Goal: Task Accomplishment & Management: Manage account settings

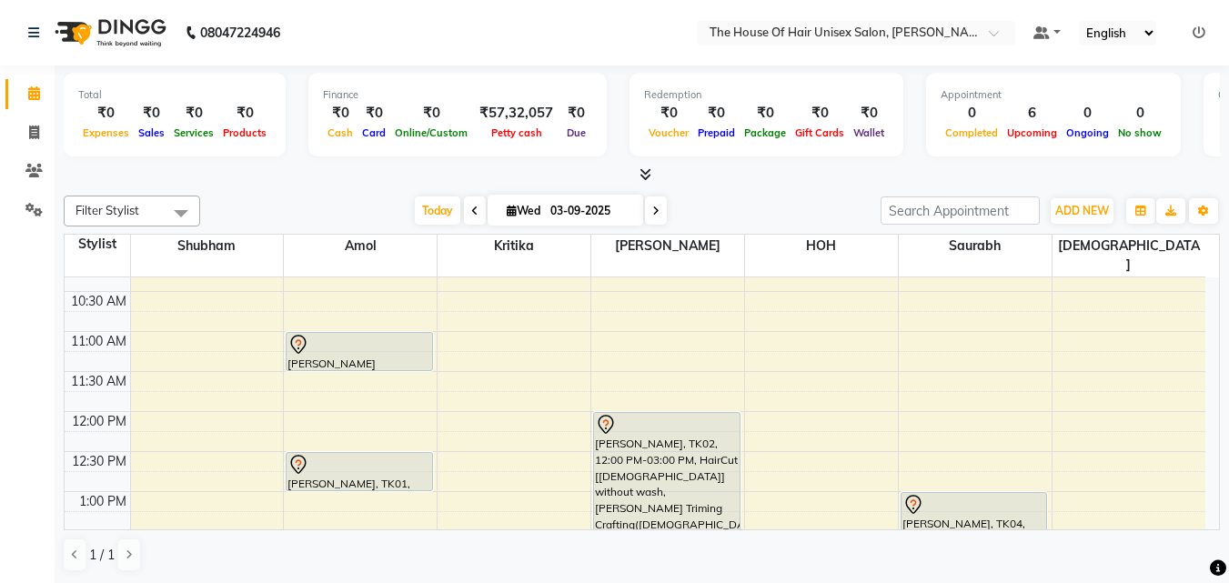
scroll to position [298, 0]
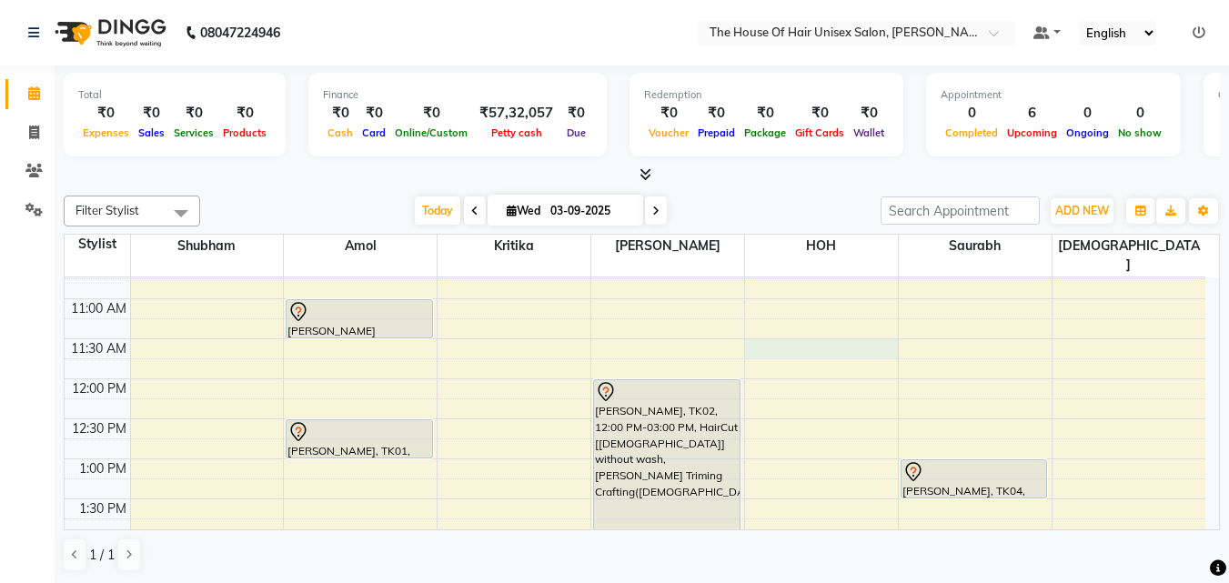
click at [776, 323] on div "7:00 AM 7:30 AM 8:00 AM 8:30 AM 9:00 AM 9:30 AM 10:00 AM 10:30 AM 11:00 AM 11:3…" at bounding box center [635, 579] width 1141 height 1200
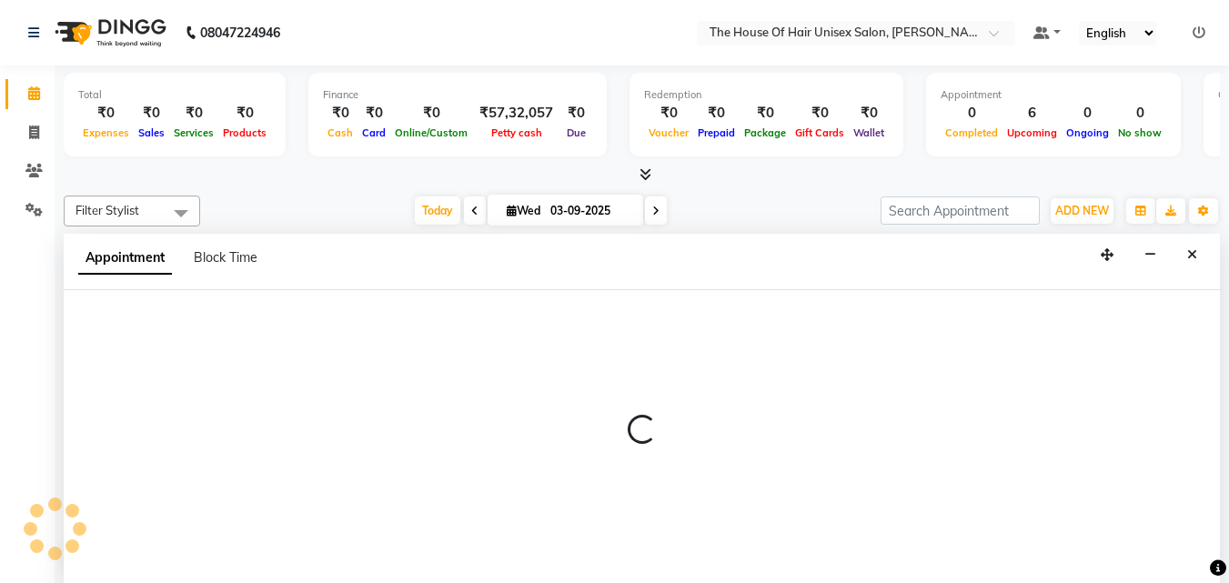
scroll to position [1, 0]
select select "85989"
select select "690"
select select "tentative"
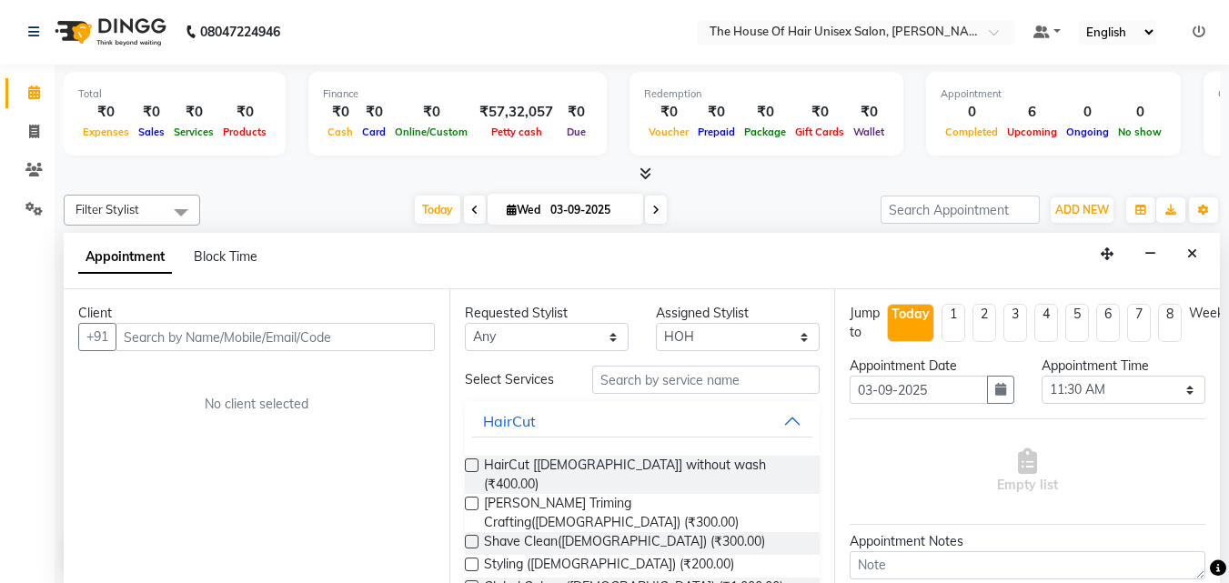
click at [372, 330] on input "text" at bounding box center [275, 337] width 319 height 28
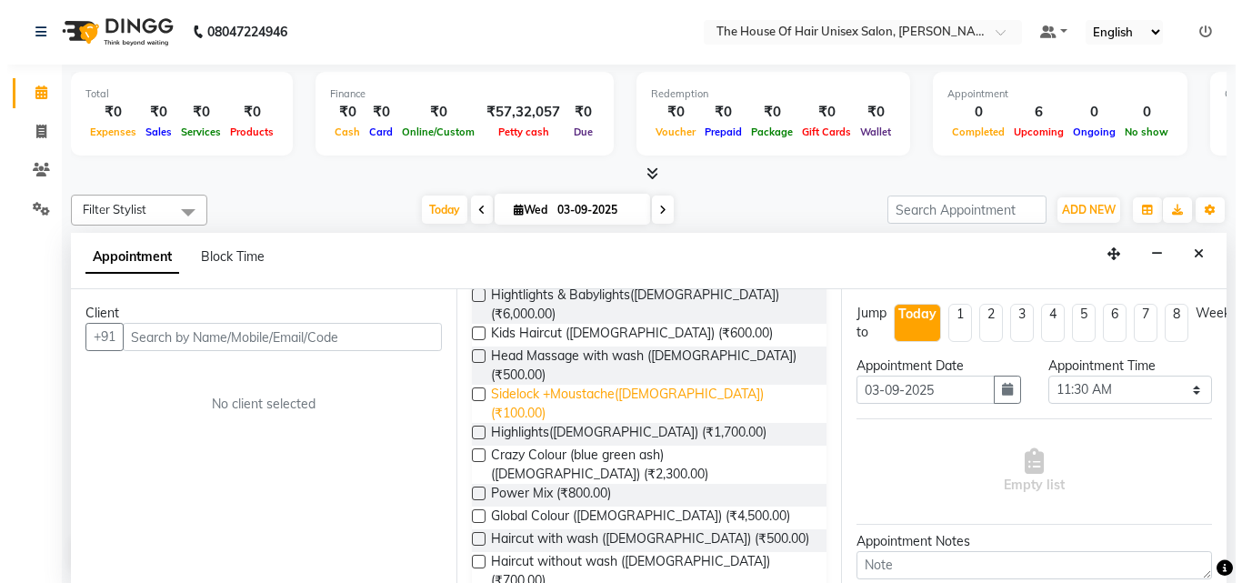
scroll to position [826, 0]
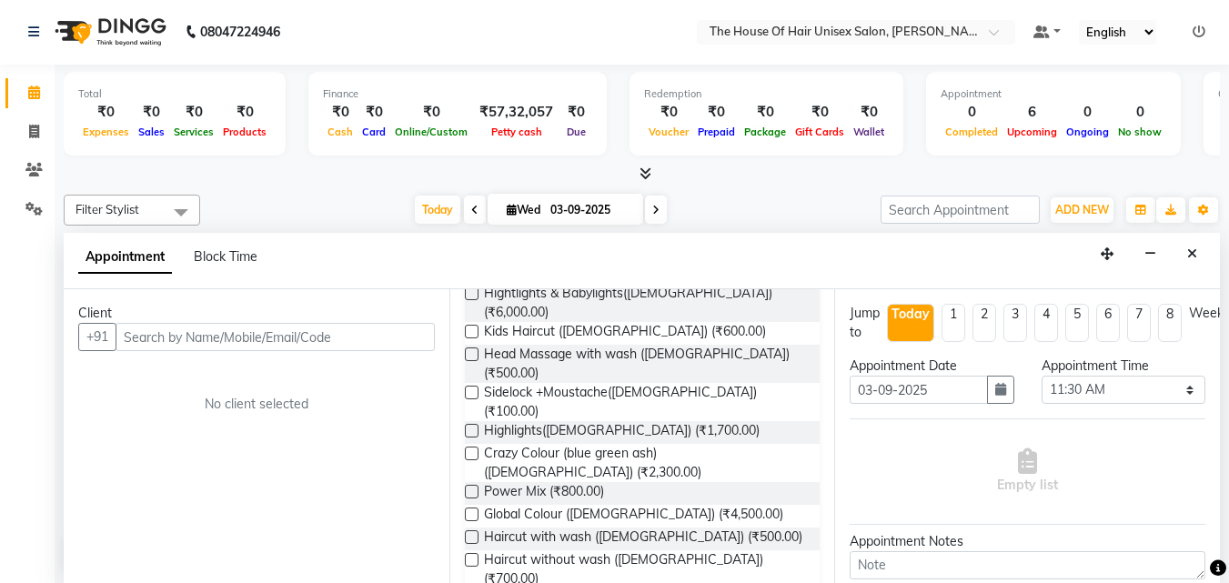
click at [470, 553] on label at bounding box center [472, 560] width 14 height 14
click at [470, 556] on input "checkbox" at bounding box center [471, 562] width 12 height 12
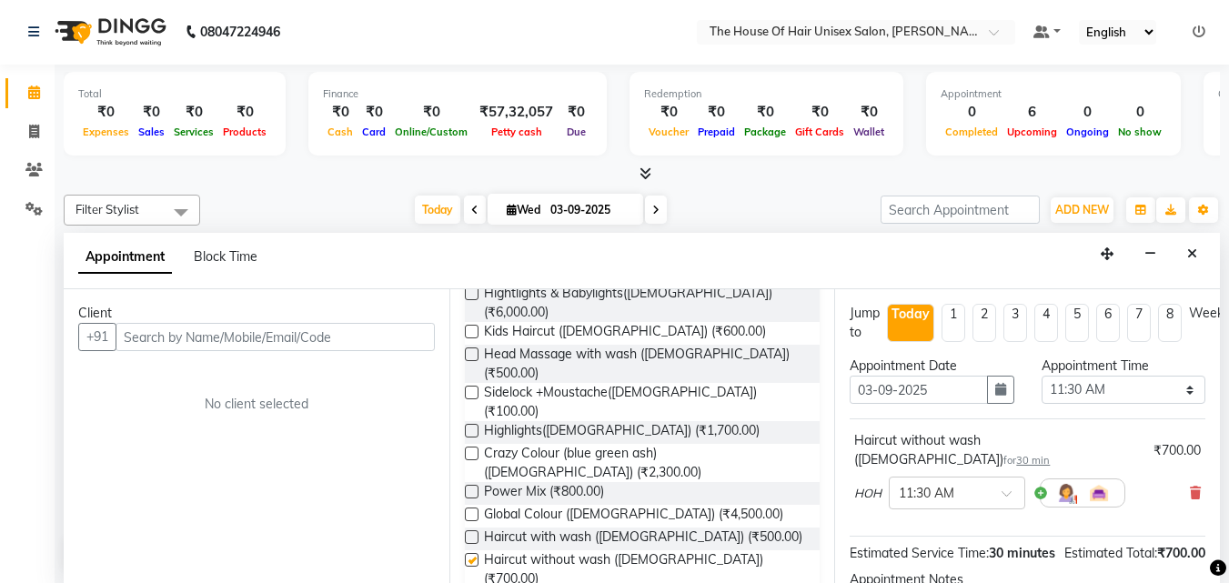
checkbox input "false"
click at [362, 337] on input "text" at bounding box center [275, 337] width 319 height 28
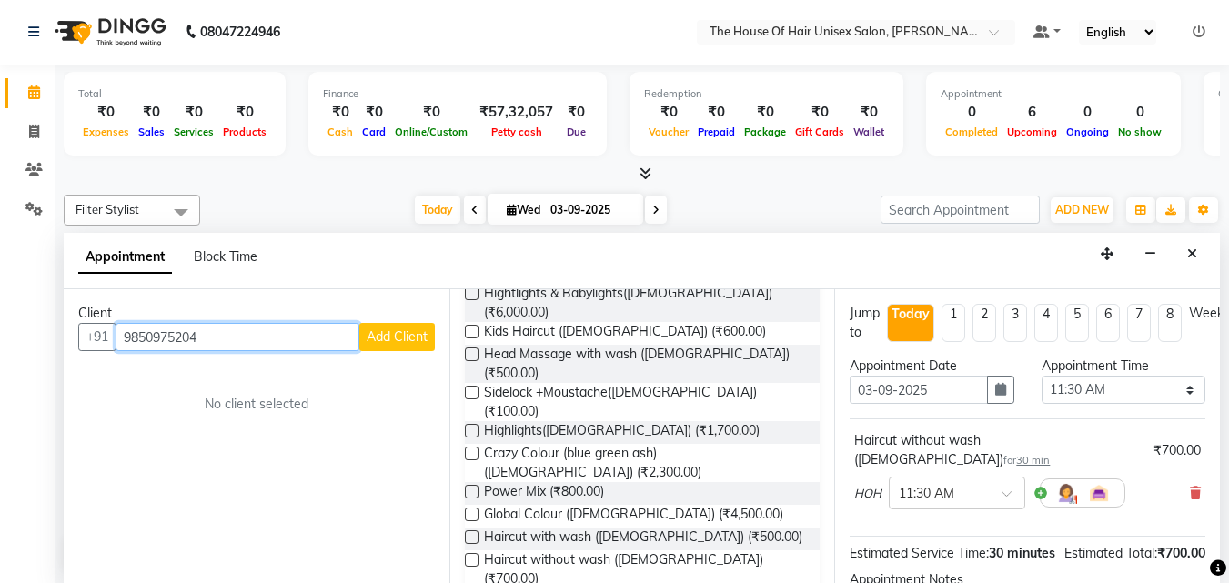
type input "9850975204"
click at [391, 333] on span "Add Client" at bounding box center [397, 336] width 61 height 16
select select "22"
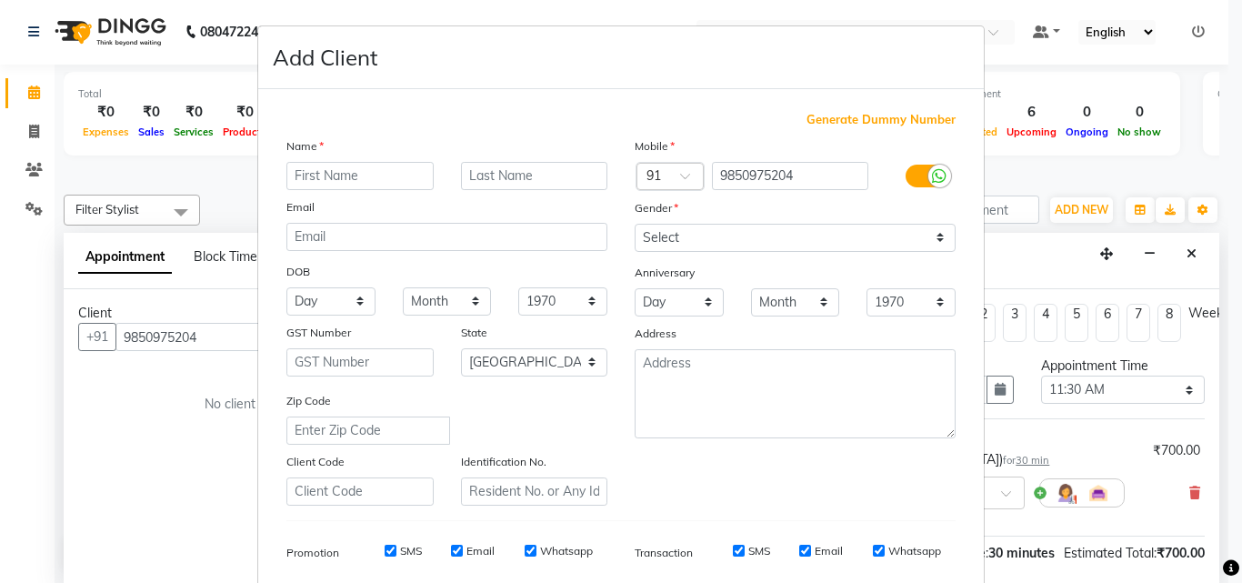
click at [367, 173] on input "text" at bounding box center [360, 176] width 147 height 28
type input "Kalyani"
click at [678, 232] on select "Select [DEMOGRAPHIC_DATA] [DEMOGRAPHIC_DATA] Other Prefer Not To Say" at bounding box center [795, 238] width 321 height 28
select select "[DEMOGRAPHIC_DATA]"
click at [635, 224] on select "Select [DEMOGRAPHIC_DATA] [DEMOGRAPHIC_DATA] Other Prefer Not To Say" at bounding box center [795, 238] width 321 height 28
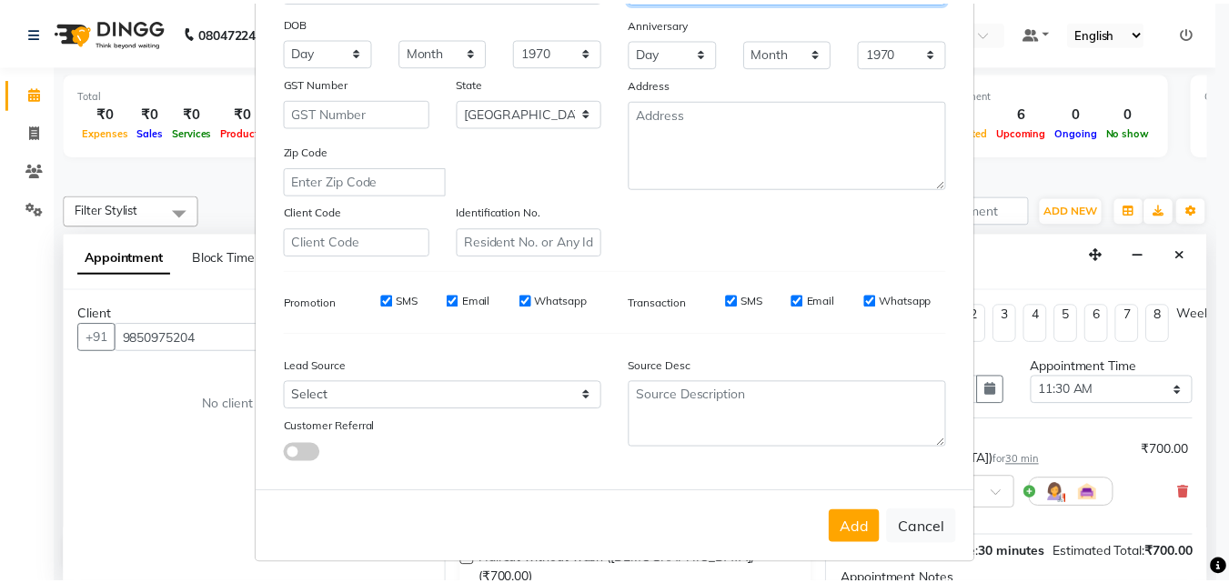
scroll to position [257, 0]
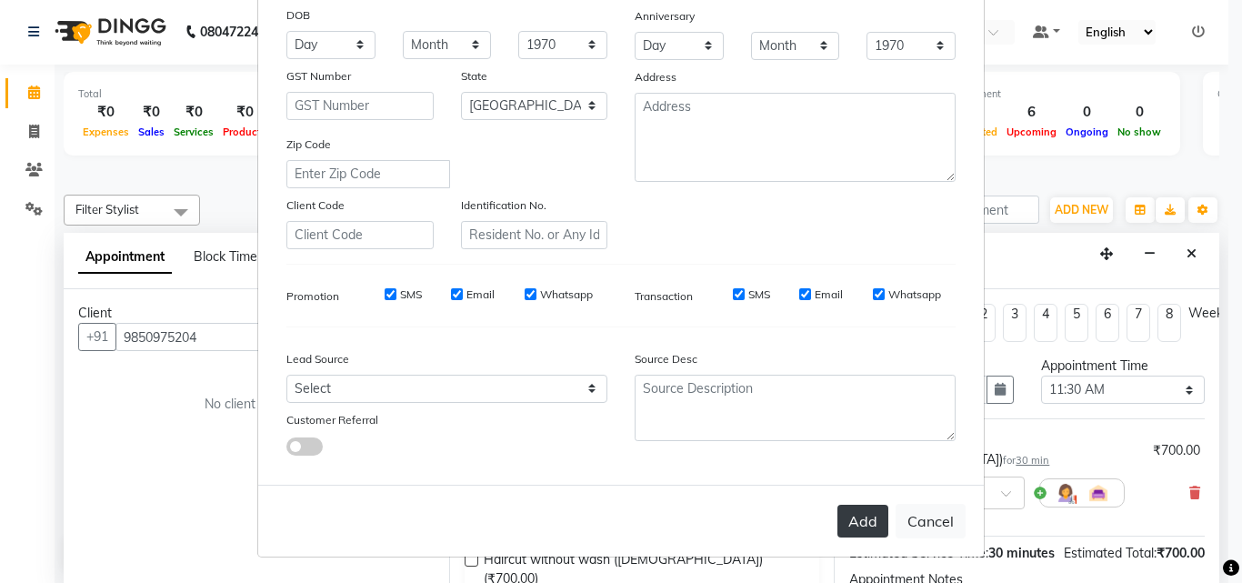
click at [852, 519] on button "Add" at bounding box center [863, 521] width 51 height 33
select select
select select "null"
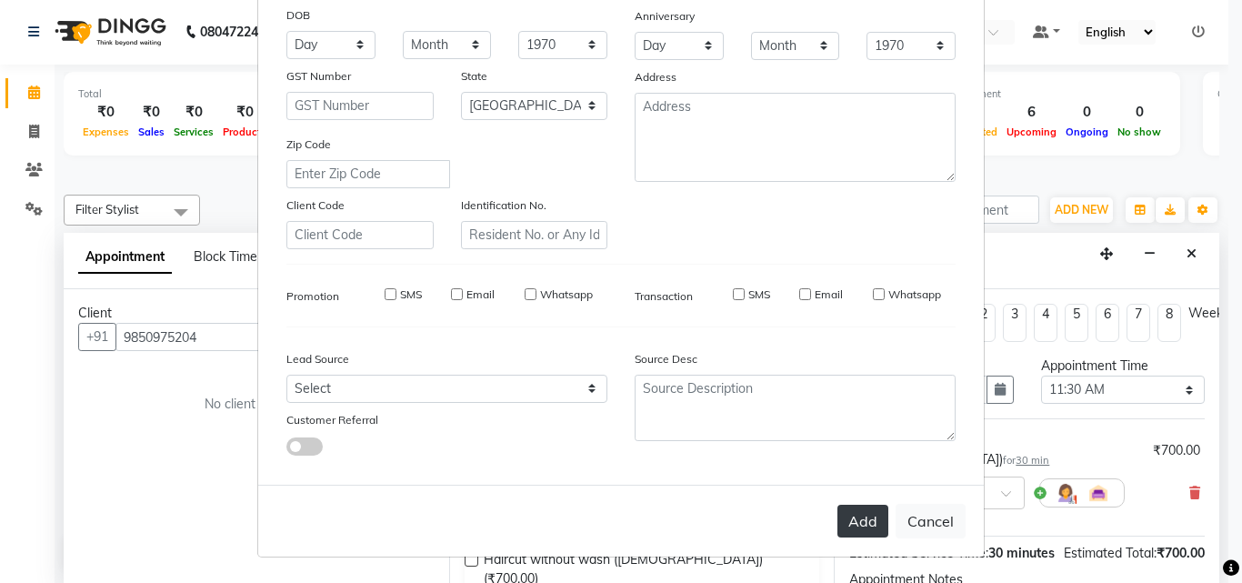
select select
checkbox input "false"
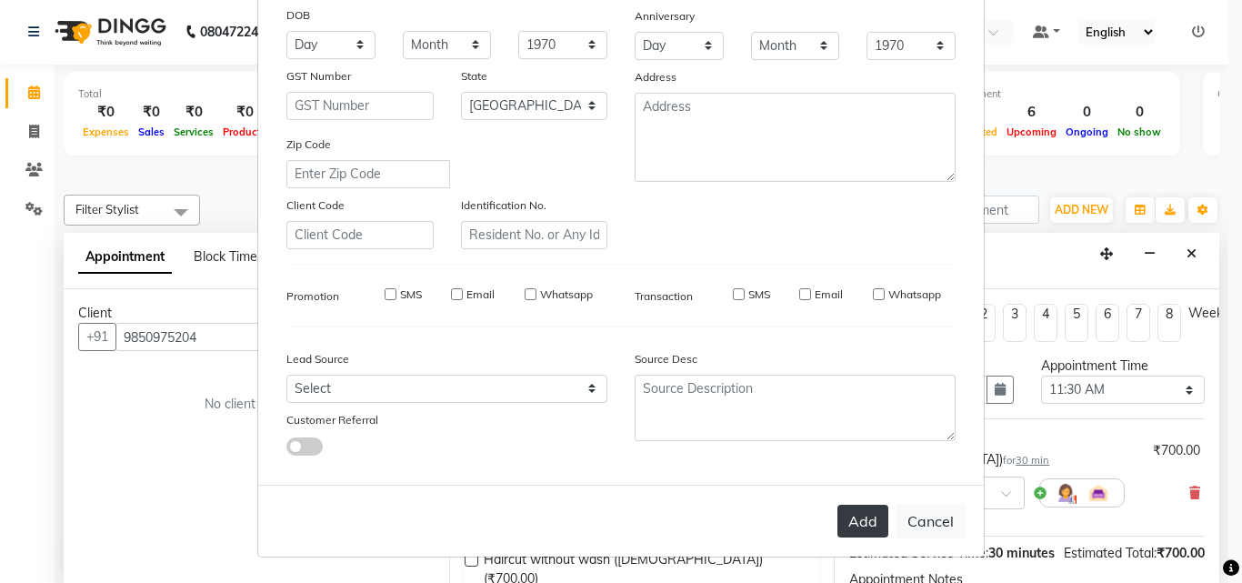
checkbox input "false"
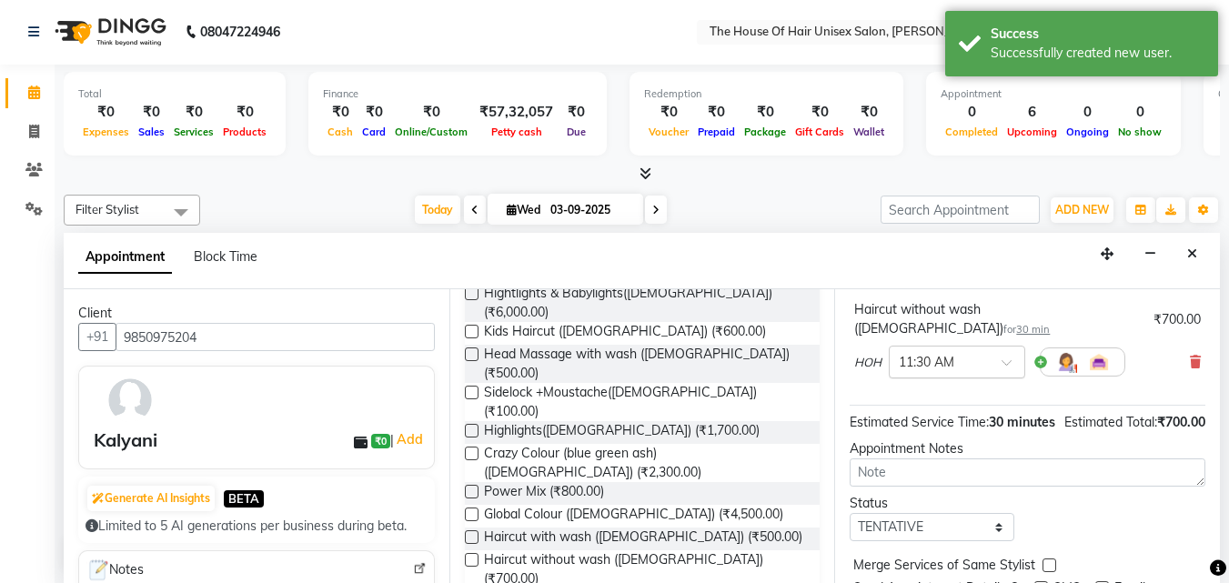
scroll to position [209, 0]
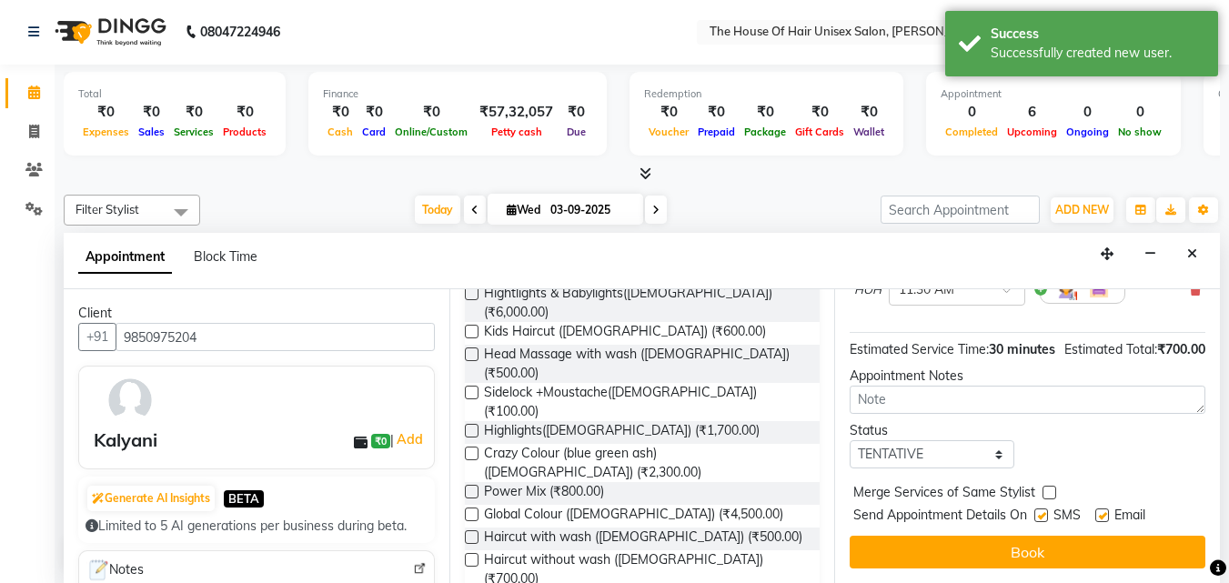
click at [1051, 488] on label at bounding box center [1049, 493] width 14 height 14
click at [1051, 488] on input "checkbox" at bounding box center [1048, 494] width 12 height 12
checkbox input "true"
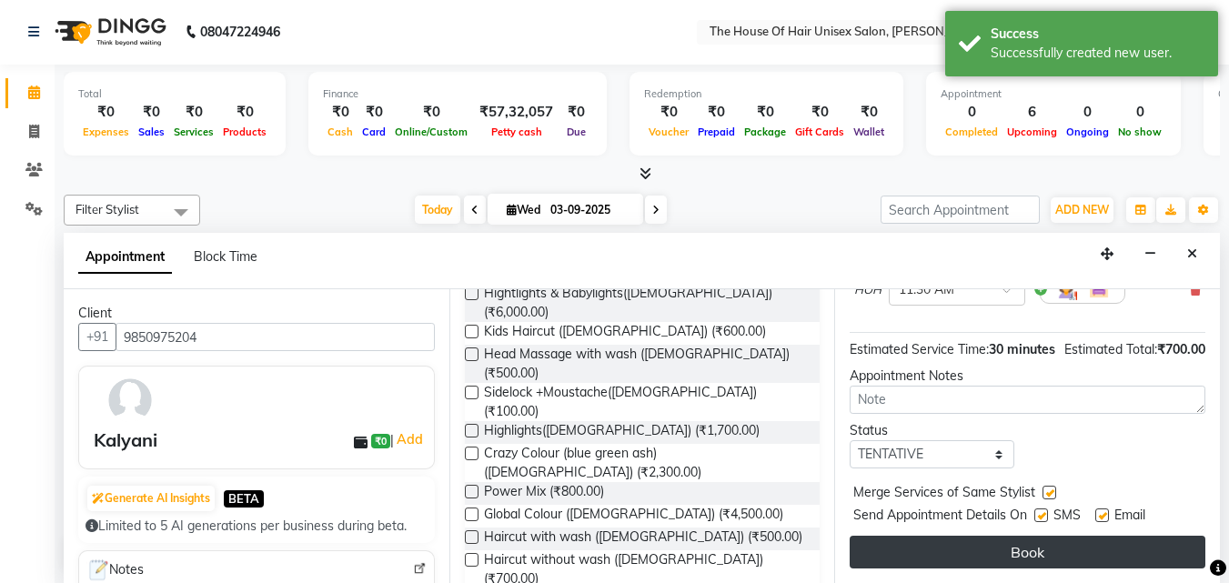
click at [1036, 540] on button "Book" at bounding box center [1028, 552] width 356 height 33
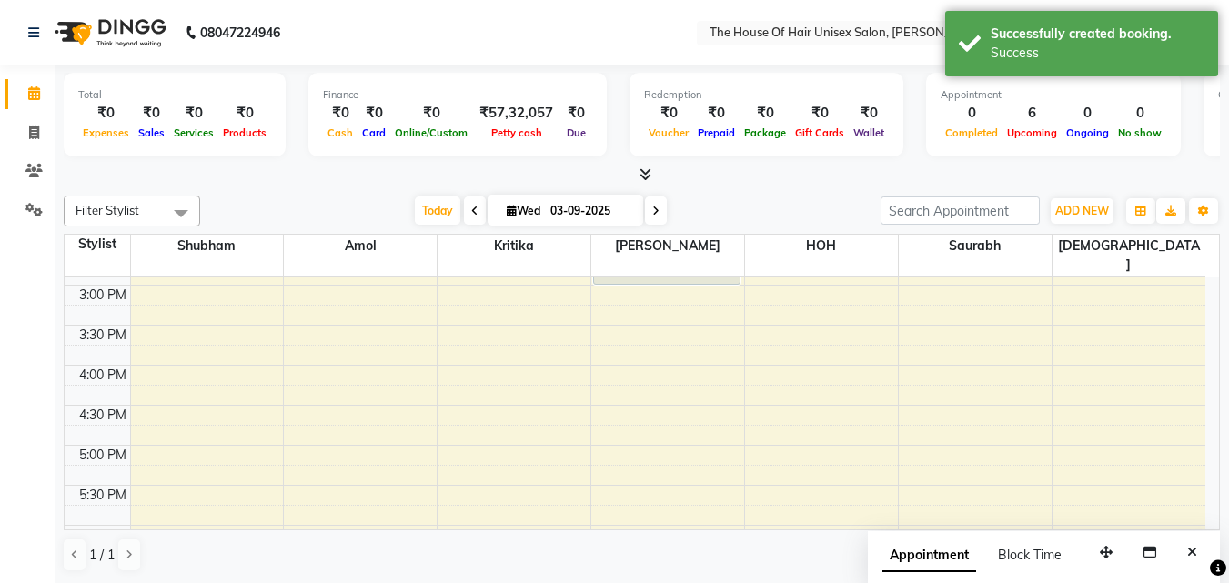
scroll to position [661, 0]
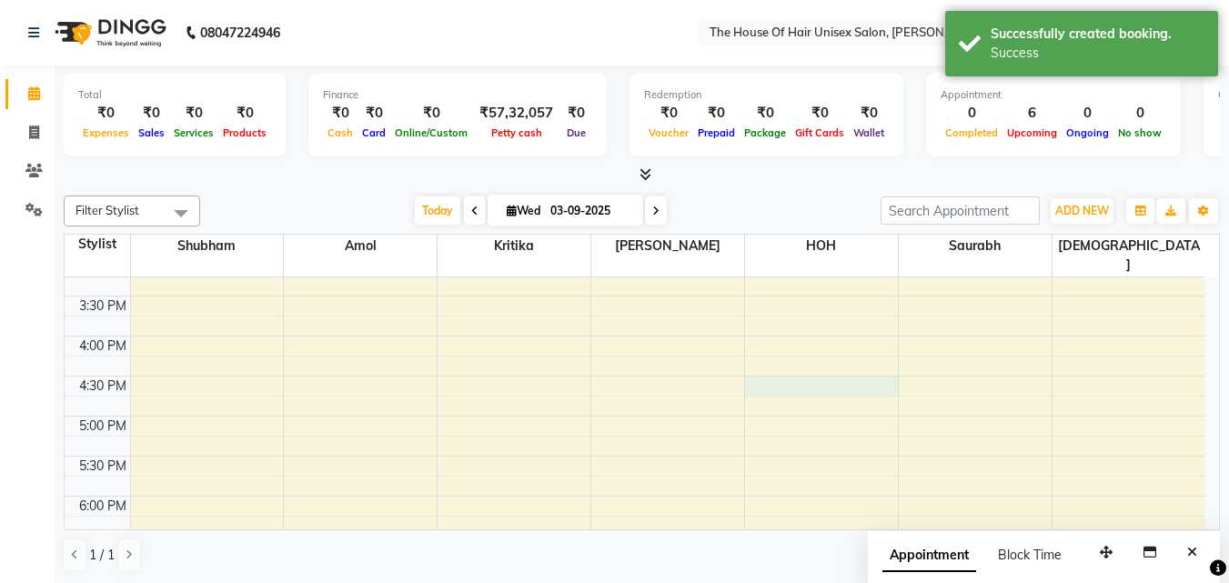
click at [773, 362] on div "7:00 AM 7:30 AM 8:00 AM 8:30 AM 9:00 AM 9:30 AM 10:00 AM 10:30 AM 11:00 AM 11:3…" at bounding box center [635, 216] width 1141 height 1200
select select "85989"
select select "tentative"
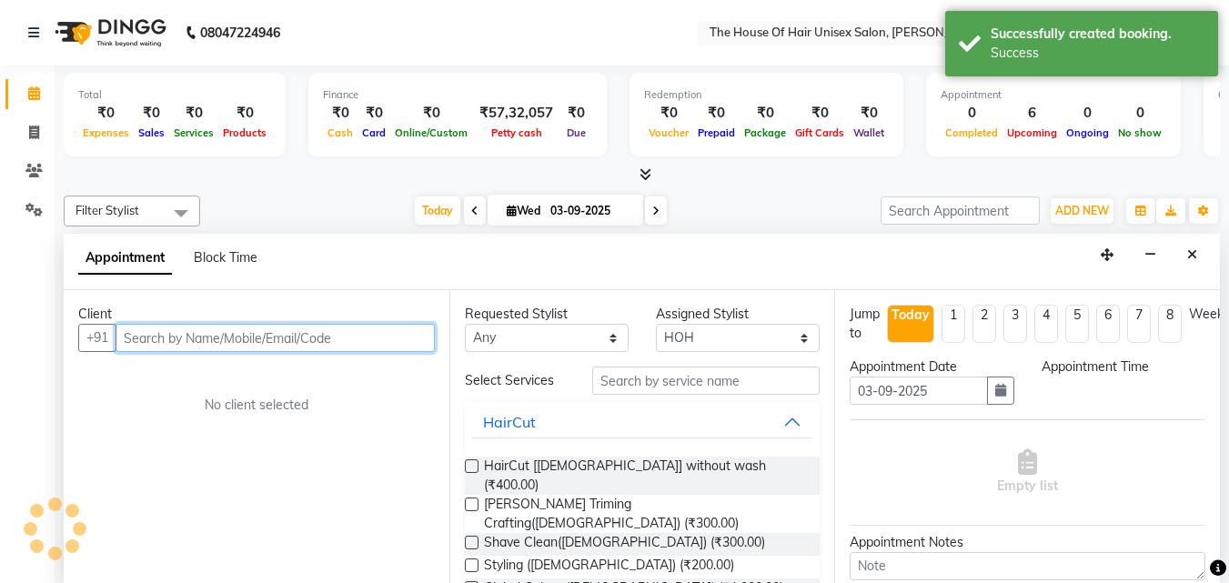
scroll to position [1, 0]
select select "990"
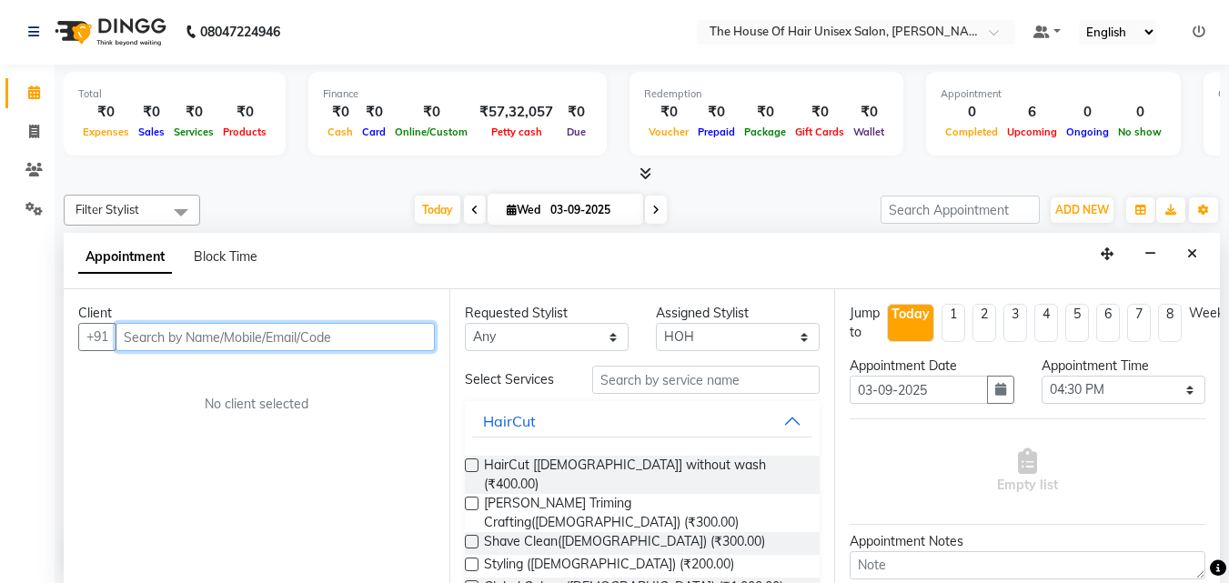
click at [315, 332] on input "text" at bounding box center [275, 337] width 319 height 28
click at [299, 332] on input "text" at bounding box center [275, 337] width 319 height 28
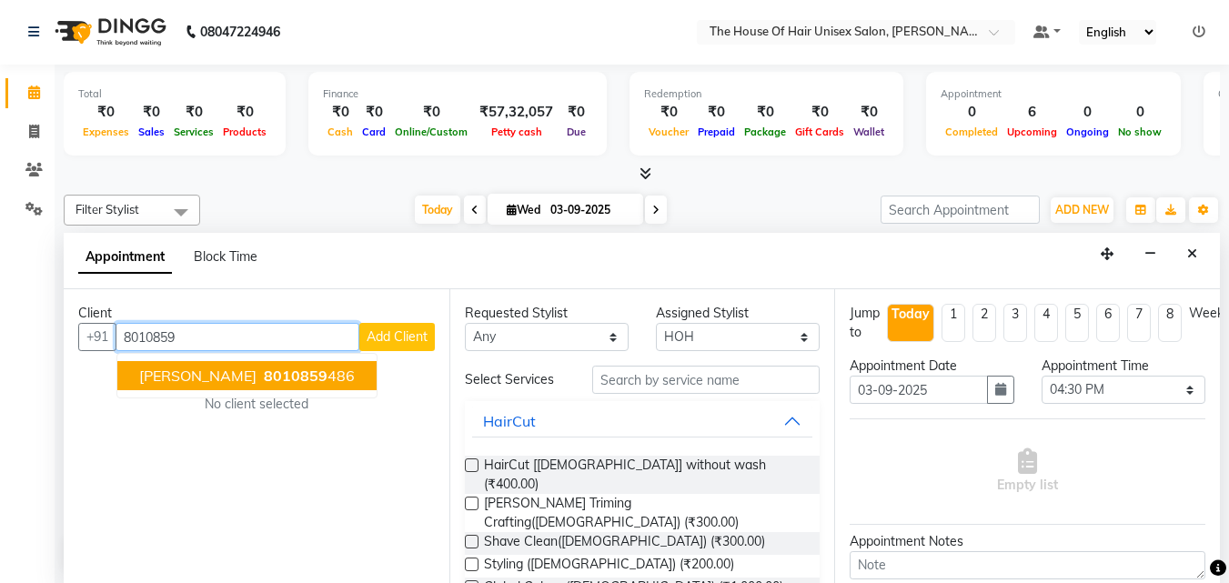
click at [280, 371] on span "8010859" at bounding box center [296, 376] width 64 height 18
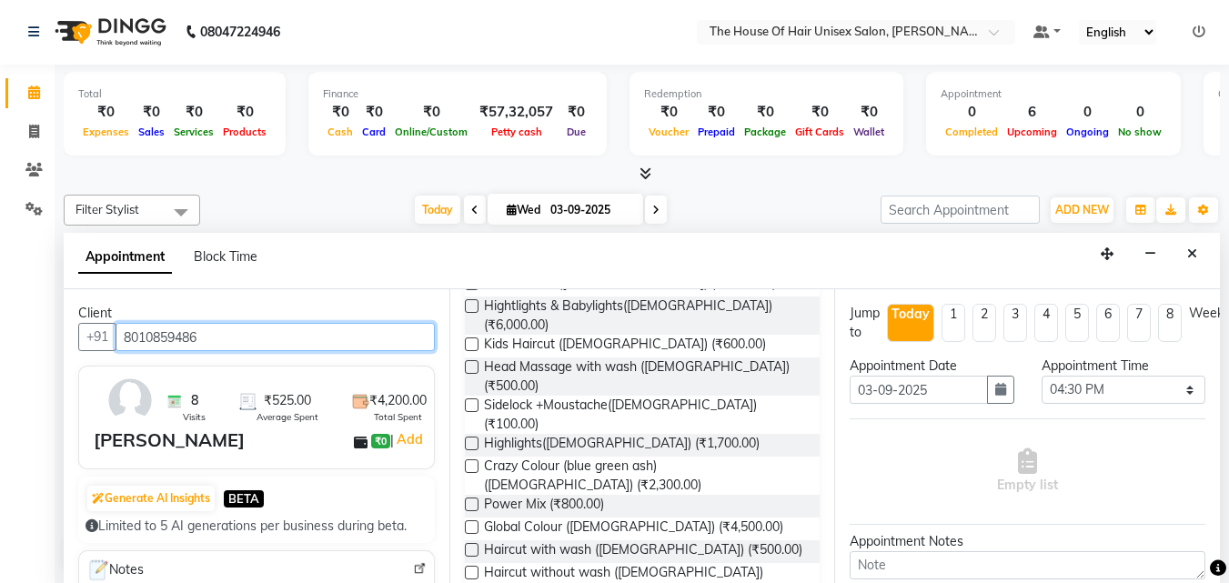
scroll to position [812, 0]
type input "8010859486"
click at [472, 567] on label at bounding box center [472, 574] width 14 height 14
click at [472, 569] on input "checkbox" at bounding box center [471, 575] width 12 height 12
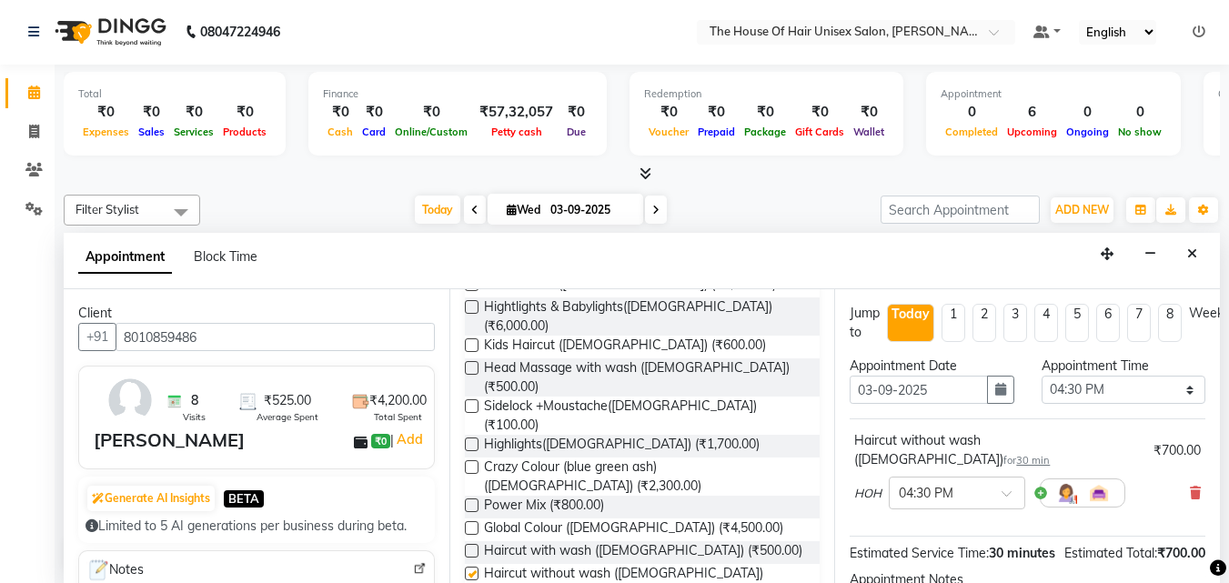
checkbox input "false"
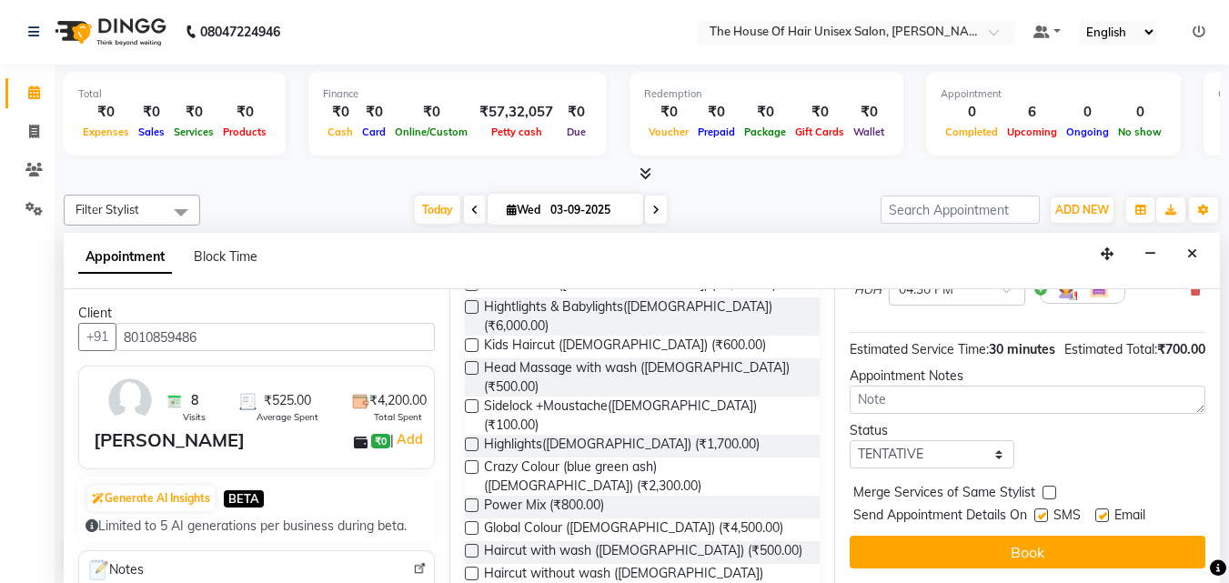
scroll to position [217, 0]
click at [1047, 486] on label at bounding box center [1049, 493] width 14 height 14
click at [1047, 488] on input "checkbox" at bounding box center [1048, 494] width 12 height 12
checkbox input "true"
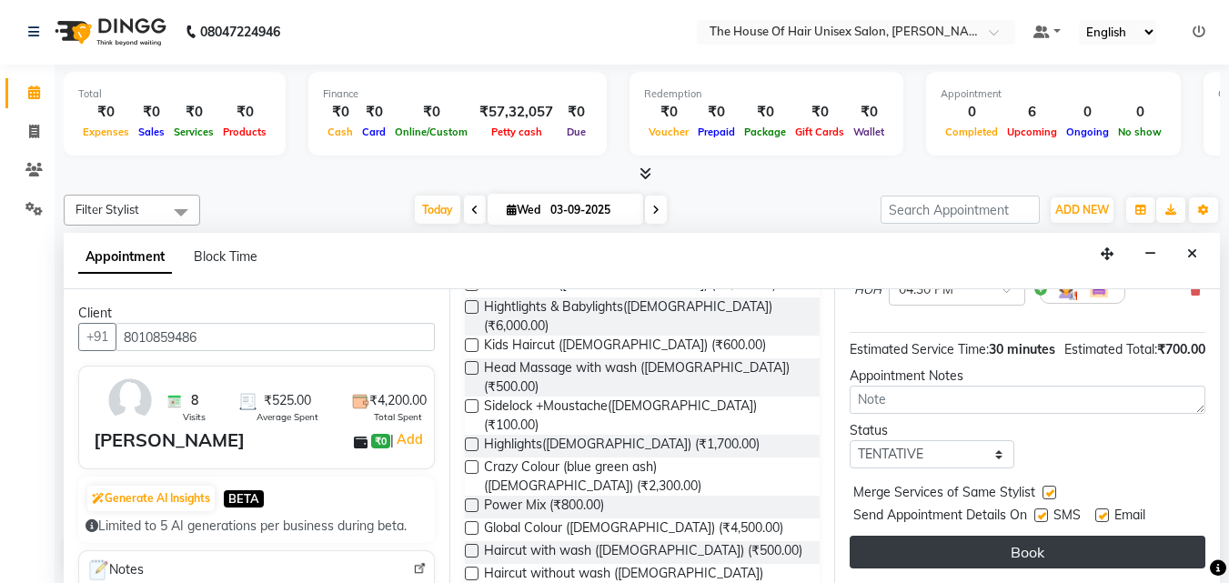
click at [1011, 536] on button "Book" at bounding box center [1028, 552] width 356 height 33
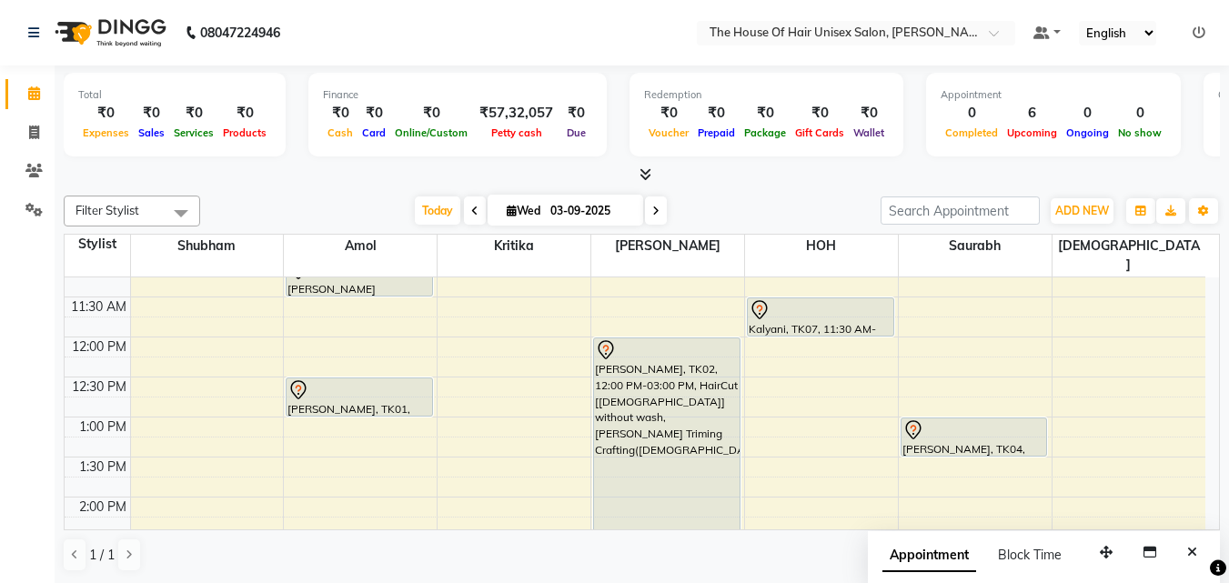
scroll to position [341, 0]
click at [32, 165] on icon at bounding box center [33, 171] width 17 height 14
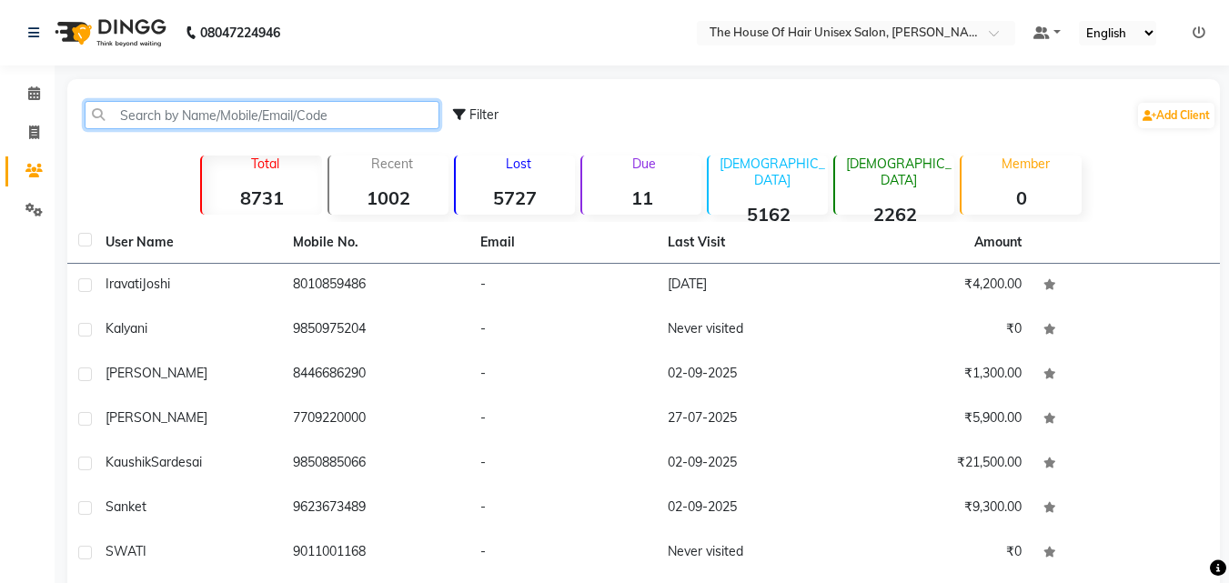
click at [176, 114] on input "text" at bounding box center [262, 115] width 355 height 28
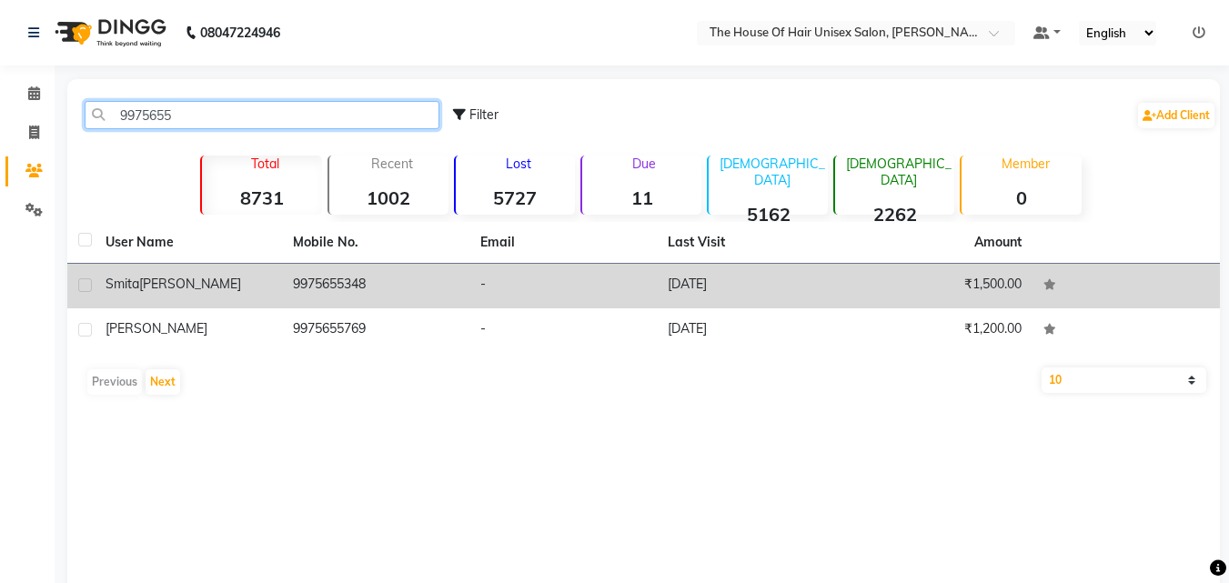
type input "9975655"
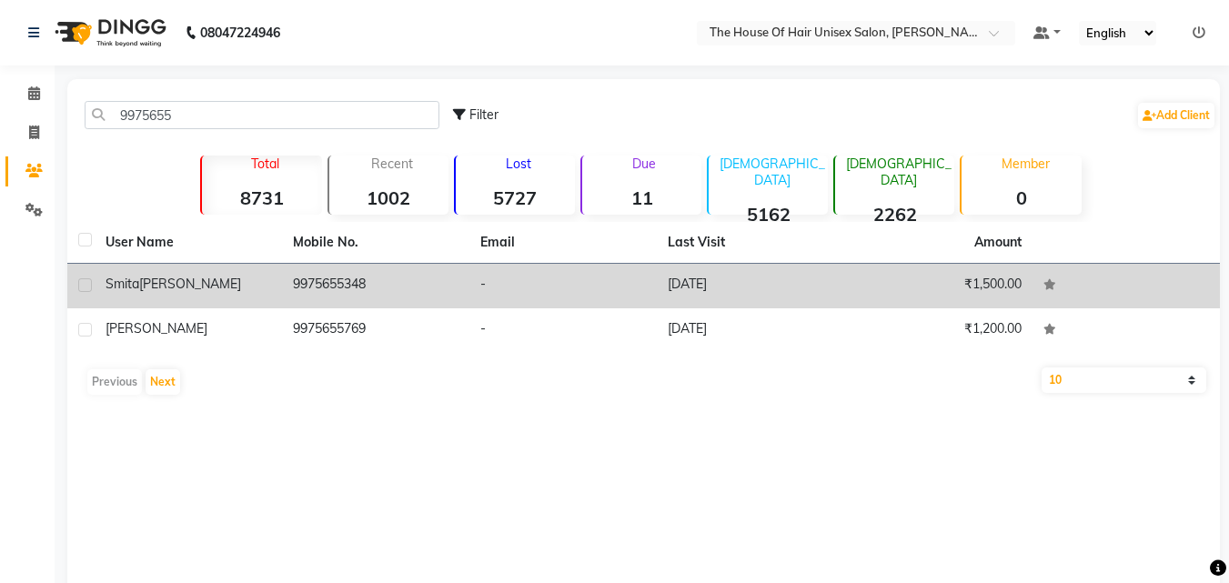
click at [317, 283] on td "9975655348" at bounding box center [375, 286] width 187 height 45
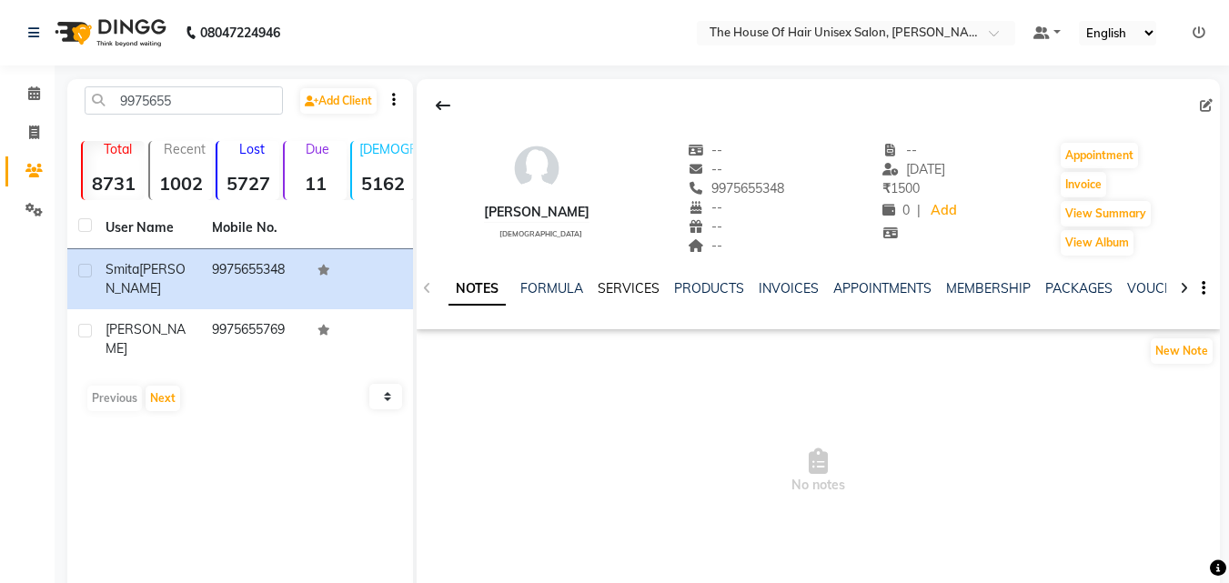
click at [609, 286] on link "SERVICES" at bounding box center [629, 288] width 62 height 16
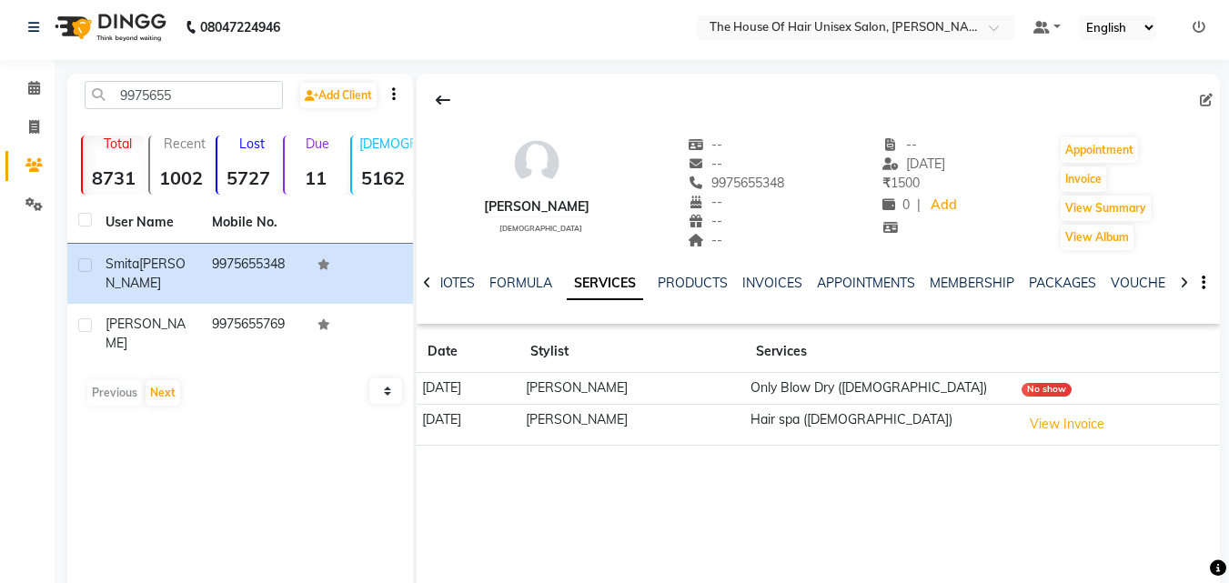
scroll to position [6, 0]
click at [763, 276] on link "INVOICES" at bounding box center [772, 282] width 60 height 16
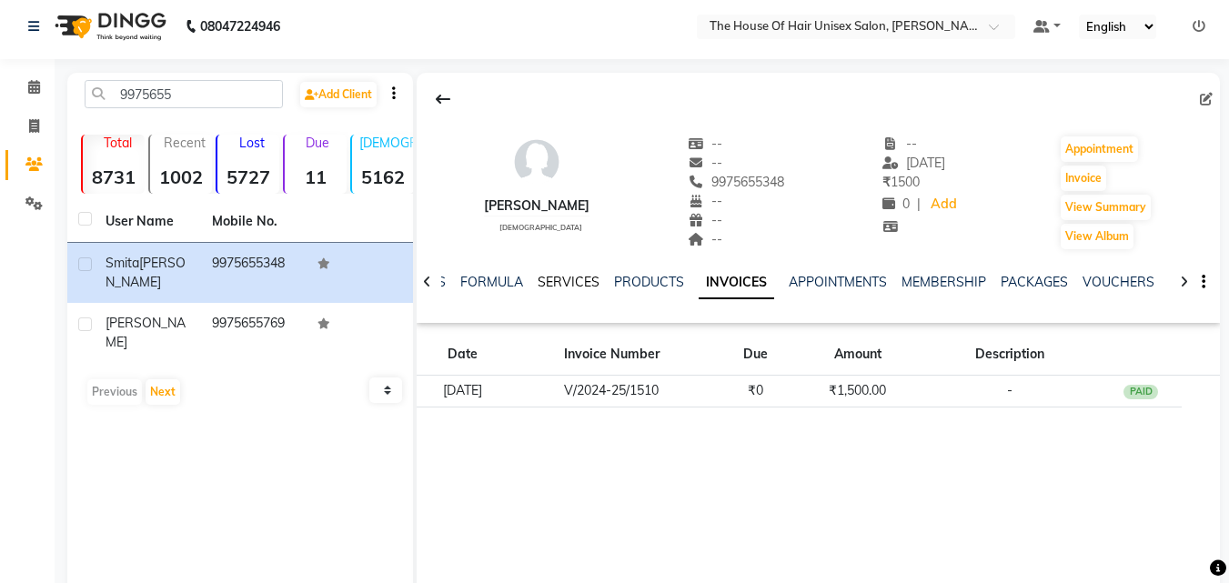
click at [568, 283] on link "SERVICES" at bounding box center [569, 282] width 62 height 16
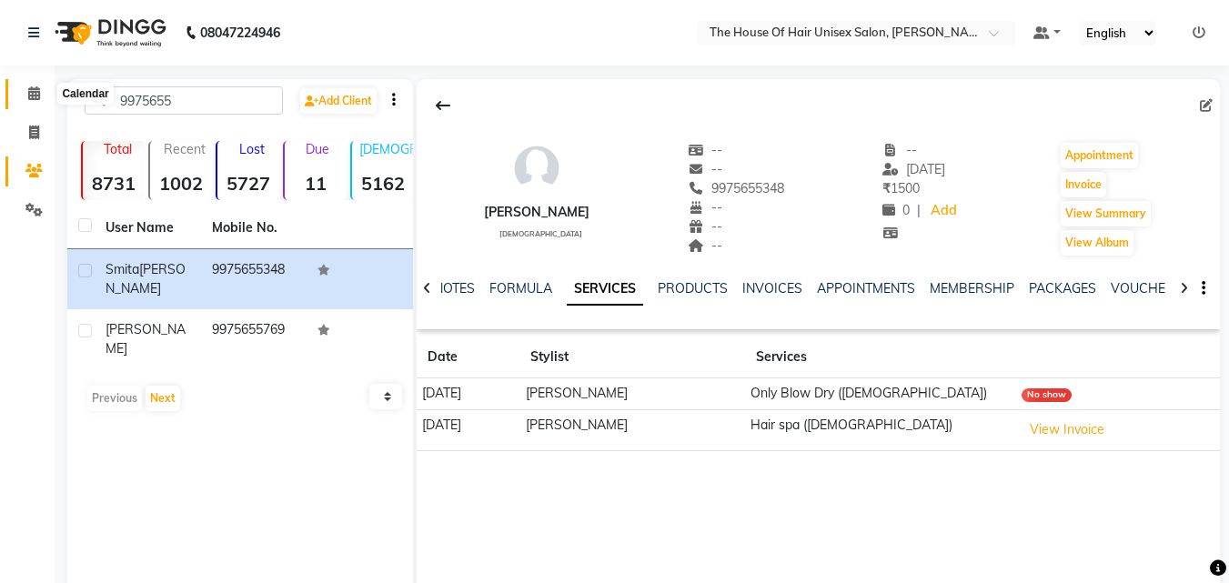
click at [36, 85] on span at bounding box center [34, 94] width 32 height 21
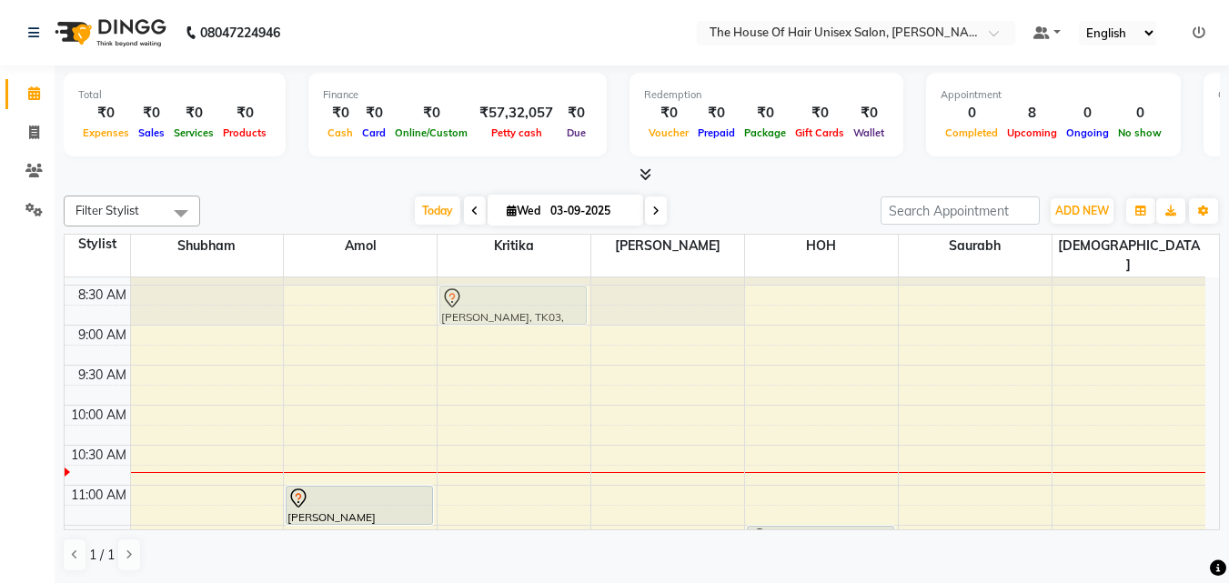
scroll to position [110, 0]
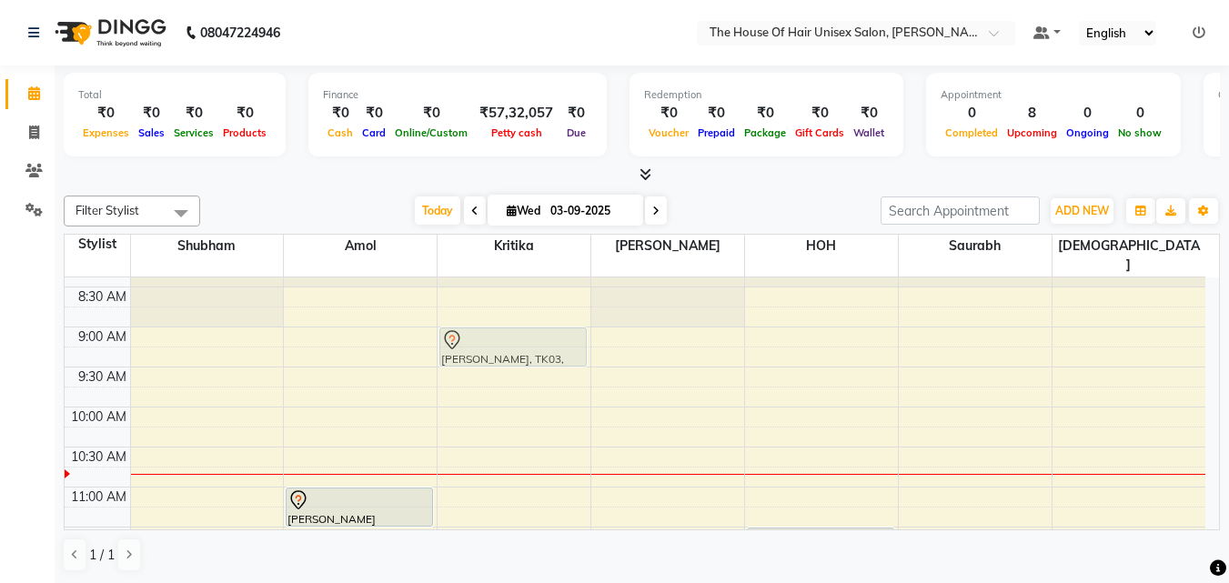
drag, startPoint x: 807, startPoint y: 265, endPoint x: 488, endPoint y: 330, distance: 325.9
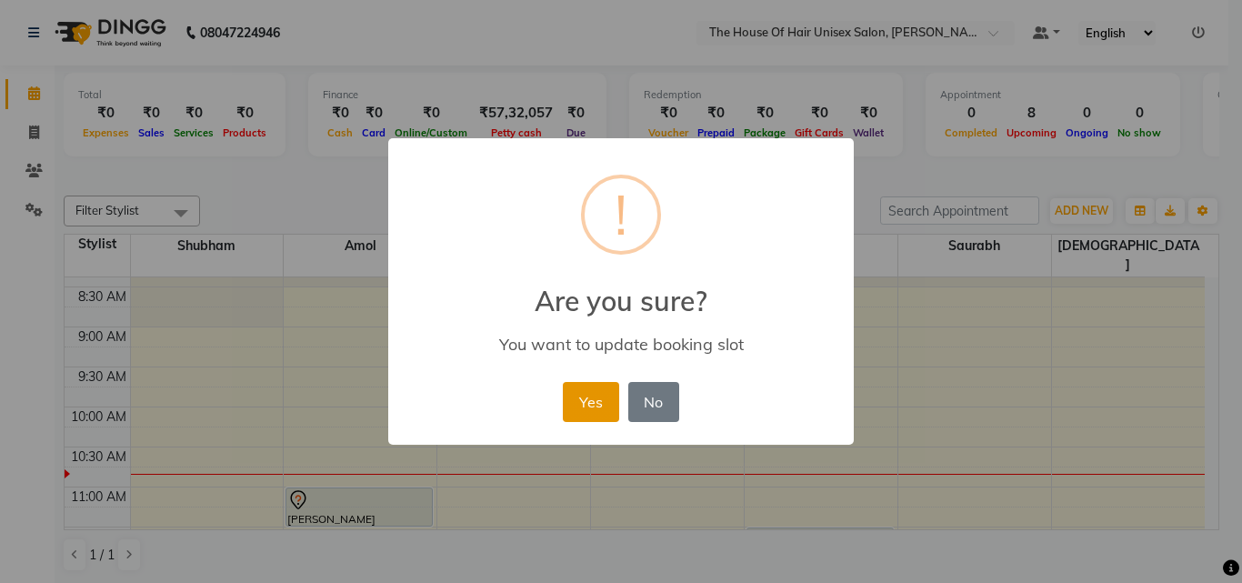
click at [587, 395] on button "Yes" at bounding box center [590, 402] width 55 height 40
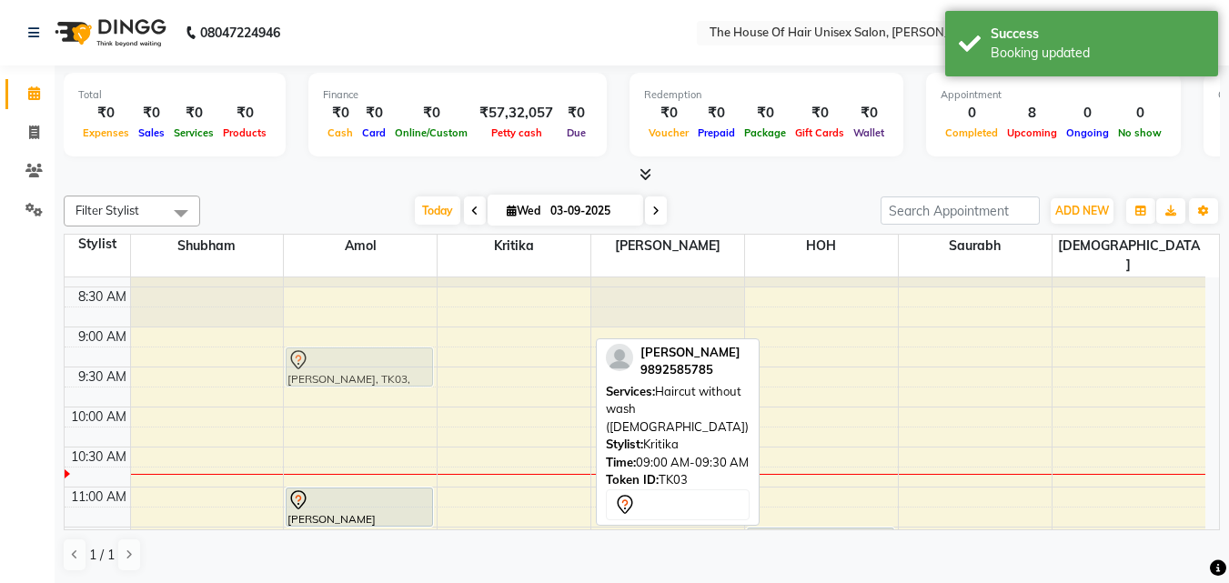
drag, startPoint x: 523, startPoint y: 322, endPoint x: 391, endPoint y: 338, distance: 132.9
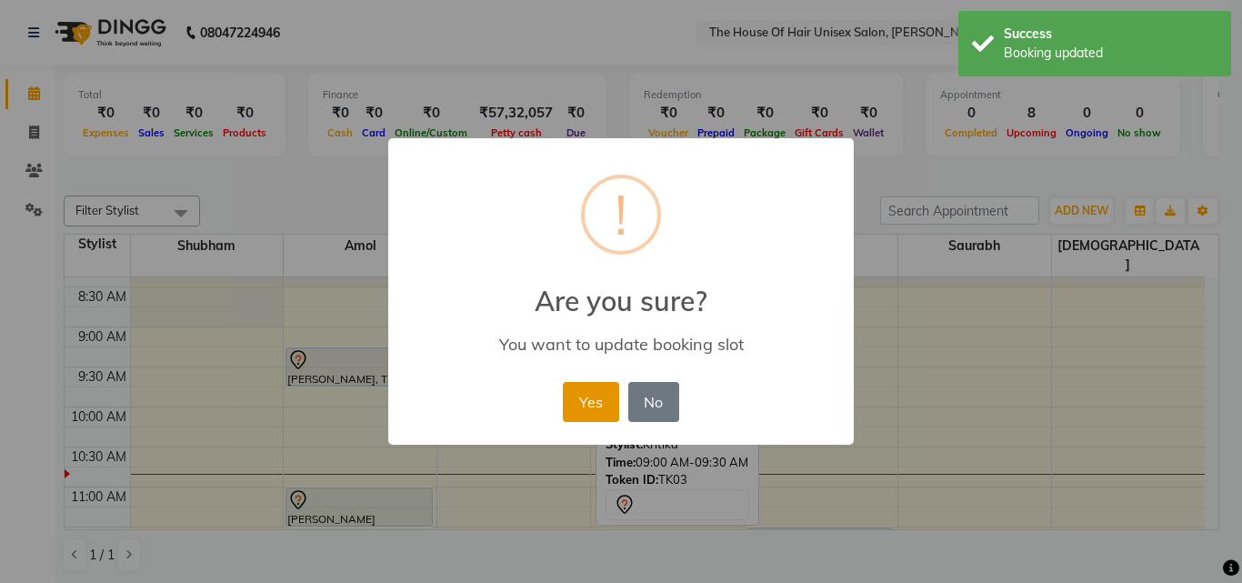
click at [578, 397] on button "Yes" at bounding box center [590, 402] width 55 height 40
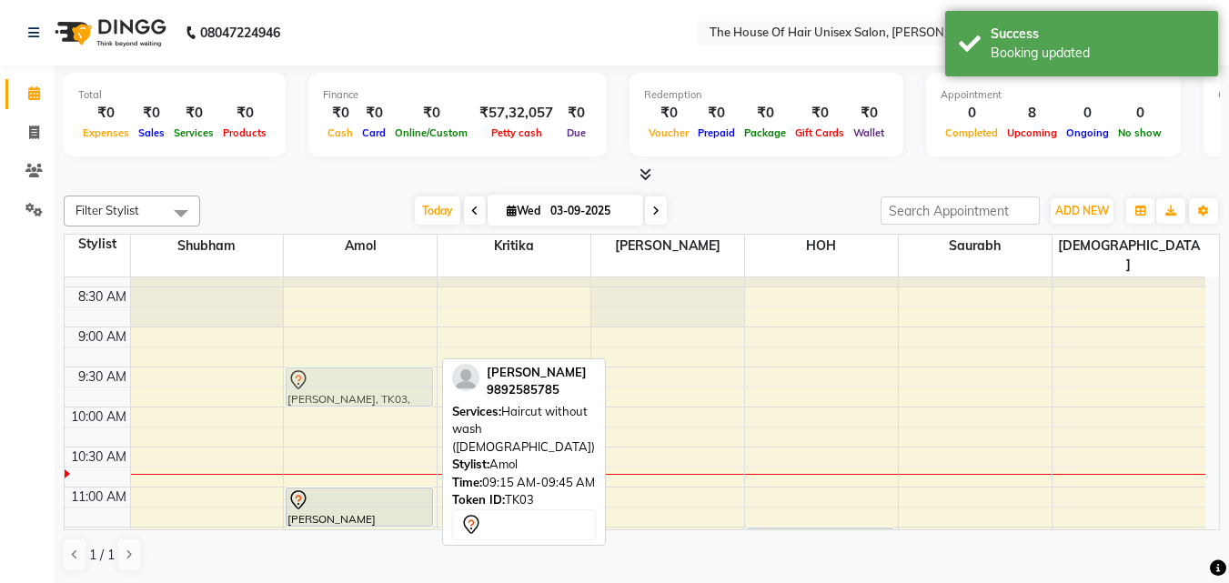
drag, startPoint x: 337, startPoint y: 340, endPoint x: 335, endPoint y: 364, distance: 23.7
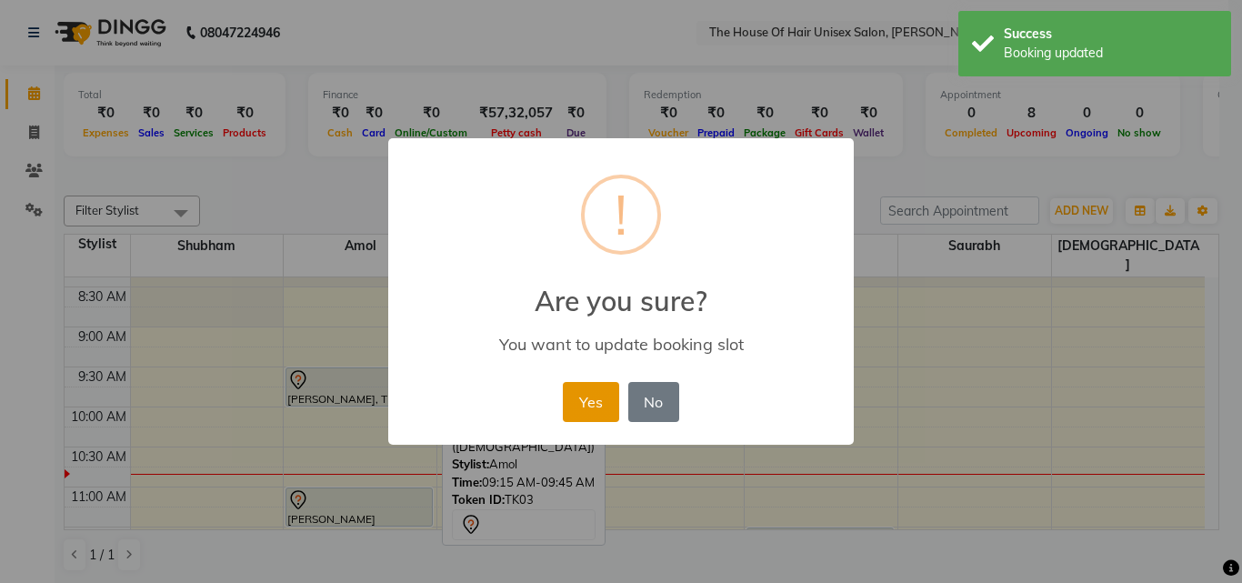
click at [582, 395] on button "Yes" at bounding box center [590, 402] width 55 height 40
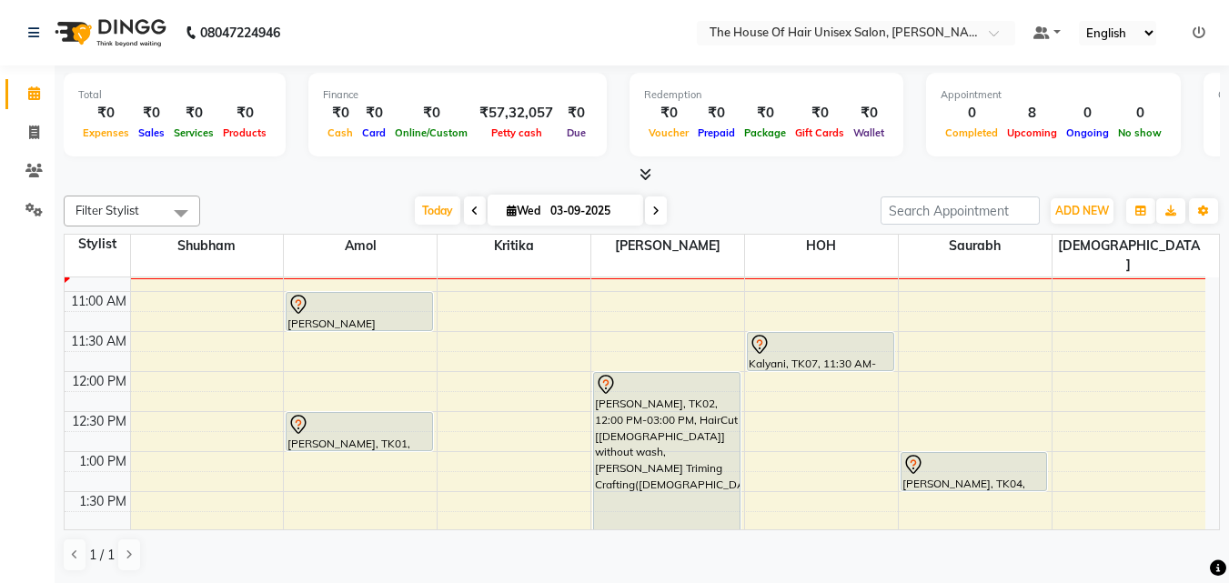
scroll to position [308, 0]
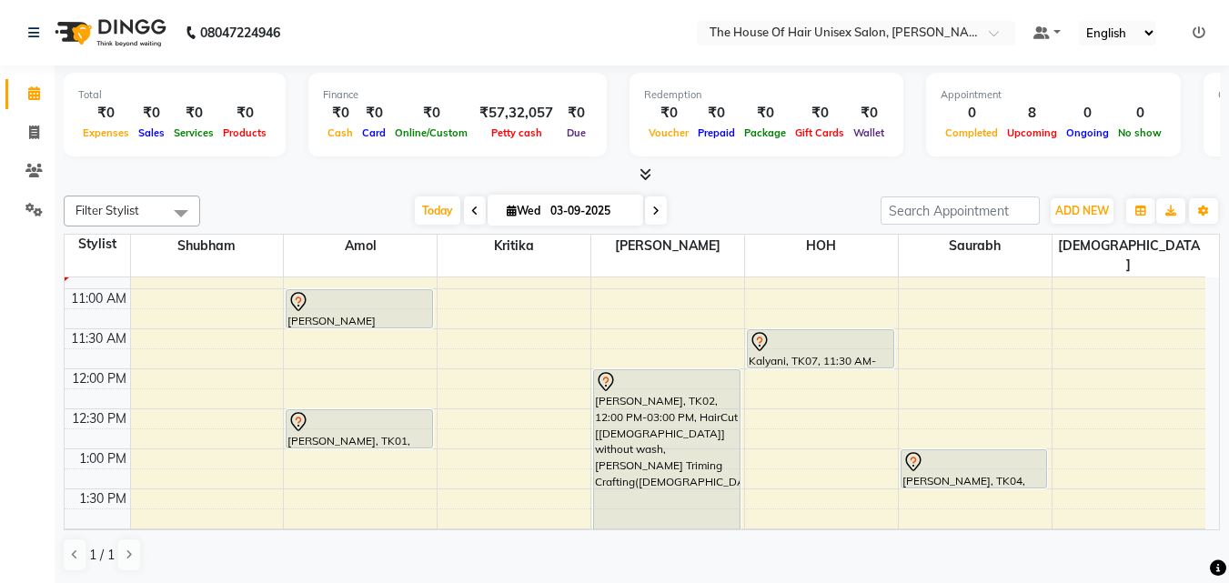
click at [658, 207] on span at bounding box center [656, 210] width 22 height 28
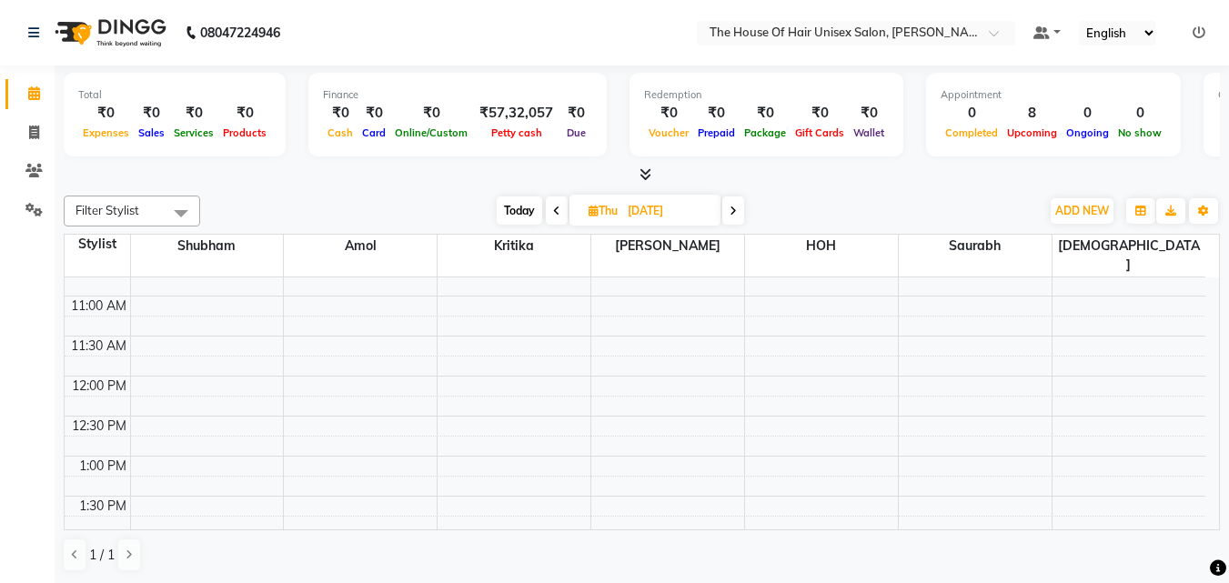
scroll to position [326, 0]
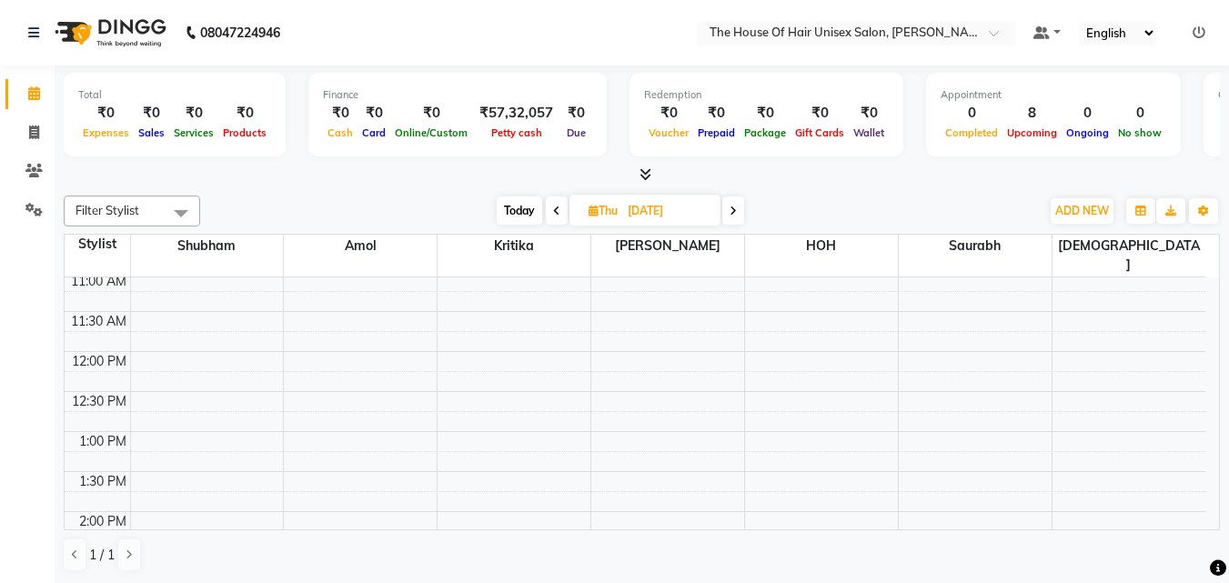
click at [513, 211] on span "Today" at bounding box center [519, 210] width 45 height 28
type input "03-09-2025"
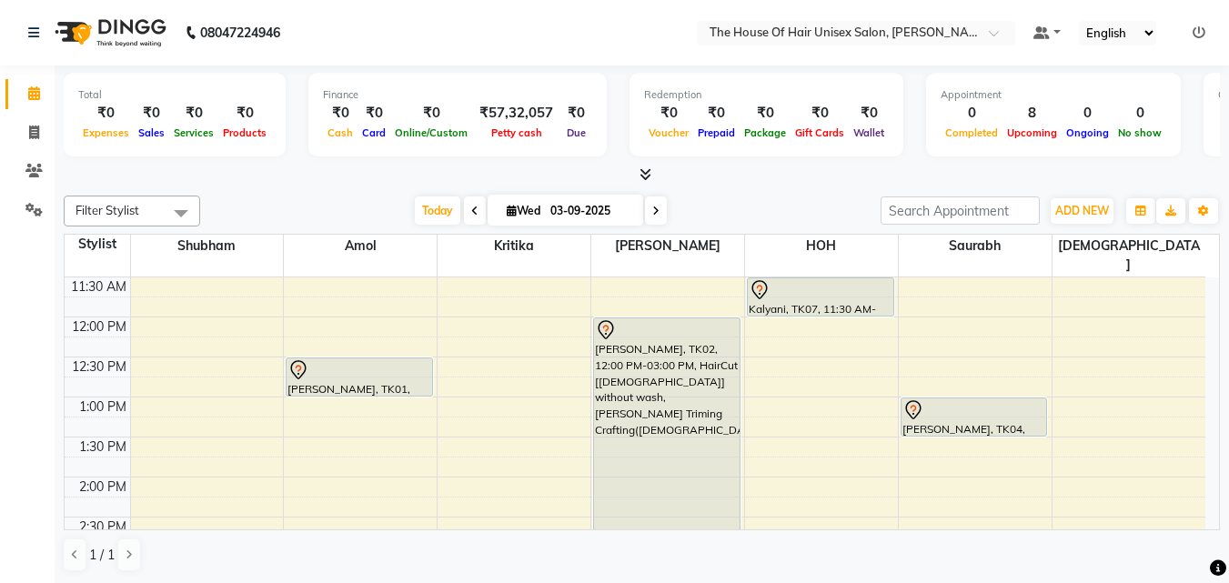
scroll to position [401, 0]
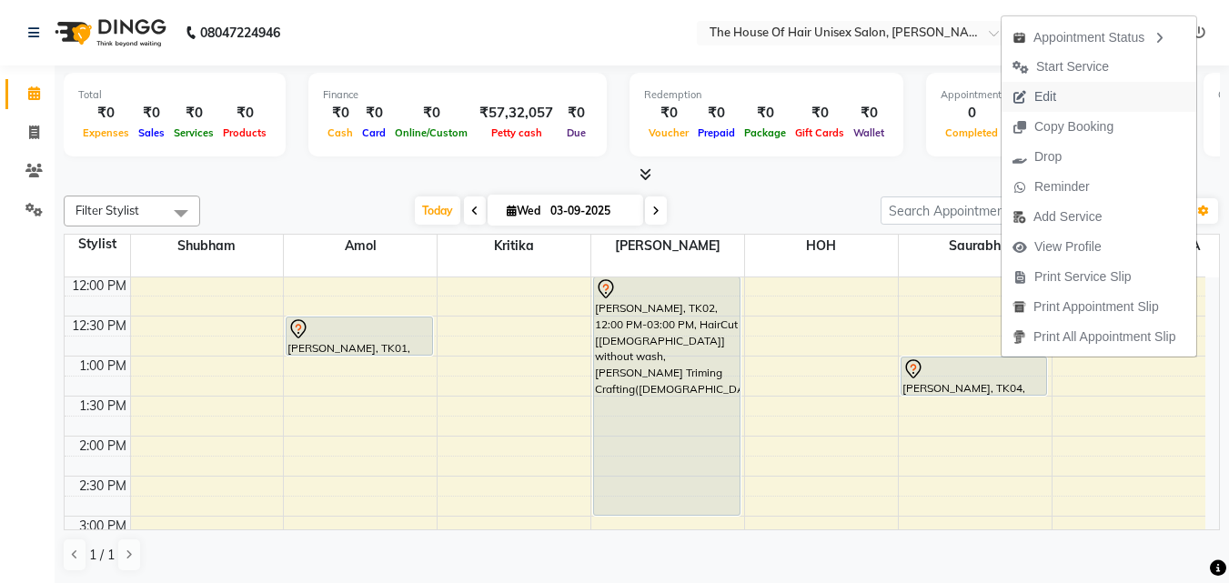
click at [1068, 92] on button "Edit" at bounding box center [1098, 97] width 195 height 30
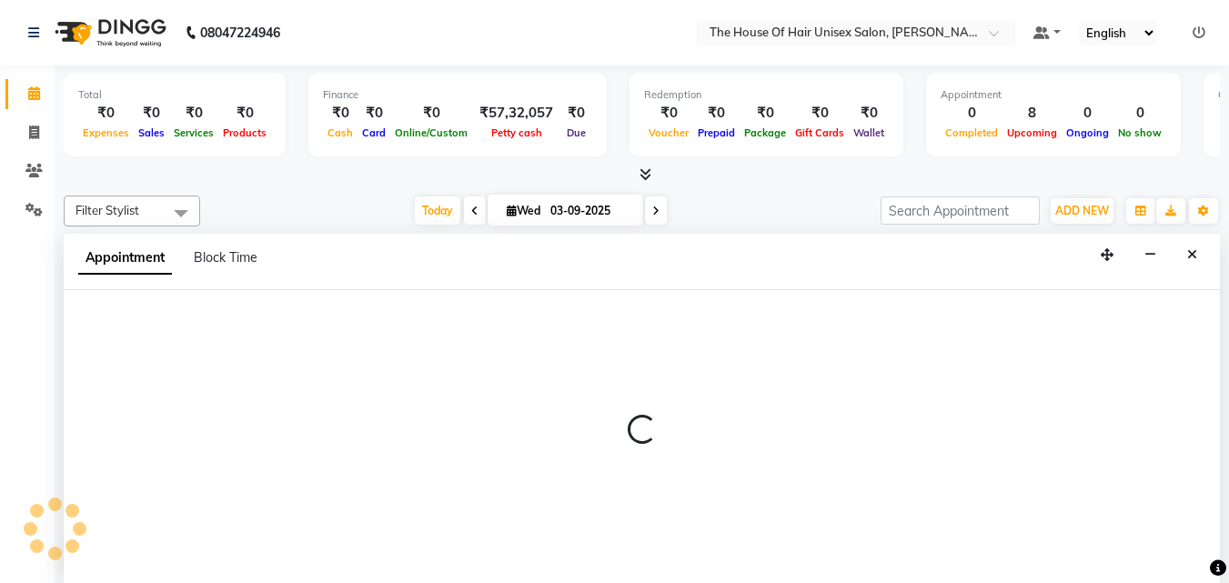
scroll to position [1, 0]
select select "tentative"
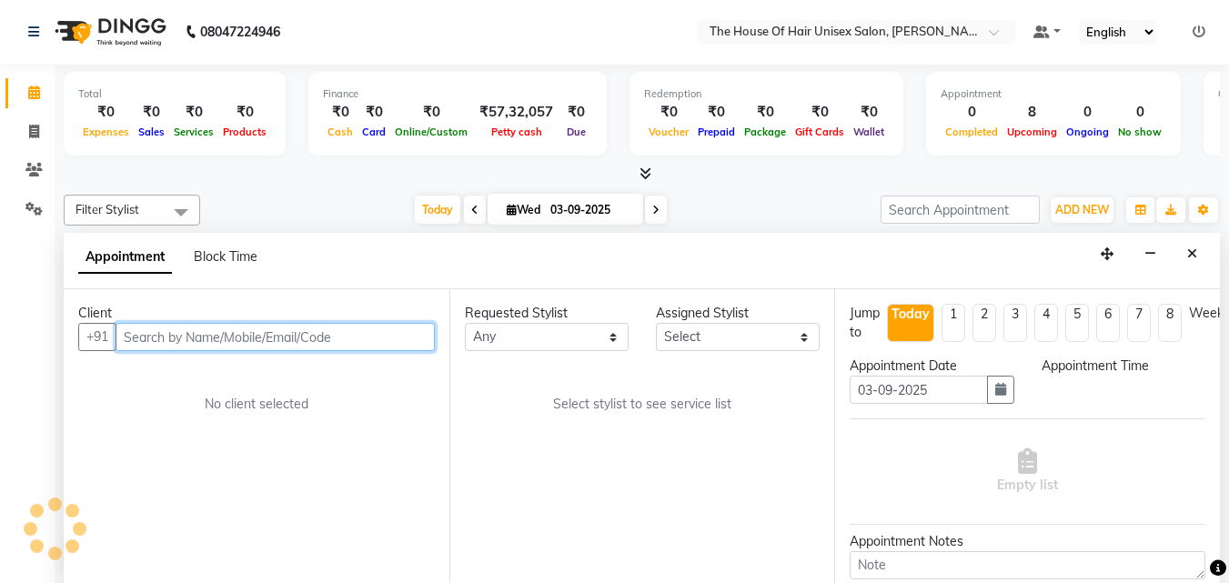
select select "86145"
select select "780"
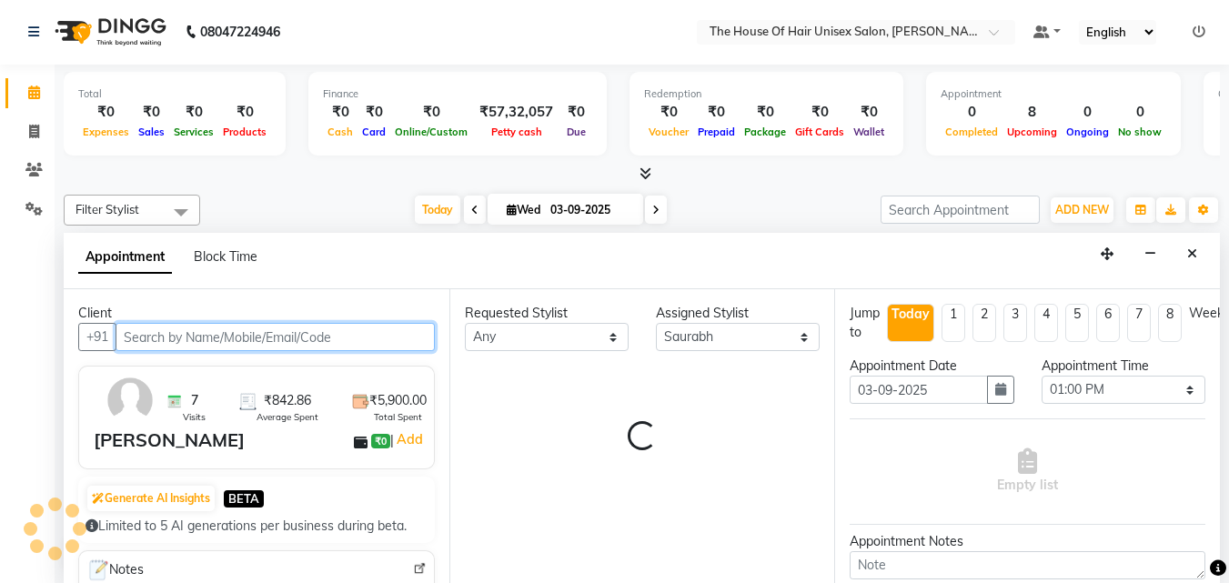
scroll to position [241, 0]
select select "160"
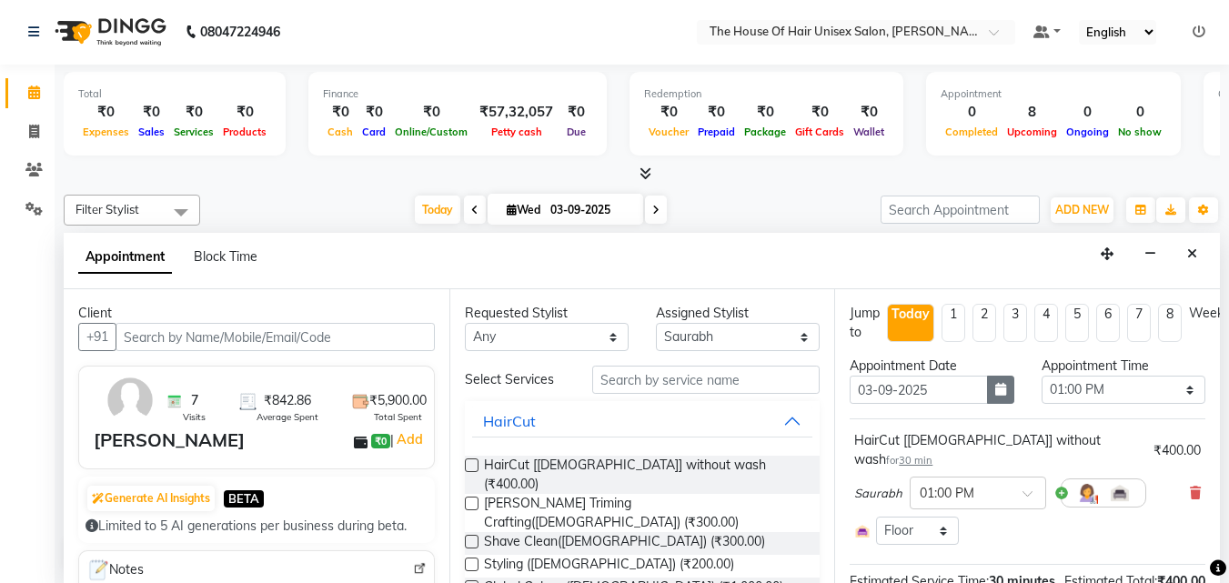
click at [995, 390] on icon "button" at bounding box center [1000, 389] width 11 height 13
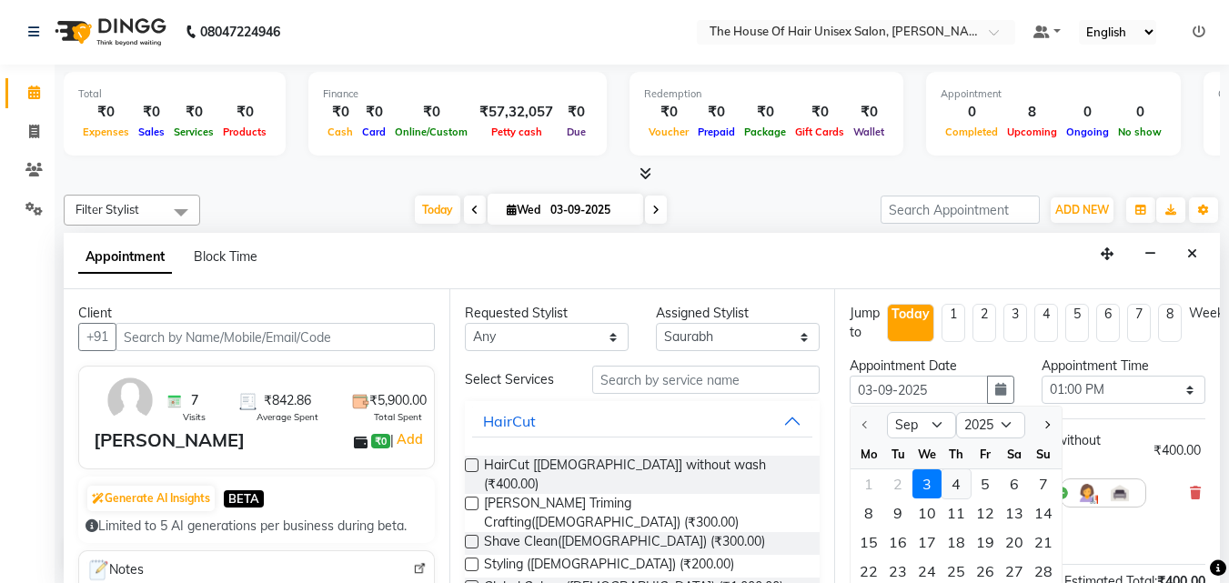
click at [956, 479] on div "4" at bounding box center [955, 483] width 29 height 29
type input "[DATE]"
select select "780"
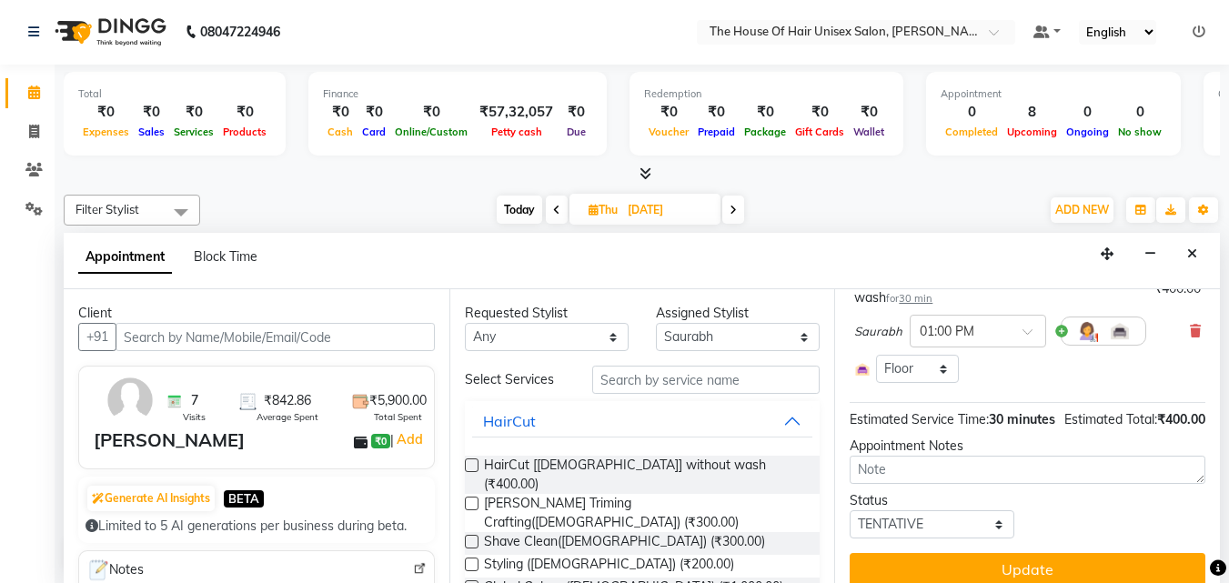
scroll to position [193, 0]
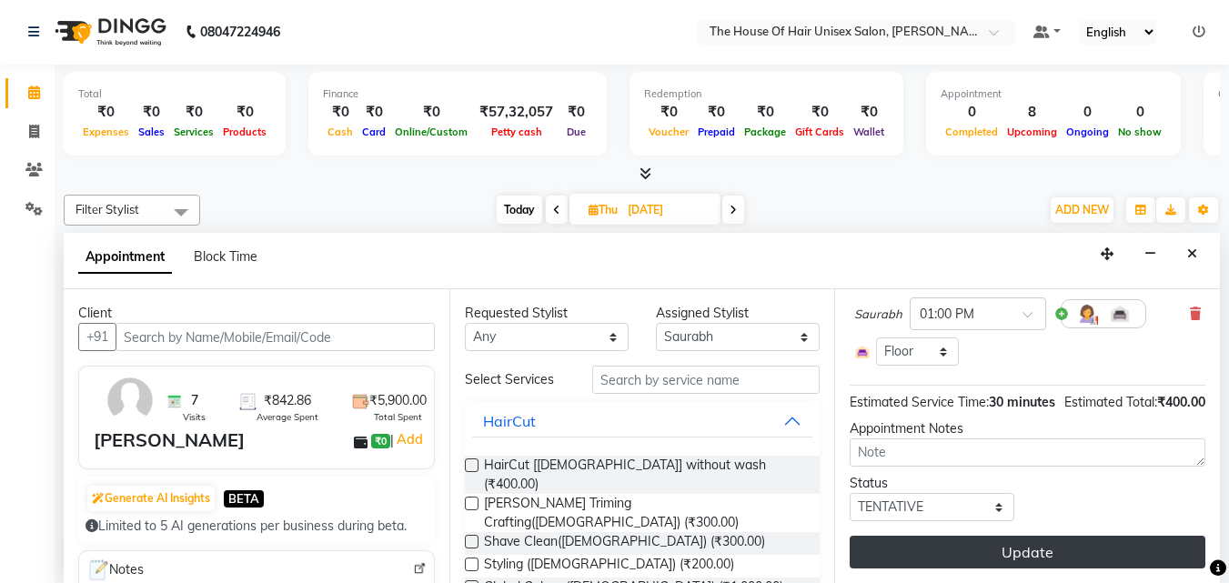
click at [1029, 536] on button "Update" at bounding box center [1028, 552] width 356 height 33
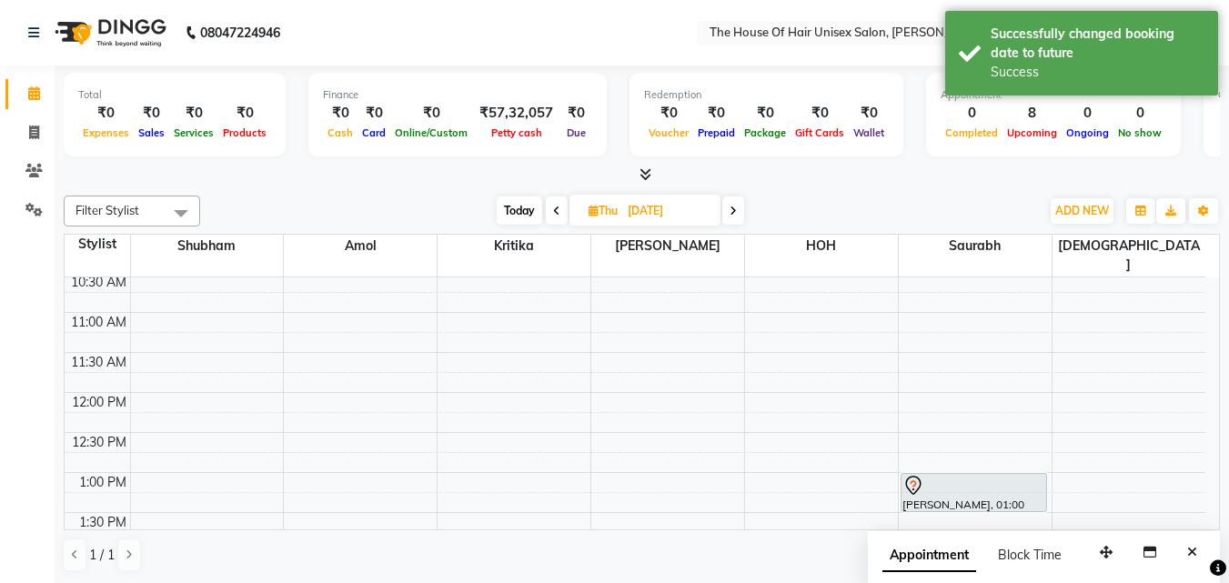
scroll to position [286, 0]
click at [527, 202] on span "Today" at bounding box center [519, 210] width 45 height 28
type input "03-09-2025"
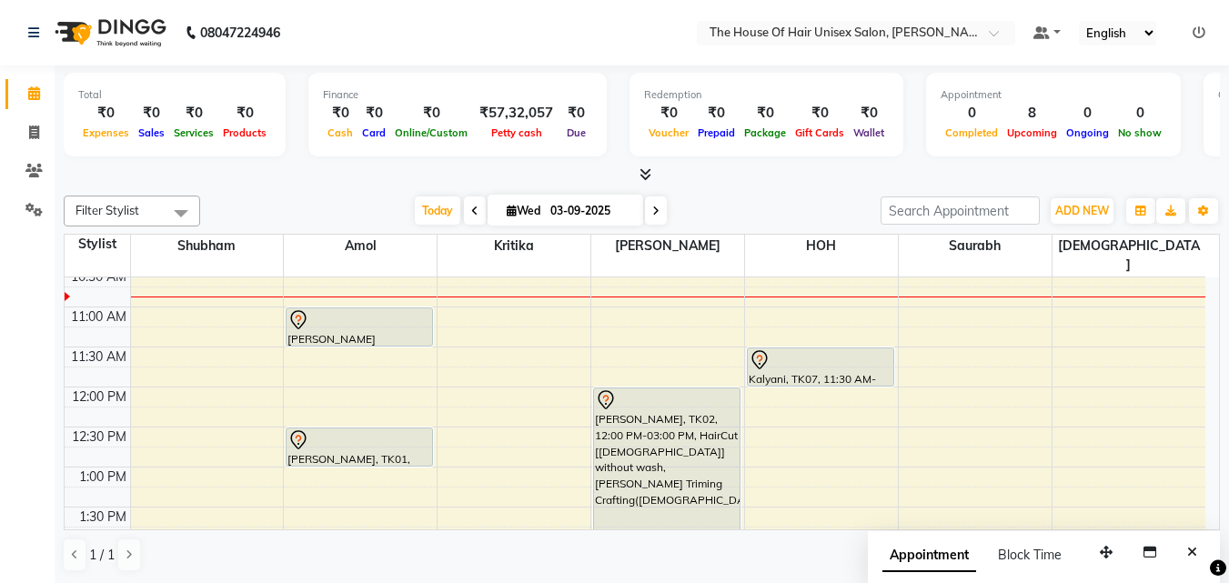
scroll to position [289, 0]
click at [771, 452] on div "7:00 AM 7:30 AM 8:00 AM 8:30 AM 9:00 AM 9:30 AM 10:00 AM 10:30 AM 11:00 AM 11:3…" at bounding box center [635, 588] width 1141 height 1200
select select "85989"
select select "tentative"
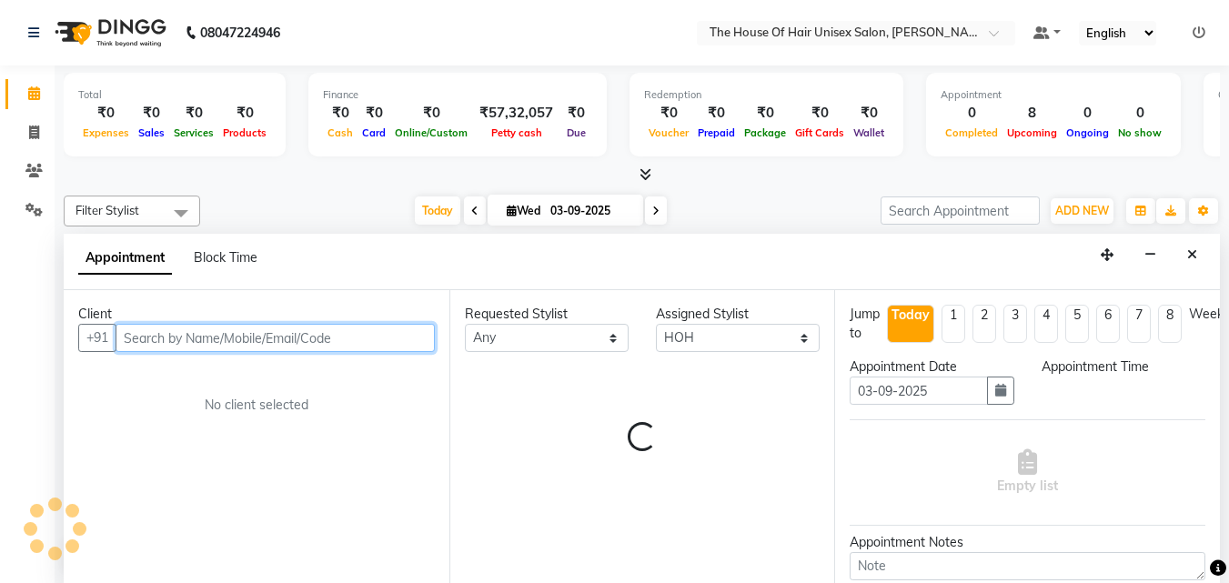
scroll to position [1, 0]
select select "780"
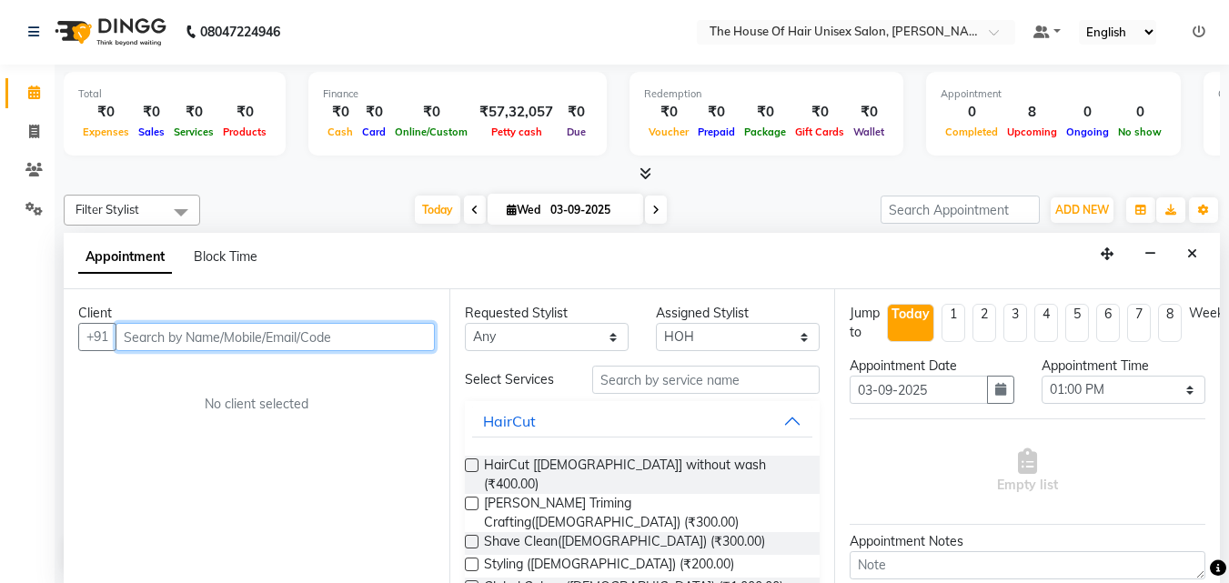
click at [267, 334] on input "text" at bounding box center [275, 337] width 319 height 28
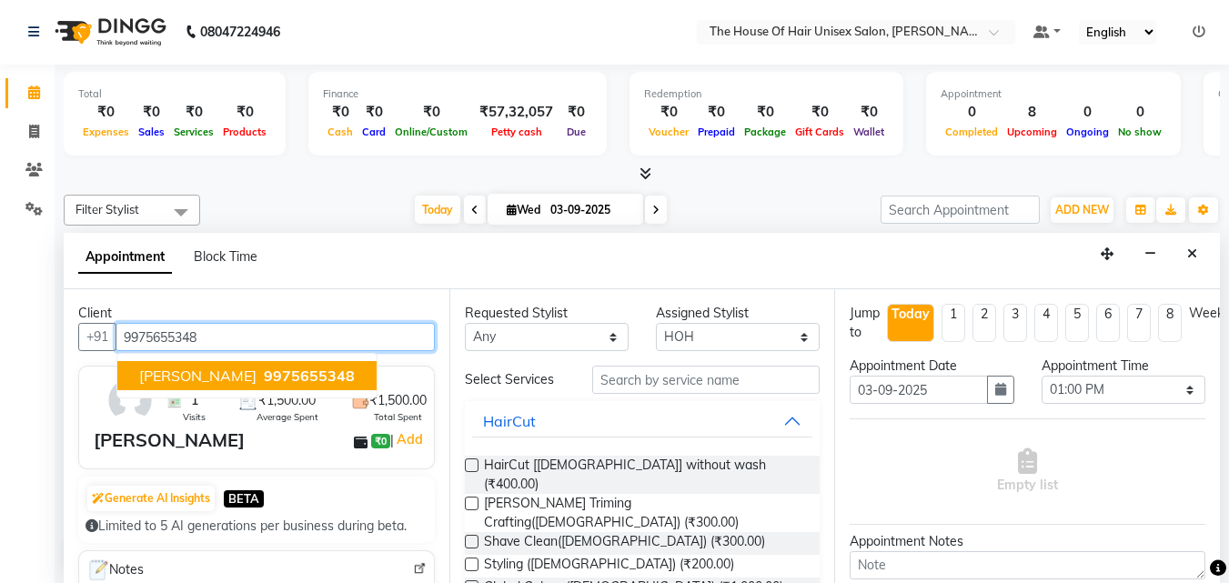
click at [264, 367] on span "9975655348" at bounding box center [309, 376] width 91 height 18
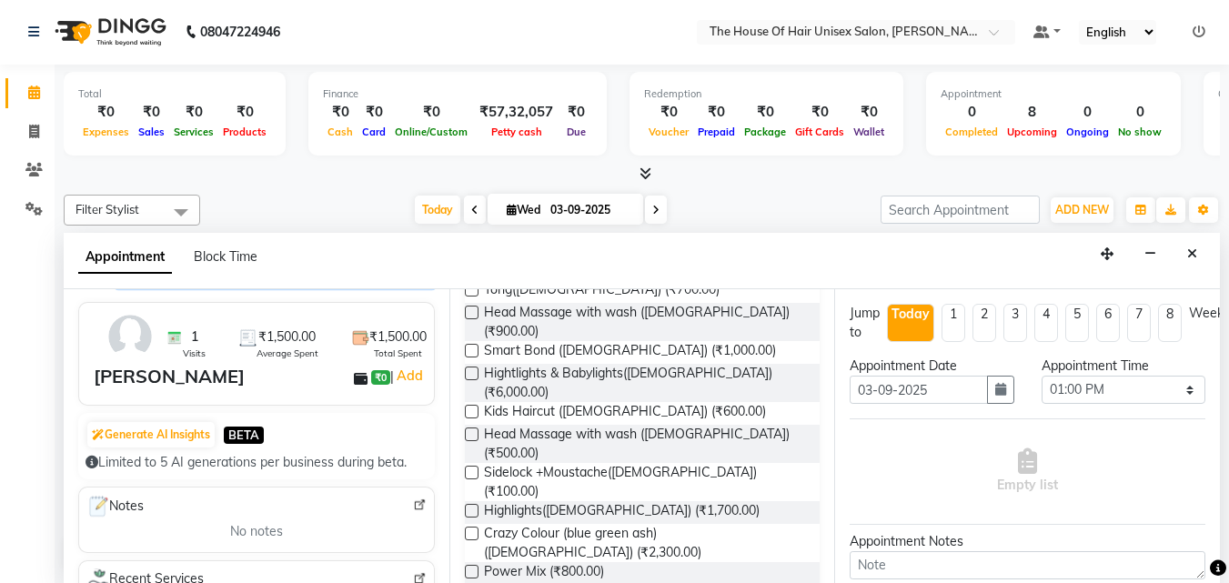
scroll to position [742, 0]
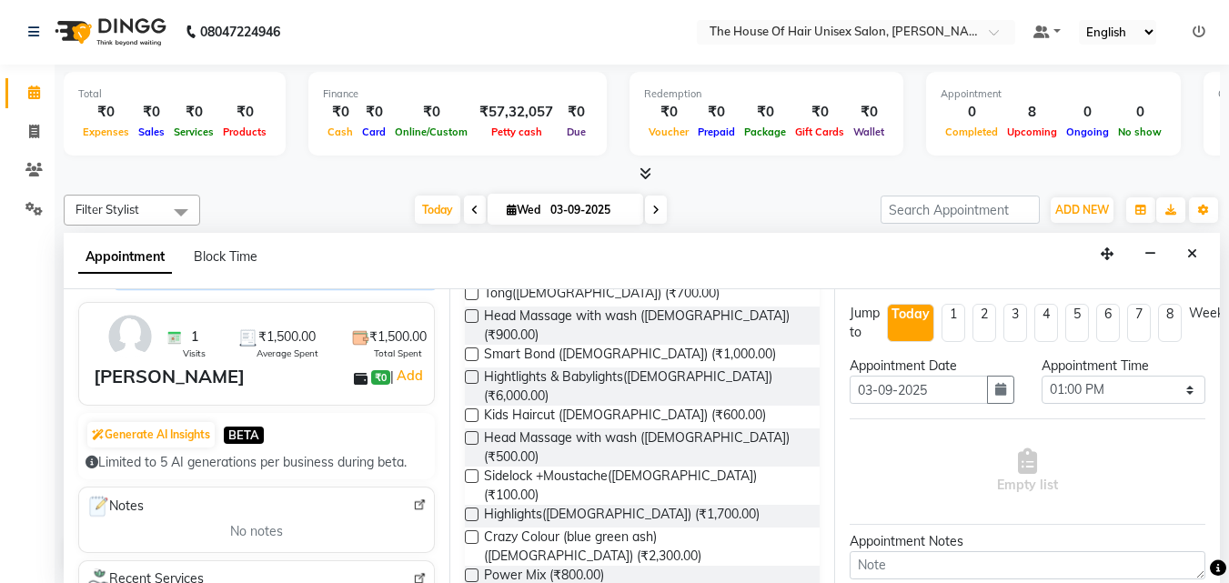
type input "9975655348"
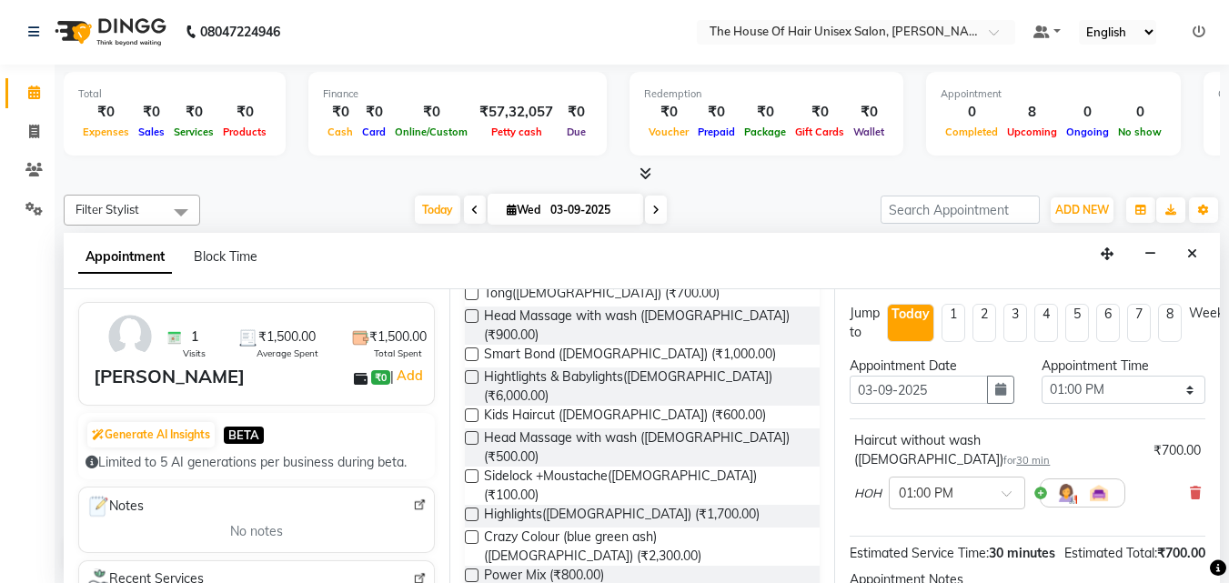
checkbox input "false"
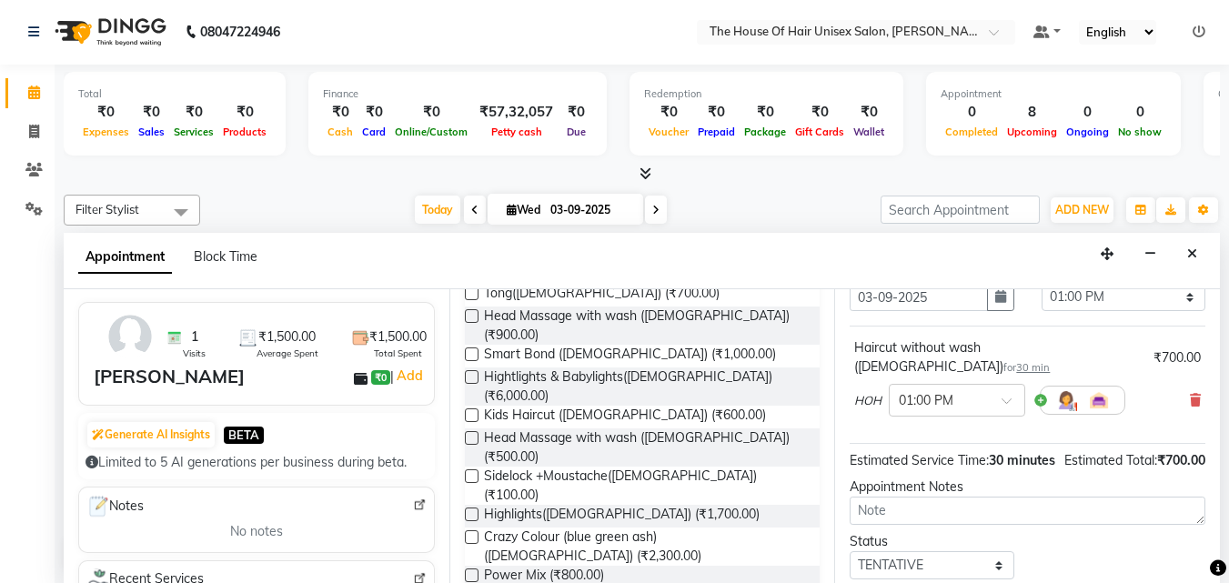
scroll to position [186, 0]
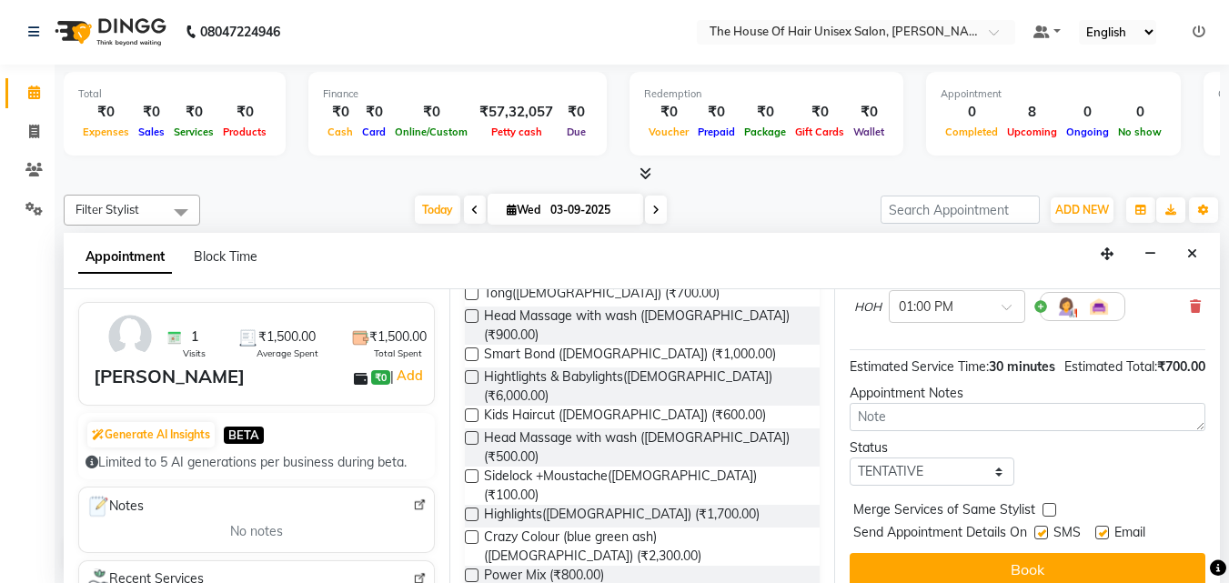
click at [1049, 509] on label at bounding box center [1049, 510] width 14 height 14
click at [1049, 509] on input "checkbox" at bounding box center [1048, 512] width 12 height 12
checkbox input "true"
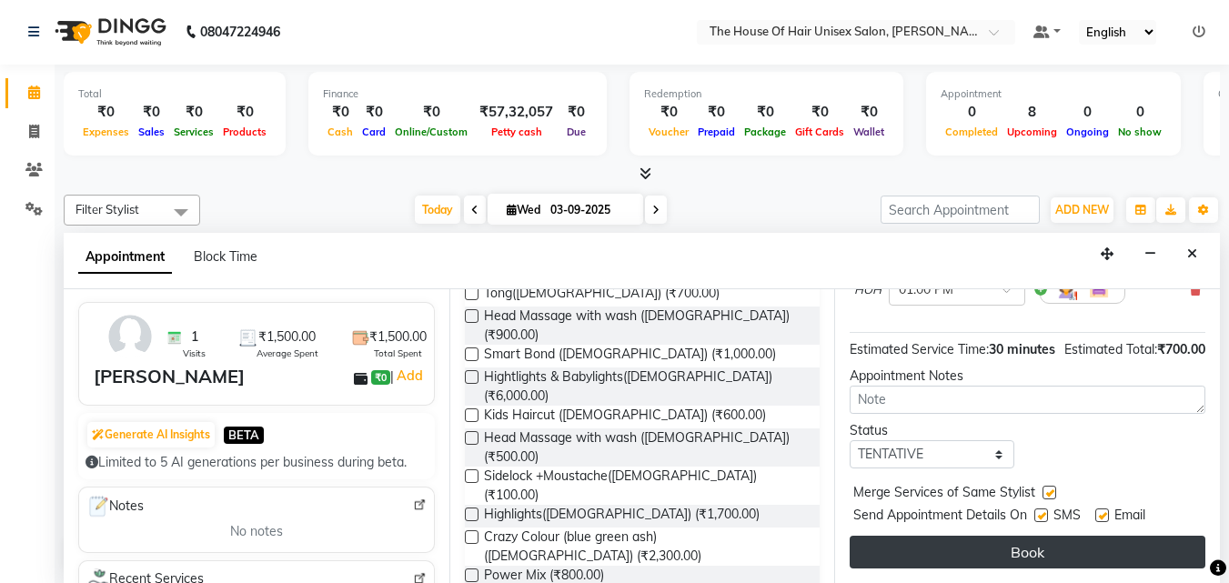
click at [1021, 537] on button "Book" at bounding box center [1028, 552] width 356 height 33
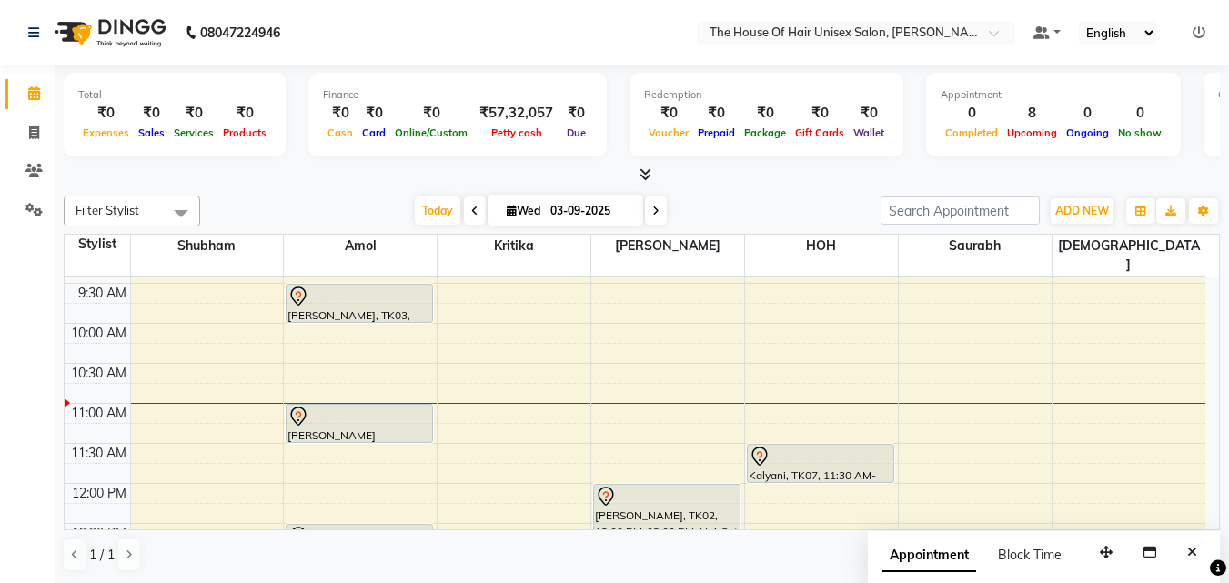
scroll to position [196, 0]
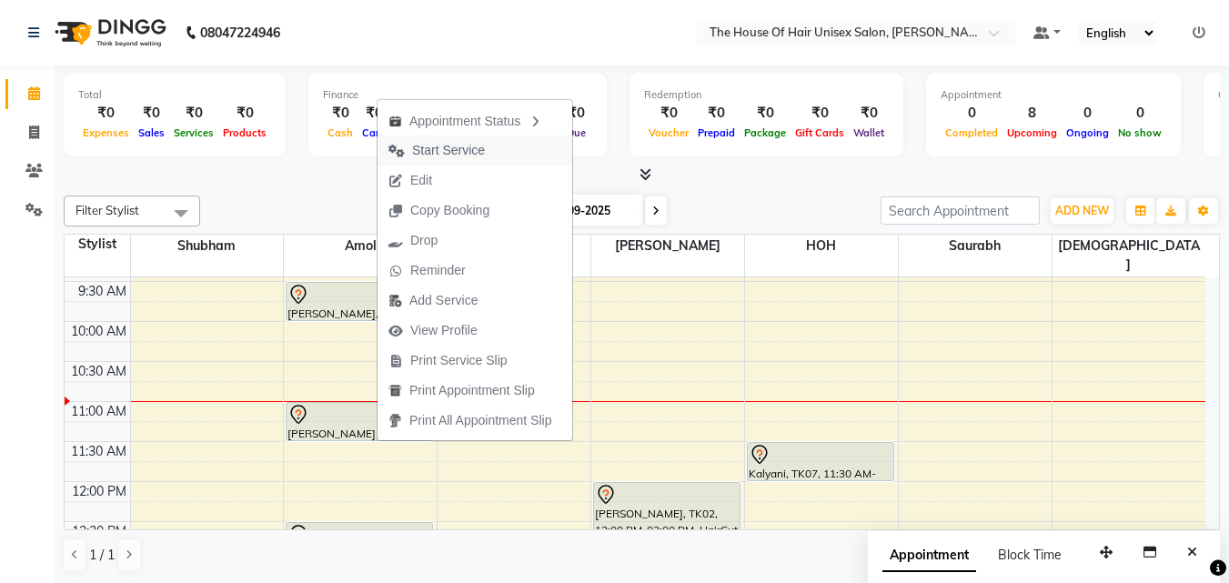
click at [439, 146] on span "Start Service" at bounding box center [448, 150] width 73 height 19
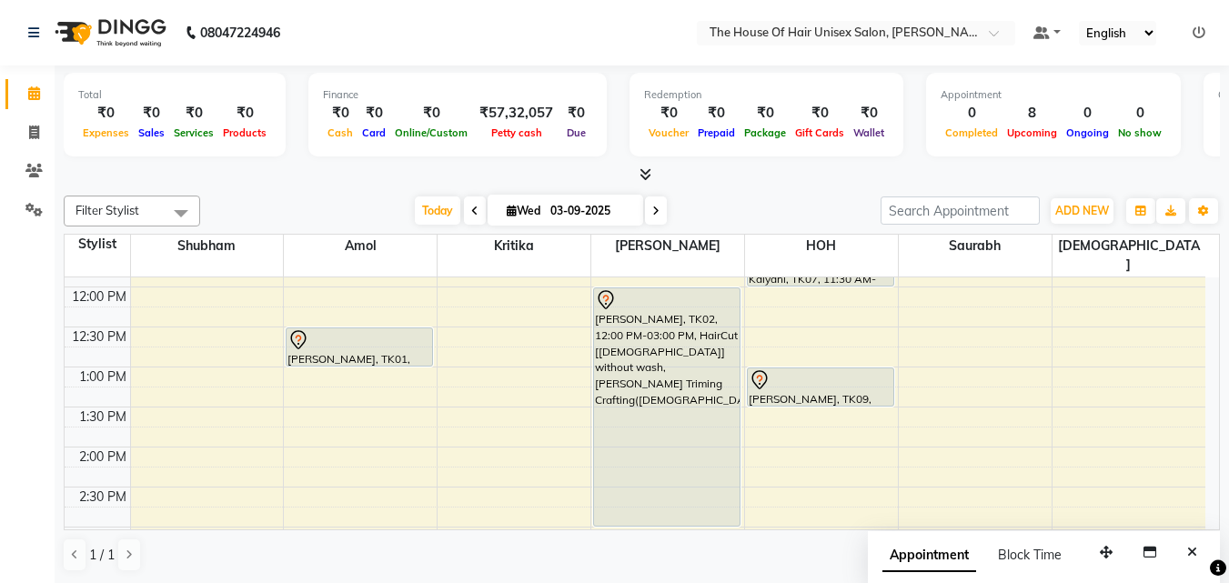
scroll to position [406, 0]
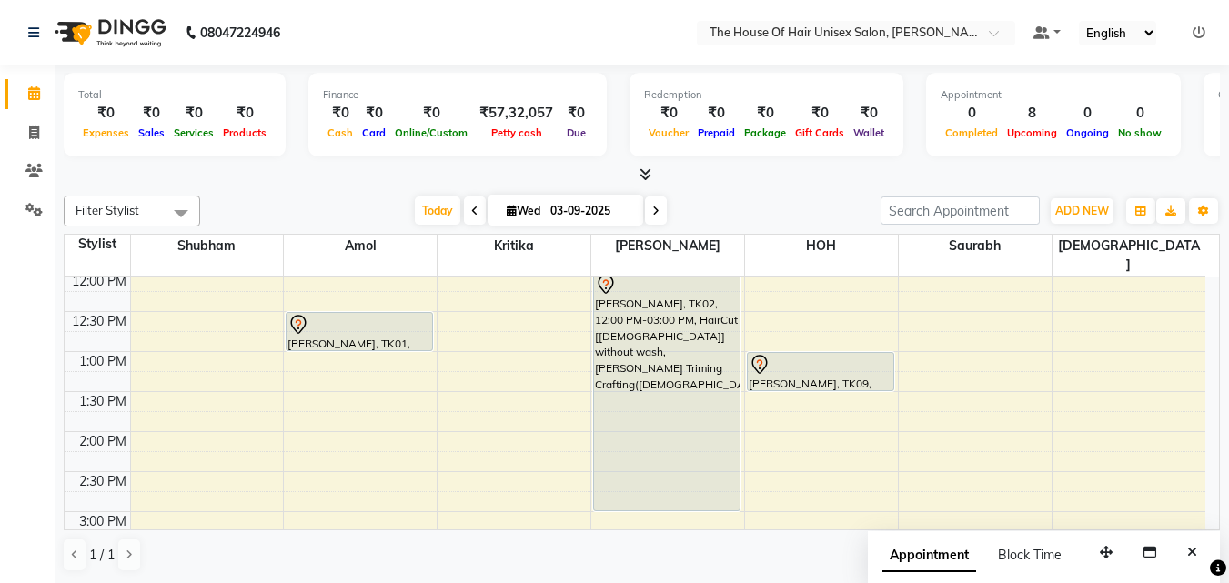
click at [770, 417] on div "7:00 AM 7:30 AM 8:00 AM 8:30 AM 9:00 AM 9:30 AM 10:00 AM 10:30 AM 11:00 AM 11:3…" at bounding box center [635, 472] width 1141 height 1200
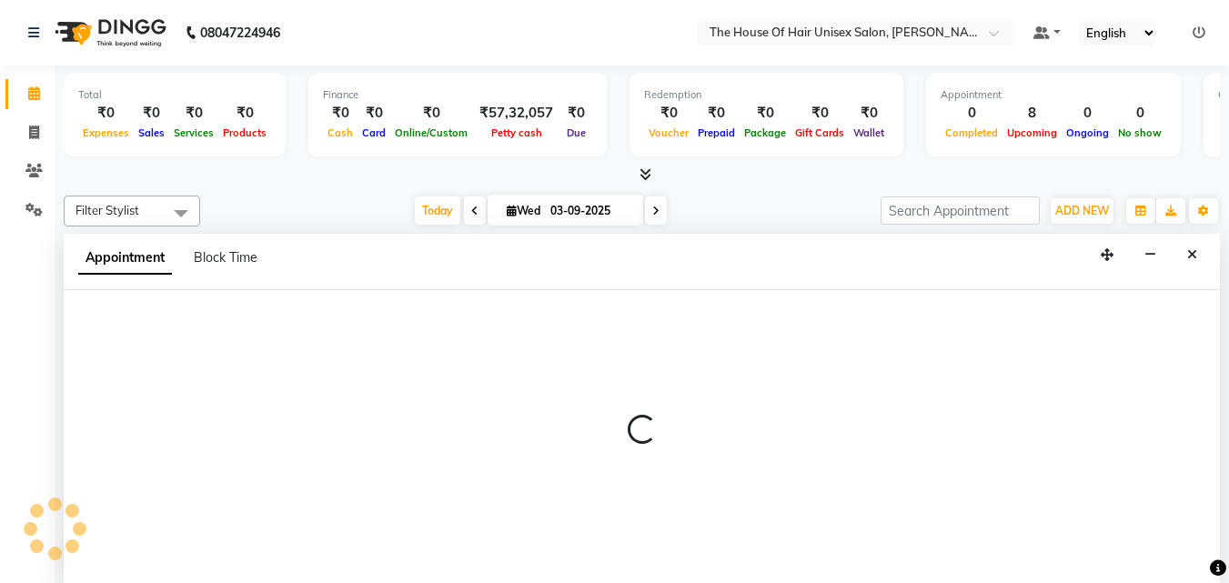
scroll to position [1, 0]
select select "85989"
select select "840"
select select "tentative"
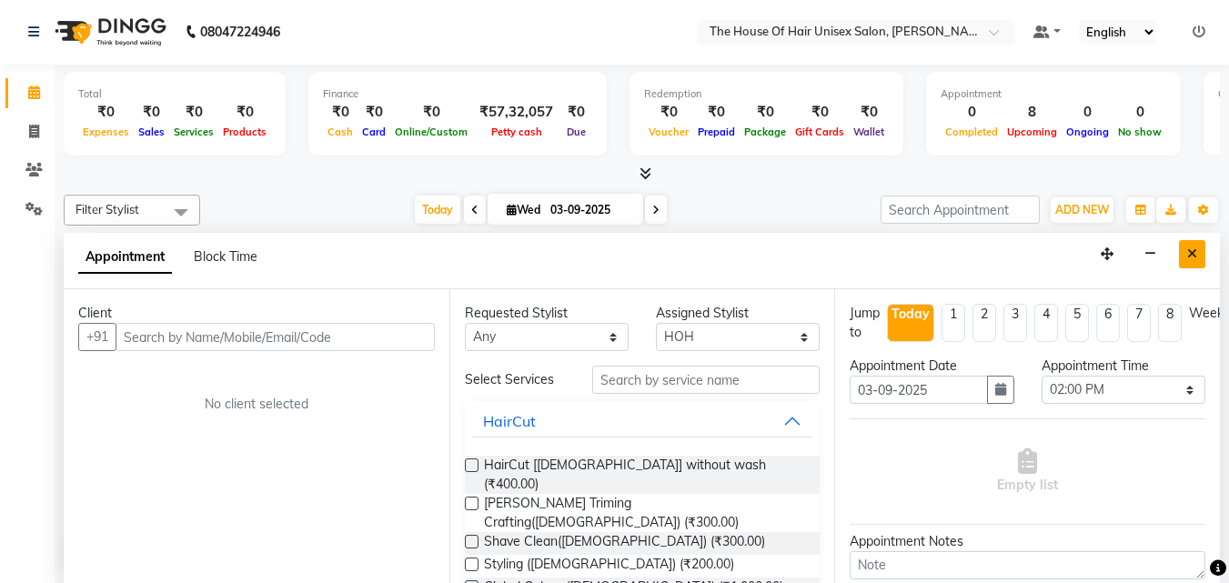
click at [1198, 250] on button "Close" at bounding box center [1192, 254] width 26 height 28
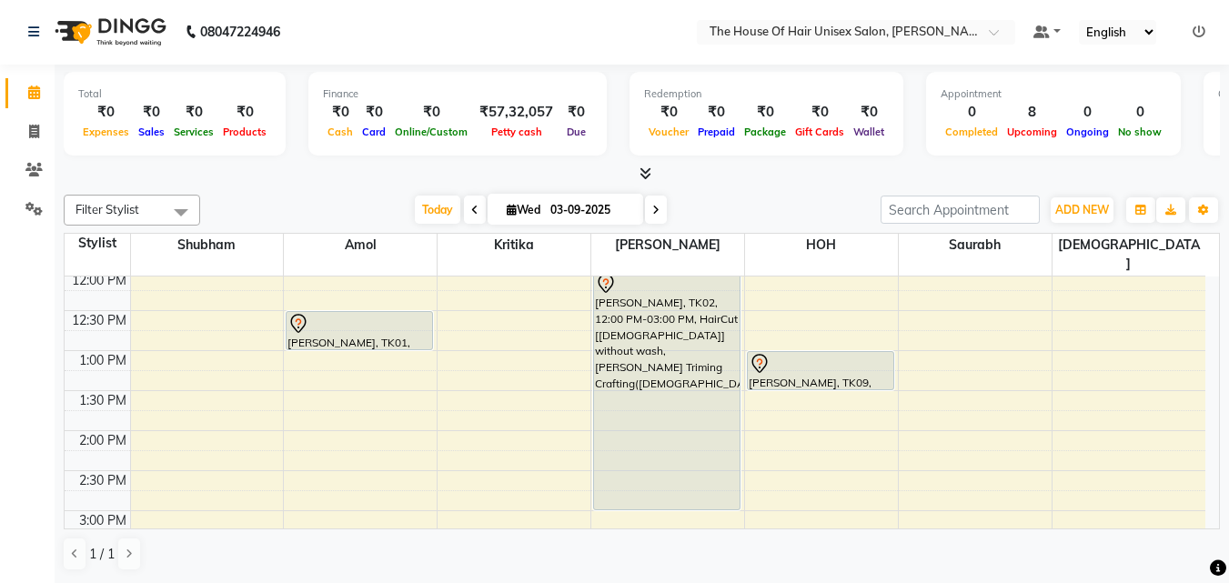
click at [789, 420] on div "7:00 AM 7:30 AM 8:00 AM 8:30 AM 9:00 AM 9:30 AM 10:00 AM 10:30 AM 11:00 AM 11:3…" at bounding box center [635, 471] width 1141 height 1200
select select "85989"
select select "tentative"
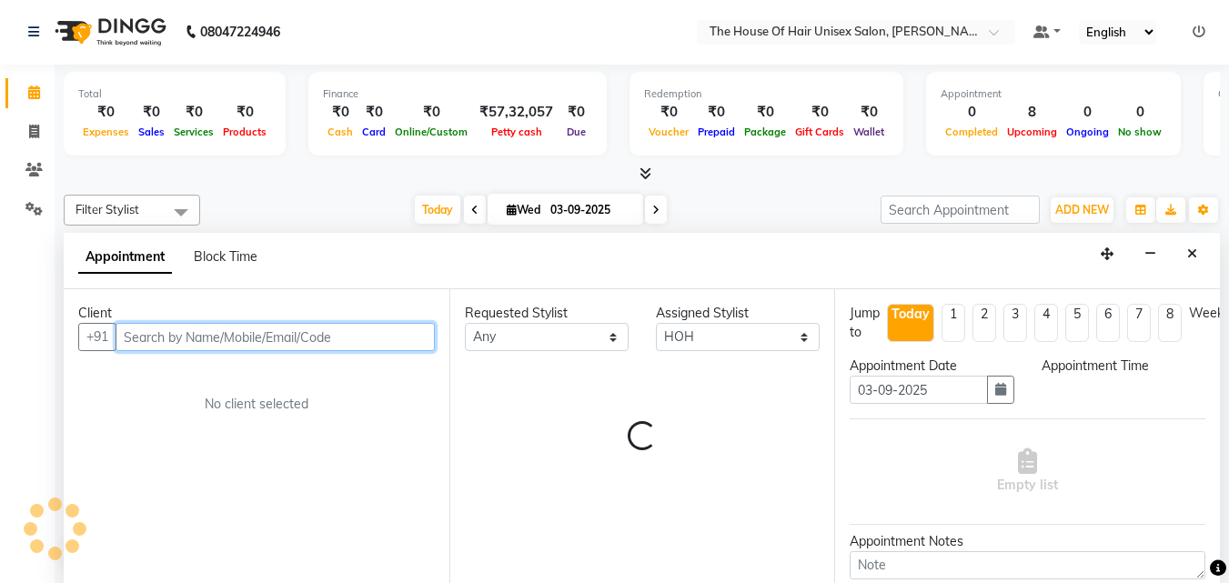
select select "840"
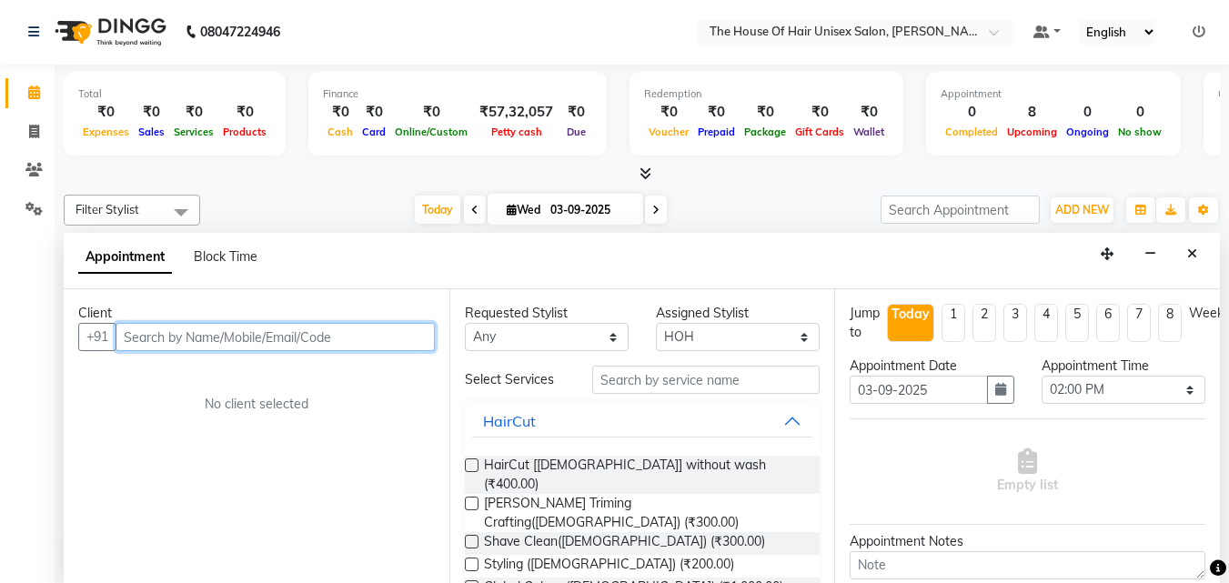
click at [360, 330] on input "text" at bounding box center [275, 337] width 319 height 28
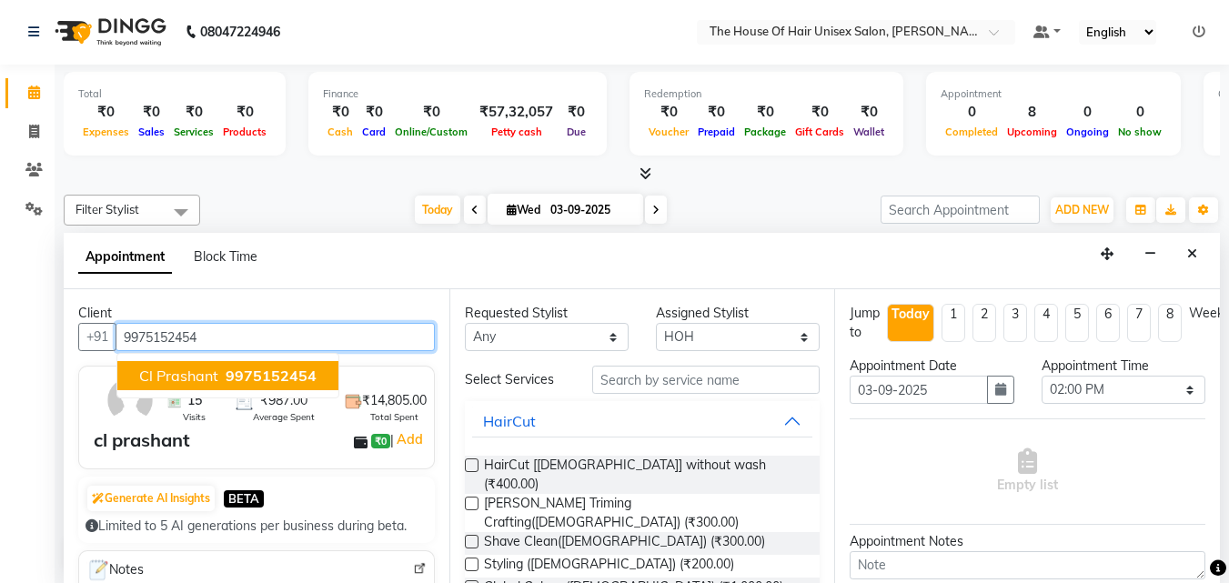
click at [300, 372] on span "9975152454" at bounding box center [271, 376] width 91 height 18
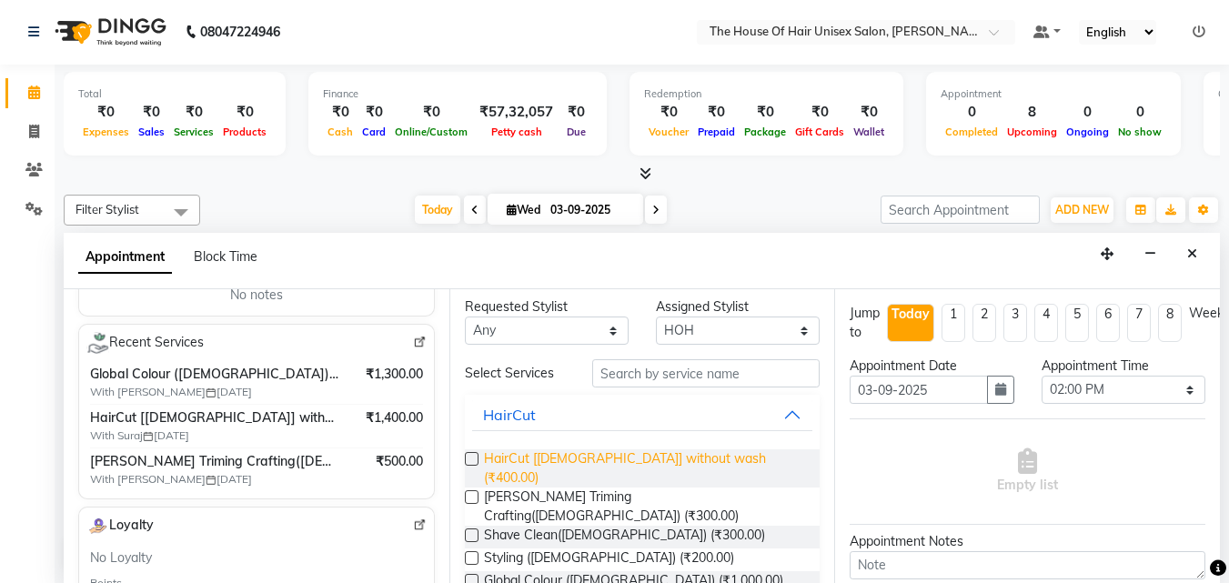
scroll to position [0, 0]
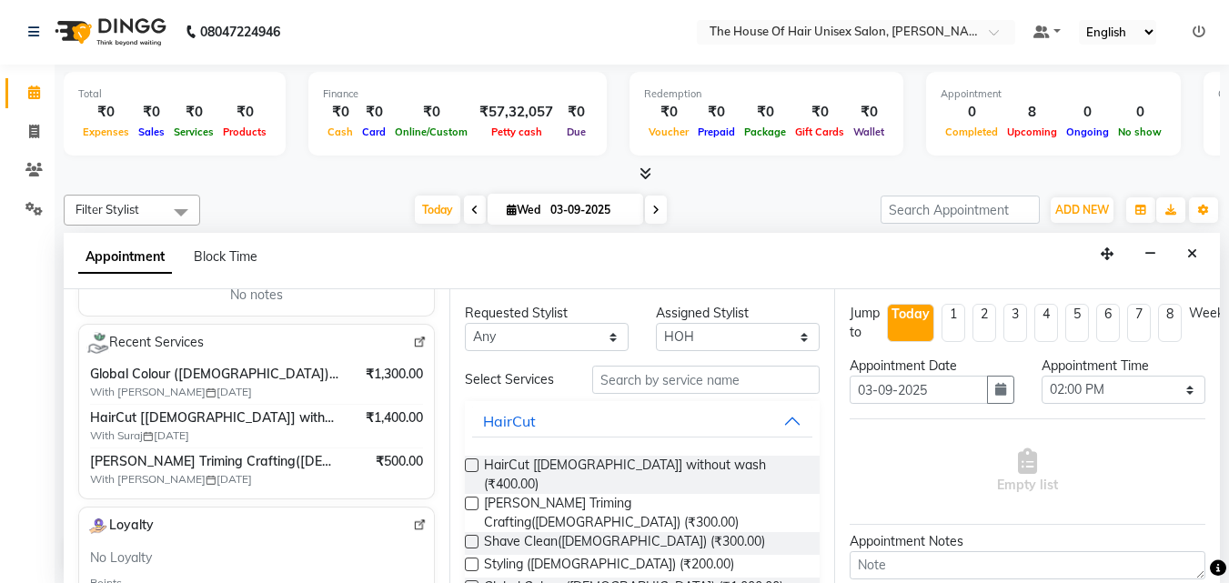
type input "9975152454"
click at [650, 380] on input "text" at bounding box center [705, 380] width 227 height 28
type input "c"
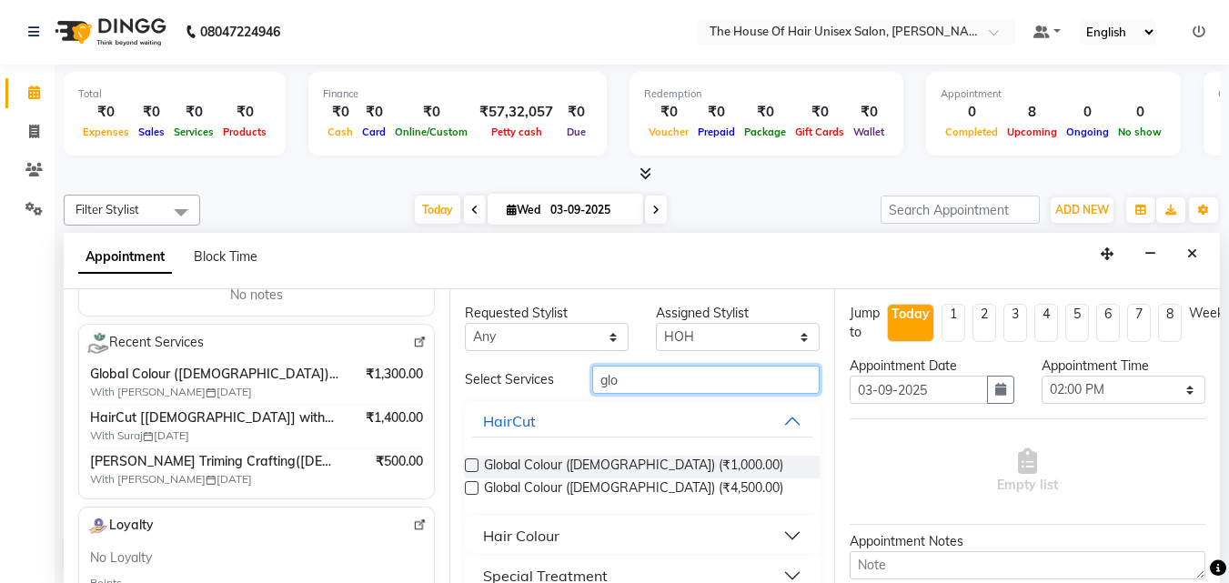
type input "glo"
click at [468, 459] on label at bounding box center [472, 465] width 14 height 14
click at [468, 461] on input "checkbox" at bounding box center [471, 467] width 12 height 12
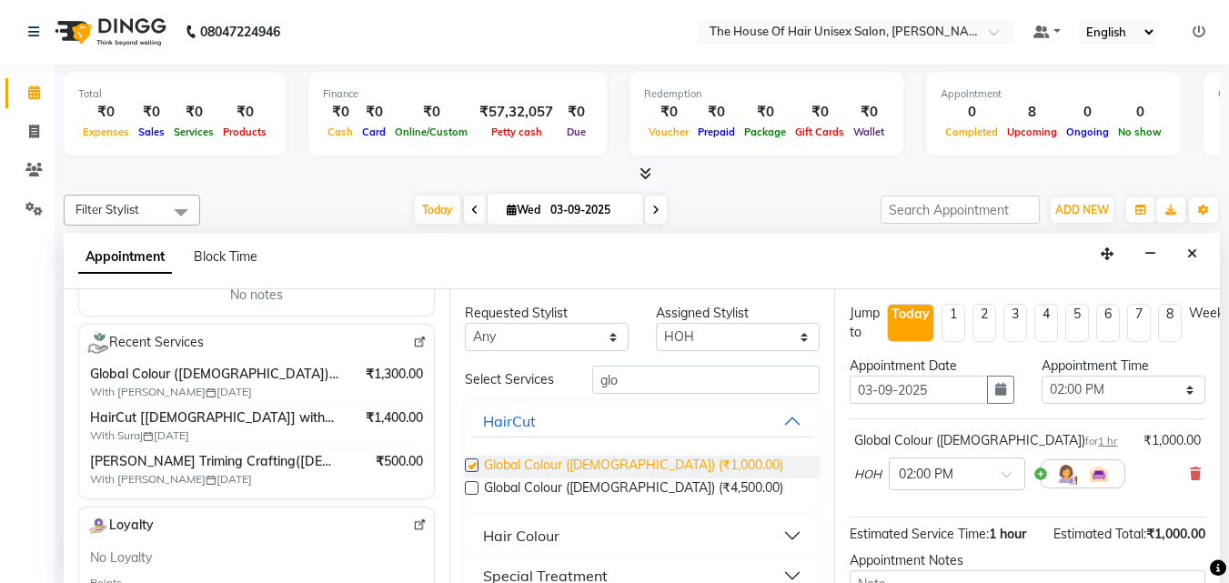
checkbox input "false"
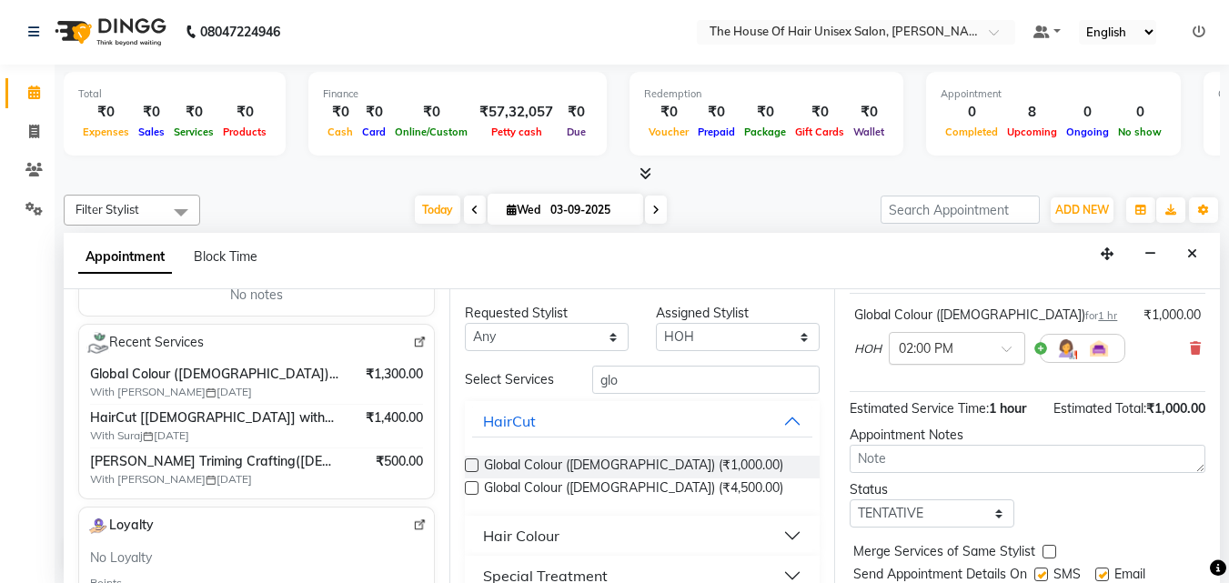
scroll to position [169, 0]
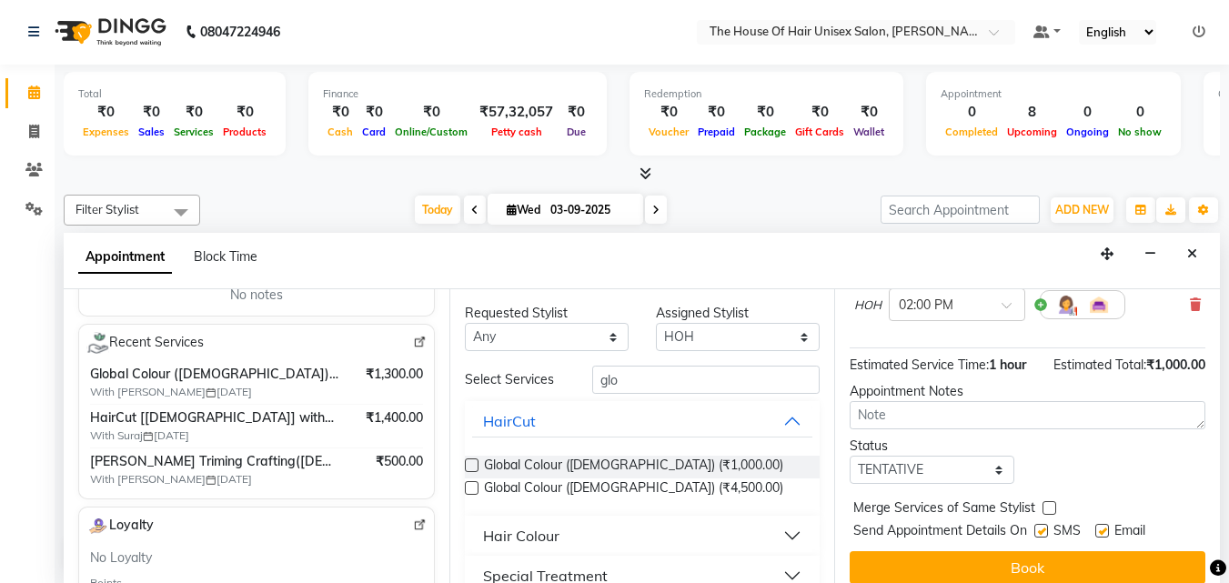
click at [1049, 505] on label at bounding box center [1049, 508] width 14 height 14
click at [1049, 505] on input "checkbox" at bounding box center [1048, 510] width 12 height 12
checkbox input "true"
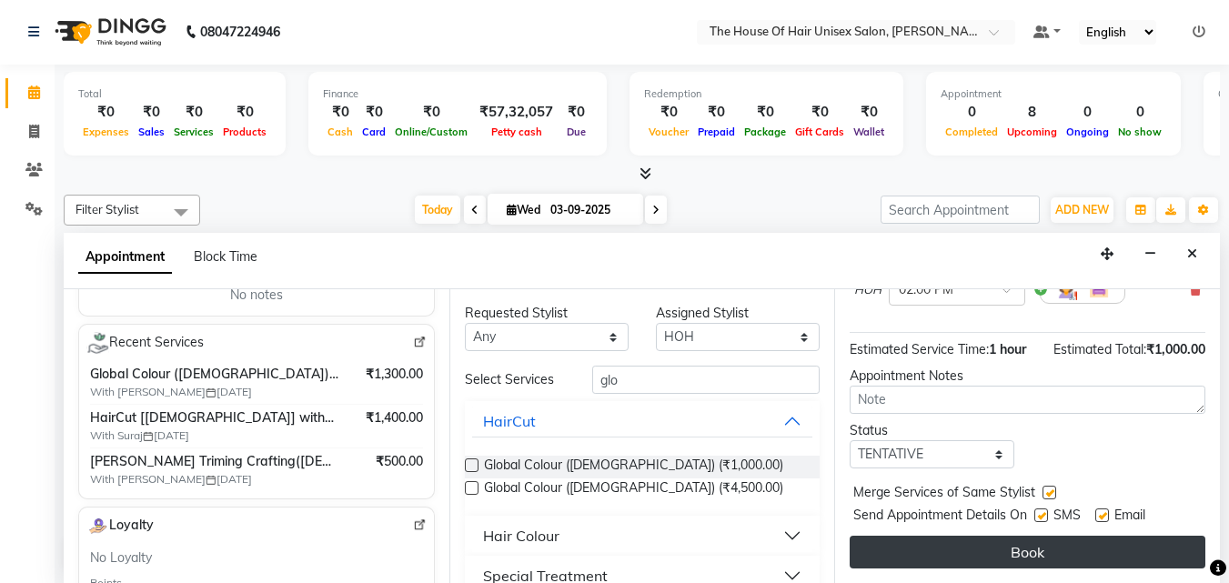
click at [1041, 536] on button "Book" at bounding box center [1028, 552] width 356 height 33
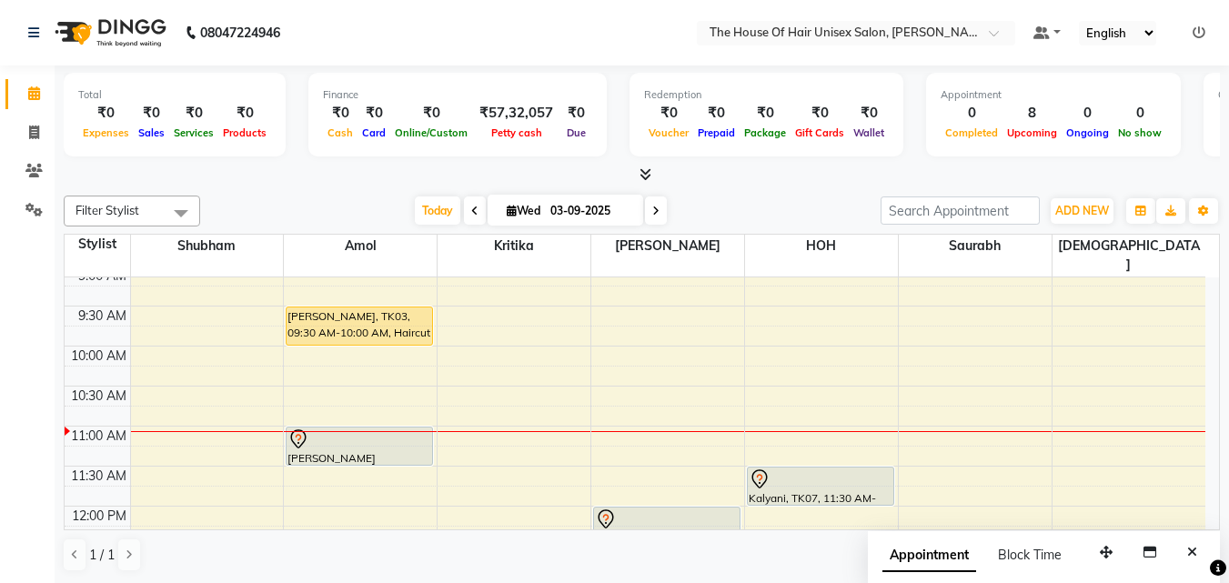
scroll to position [132, 0]
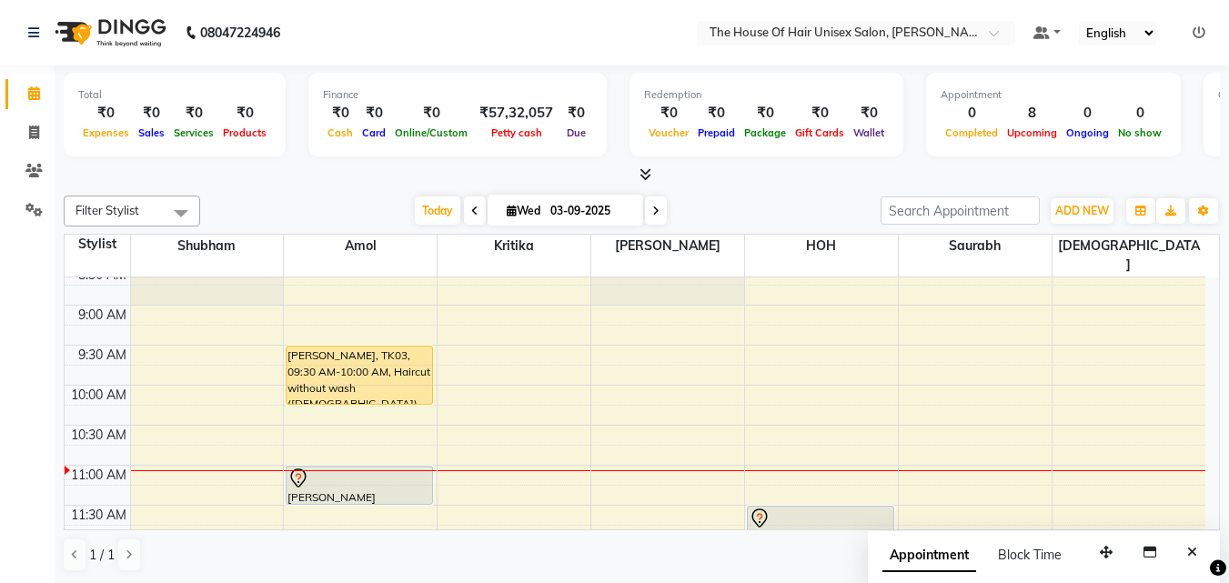
drag, startPoint x: 352, startPoint y: 364, endPoint x: 348, endPoint y: 388, distance: 24.8
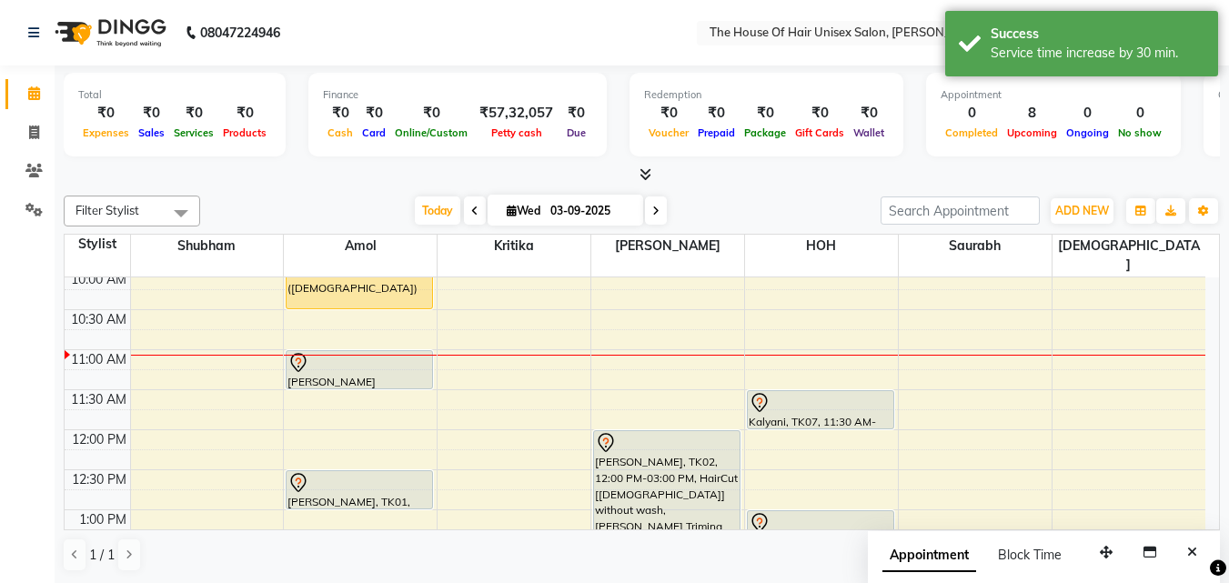
scroll to position [248, 0]
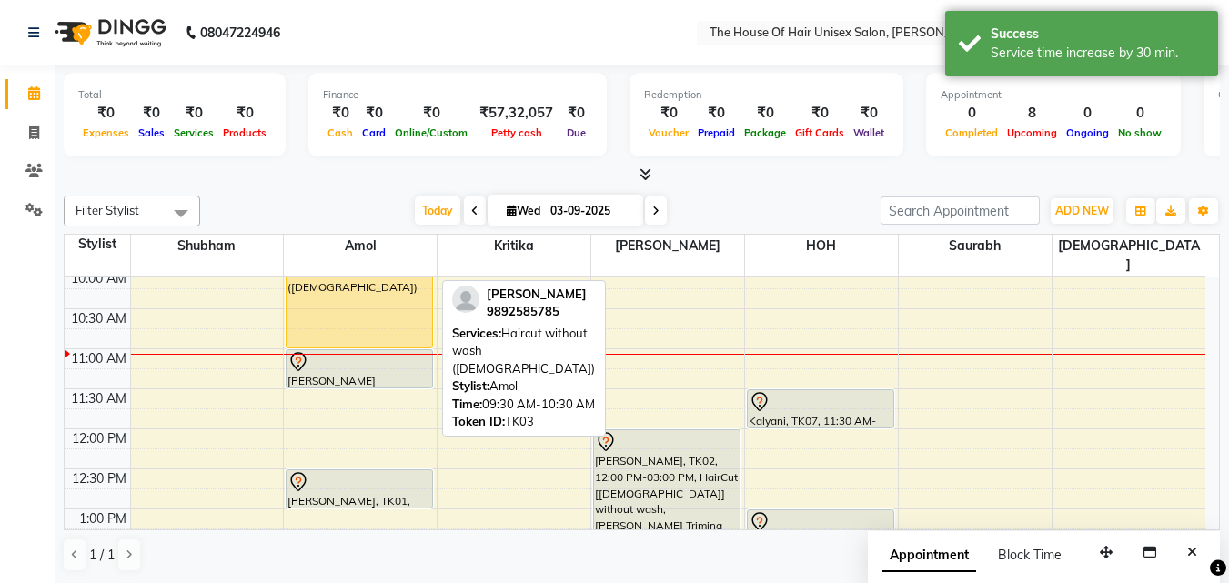
drag, startPoint x: 355, startPoint y: 286, endPoint x: 356, endPoint y: 319, distance: 33.7
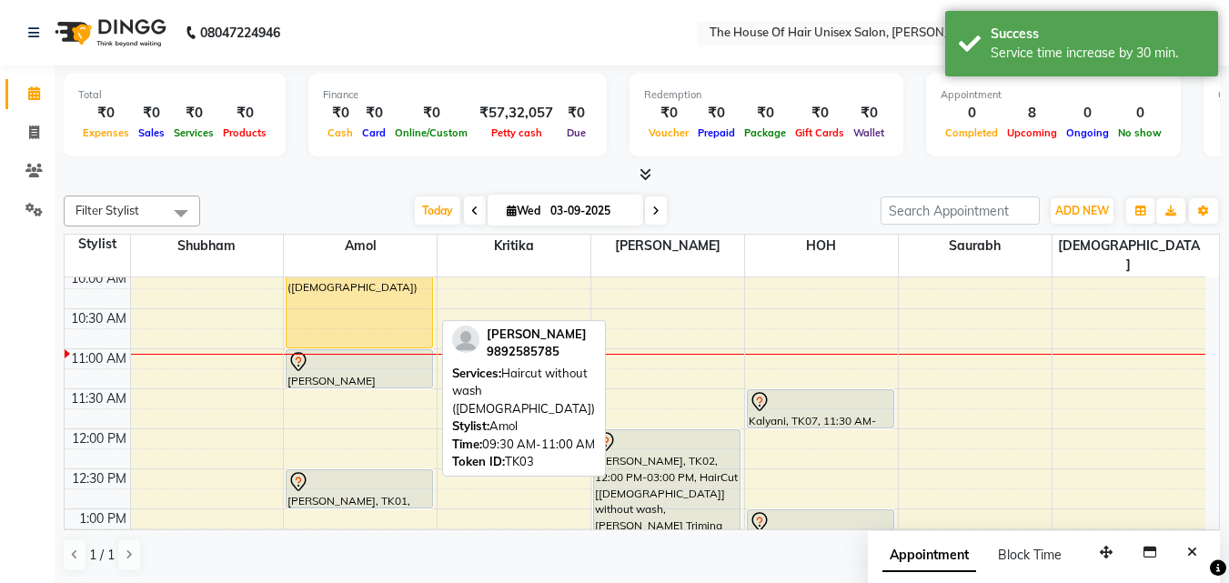
click at [382, 281] on div "[PERSON_NAME], TK03, 09:30 AM-11:00 AM, Haircut without wash ([DEMOGRAPHIC_DATA…" at bounding box center [360, 288] width 146 height 117
click at [349, 289] on div "[PERSON_NAME], TK03, 09:30 AM-11:00 AM, Haircut without wash ([DEMOGRAPHIC_DATA…" at bounding box center [360, 288] width 146 height 117
select select "1"
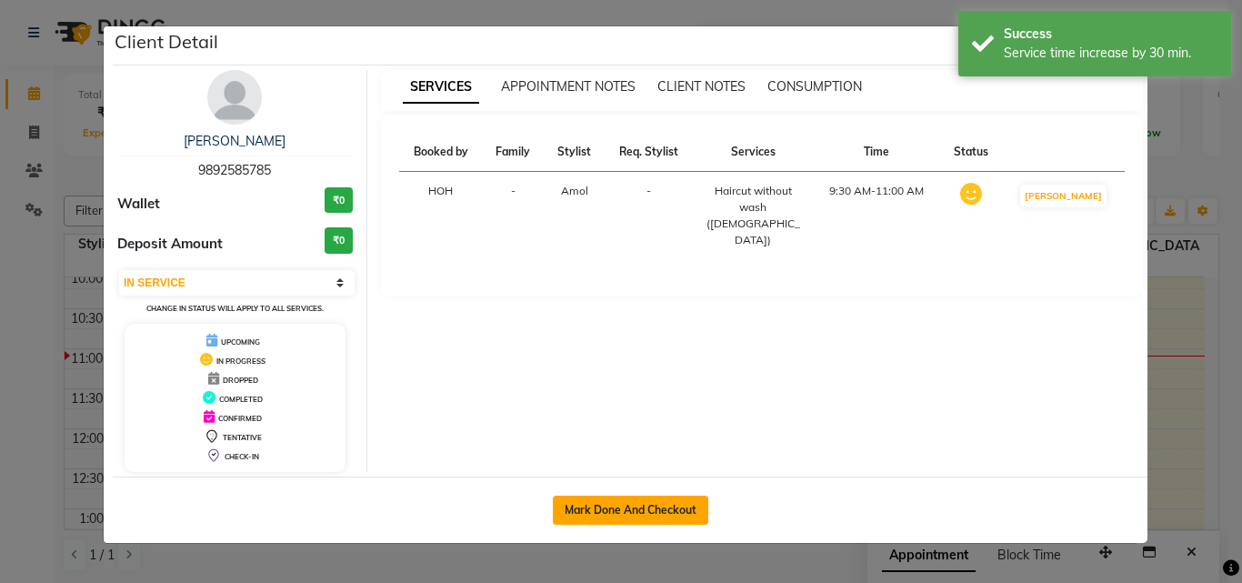
click at [658, 498] on button "Mark Done And Checkout" at bounding box center [631, 510] width 156 height 29
select select "service"
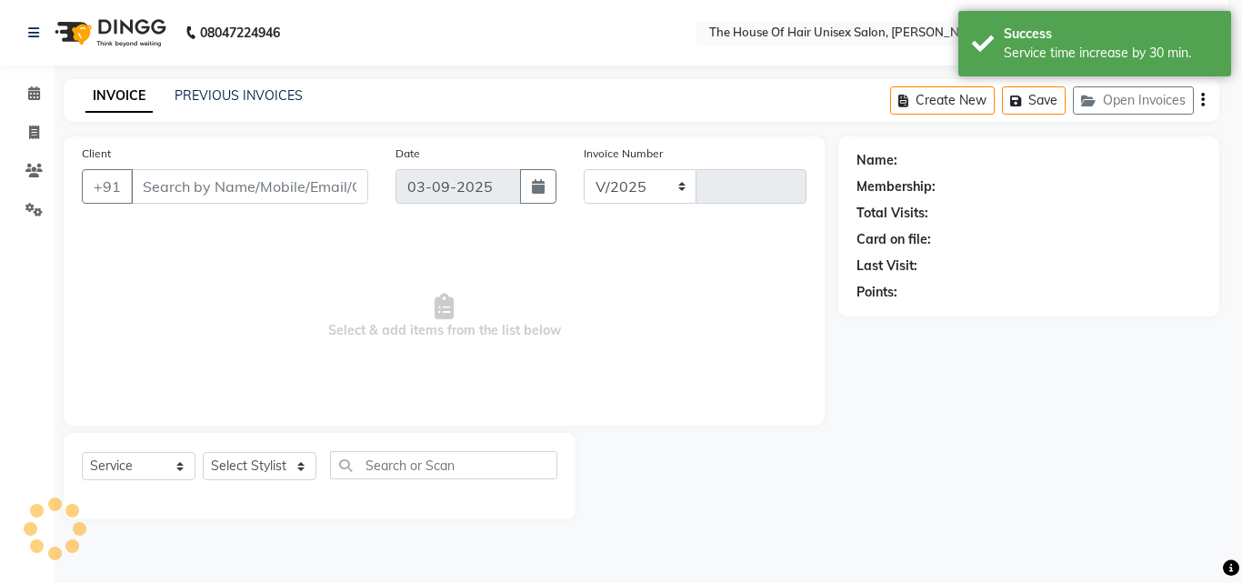
select select "598"
type input "2639"
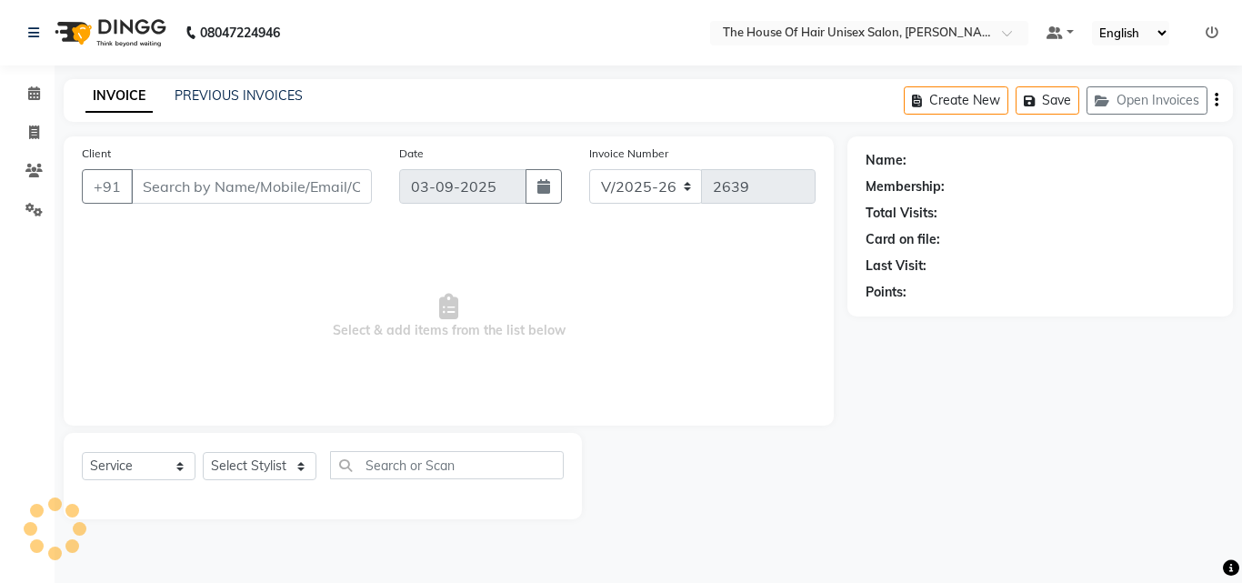
type input "9892585785"
select select "13497"
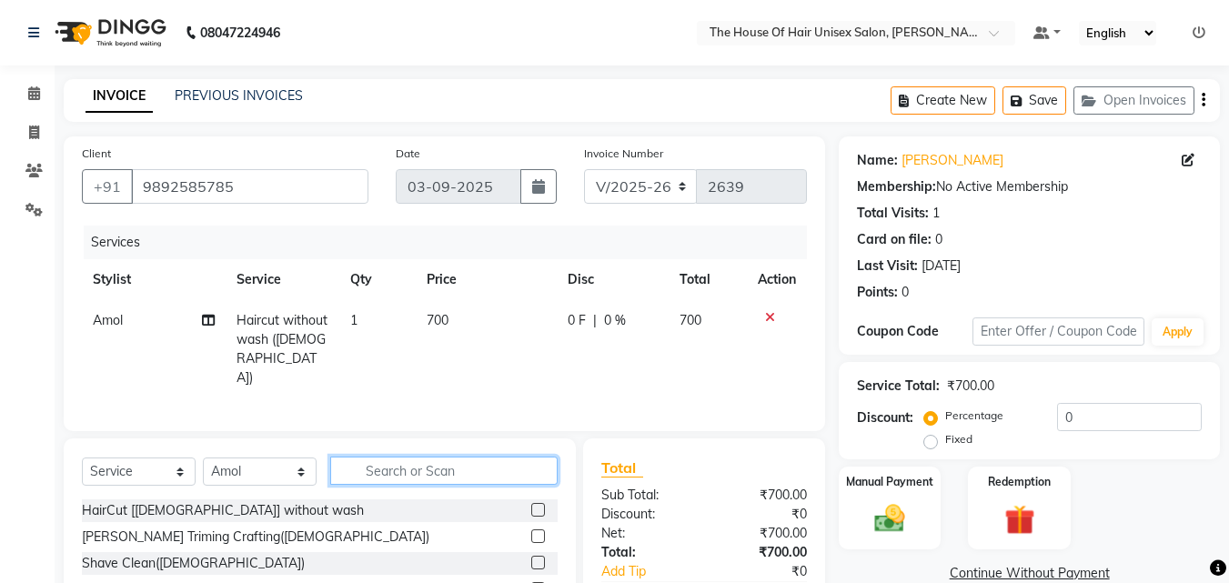
click at [460, 468] on input "text" at bounding box center [443, 471] width 227 height 28
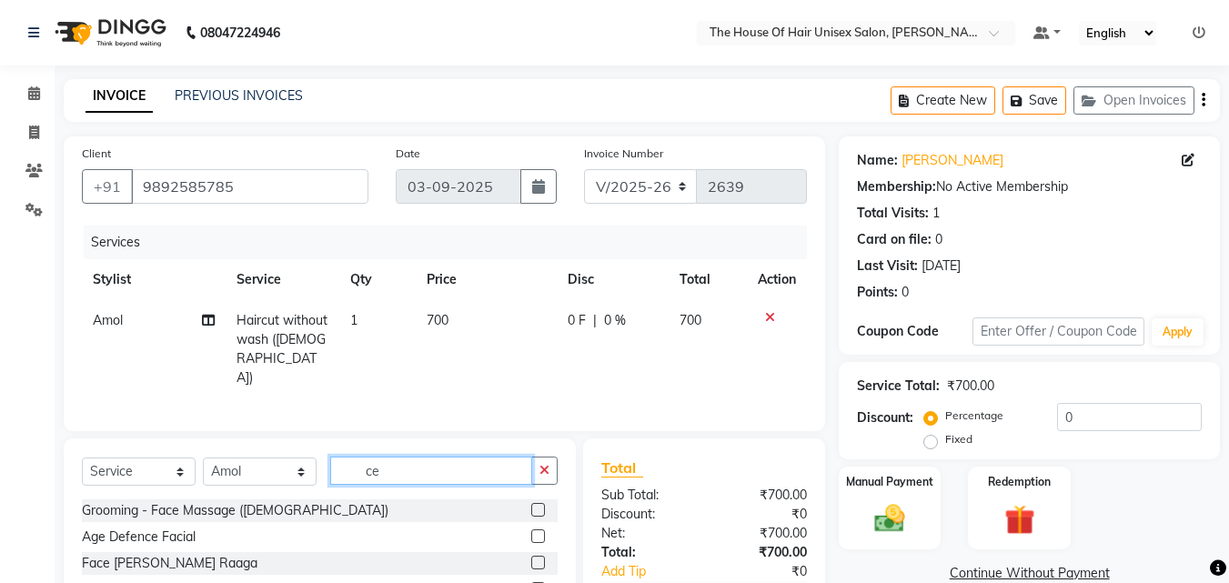
type input "c"
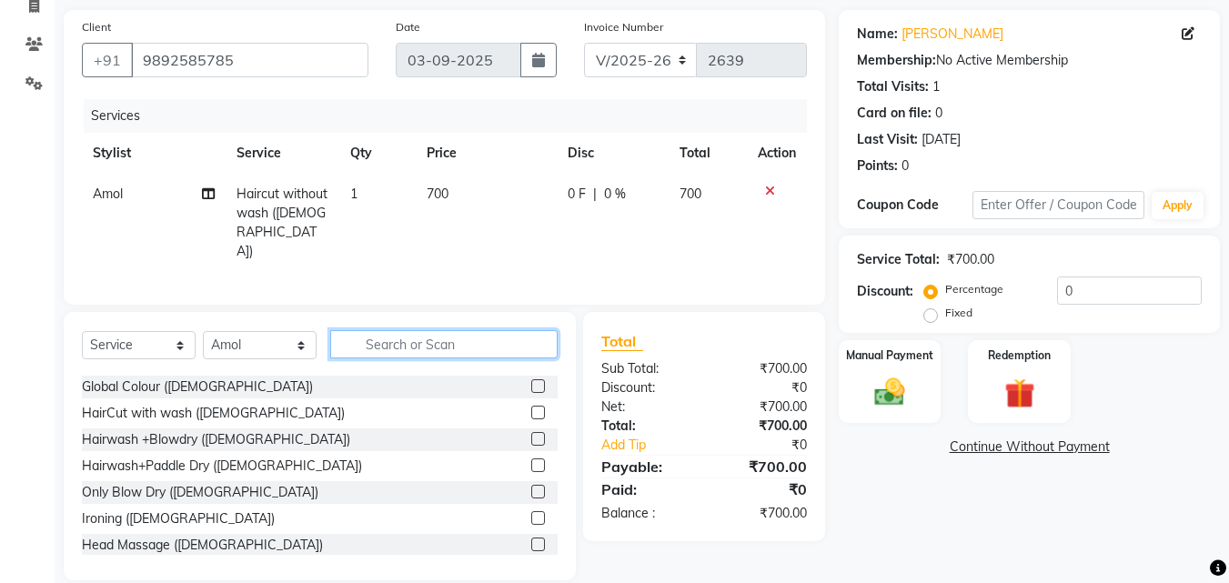
scroll to position [146, 0]
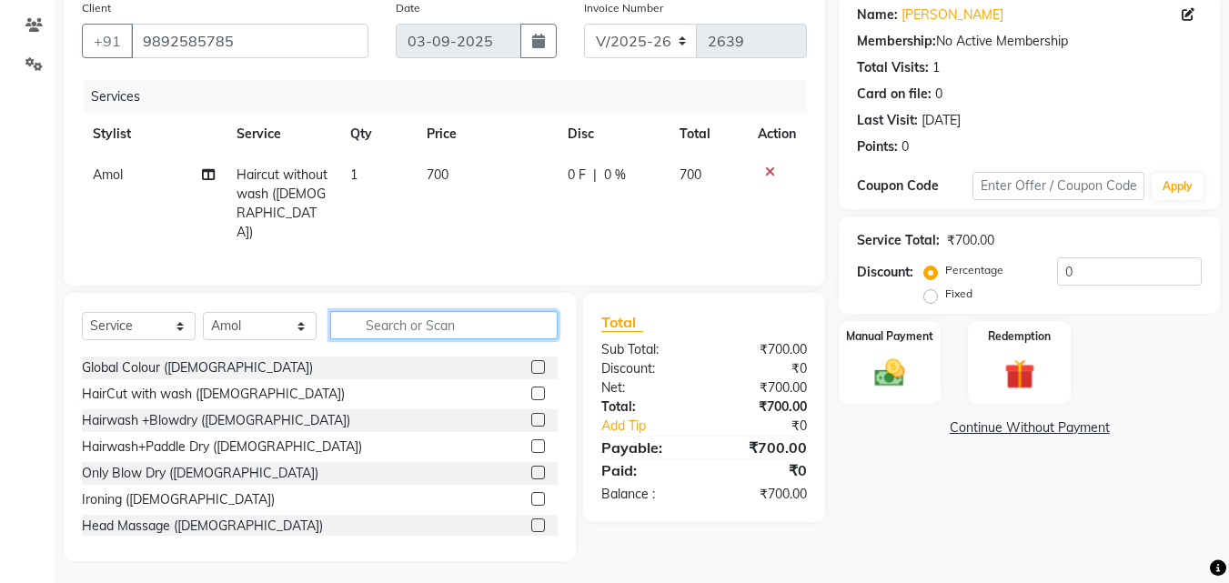
click at [438, 313] on input "text" at bounding box center [443, 325] width 227 height 28
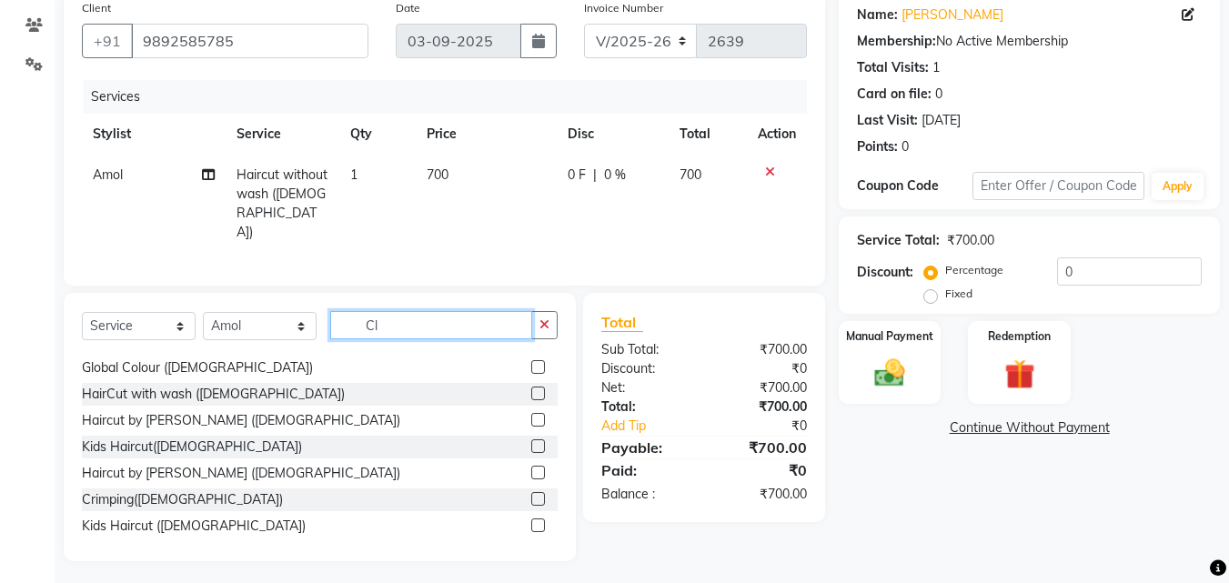
scroll to position [3, 0]
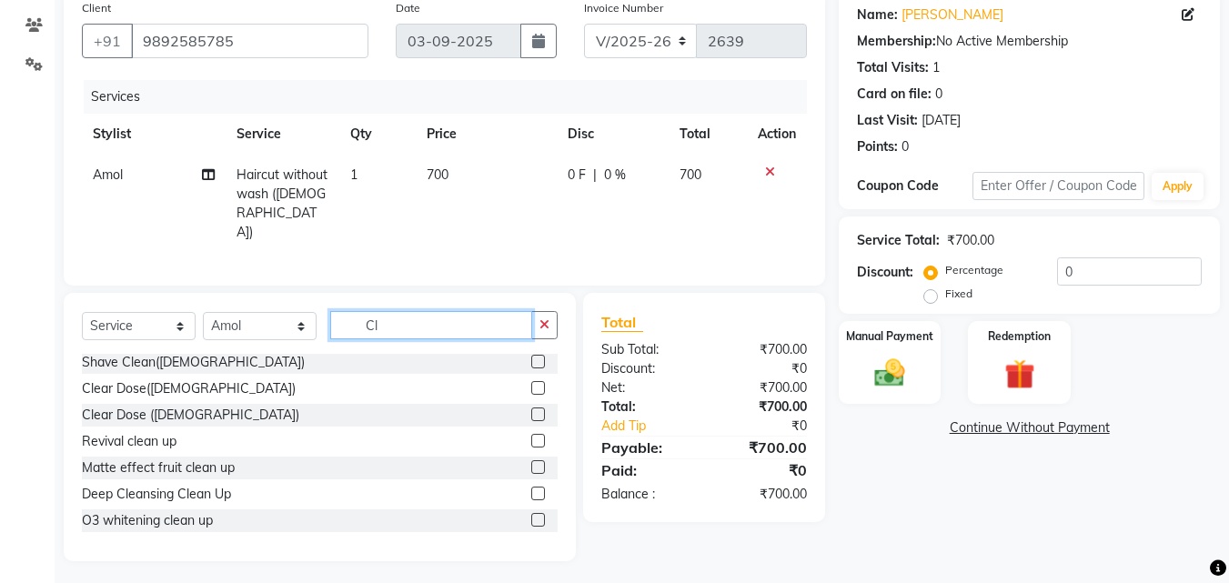
type input "Cl"
click at [531, 381] on label at bounding box center [538, 388] width 14 height 14
click at [531, 383] on input "checkbox" at bounding box center [537, 389] width 12 height 12
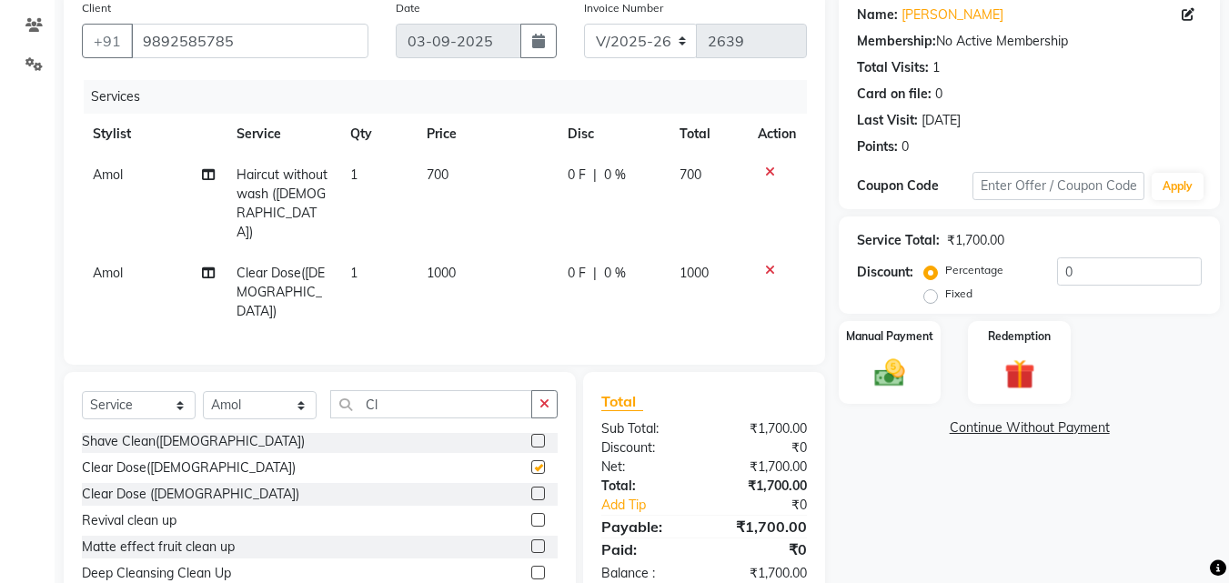
checkbox input "false"
click at [892, 364] on img at bounding box center [889, 373] width 51 height 36
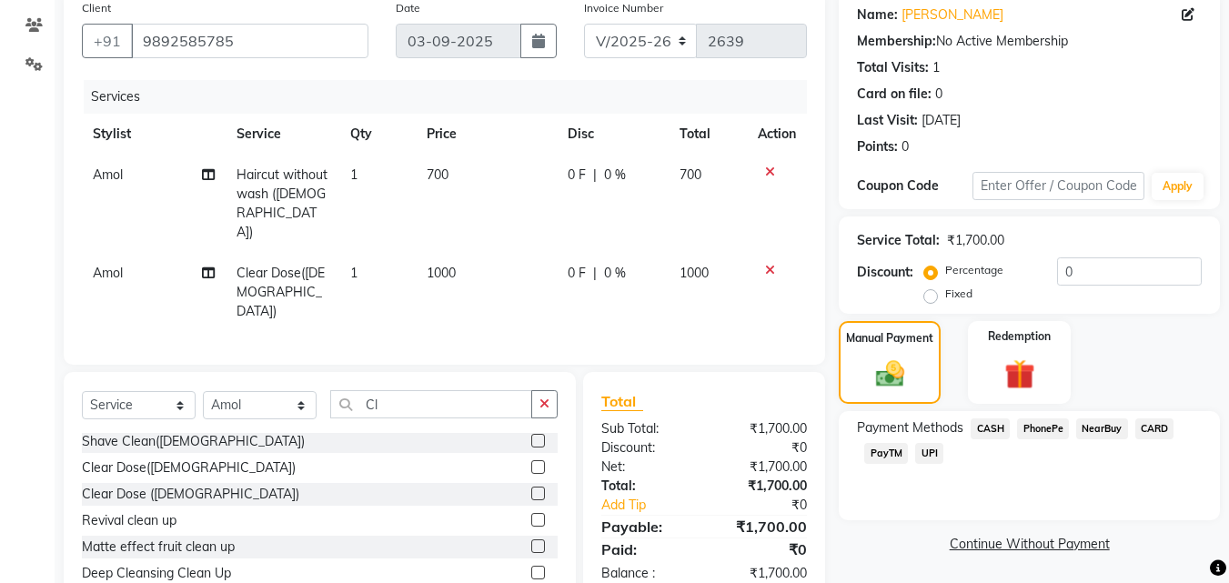
click at [927, 448] on span "UPI" at bounding box center [929, 453] width 28 height 21
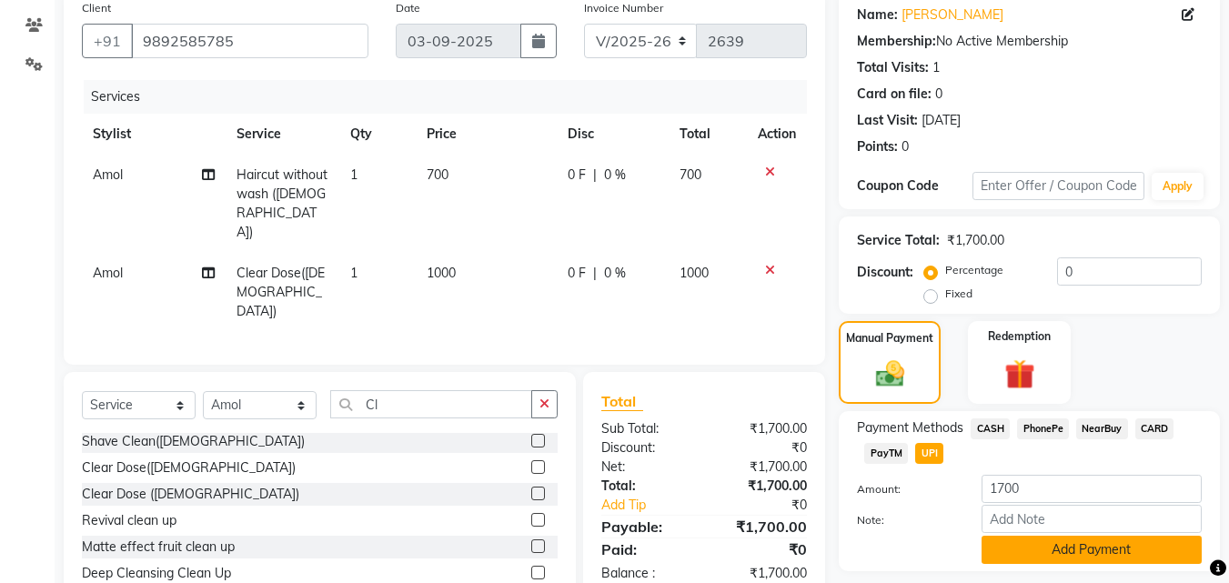
click at [1008, 542] on button "Add Payment" at bounding box center [1091, 550] width 220 height 28
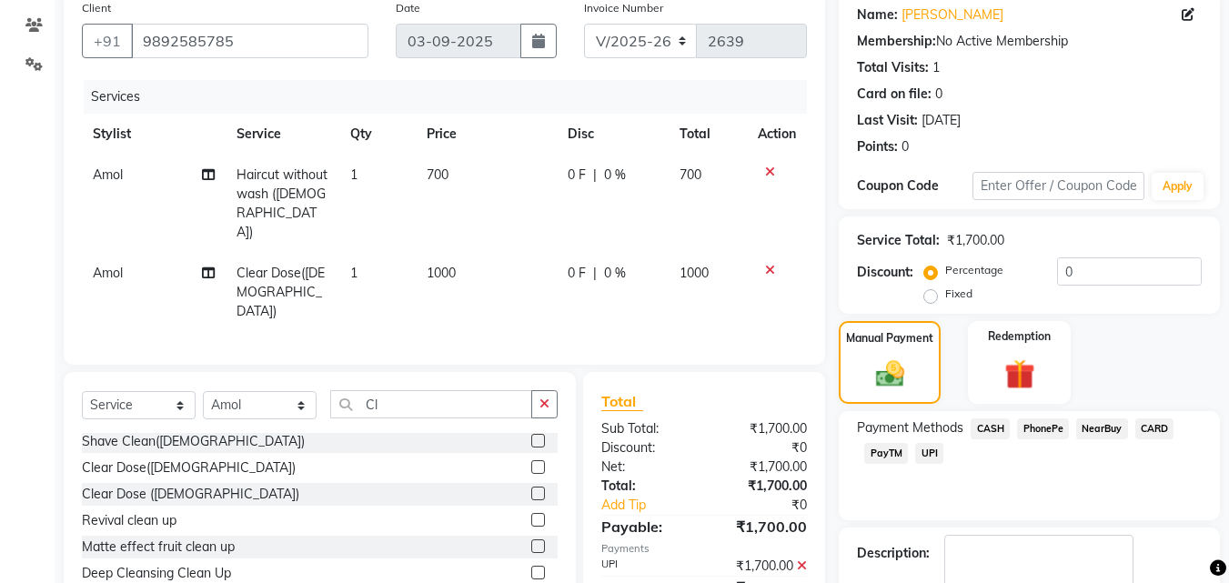
scroll to position [250, 0]
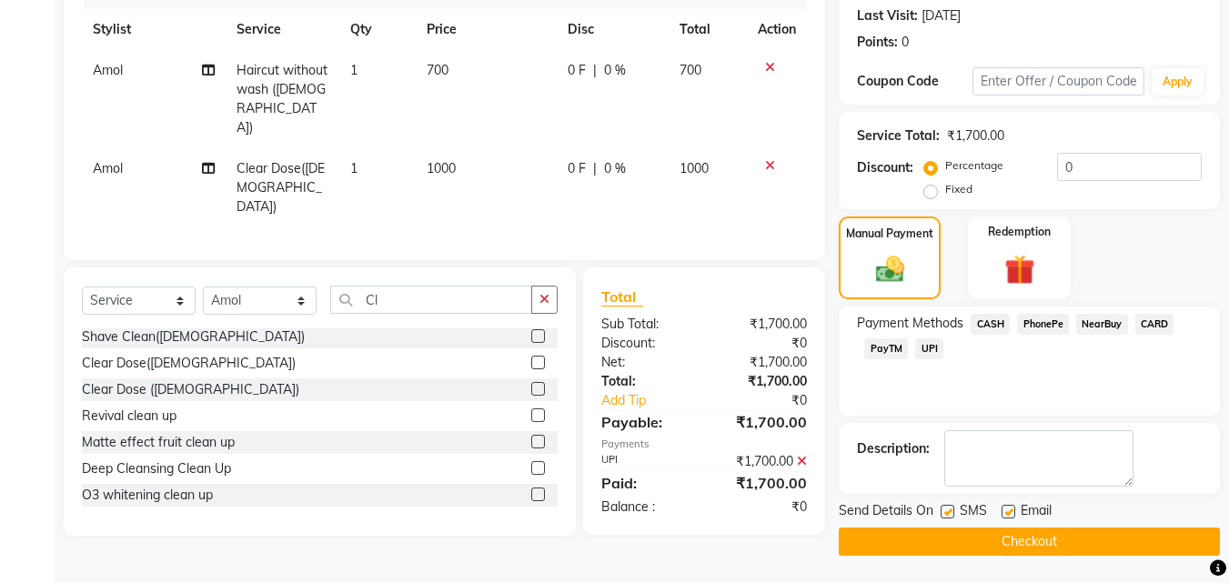
click at [986, 545] on button "Checkout" at bounding box center [1029, 542] width 381 height 28
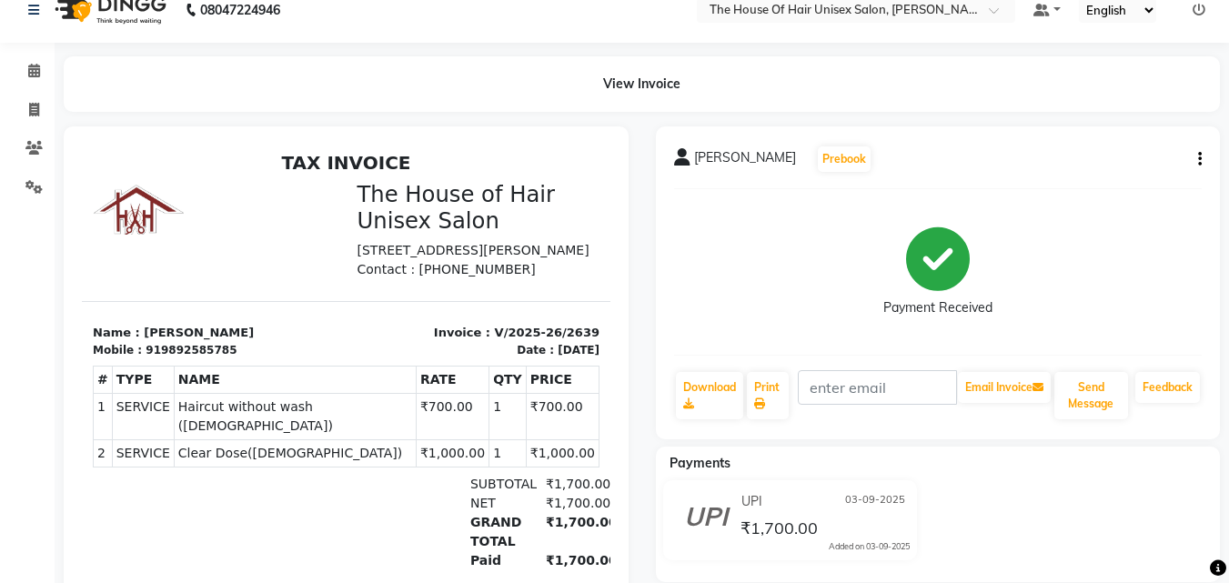
scroll to position [29, 0]
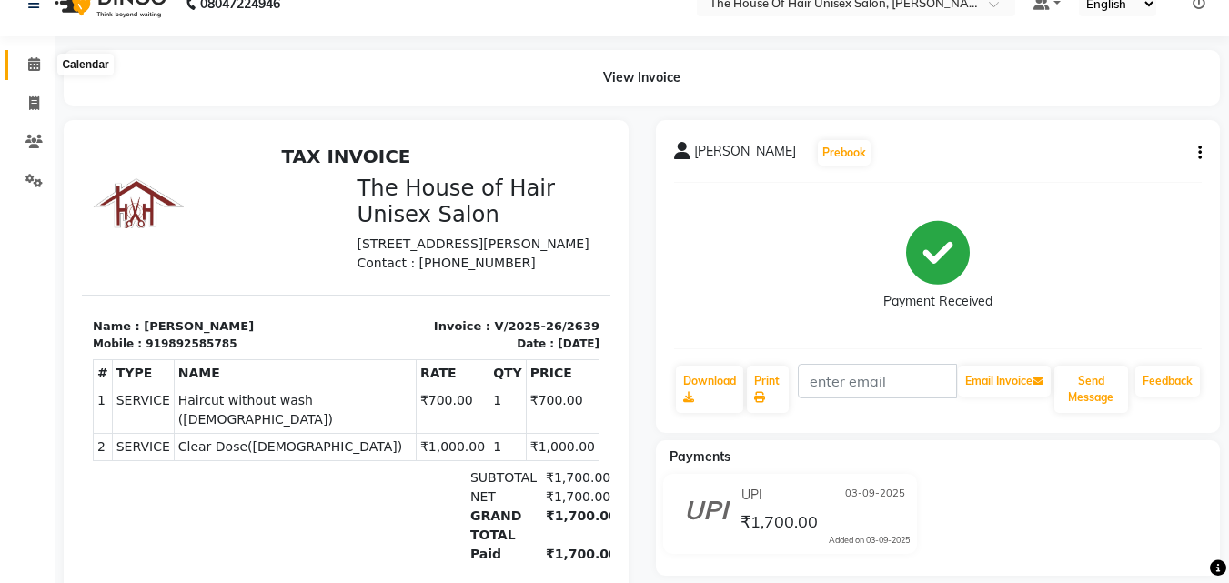
click at [28, 61] on icon at bounding box center [34, 64] width 12 height 14
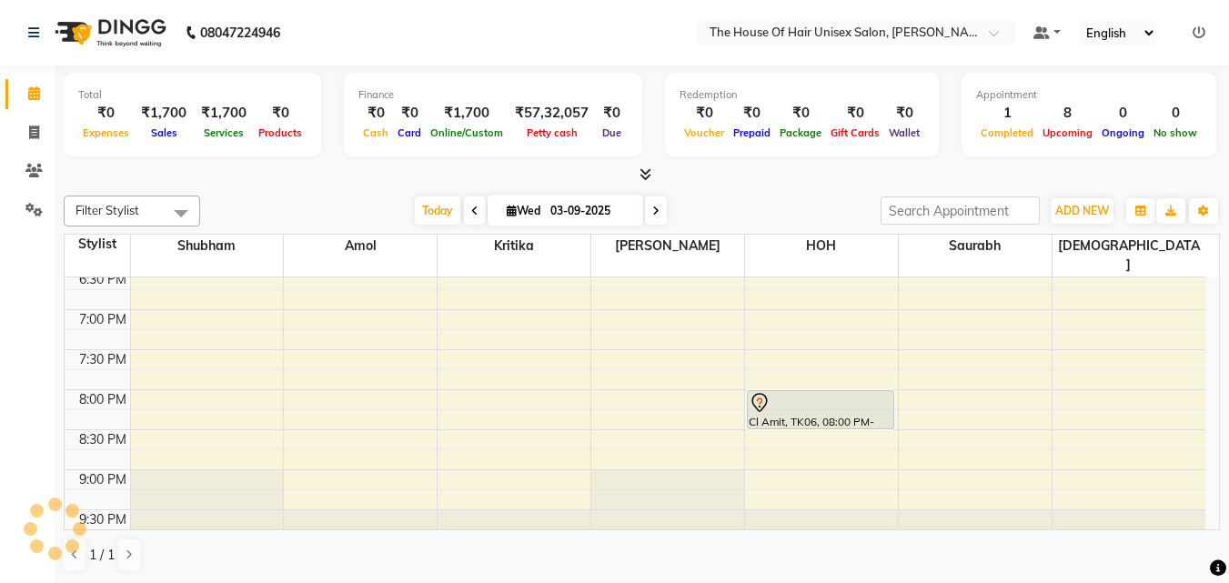
scroll to position [929, 0]
drag, startPoint x: 552, startPoint y: 485, endPoint x: 594, endPoint y: 243, distance: 245.5
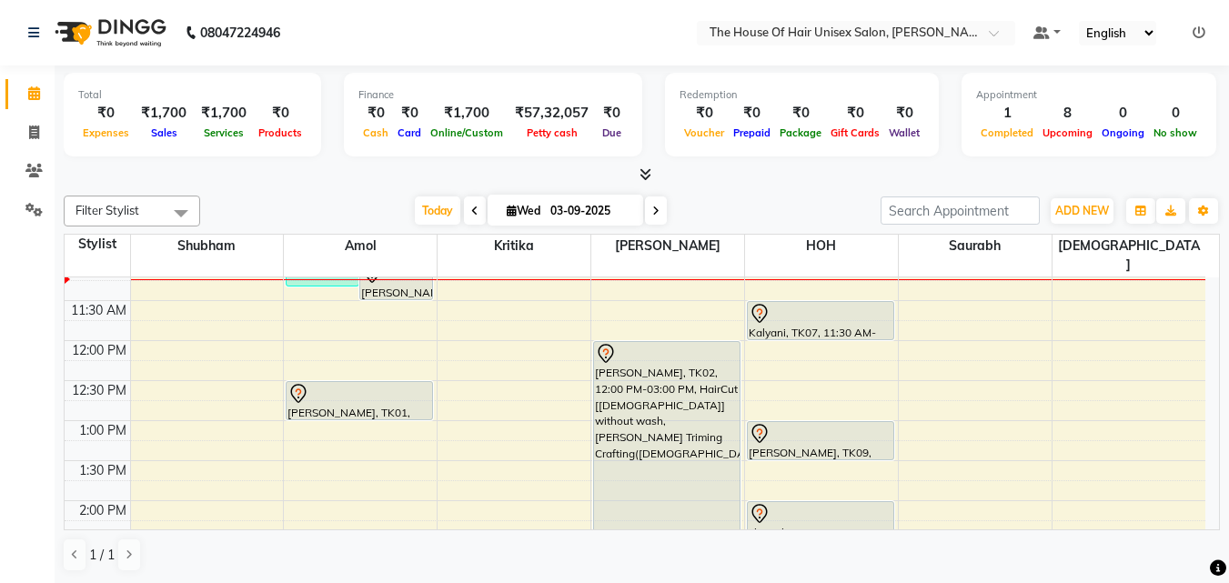
scroll to position [337, 0]
click at [480, 315] on div "7:00 AM 7:30 AM 8:00 AM 8:30 AM 9:00 AM 9:30 AM 10:00 AM 10:30 AM 11:00 AM 11:3…" at bounding box center [635, 540] width 1141 height 1200
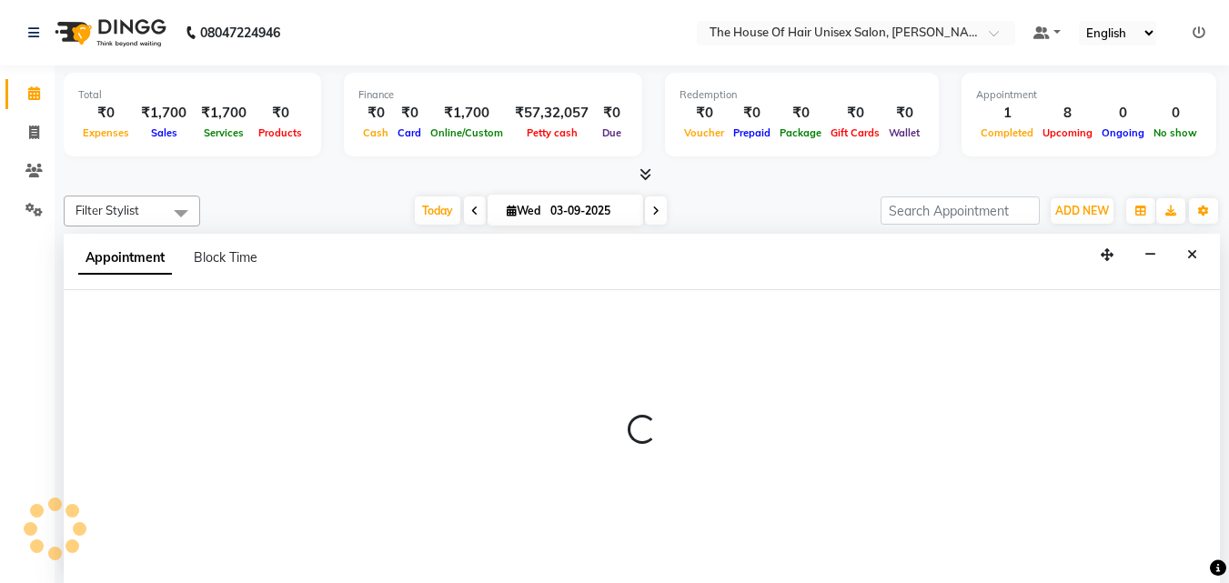
scroll to position [1, 0]
select select "20971"
select select "tentative"
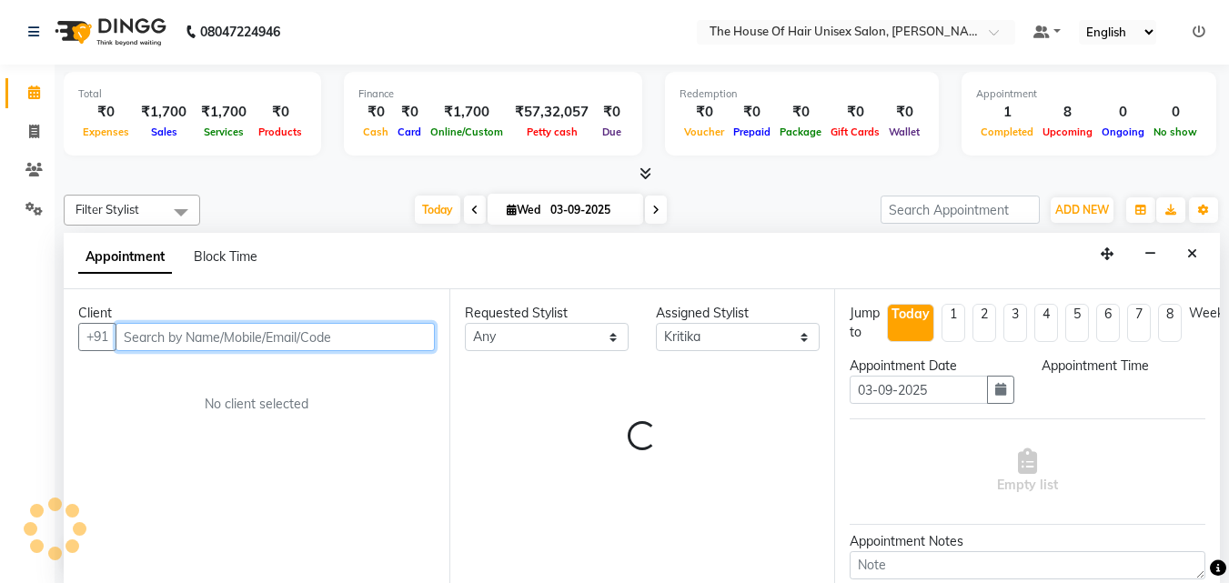
select select "705"
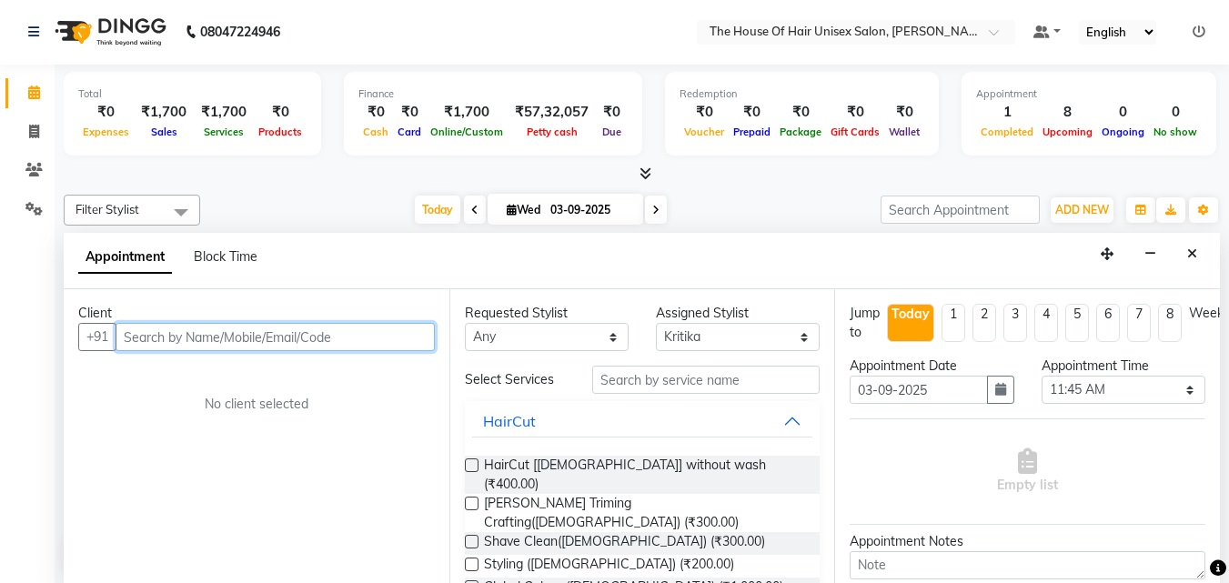
click at [322, 338] on input "text" at bounding box center [275, 337] width 319 height 28
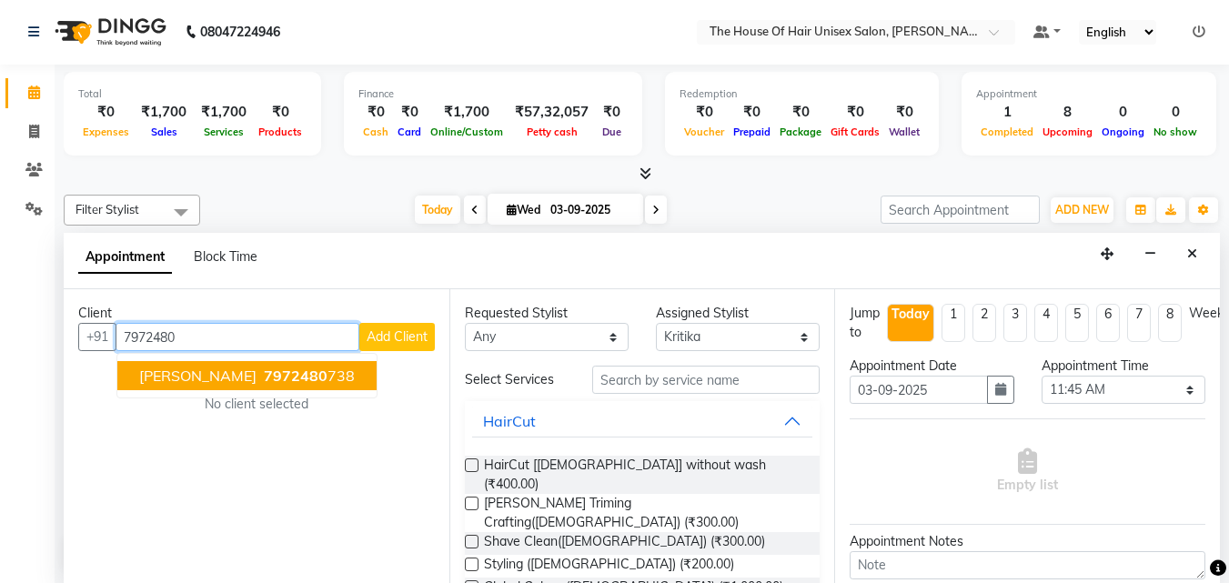
click at [266, 381] on span "7972480" at bounding box center [296, 376] width 64 height 18
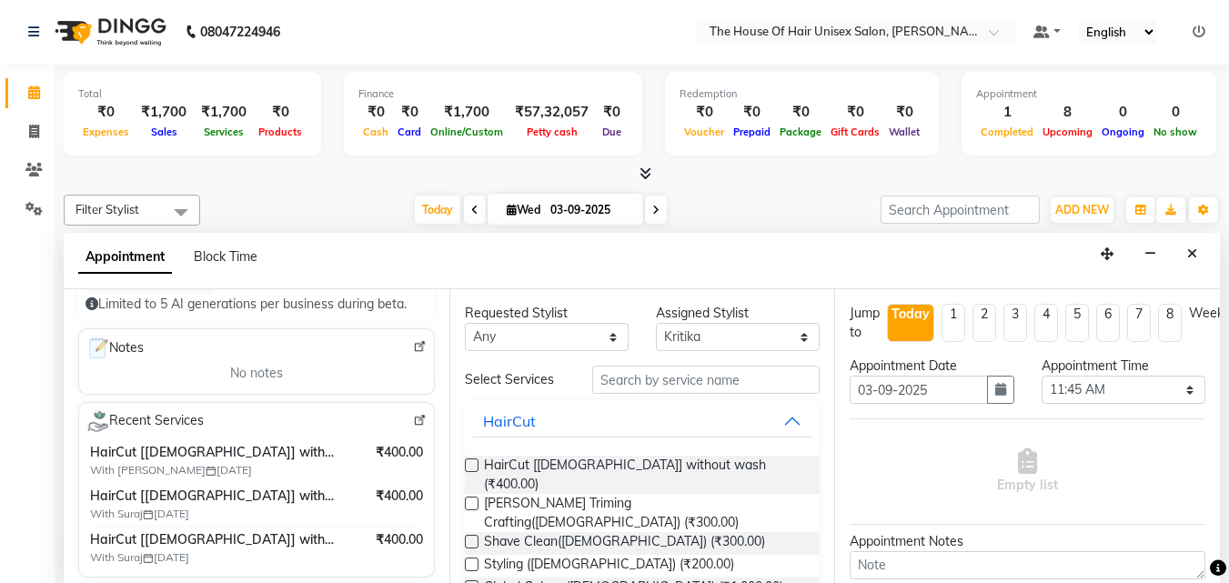
scroll to position [228, 0]
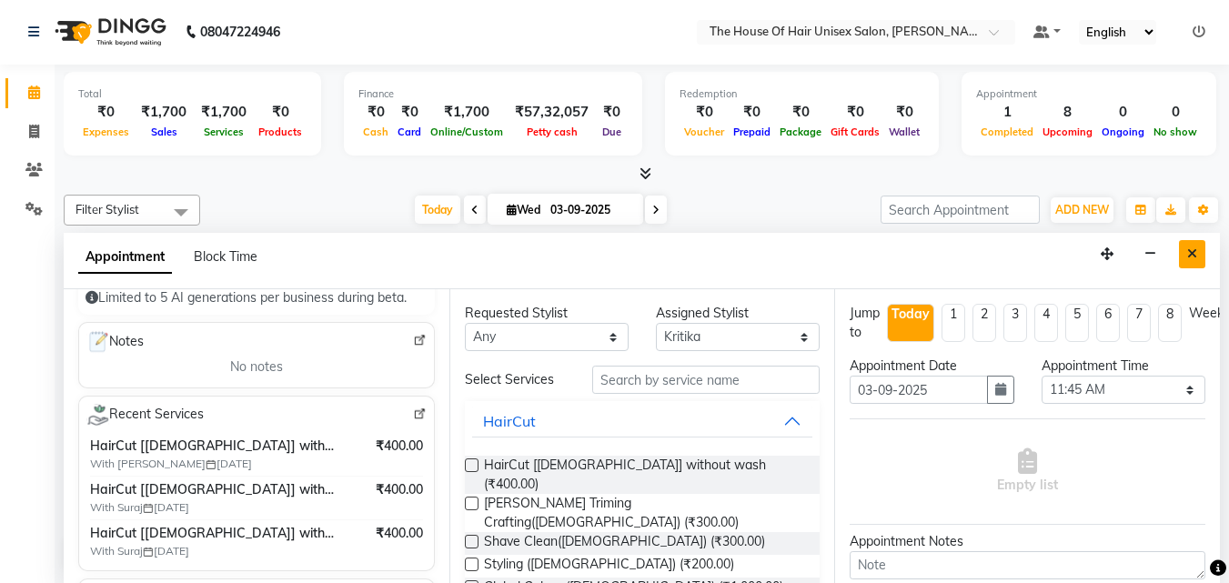
type input "7972480738"
click at [1196, 255] on icon "Close" at bounding box center [1192, 253] width 10 height 13
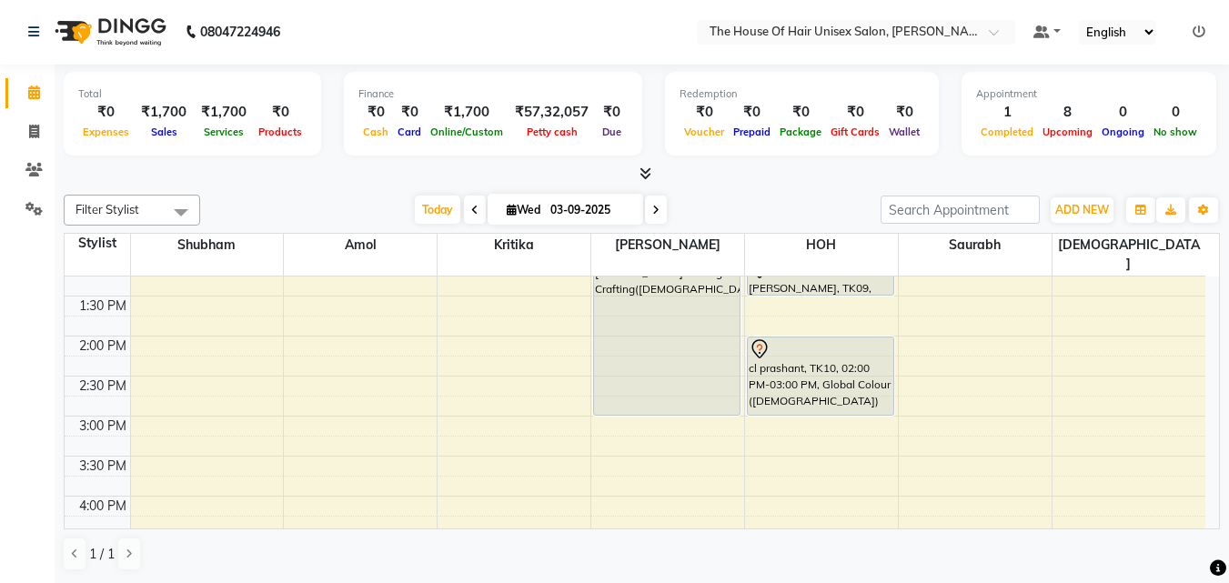
scroll to position [609, 0]
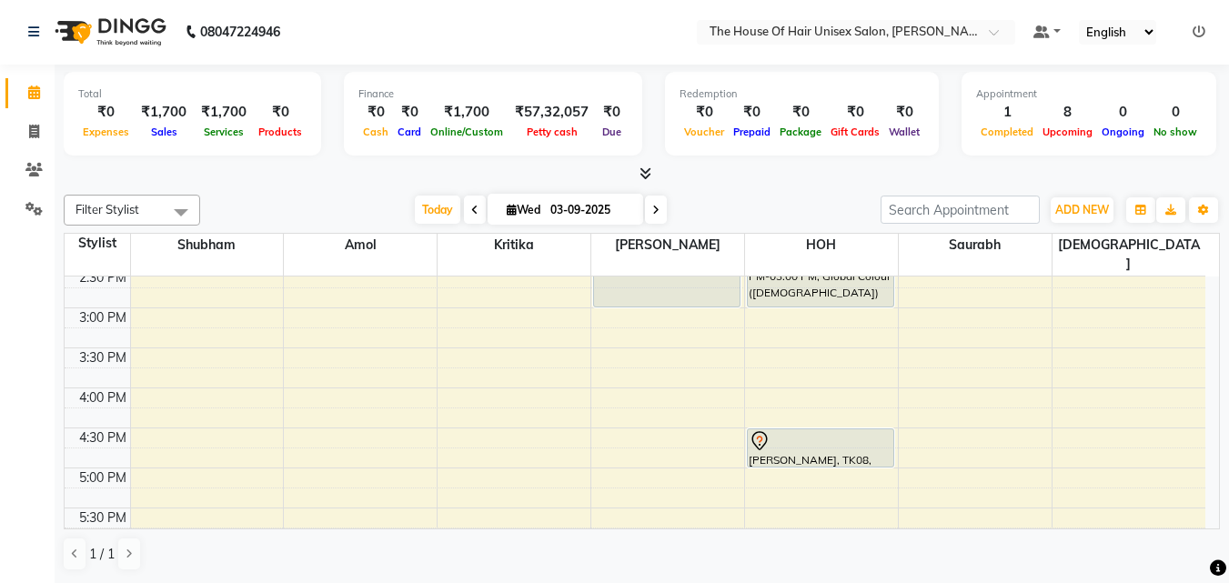
click at [334, 415] on div "7:00 AM 7:30 AM 8:00 AM 8:30 AM 9:00 AM 9:30 AM 10:00 AM 10:30 AM 11:00 AM 11:3…" at bounding box center [635, 268] width 1141 height 1200
select select "13497"
select select "tentative"
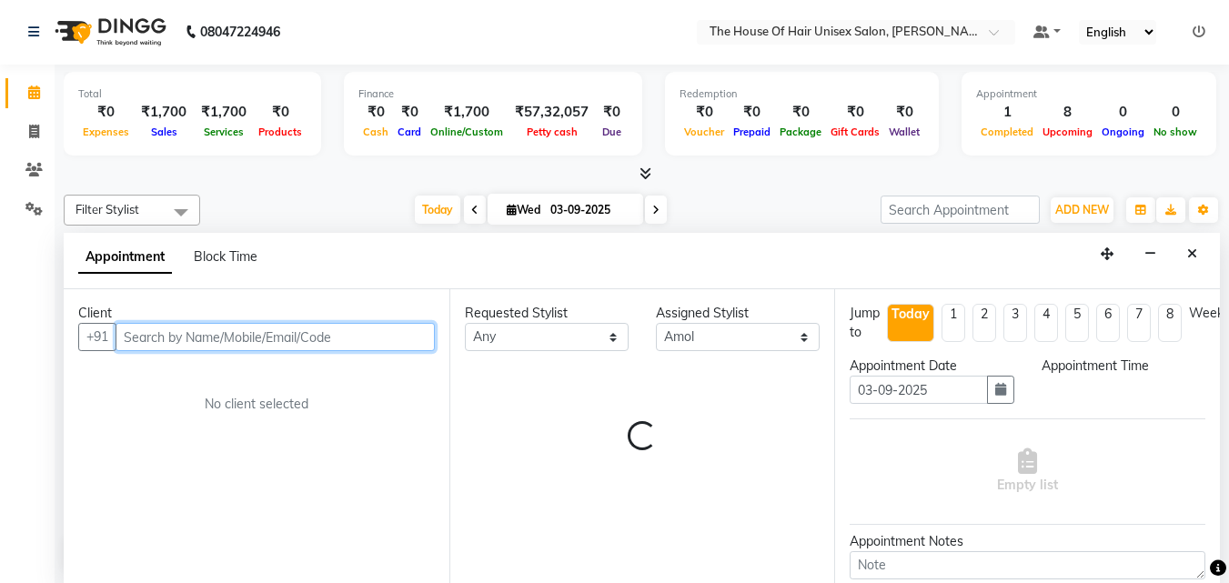
select select "990"
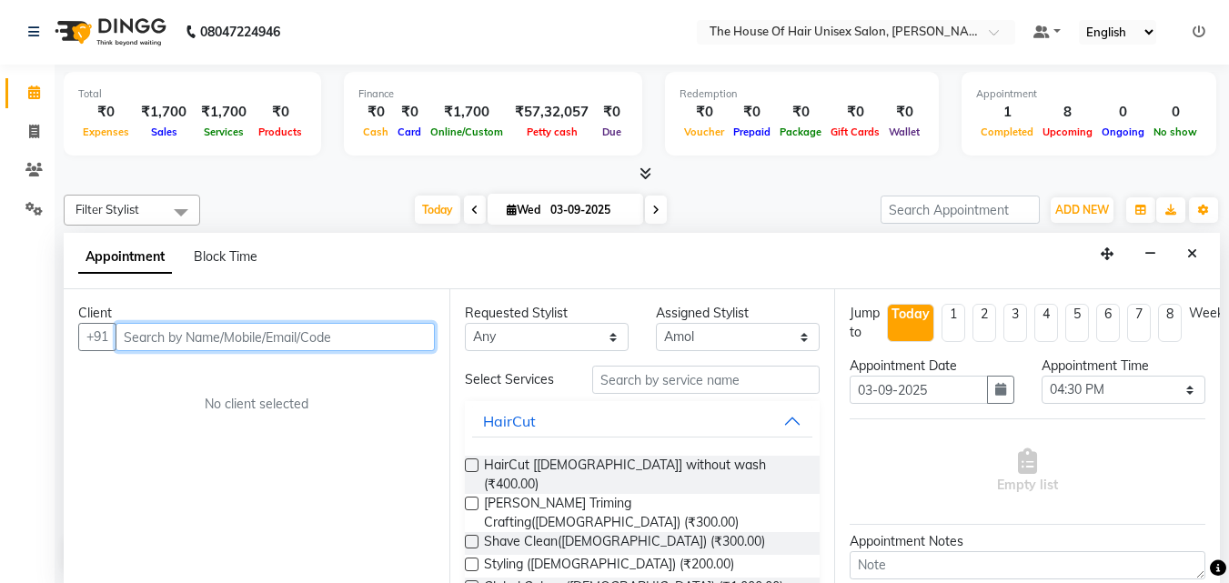
click at [325, 330] on input "text" at bounding box center [275, 337] width 319 height 28
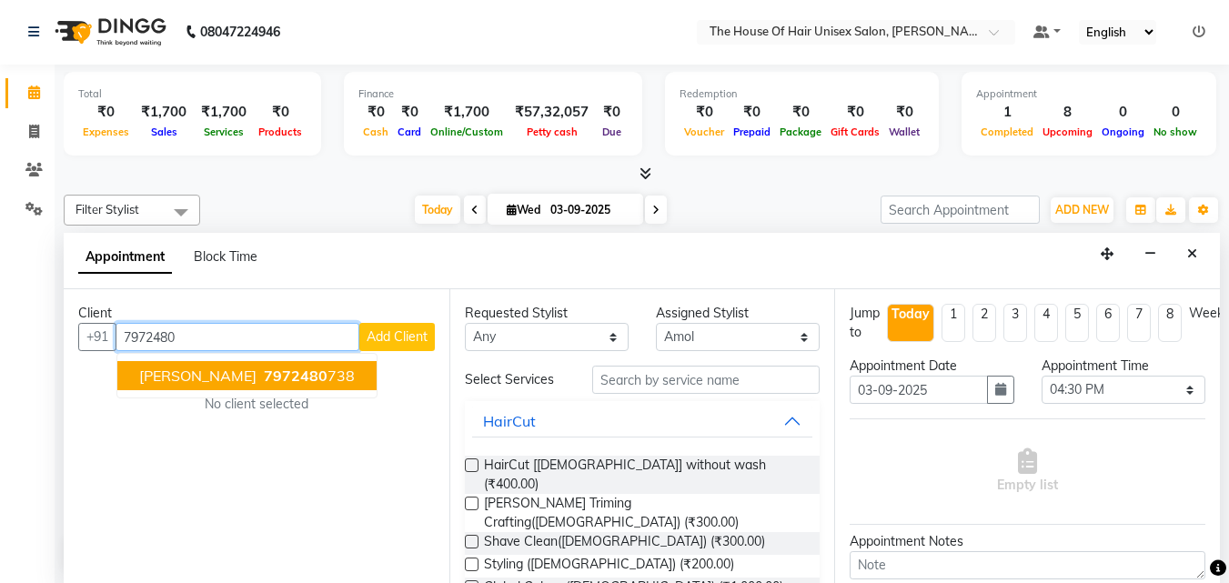
click at [312, 371] on span "7972480" at bounding box center [296, 376] width 64 height 18
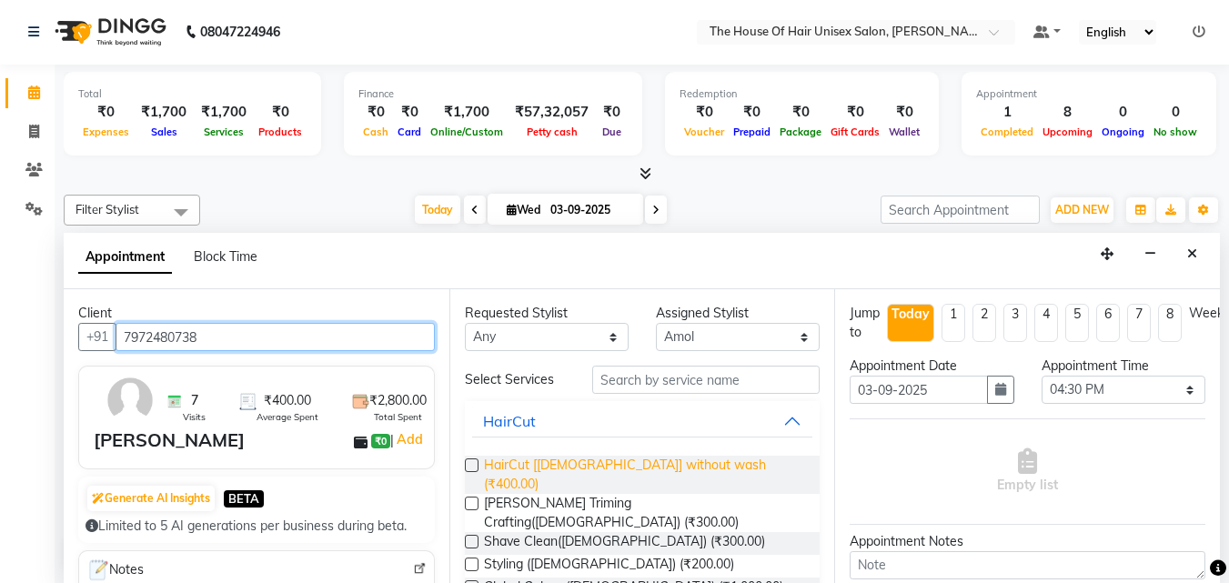
type input "7972480738"
click at [595, 467] on span "HairCut [[DEMOGRAPHIC_DATA]] without wash (₹400.00)" at bounding box center [645, 475] width 322 height 38
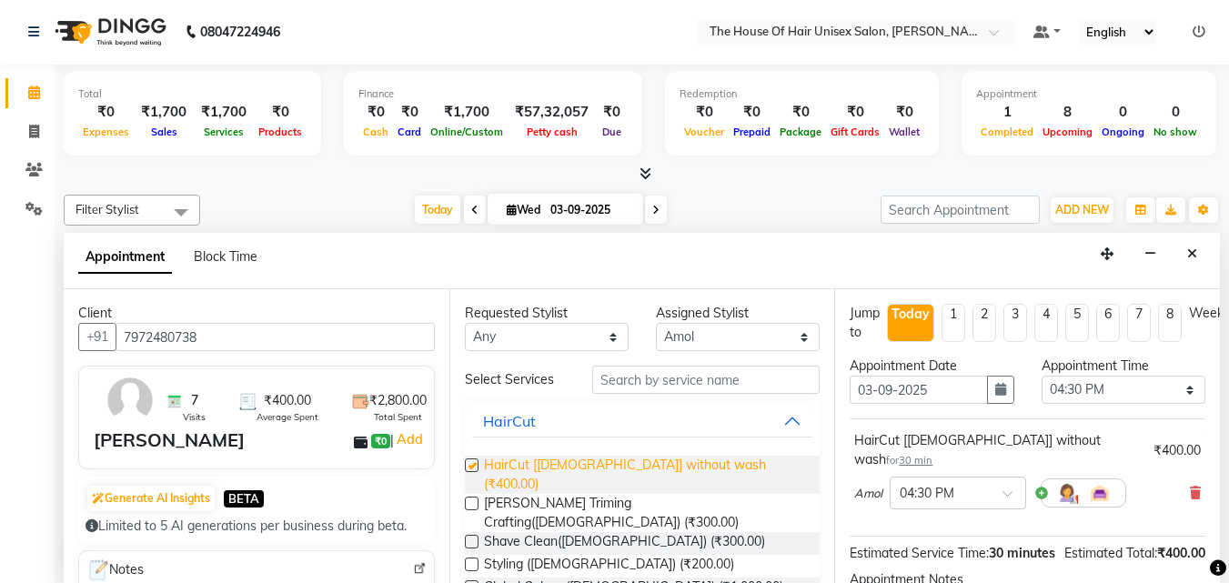
checkbox input "false"
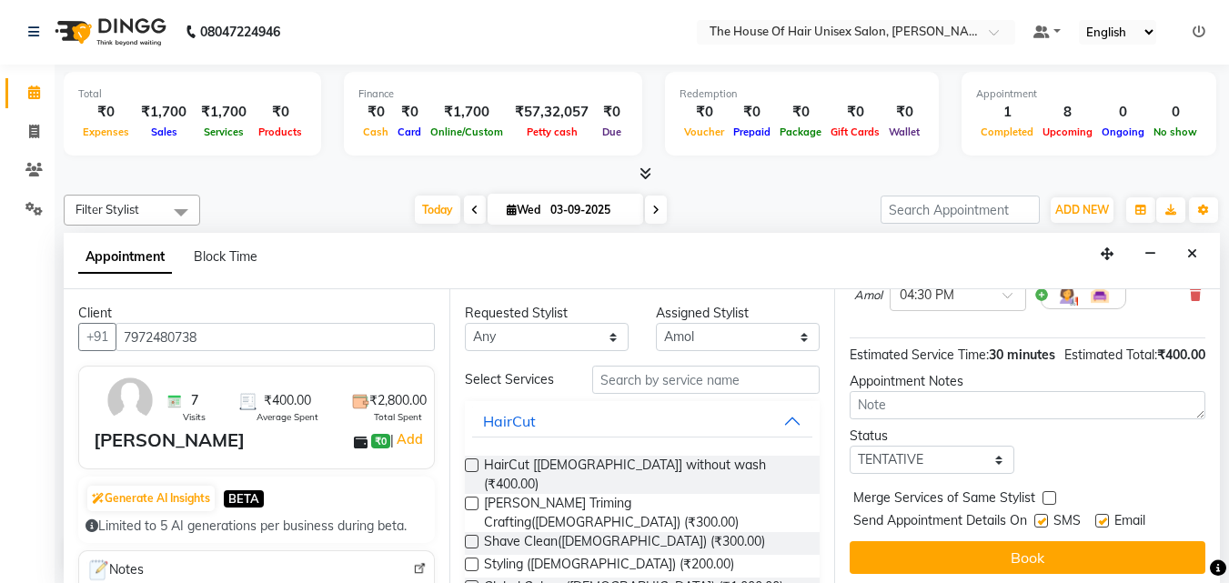
scroll to position [217, 0]
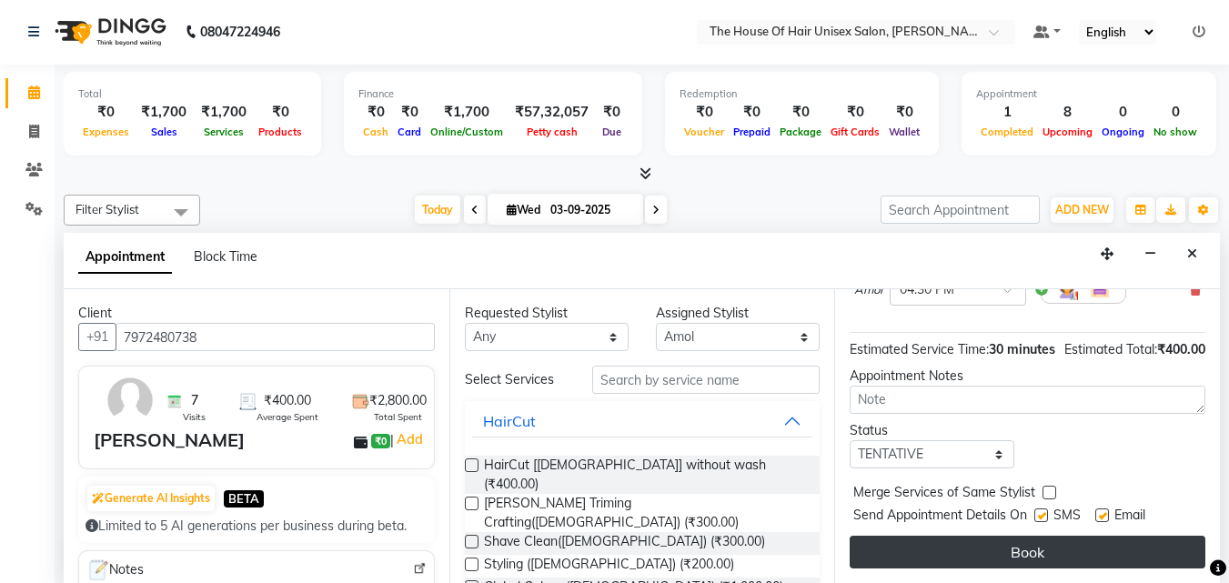
click at [982, 536] on button "Book" at bounding box center [1028, 552] width 356 height 33
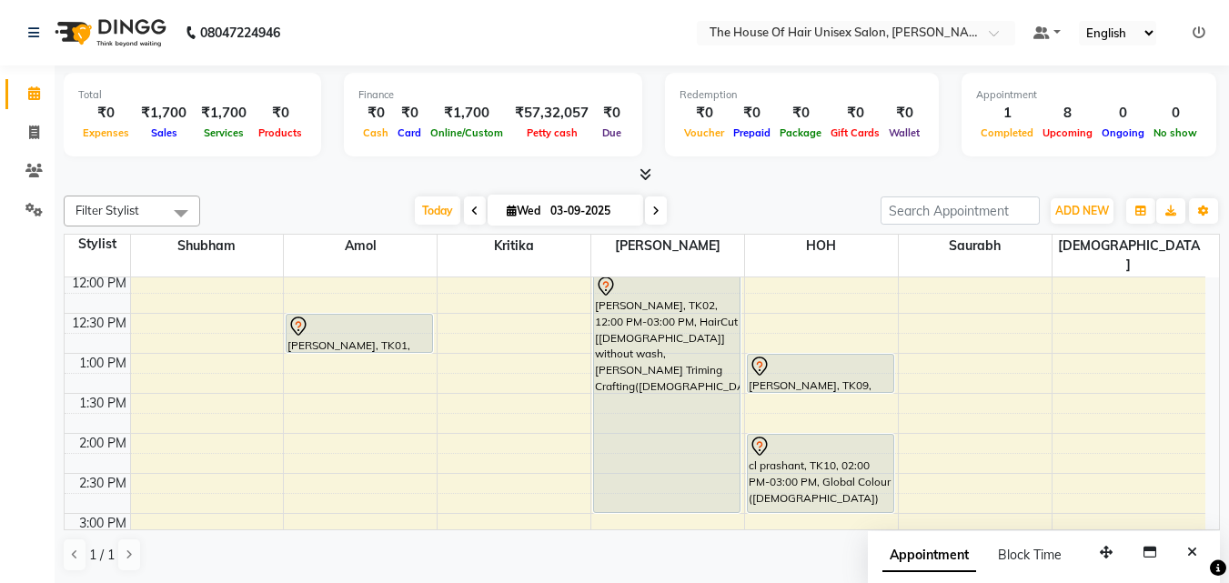
scroll to position [405, 0]
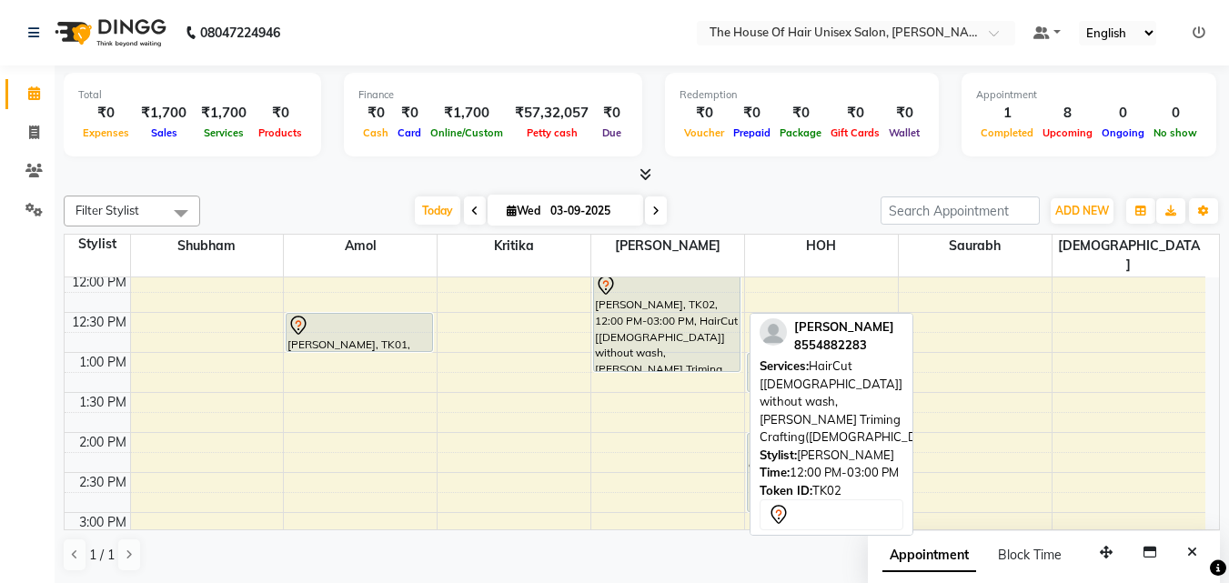
drag, startPoint x: 690, startPoint y: 493, endPoint x: 685, endPoint y: 334, distance: 159.3
click at [685, 334] on div "[PERSON_NAME], TK02, 12:00 PM-03:00 PM, HairCut [[DEMOGRAPHIC_DATA]] without wa…" at bounding box center [667, 473] width 153 height 1200
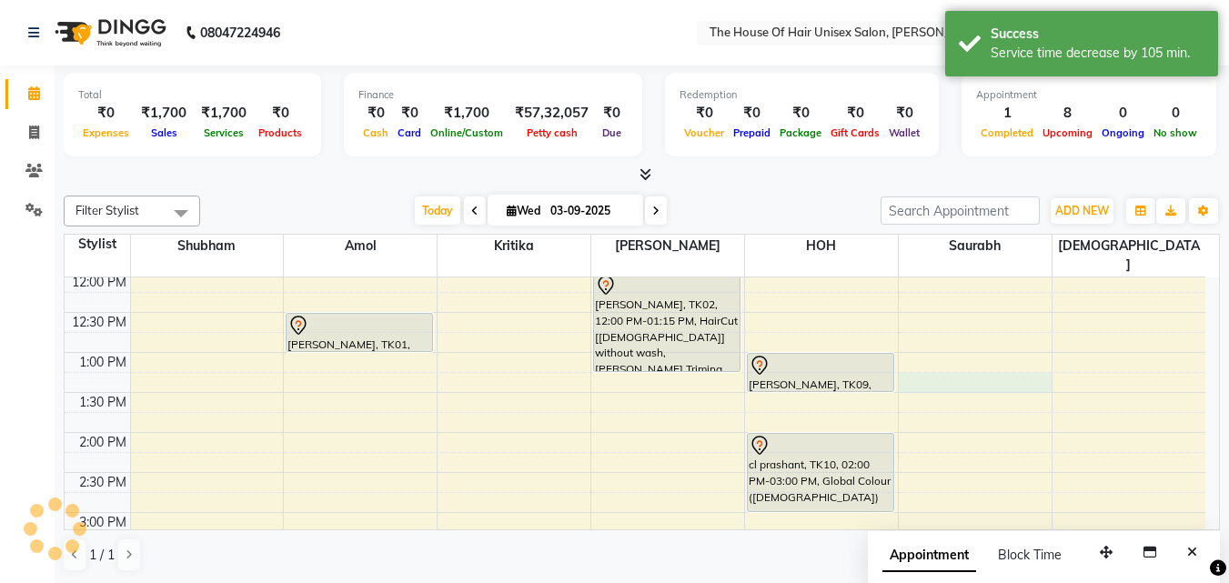
click at [914, 364] on div "7:00 AM 7:30 AM 8:00 AM 8:30 AM 9:00 AM 9:30 AM 10:00 AM 10:30 AM 11:00 AM 11:3…" at bounding box center [635, 473] width 1141 height 1200
select select "86145"
select select "tentative"
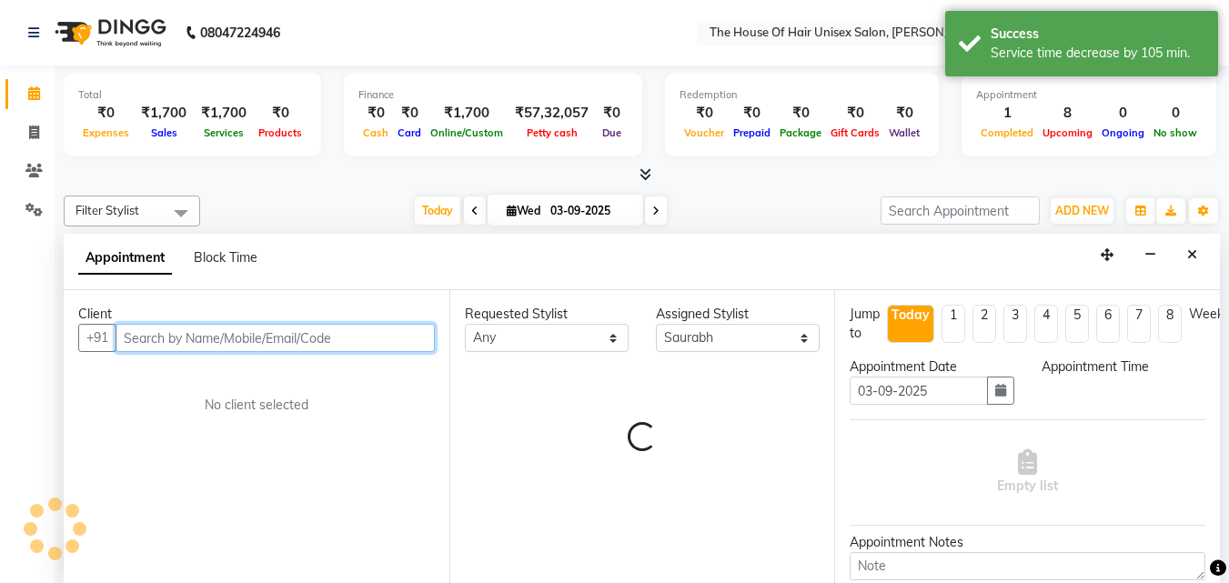
select select "795"
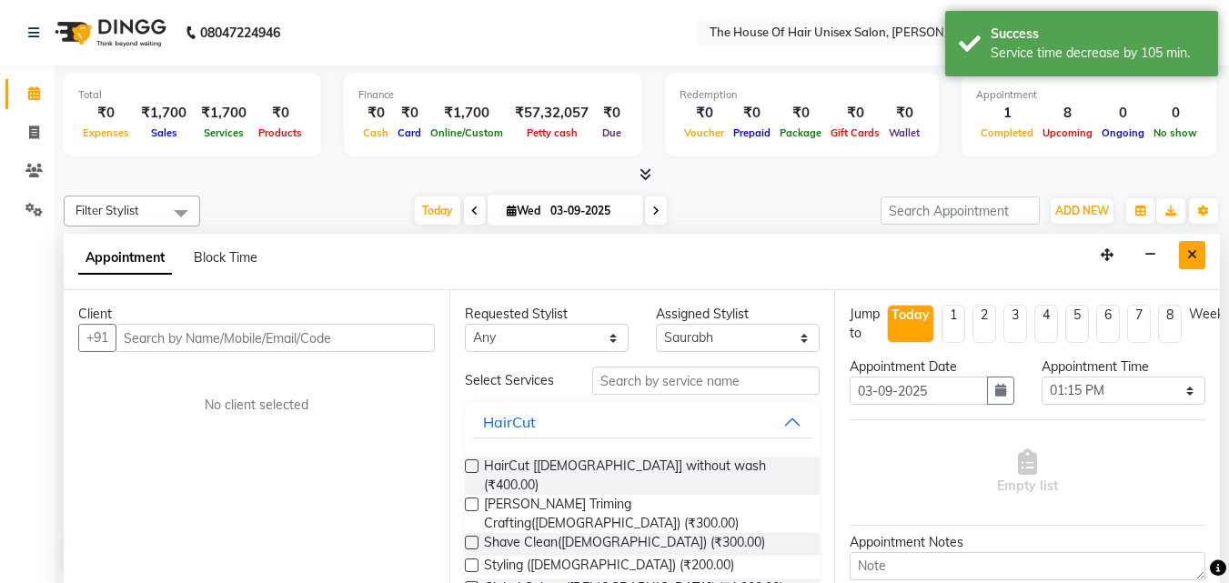
click at [1203, 257] on button "Close" at bounding box center [1192, 255] width 26 height 28
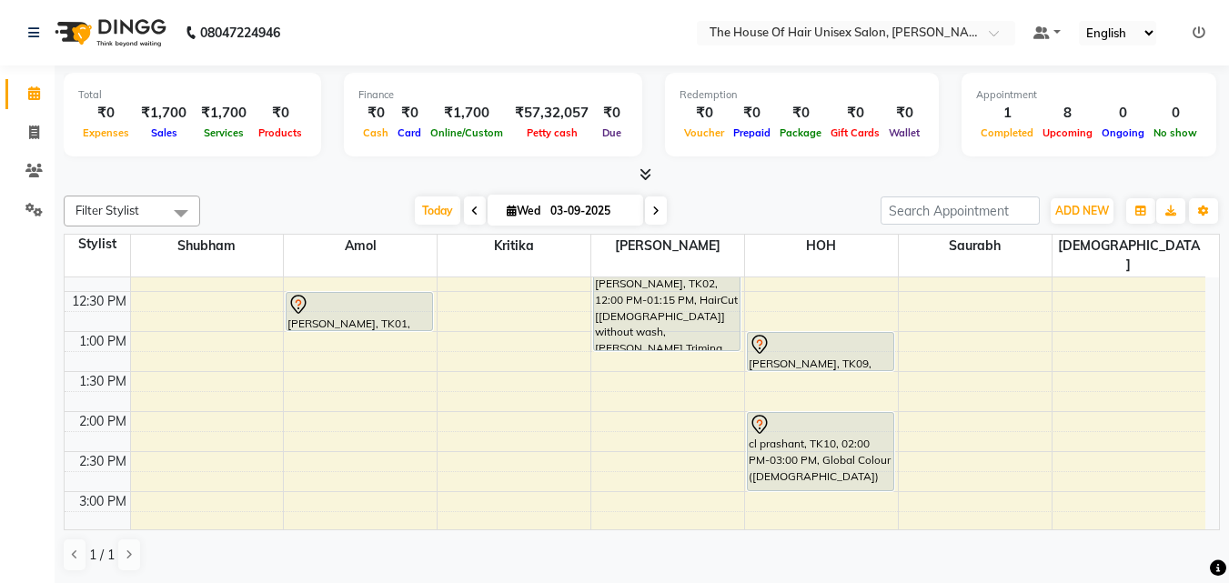
scroll to position [447, 0]
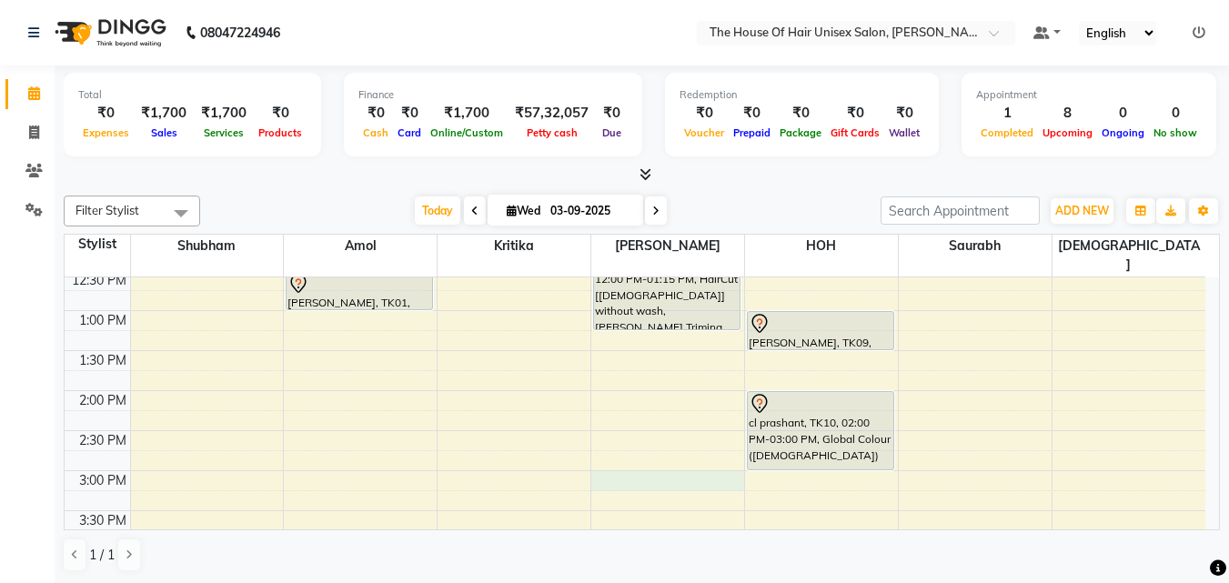
click at [614, 459] on div "7:00 AM 7:30 AM 8:00 AM 8:30 AM 9:00 AM 9:30 AM 10:00 AM 10:30 AM 11:00 AM 11:3…" at bounding box center [635, 431] width 1141 height 1200
select select "42814"
select select "tentative"
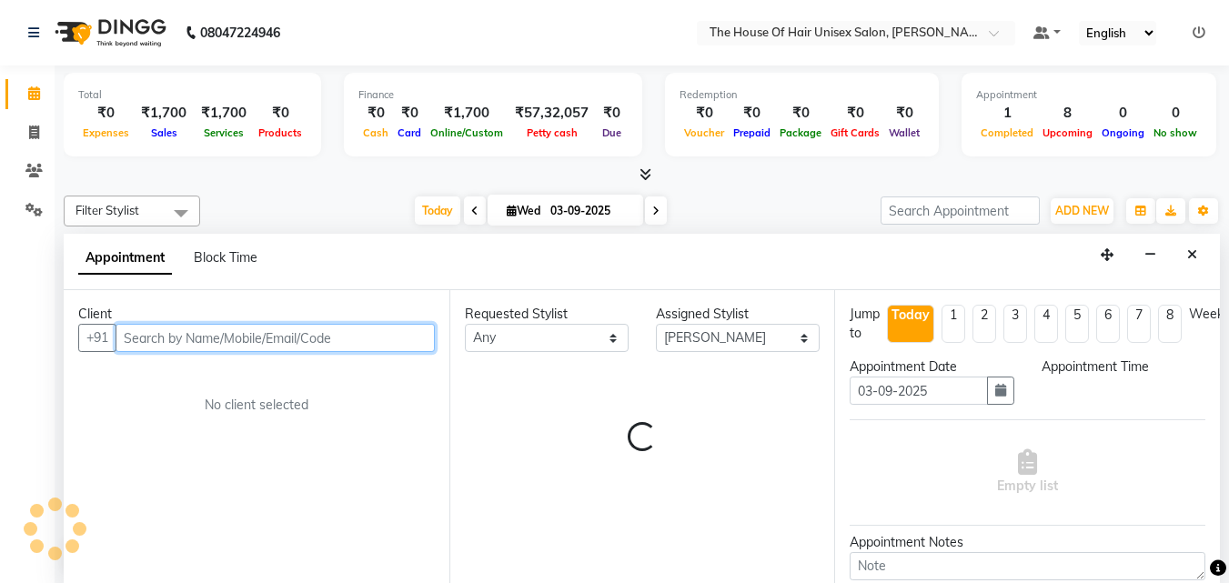
scroll to position [1, 0]
select select "900"
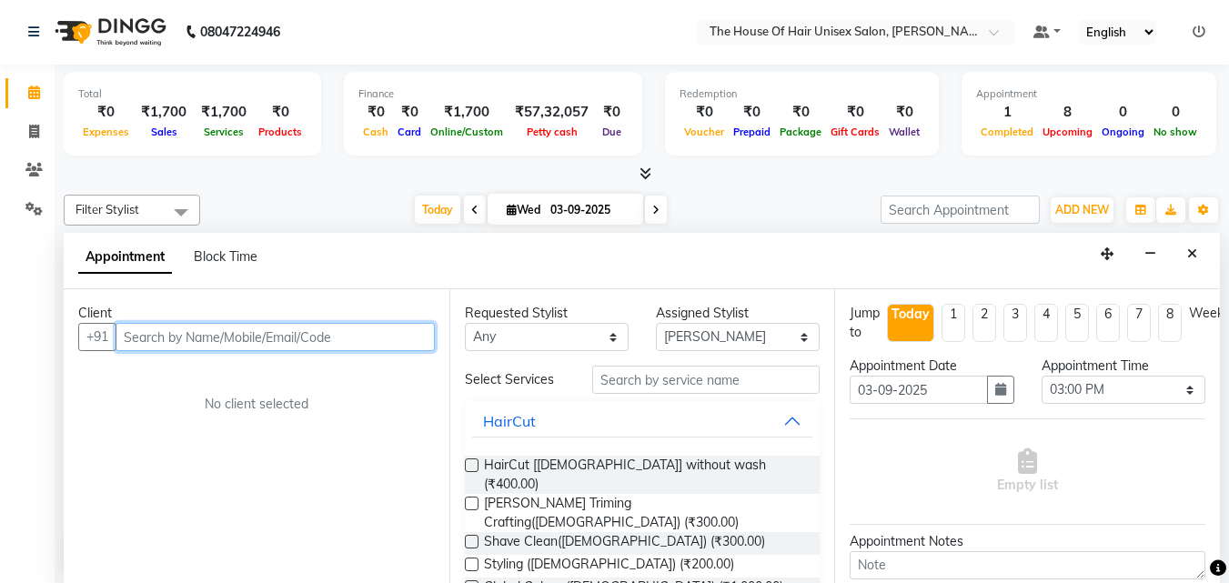
click at [367, 339] on input "text" at bounding box center [275, 337] width 319 height 28
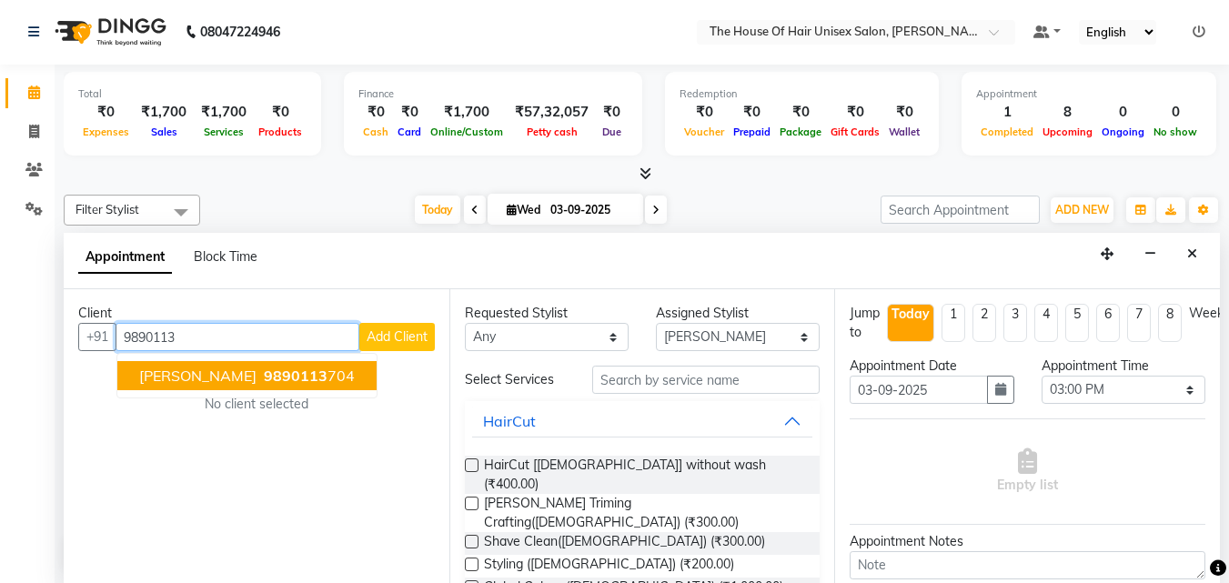
click at [289, 376] on span "9890113" at bounding box center [296, 376] width 64 height 18
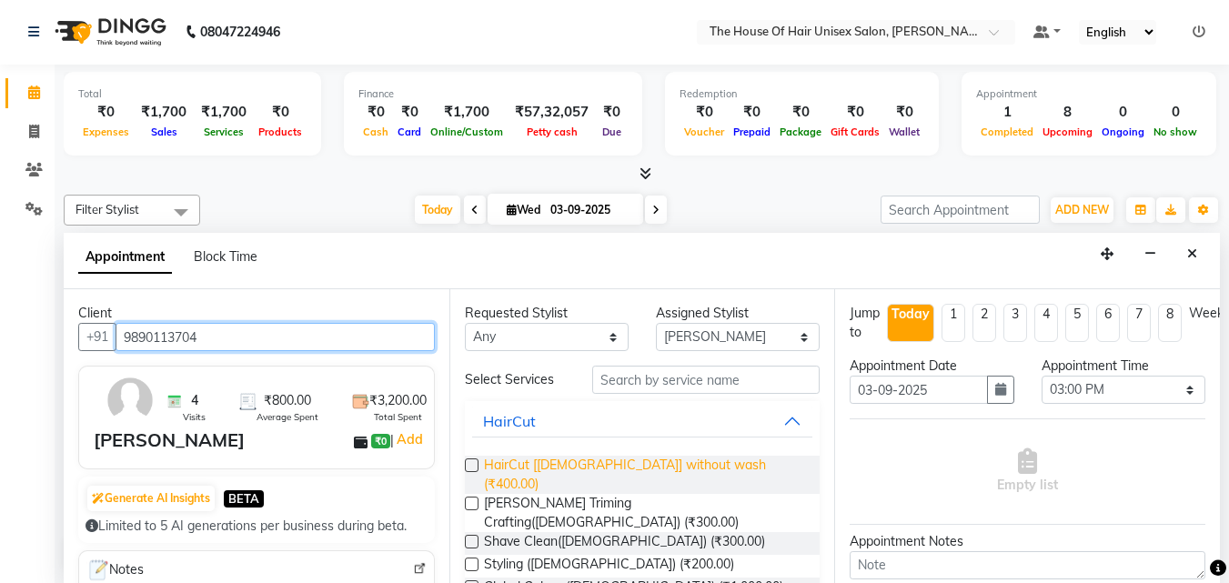
type input "9890113704"
click at [588, 465] on span "HairCut [[DEMOGRAPHIC_DATA]] without wash (₹400.00)" at bounding box center [645, 475] width 322 height 38
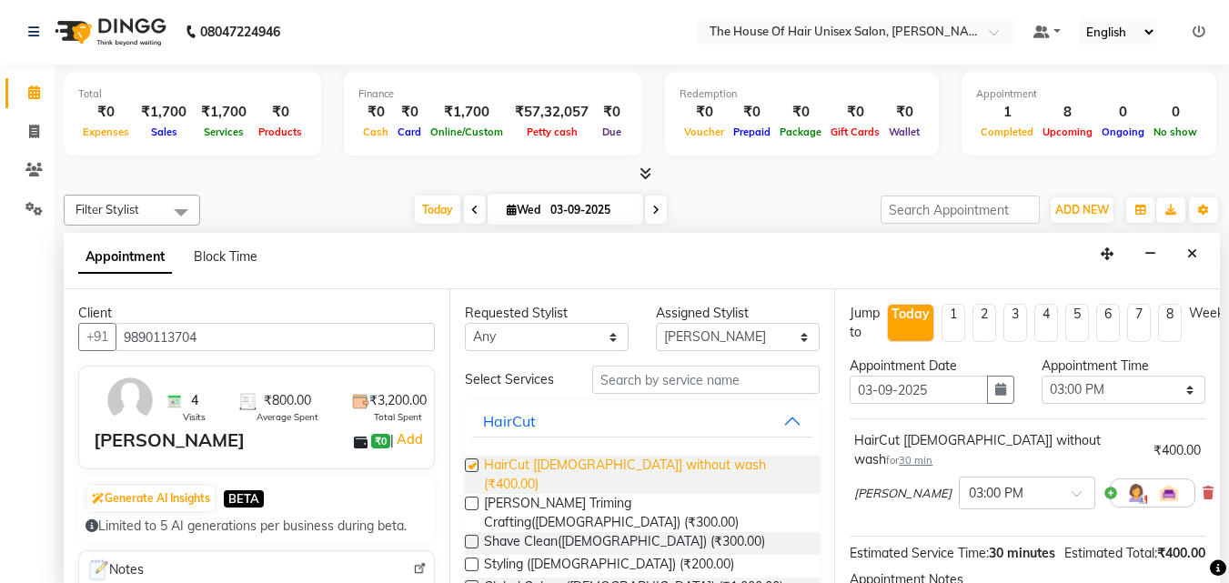
checkbox input "false"
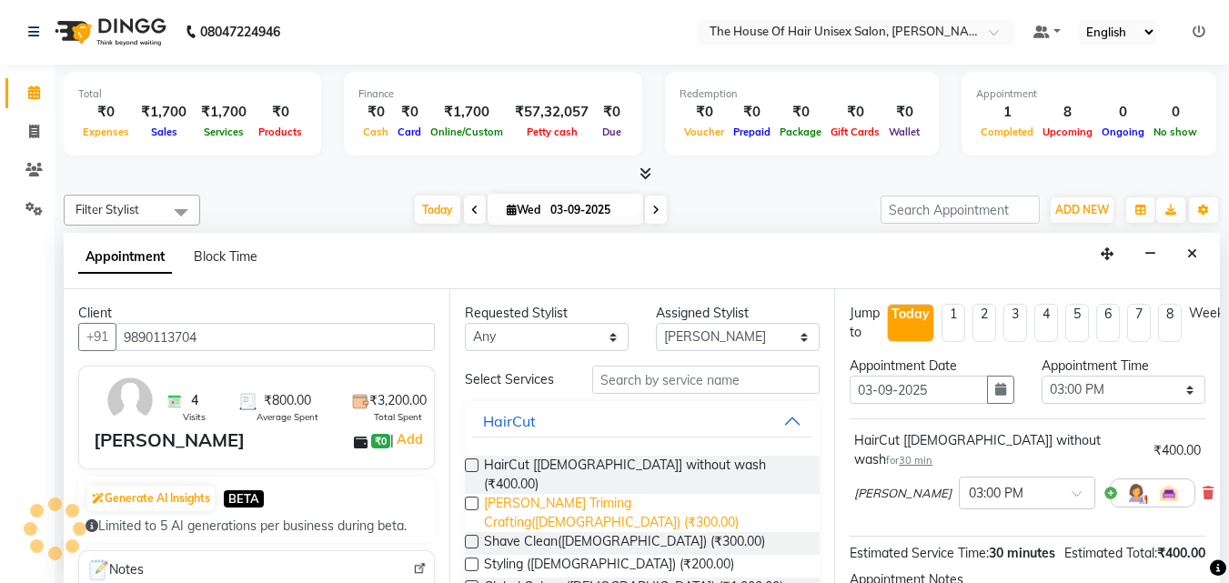
click at [593, 494] on span "[PERSON_NAME] Triming Crafting([DEMOGRAPHIC_DATA]) (₹300.00)" at bounding box center [645, 513] width 322 height 38
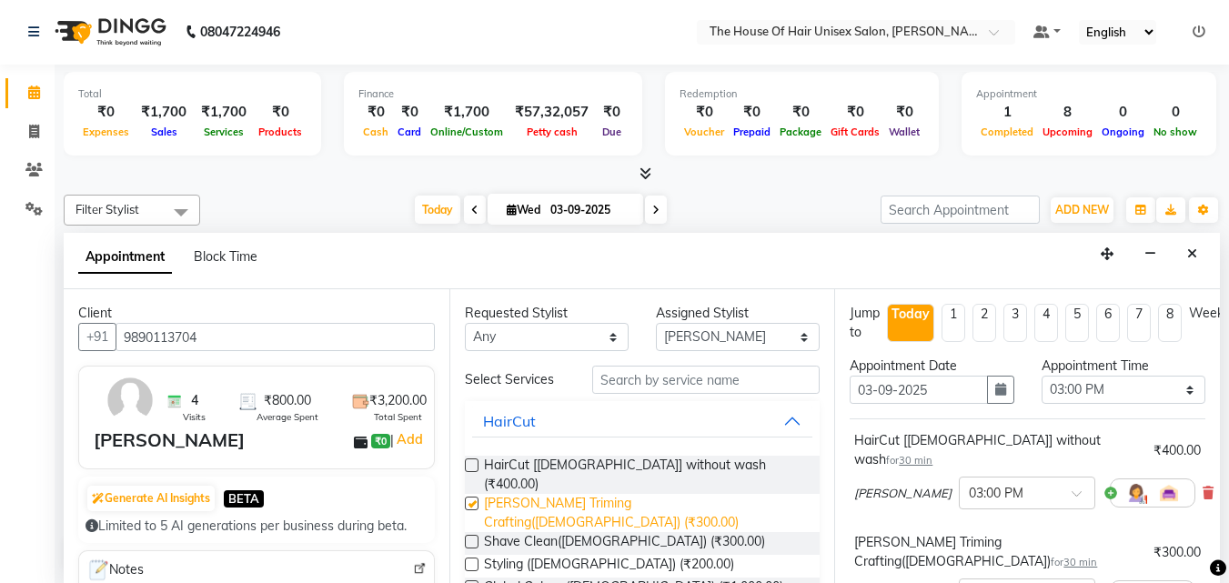
checkbox input "false"
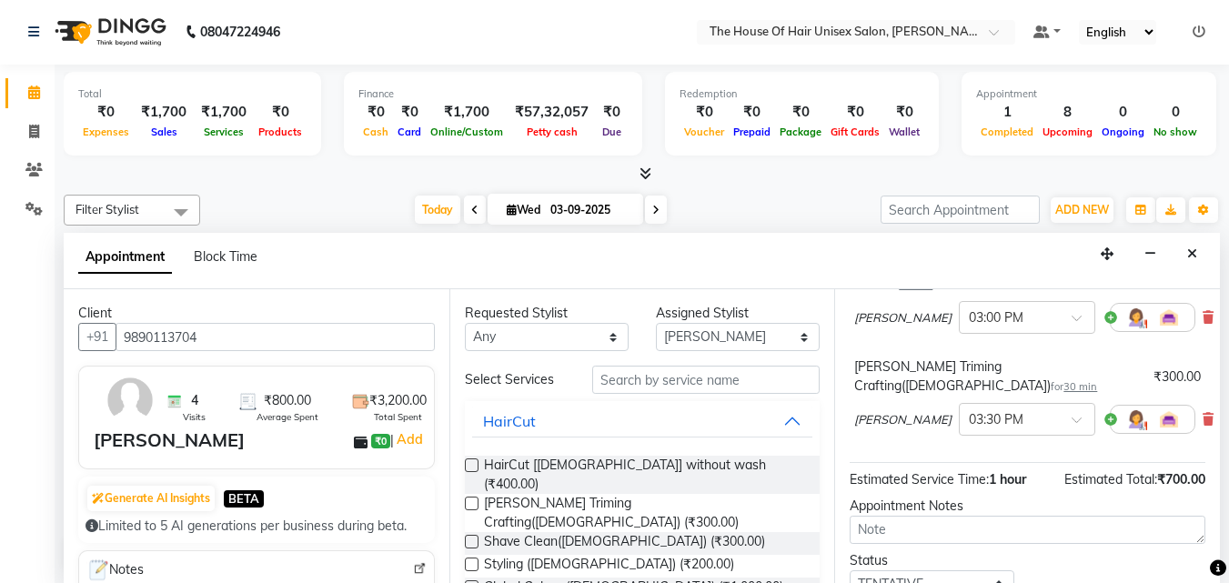
scroll to position [281, 0]
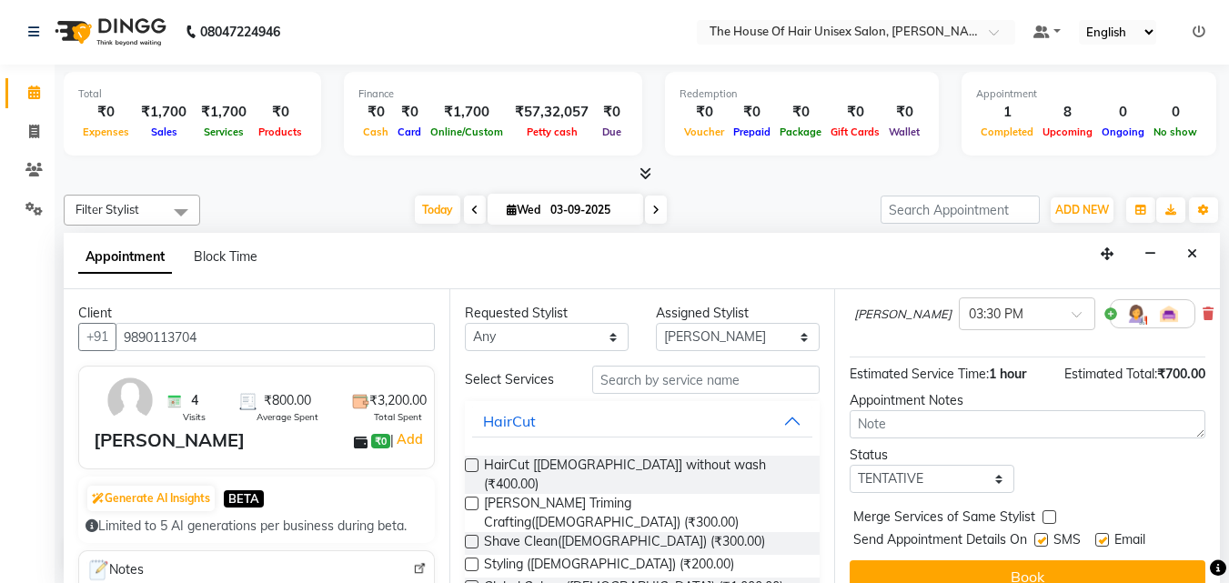
click at [1049, 510] on label at bounding box center [1049, 517] width 14 height 14
click at [1049, 513] on input "checkbox" at bounding box center [1048, 519] width 12 height 12
checkbox input "true"
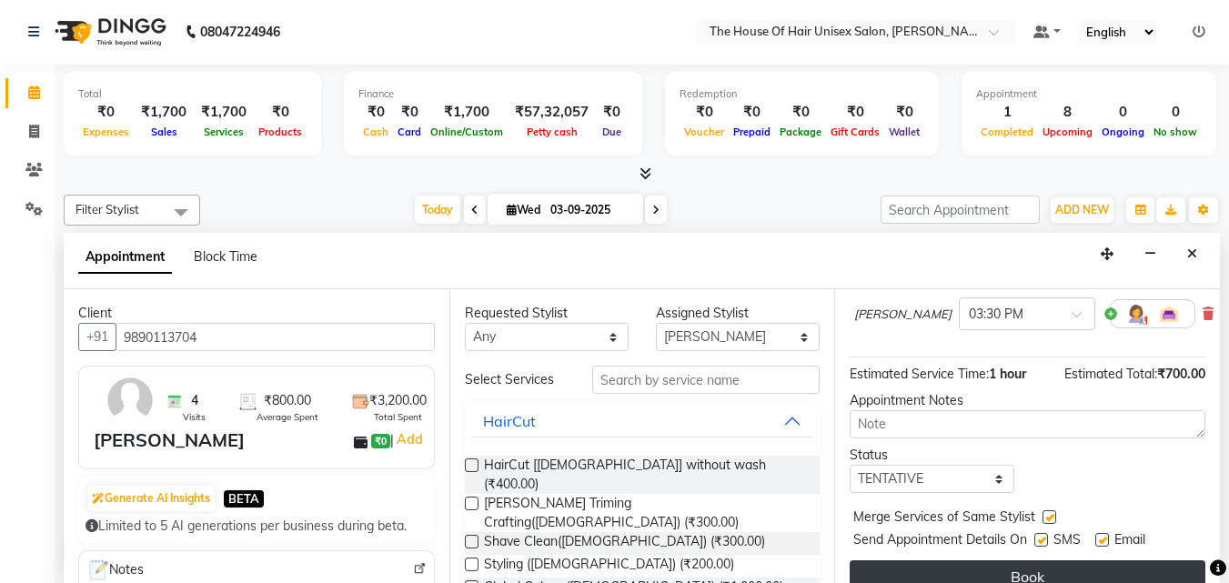
click at [1030, 560] on button "Book" at bounding box center [1028, 576] width 356 height 33
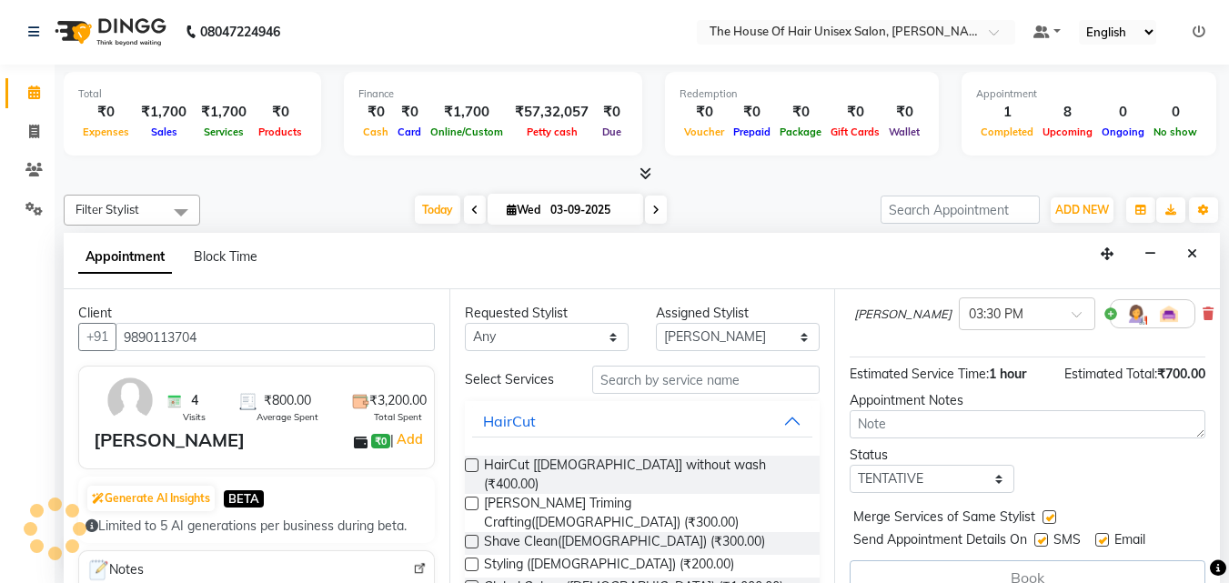
click at [279, 281] on div "Appointment Block Time" at bounding box center [178, 260] width 201 height 41
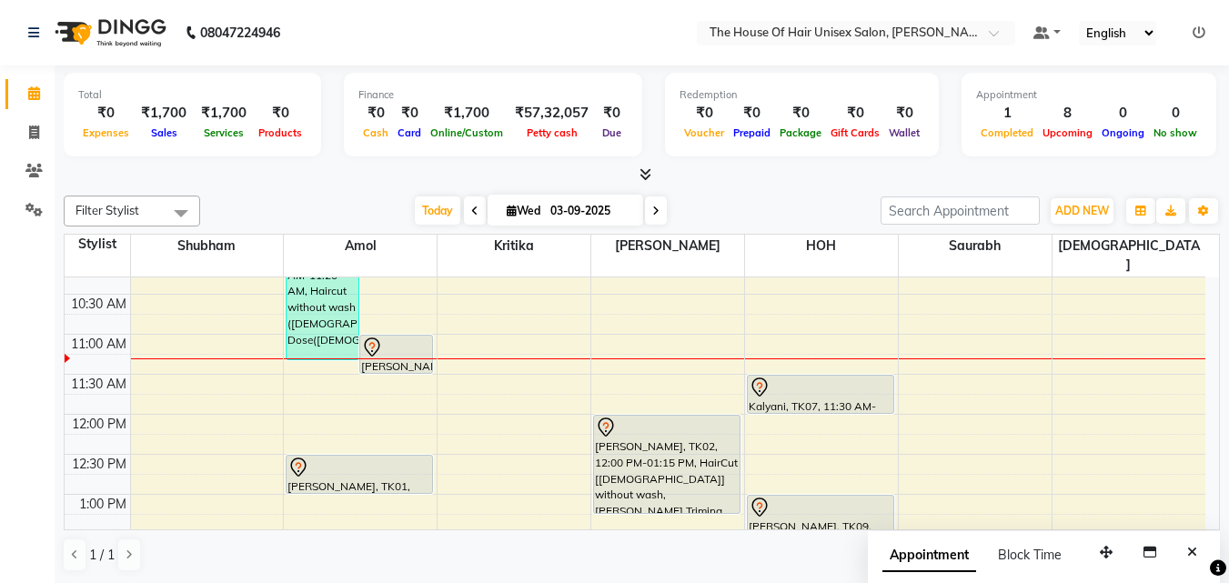
scroll to position [265, 0]
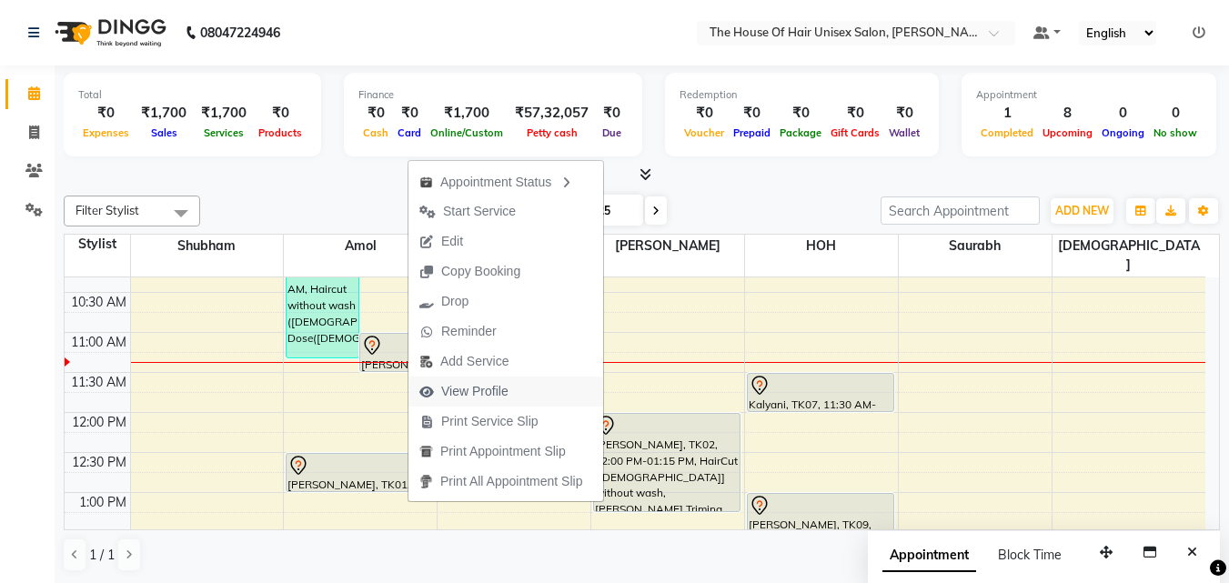
click at [451, 387] on span "View Profile" at bounding box center [474, 391] width 67 height 19
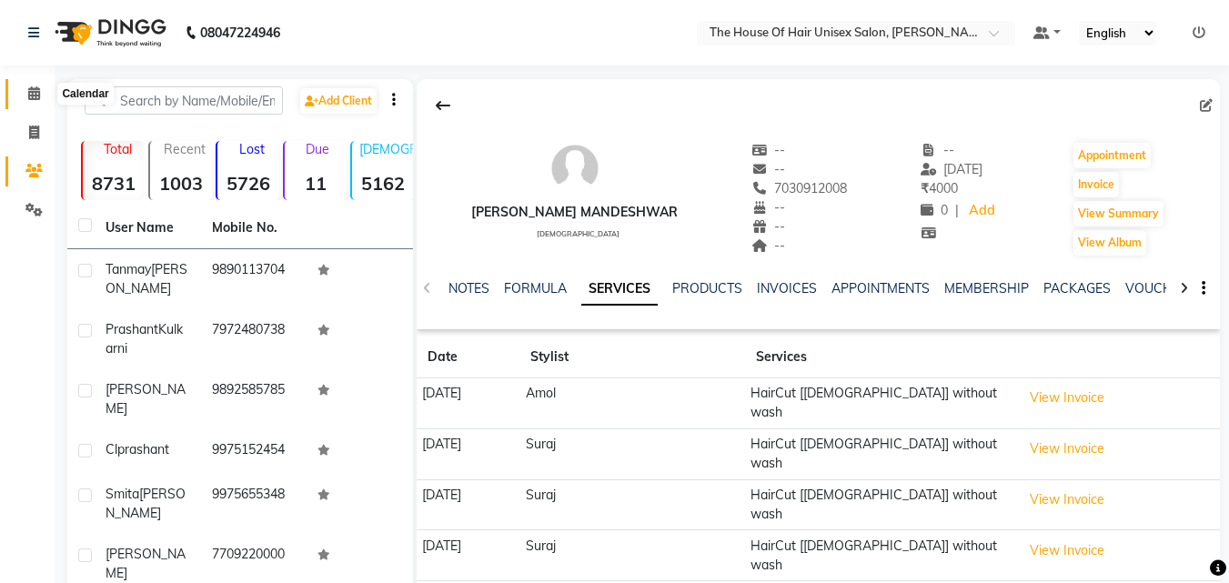
click at [37, 86] on icon at bounding box center [34, 93] width 12 height 14
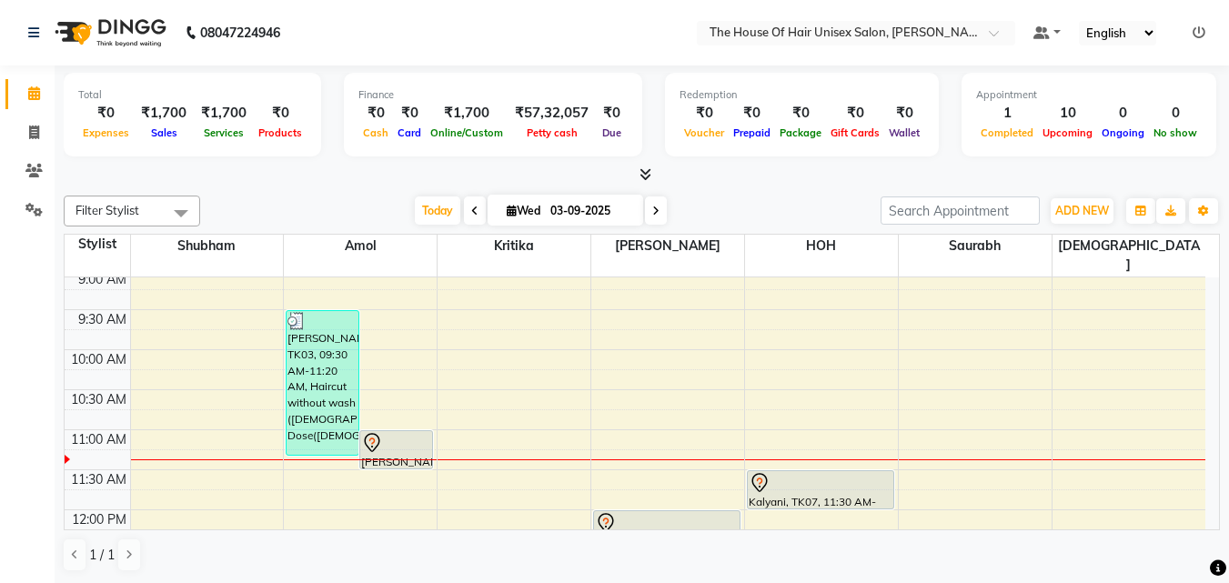
scroll to position [253, 0]
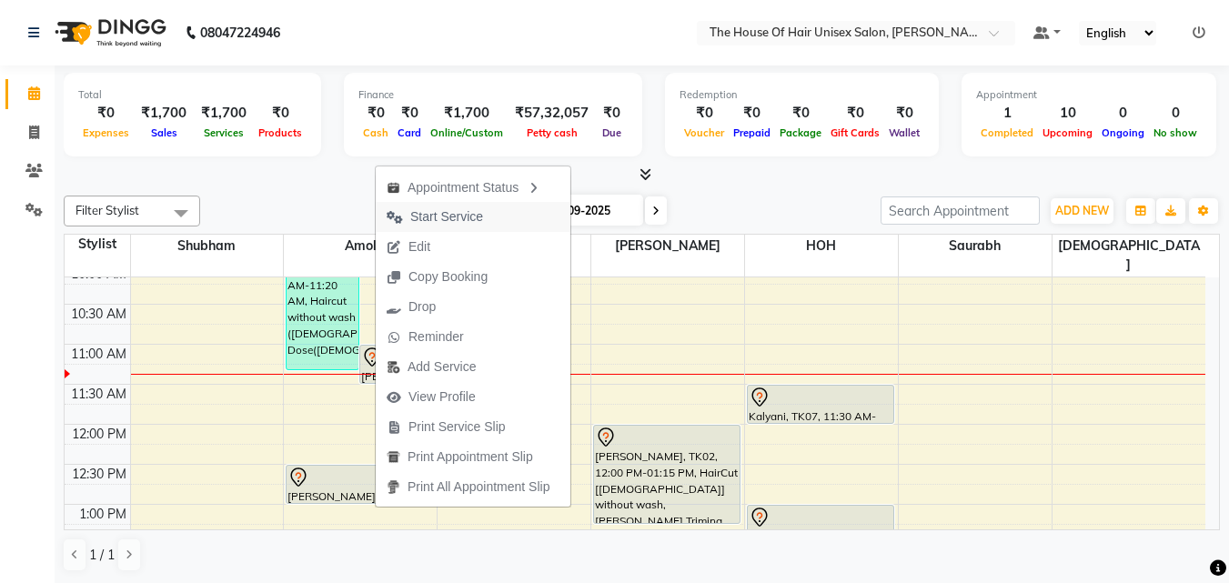
click at [413, 213] on span "Start Service" at bounding box center [446, 216] width 73 height 19
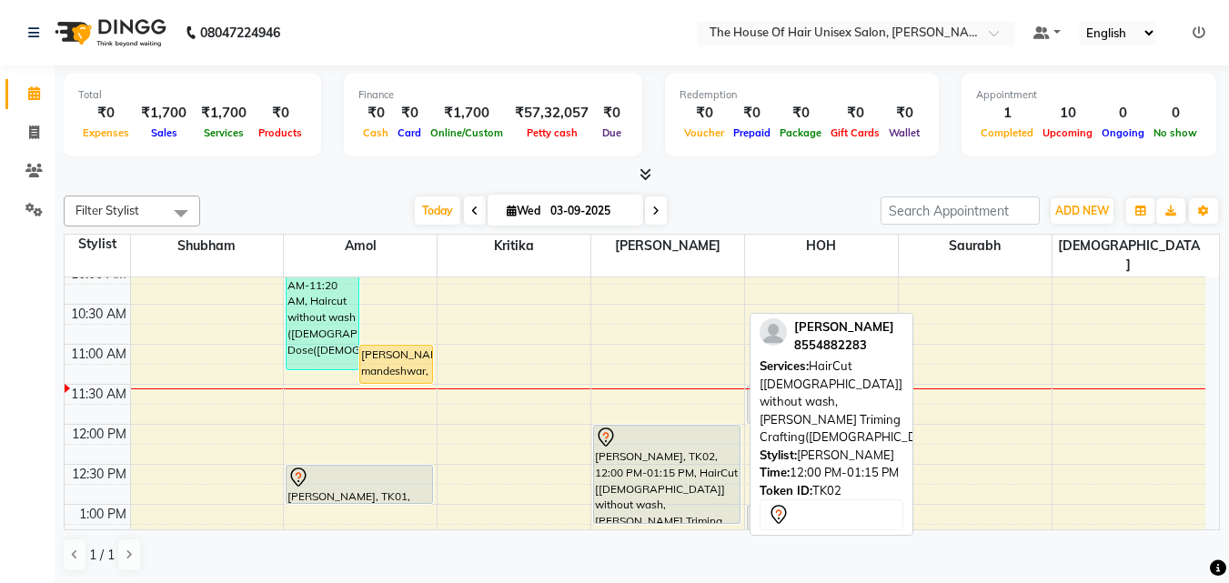
click at [674, 427] on div at bounding box center [667, 438] width 144 height 22
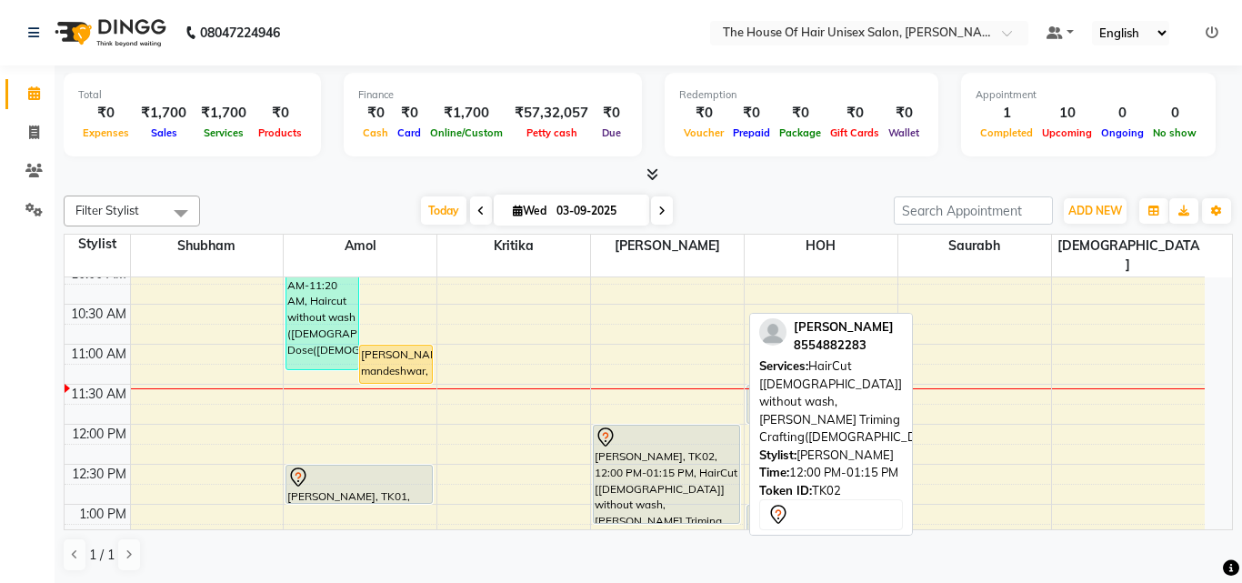
select select "7"
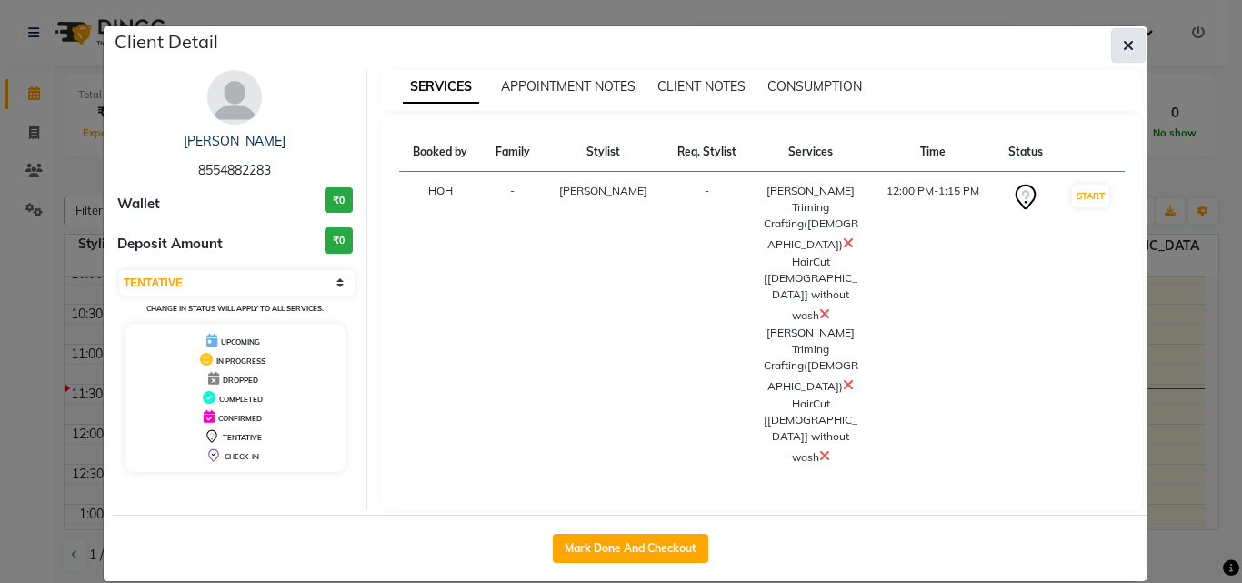
click at [1128, 41] on icon "button" at bounding box center [1128, 45] width 11 height 15
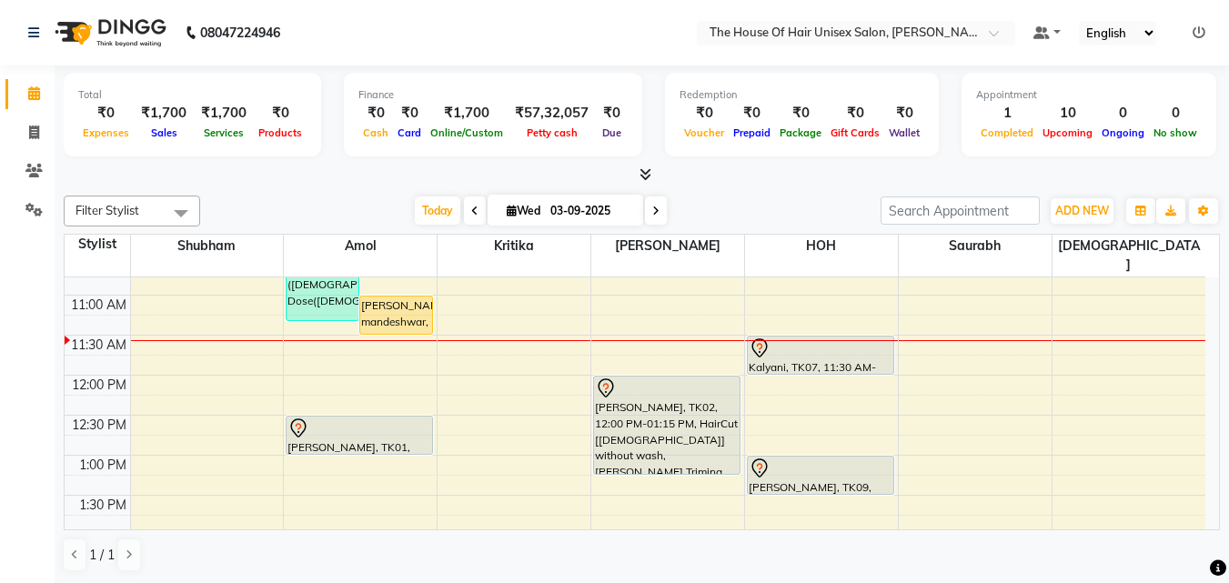
scroll to position [304, 0]
click at [915, 324] on div "7:00 AM 7:30 AM 8:00 AM 8:30 AM 9:00 AM 9:30 AM 10:00 AM 10:30 AM 11:00 AM 11:3…" at bounding box center [635, 574] width 1141 height 1200
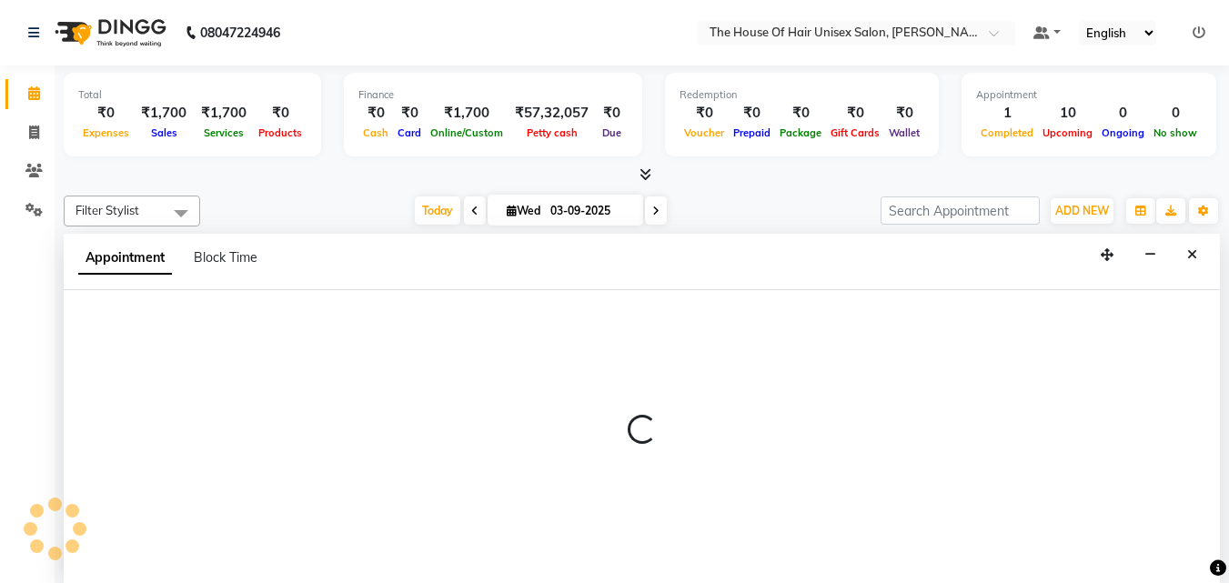
scroll to position [1, 0]
select select "86145"
select select "tentative"
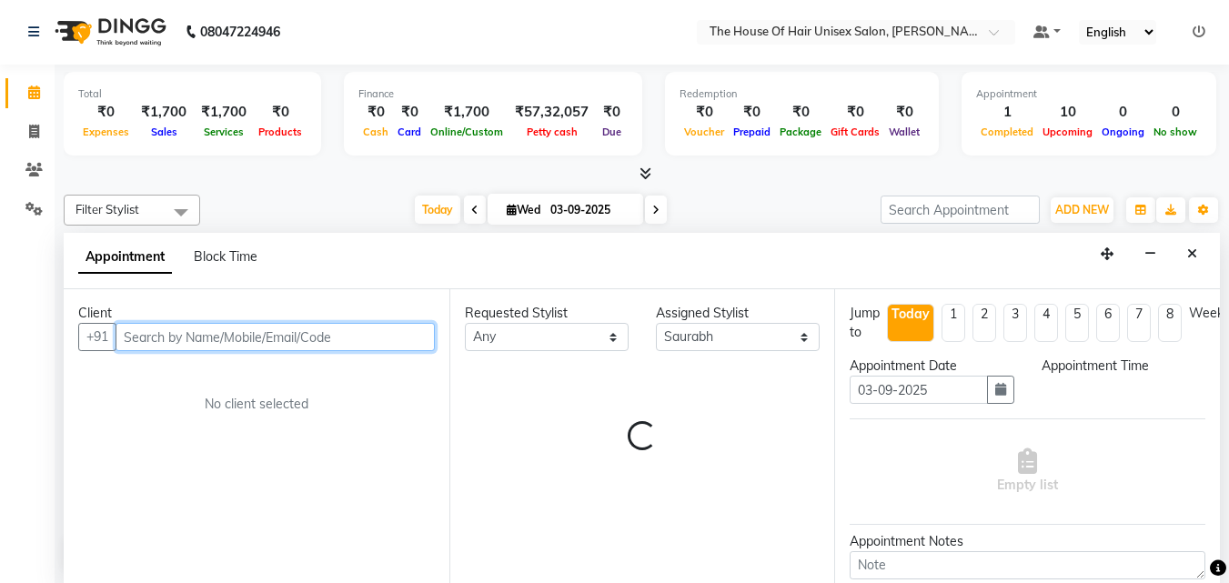
select select "690"
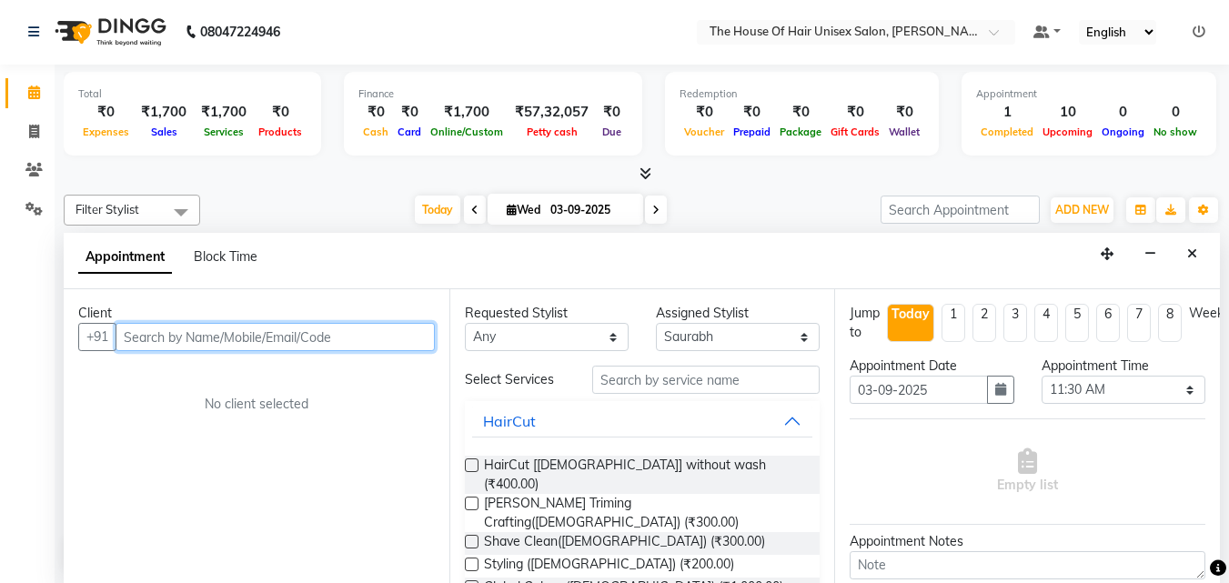
click at [330, 328] on input "text" at bounding box center [275, 337] width 319 height 28
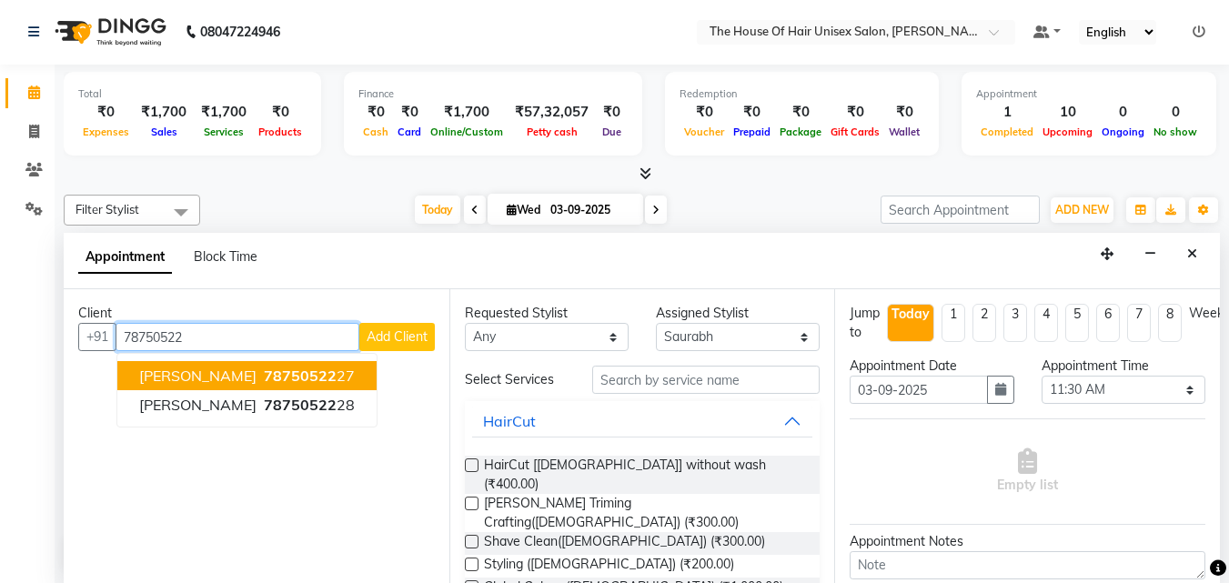
click at [320, 368] on span "78750522" at bounding box center [300, 376] width 73 height 18
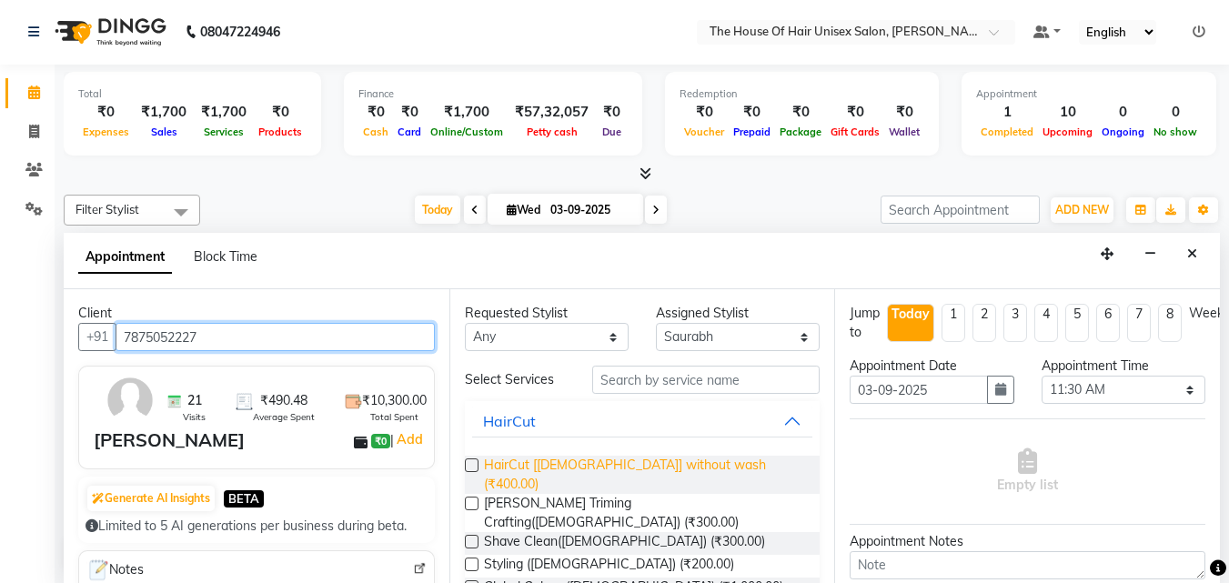
type input "7875052227"
click at [601, 464] on span "HairCut [[DEMOGRAPHIC_DATA]] without wash (₹400.00)" at bounding box center [645, 475] width 322 height 38
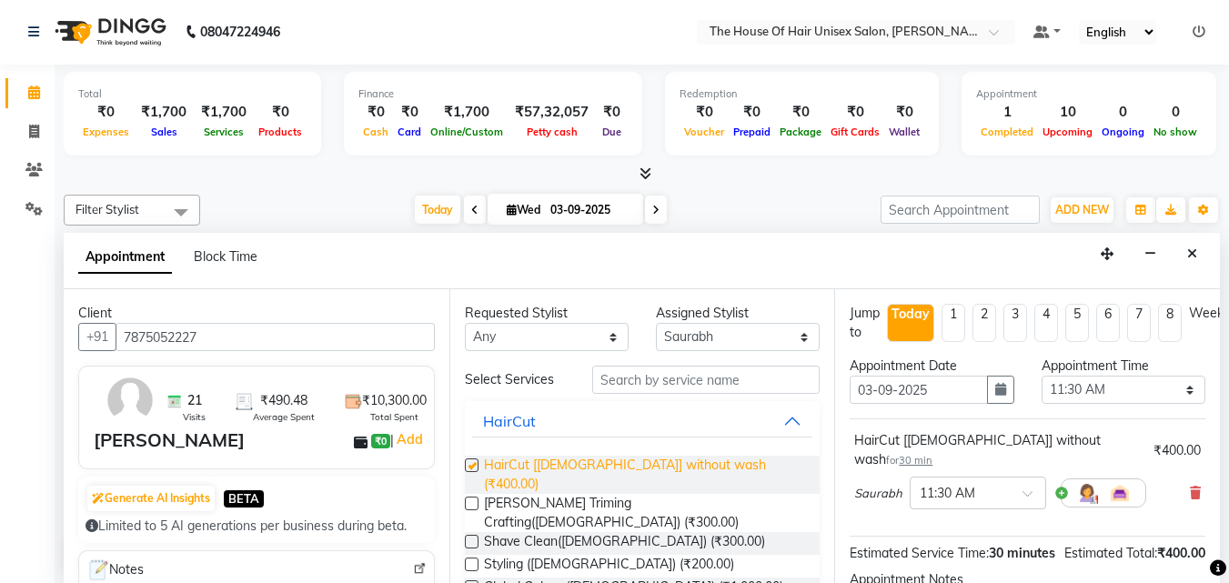
checkbox input "false"
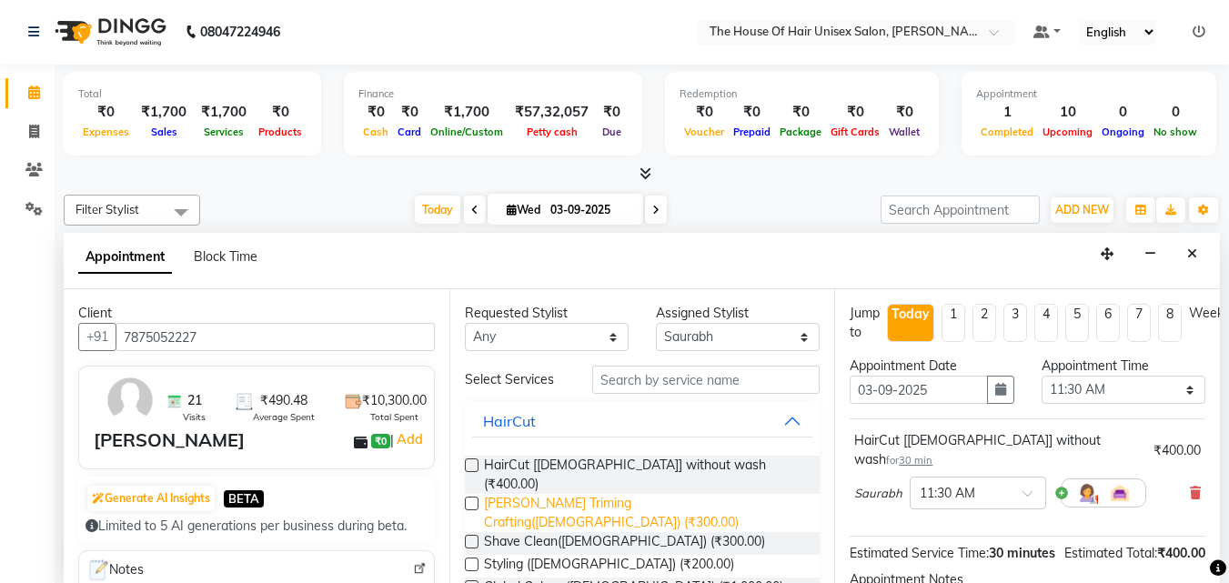
click at [603, 494] on span "[PERSON_NAME] Triming Crafting([DEMOGRAPHIC_DATA]) (₹300.00)" at bounding box center [645, 513] width 322 height 38
checkbox input "false"
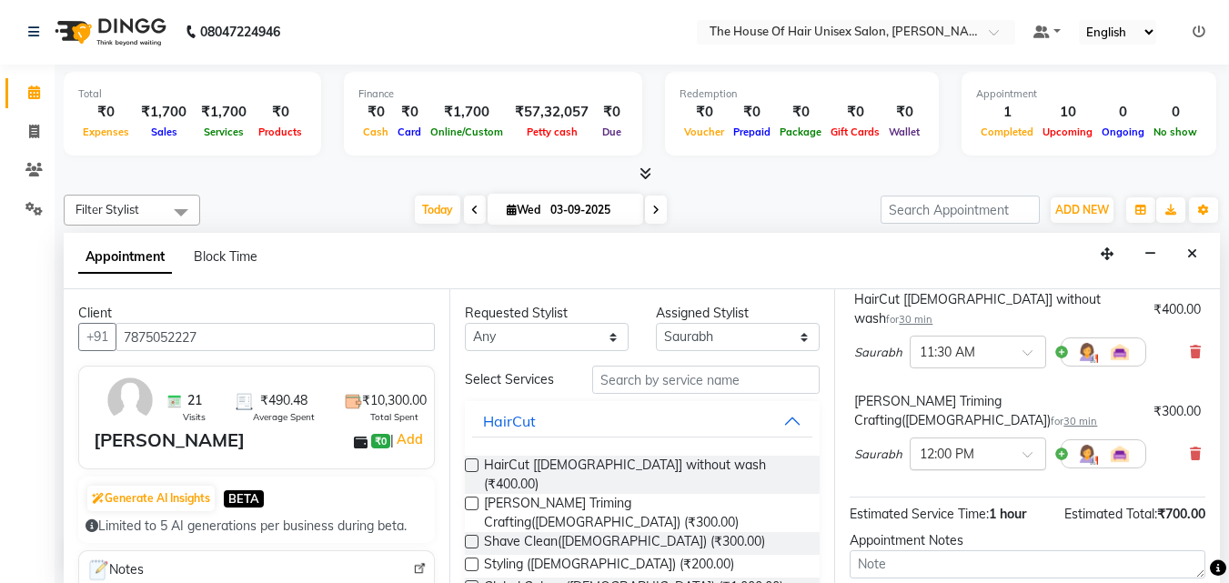
scroll to position [258, 0]
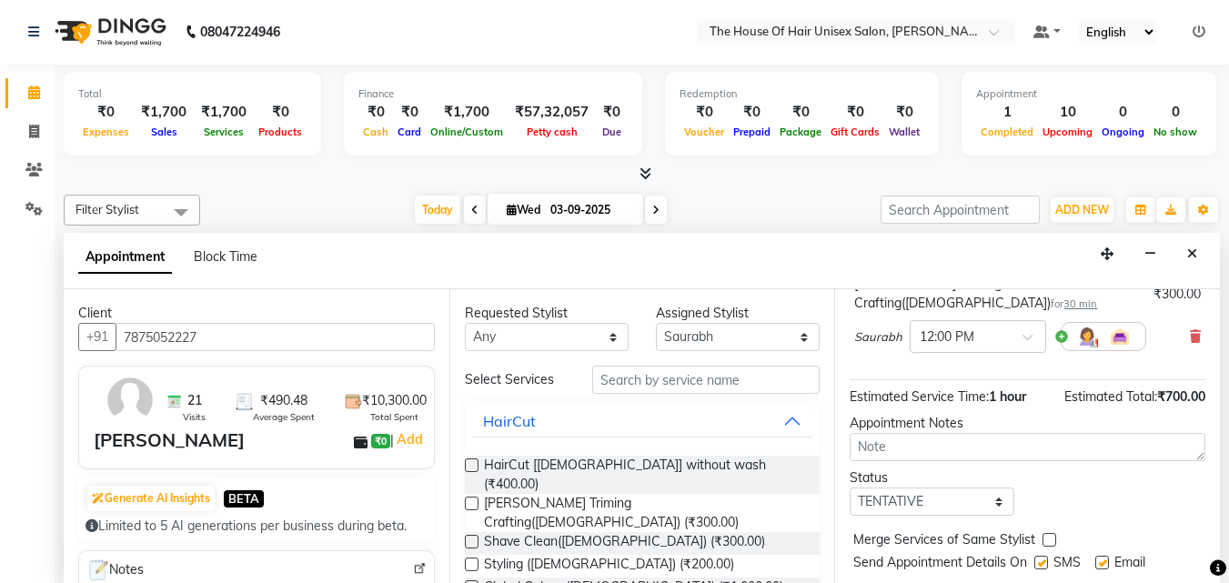
click at [1050, 533] on label at bounding box center [1049, 540] width 14 height 14
click at [1050, 536] on input "checkbox" at bounding box center [1048, 542] width 12 height 12
checkbox input "true"
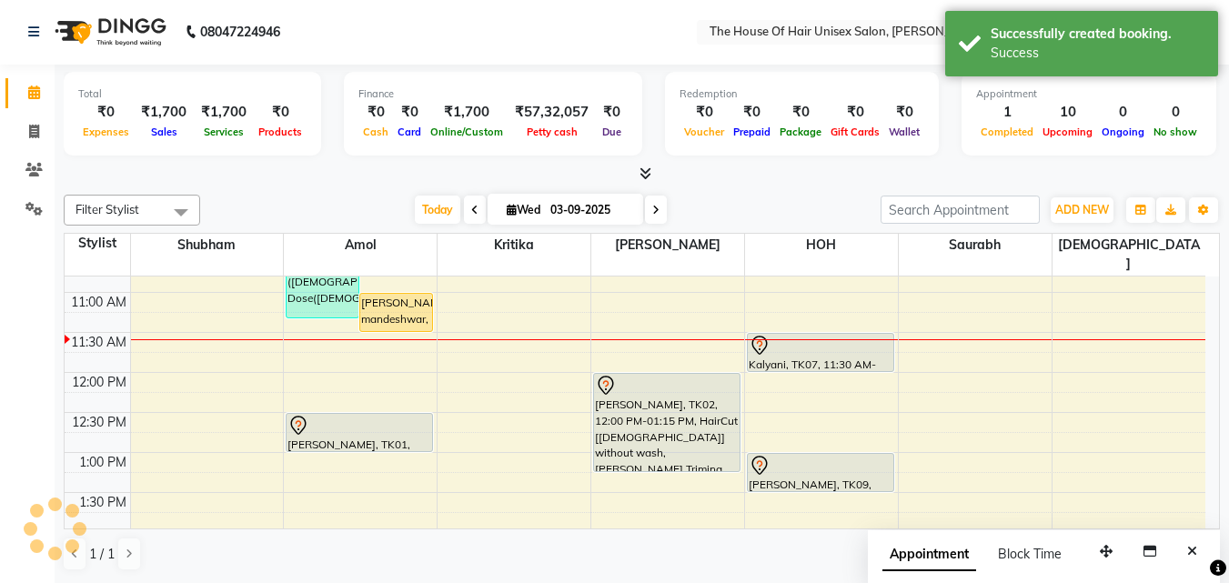
scroll to position [0, 0]
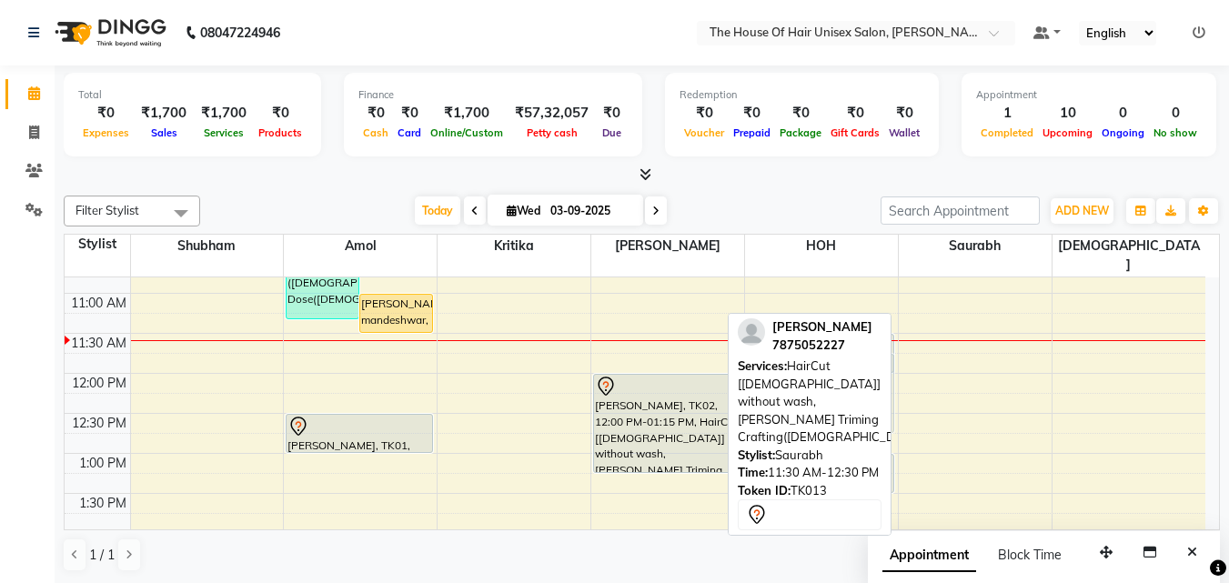
drag, startPoint x: 947, startPoint y: 339, endPoint x: 850, endPoint y: 365, distance: 100.6
click at [850, 365] on div "Filter Stylist Select All [PERSON_NAME] [PERSON_NAME] [PERSON_NAME] [PERSON_NAM…" at bounding box center [642, 383] width 1156 height 391
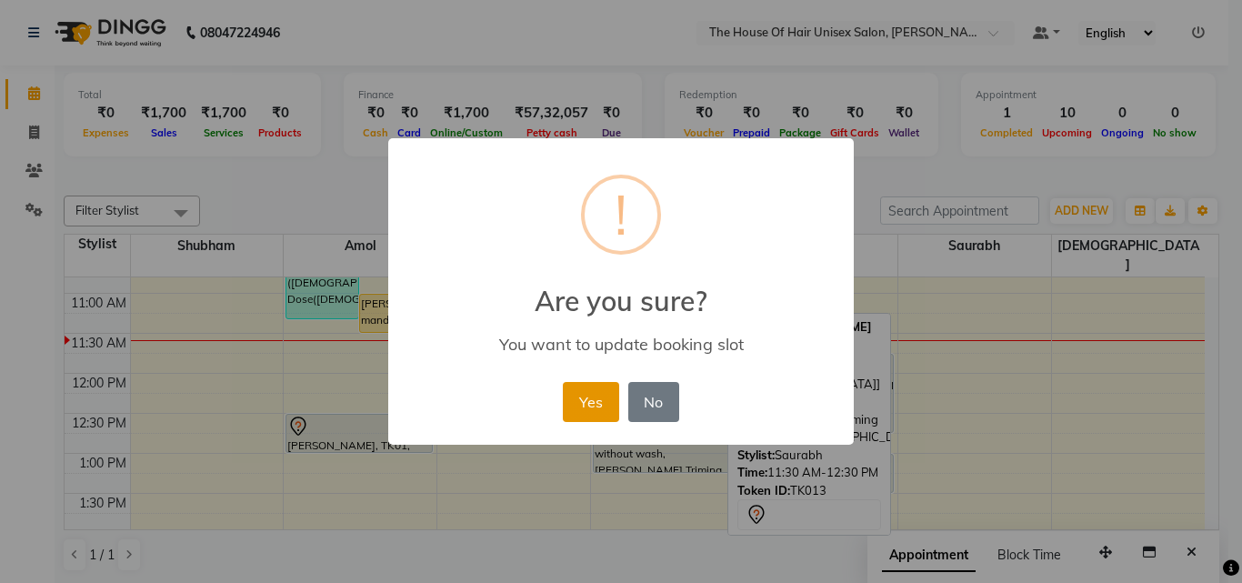
click at [586, 402] on button "Yes" at bounding box center [590, 402] width 55 height 40
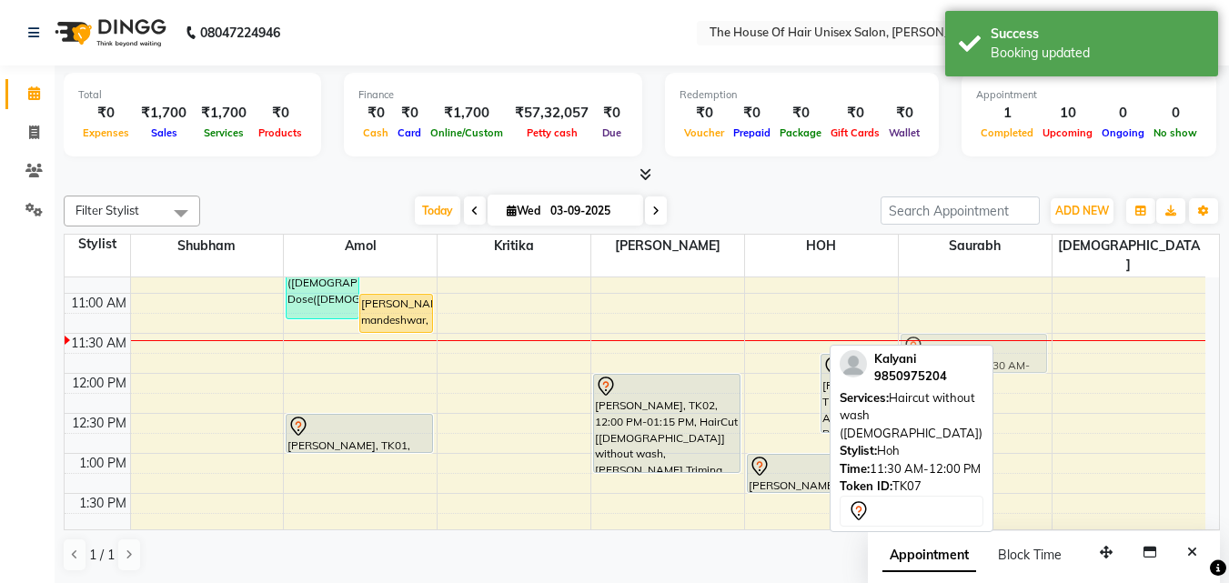
drag, startPoint x: 762, startPoint y: 327, endPoint x: 926, endPoint y: 333, distance: 163.8
click at [926, 333] on tr "[PERSON_NAME], TK03, 09:30 AM-11:20 AM, Haircut without wash ([DEMOGRAPHIC_DATA…" at bounding box center [635, 574] width 1141 height 1200
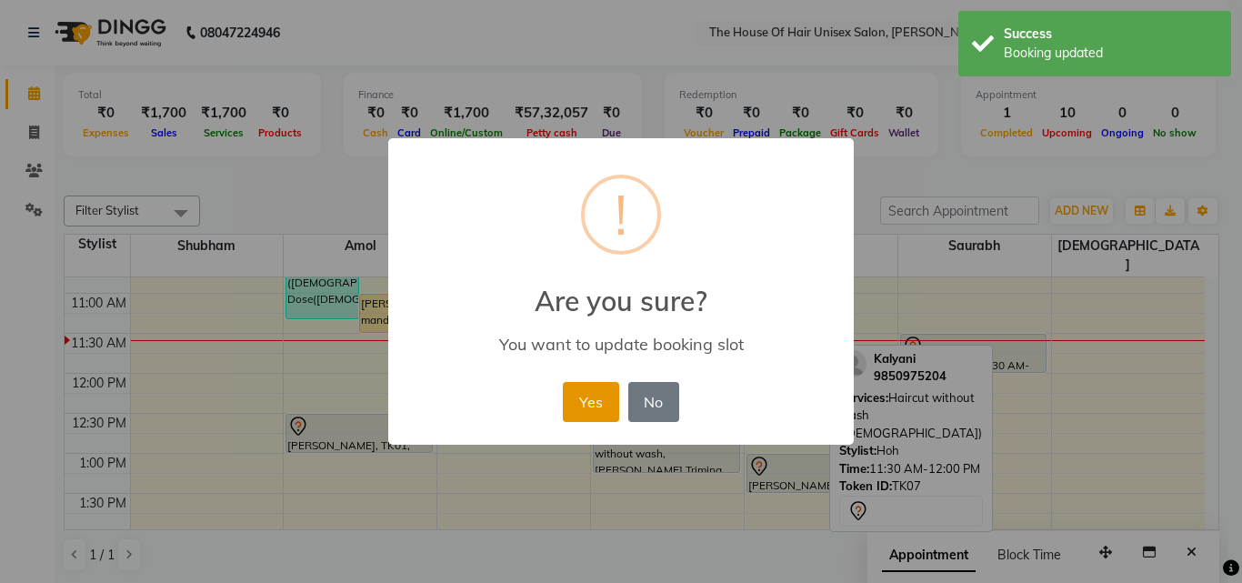
click at [593, 393] on button "Yes" at bounding box center [590, 402] width 55 height 40
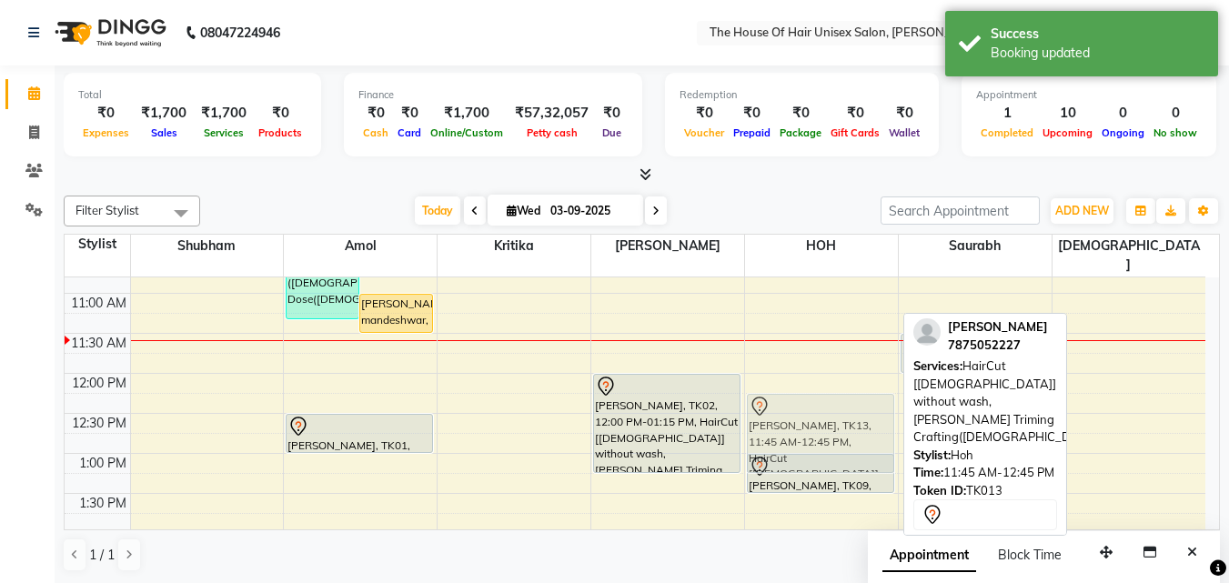
drag, startPoint x: 854, startPoint y: 390, endPoint x: 854, endPoint y: 422, distance: 31.8
click at [854, 422] on div "[PERSON_NAME], TK13, 11:45 AM-12:45 PM, HairCut [[DEMOGRAPHIC_DATA]] without wa…" at bounding box center [821, 574] width 153 height 1200
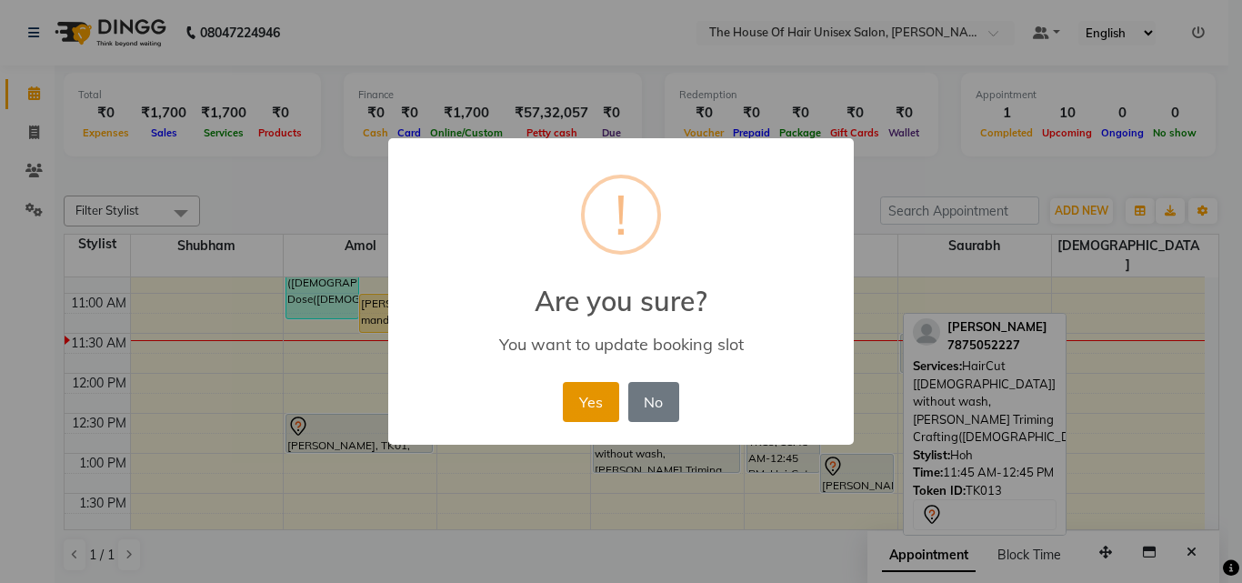
click at [583, 389] on button "Yes" at bounding box center [590, 402] width 55 height 40
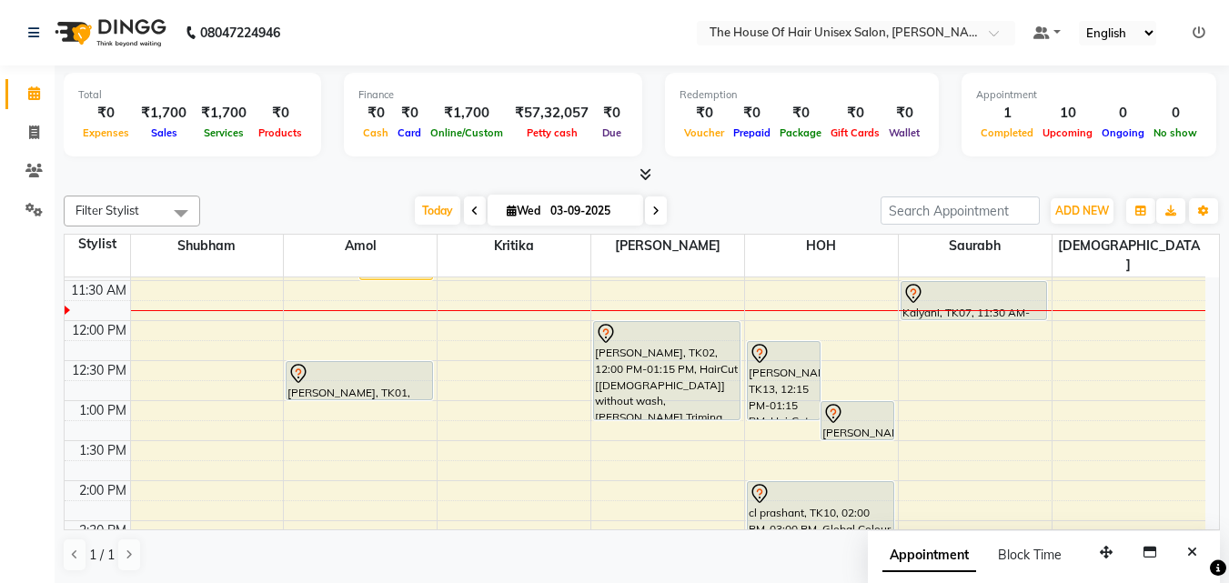
scroll to position [358, 0]
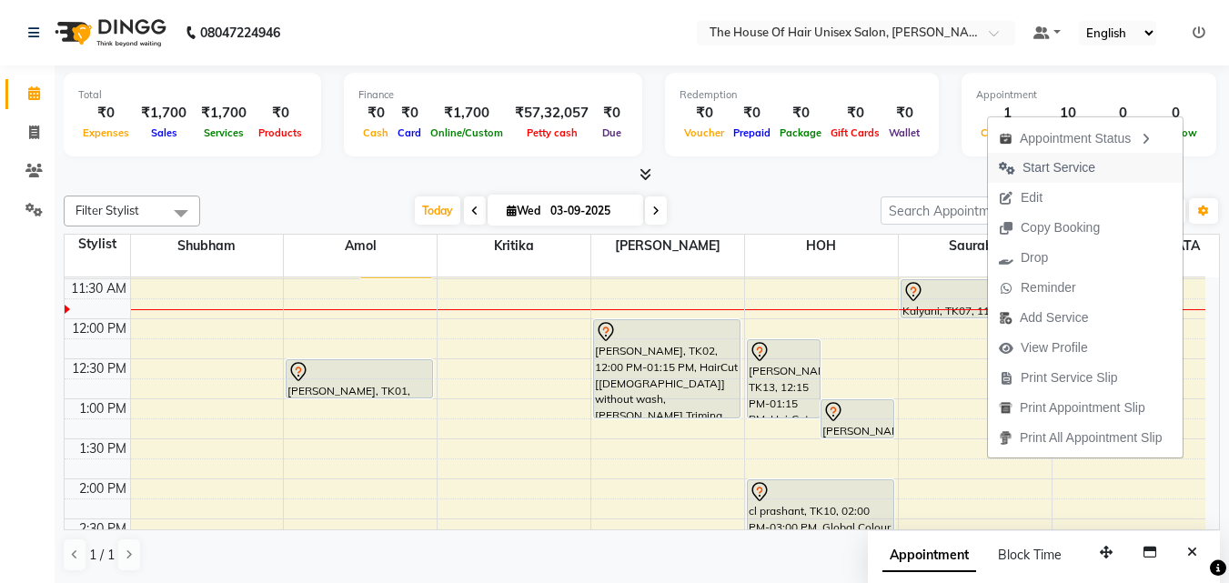
click at [1058, 165] on span "Start Service" at bounding box center [1058, 167] width 73 height 19
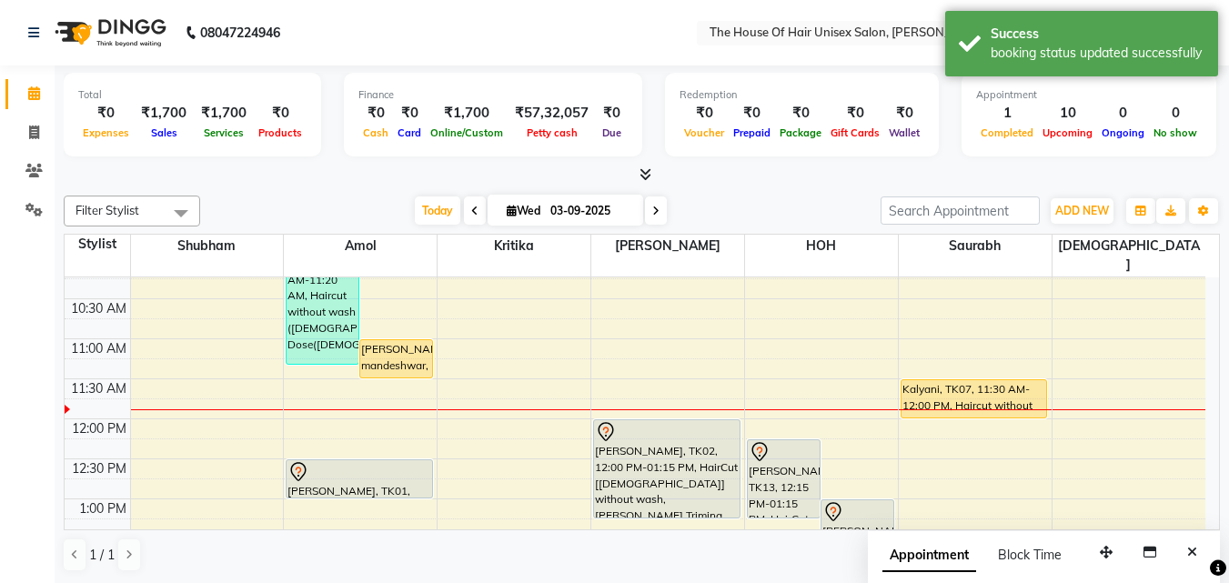
scroll to position [266, 0]
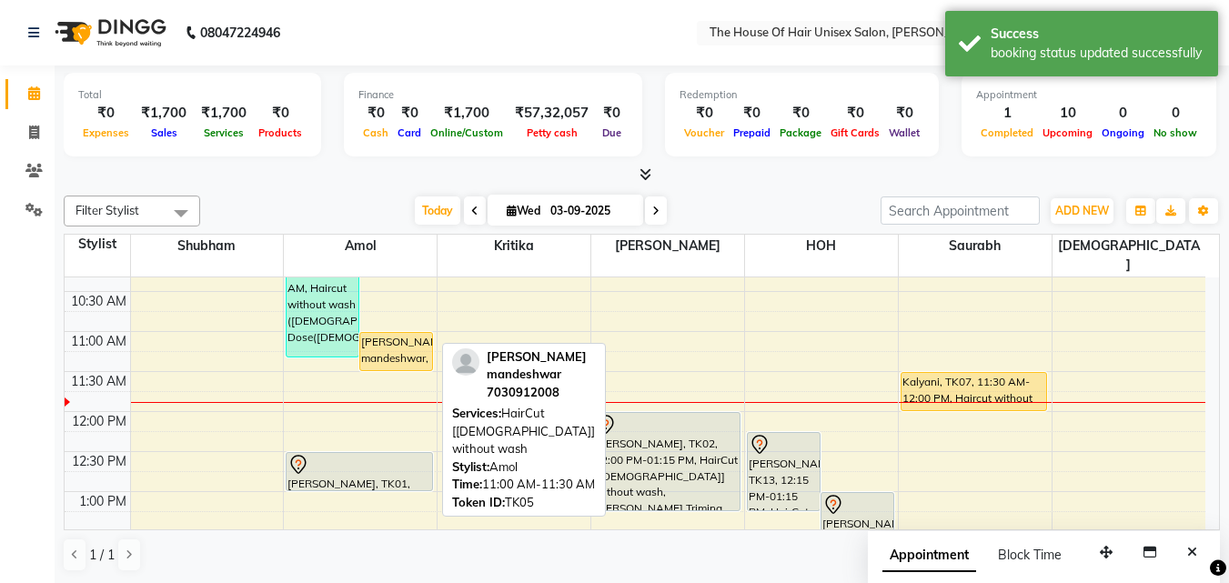
click at [402, 342] on div "[PERSON_NAME] mandeshwar, TK05, 11:00 AM-11:30 AM, HairCut [[DEMOGRAPHIC_DATA]]…" at bounding box center [396, 351] width 72 height 37
drag, startPoint x: 395, startPoint y: 335, endPoint x: 394, endPoint y: 353, distance: 18.2
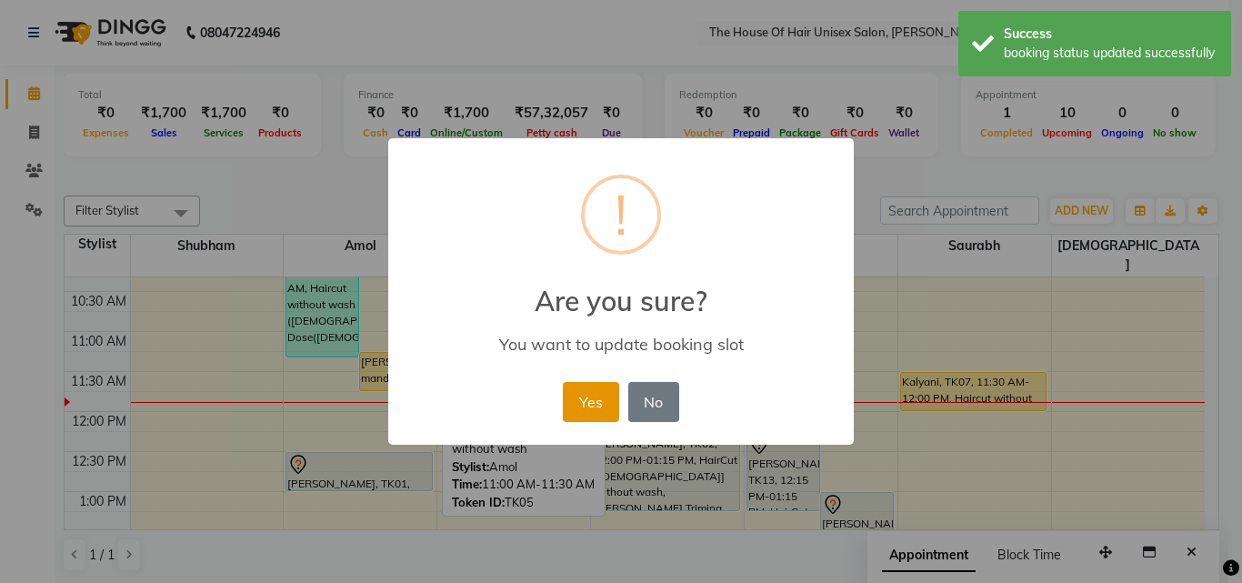
click at [573, 387] on button "Yes" at bounding box center [590, 402] width 55 height 40
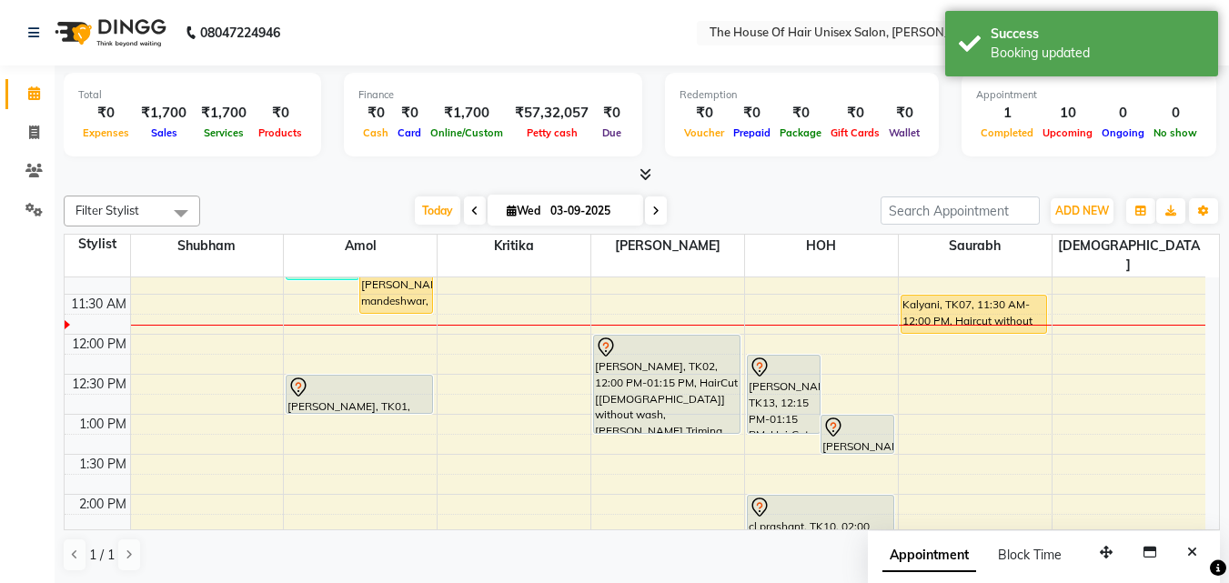
scroll to position [344, 0]
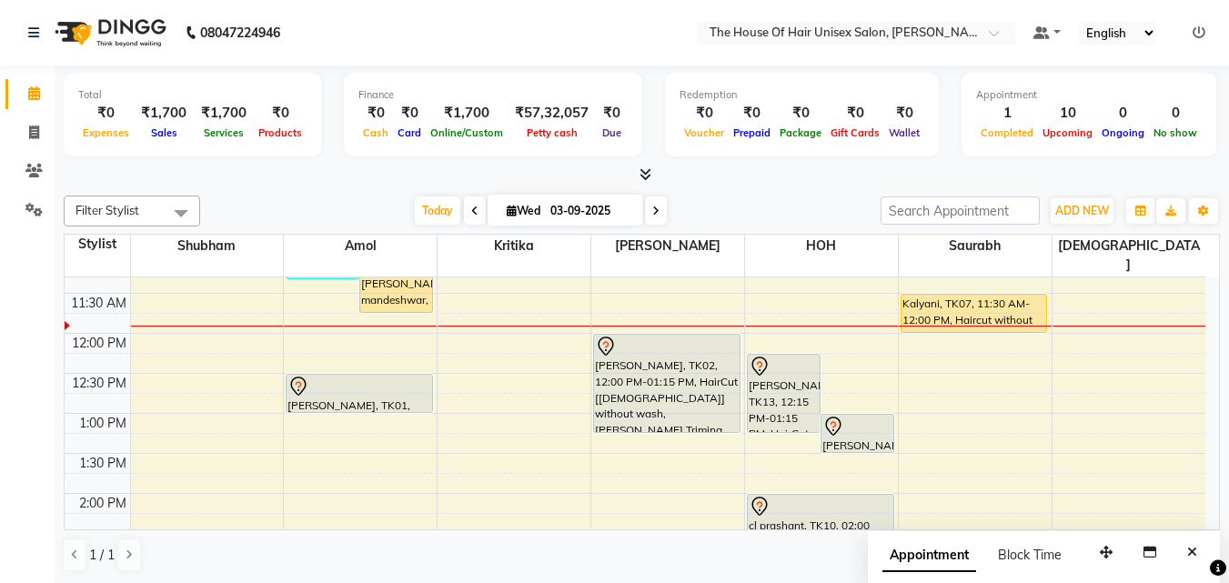
drag, startPoint x: 689, startPoint y: 438, endPoint x: 600, endPoint y: 164, distance: 288.5
click at [600, 164] on div "Total ₹0 Expenses ₹1,700 Sales ₹1,700 Services ₹0 Products Finance ₹0 Cash ₹0 C…" at bounding box center [642, 124] width 1156 height 119
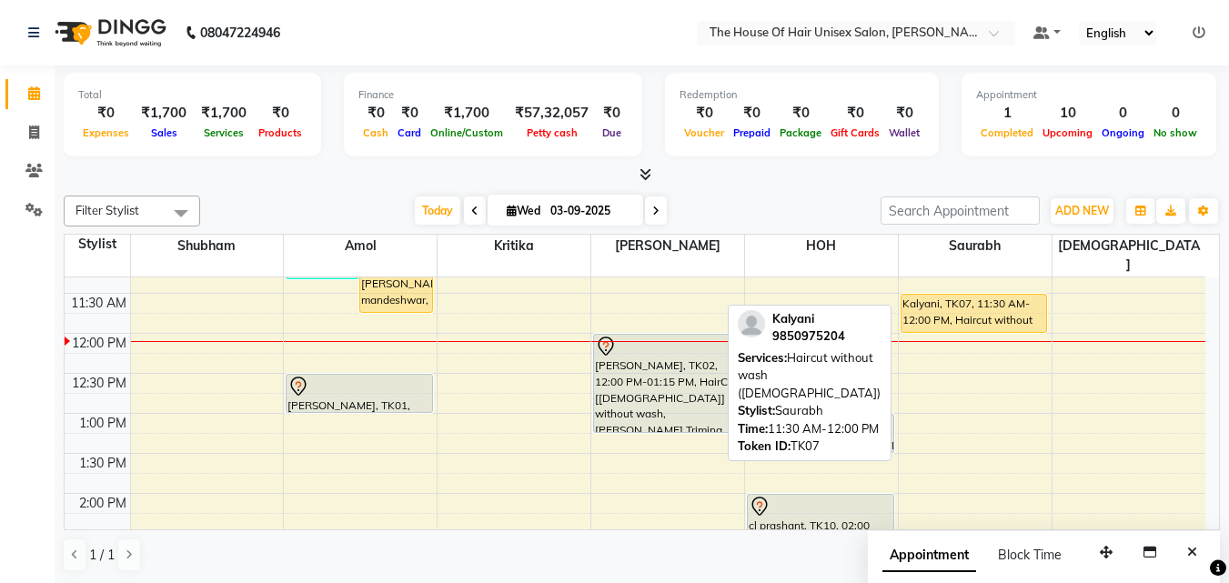
click at [957, 297] on div "Kalyani, TK07, 11:30 AM-12:00 PM, Haircut without wash ([DEMOGRAPHIC_DATA])" at bounding box center [974, 313] width 146 height 37
click at [969, 295] on div "Kalyani, TK07, 11:30 AM-12:00 PM, Haircut without wash ([DEMOGRAPHIC_DATA])" at bounding box center [974, 313] width 146 height 37
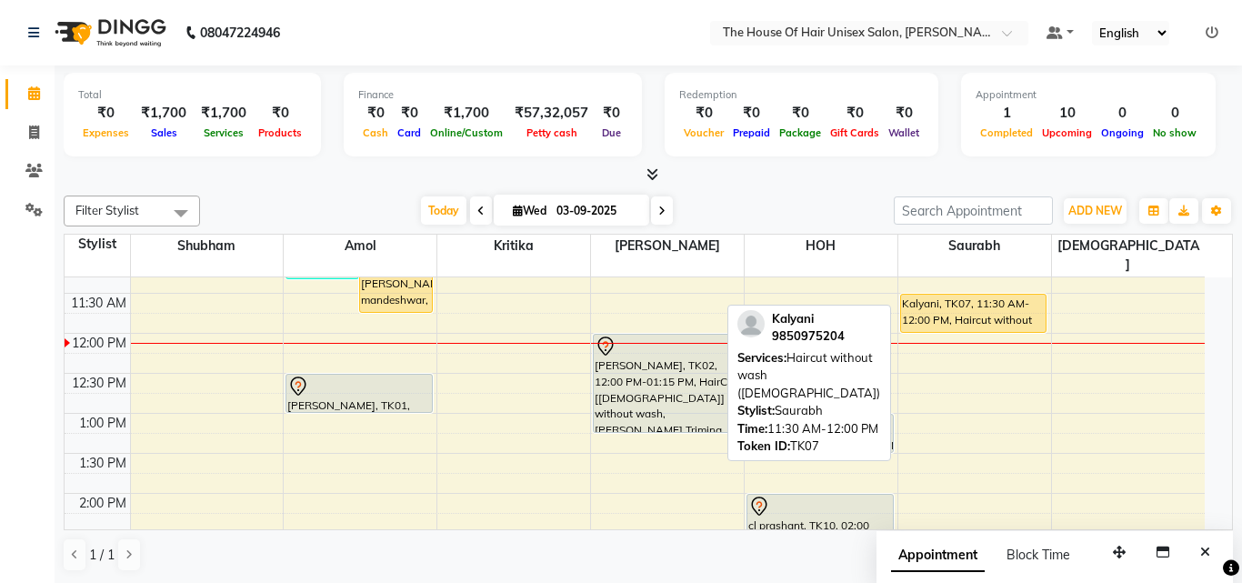
select select "1"
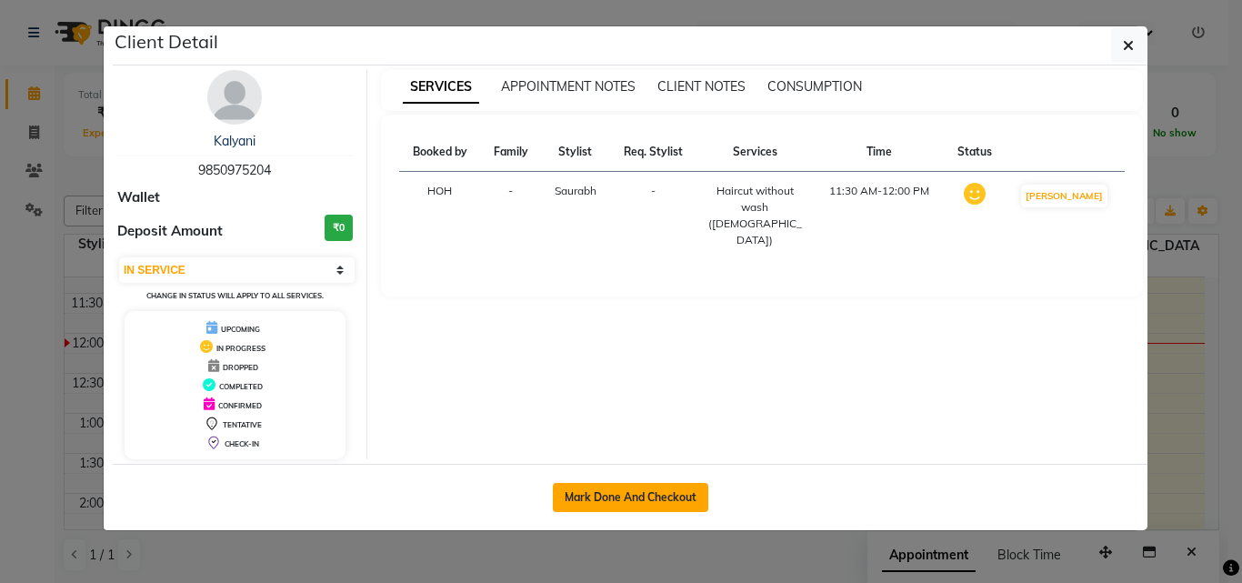
click at [676, 493] on button "Mark Done And Checkout" at bounding box center [631, 497] width 156 height 29
select select "service"
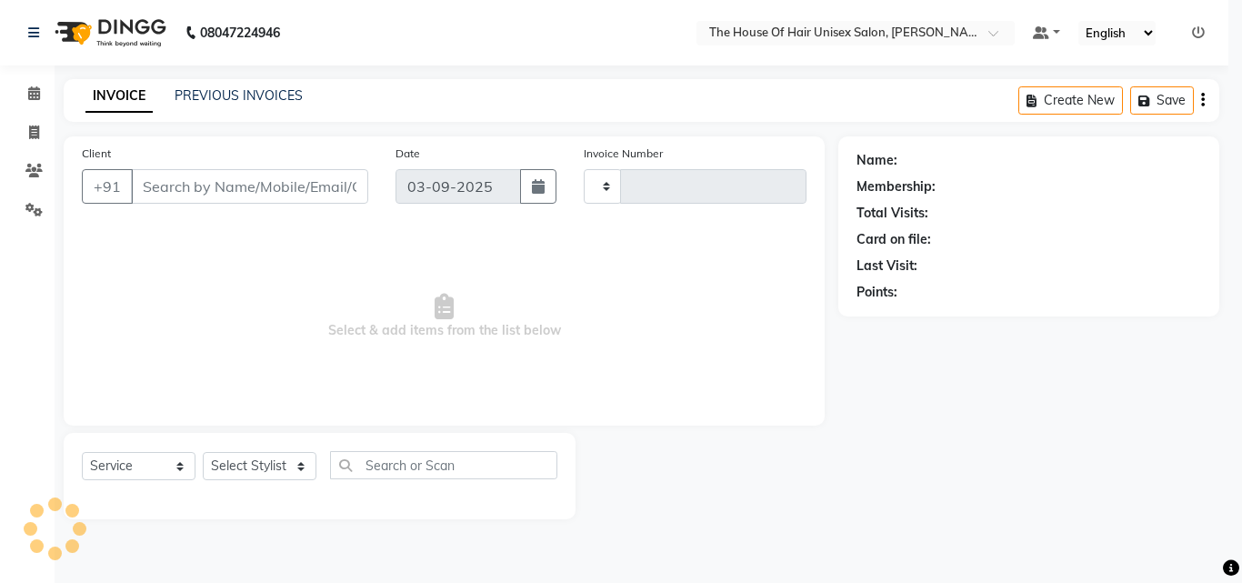
type input "2640"
select select "598"
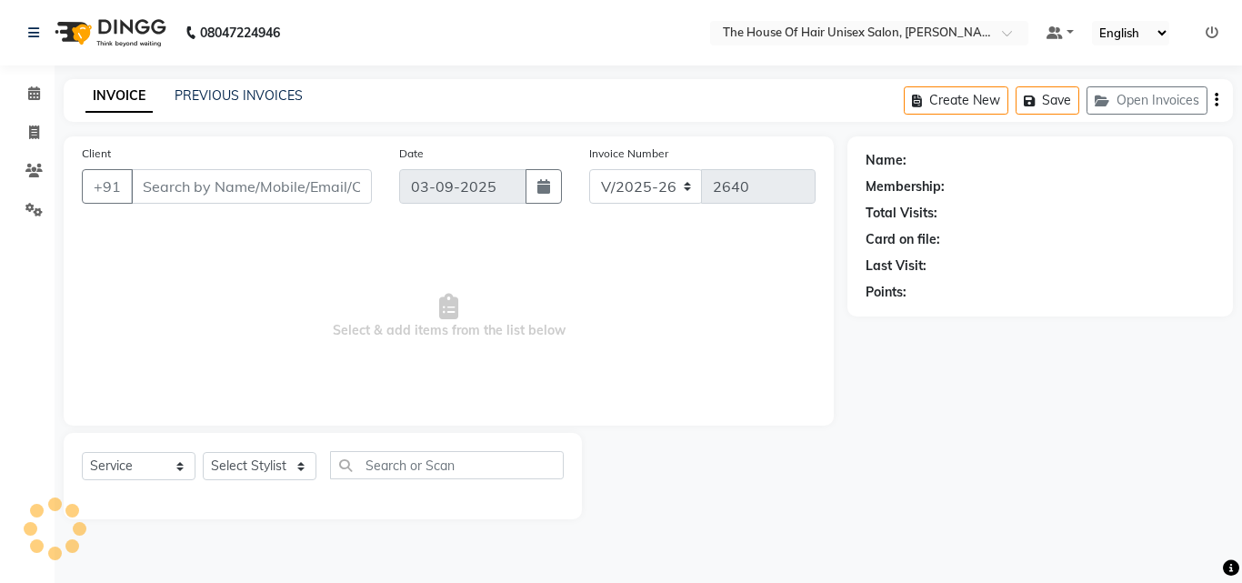
type input "9850975204"
select select "86145"
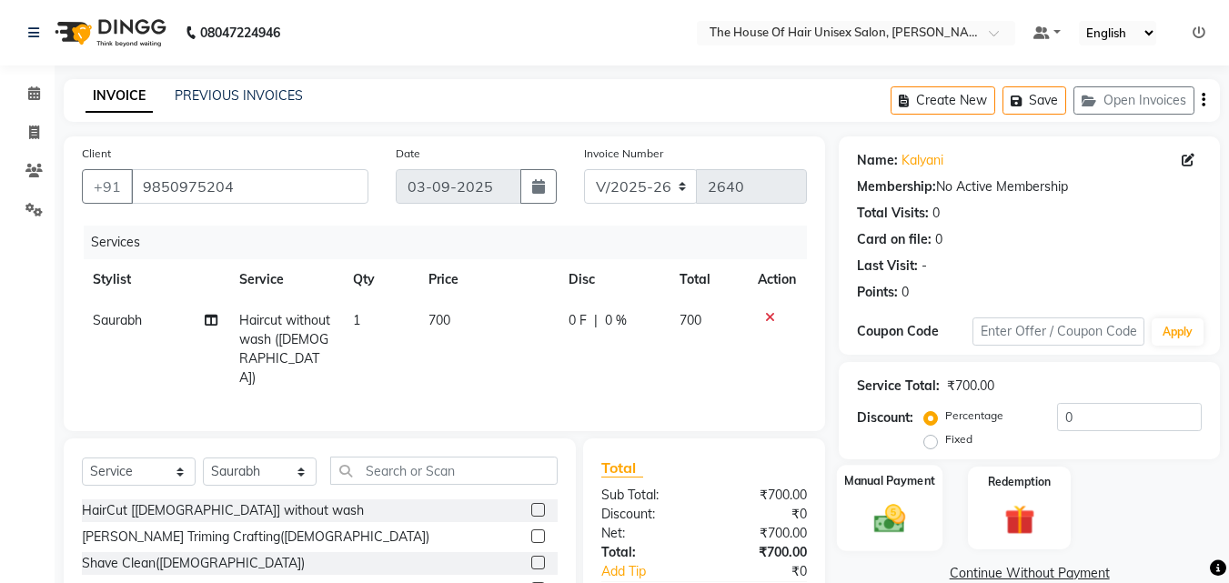
click at [900, 503] on img at bounding box center [889, 518] width 51 height 36
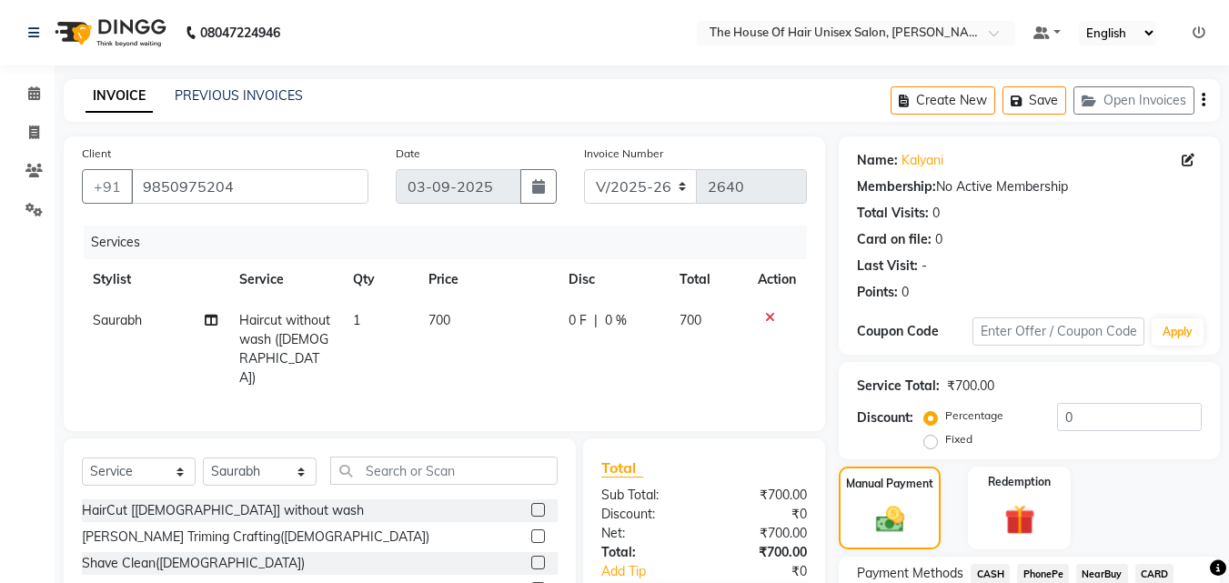
scroll to position [147, 0]
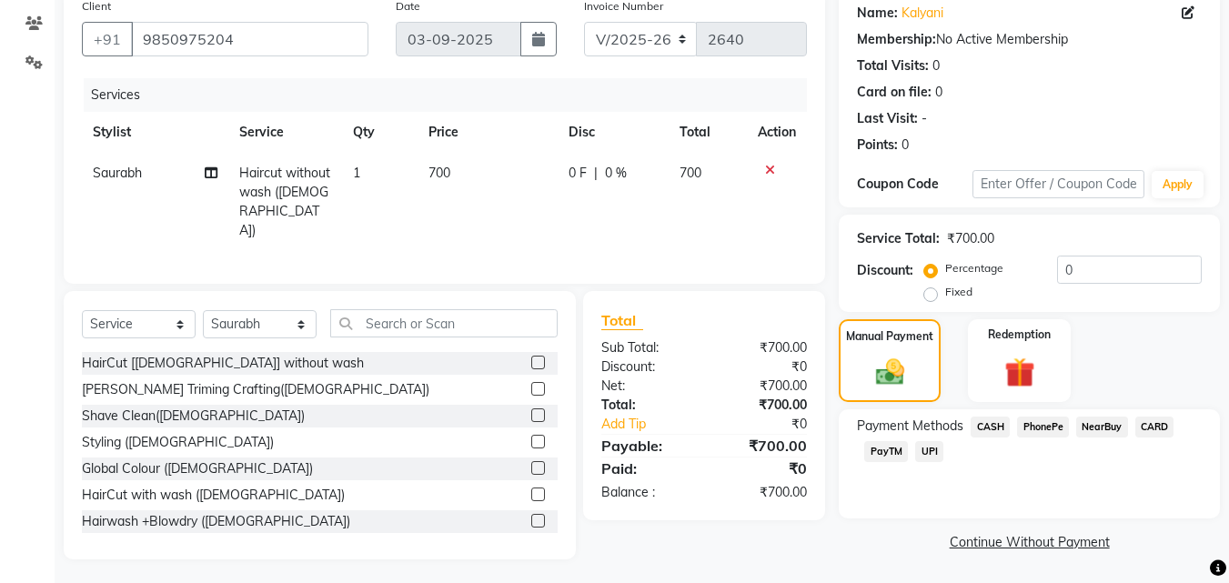
click at [930, 449] on span "UPI" at bounding box center [929, 451] width 28 height 21
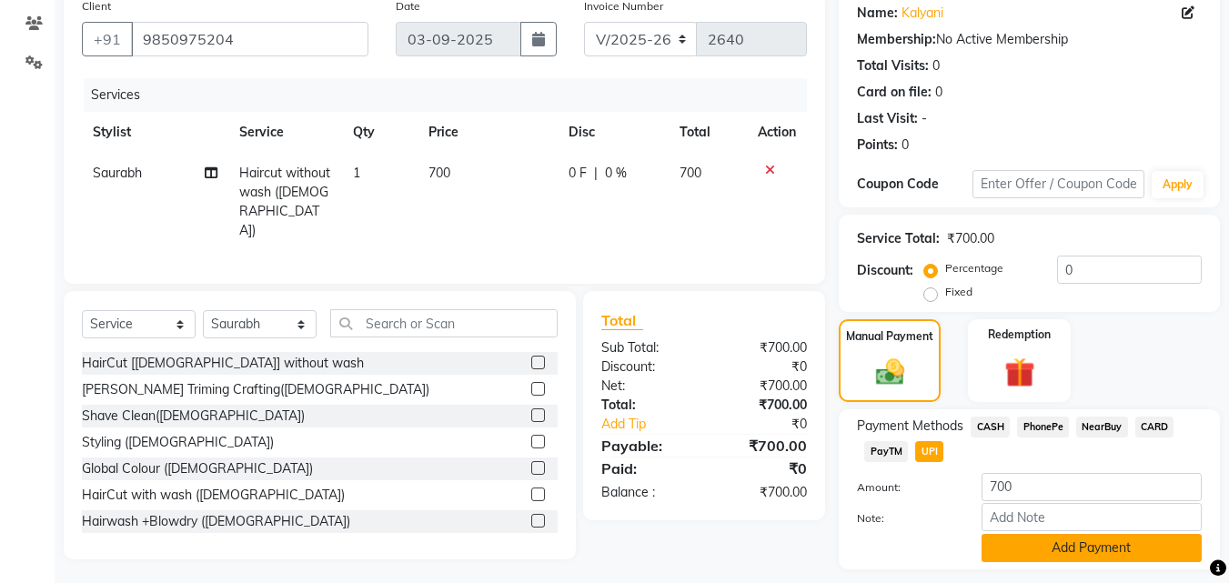
scroll to position [198, 0]
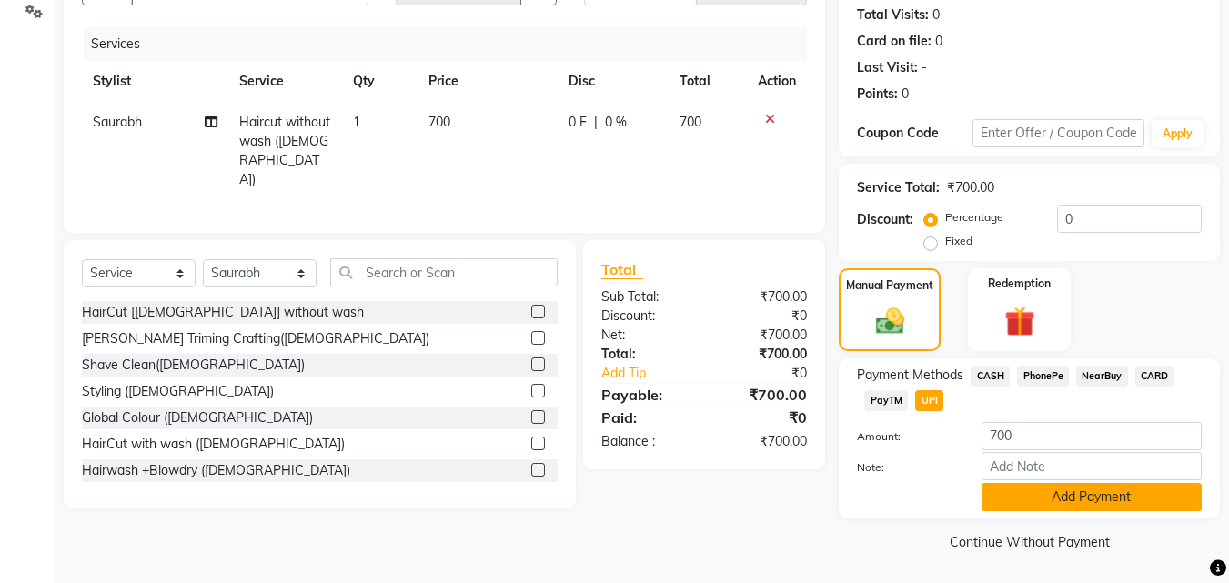
click at [1069, 494] on button "Add Payment" at bounding box center [1091, 497] width 220 height 28
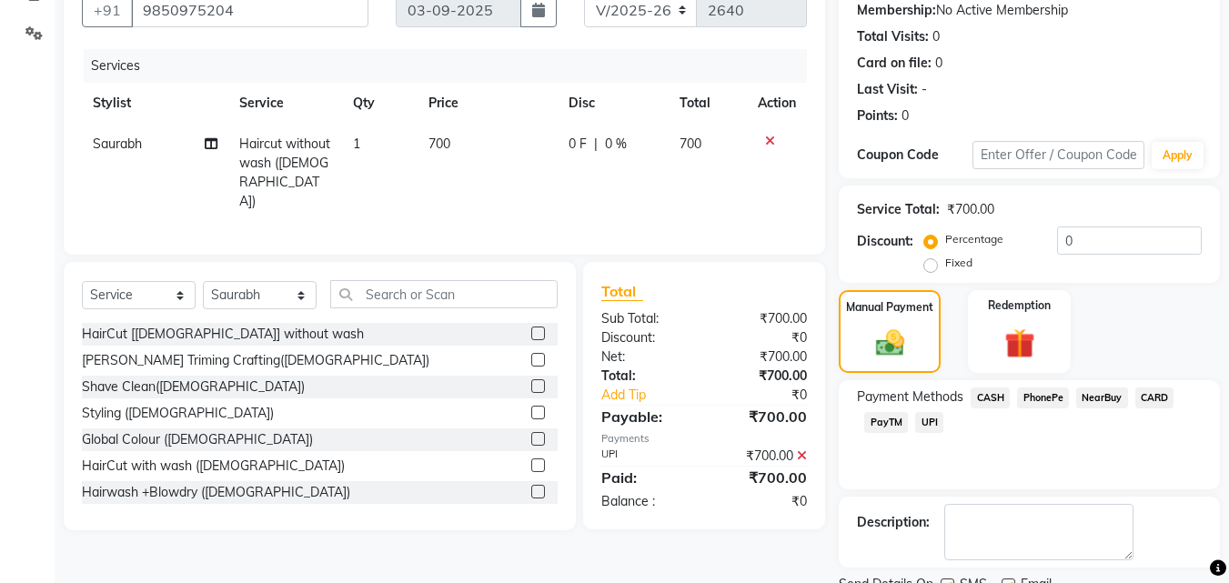
scroll to position [250, 0]
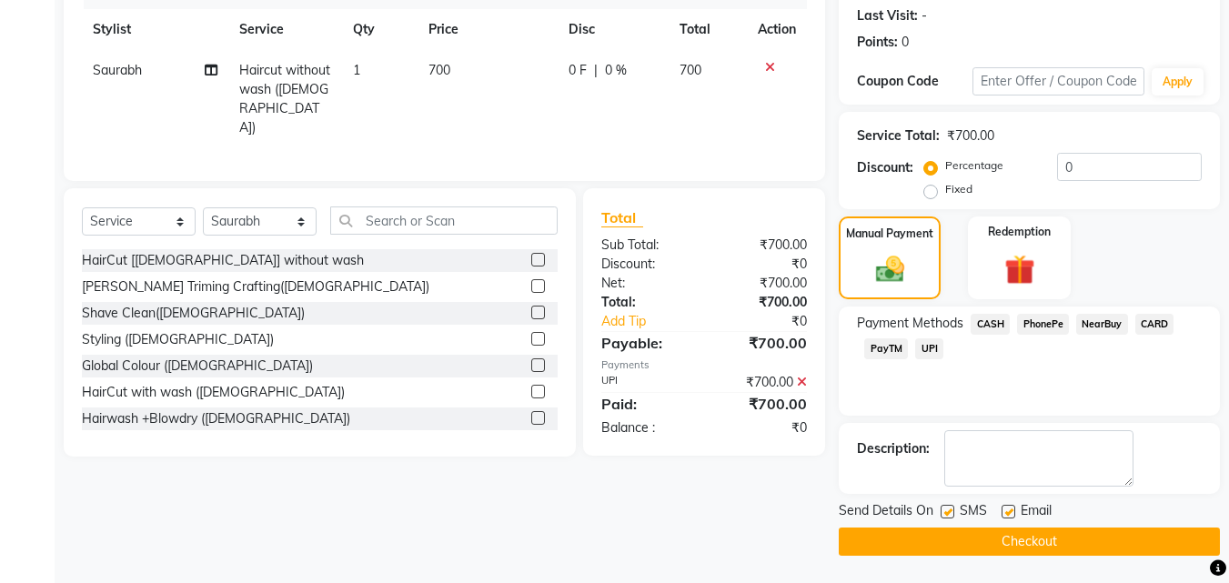
click at [970, 538] on button "Checkout" at bounding box center [1029, 542] width 381 height 28
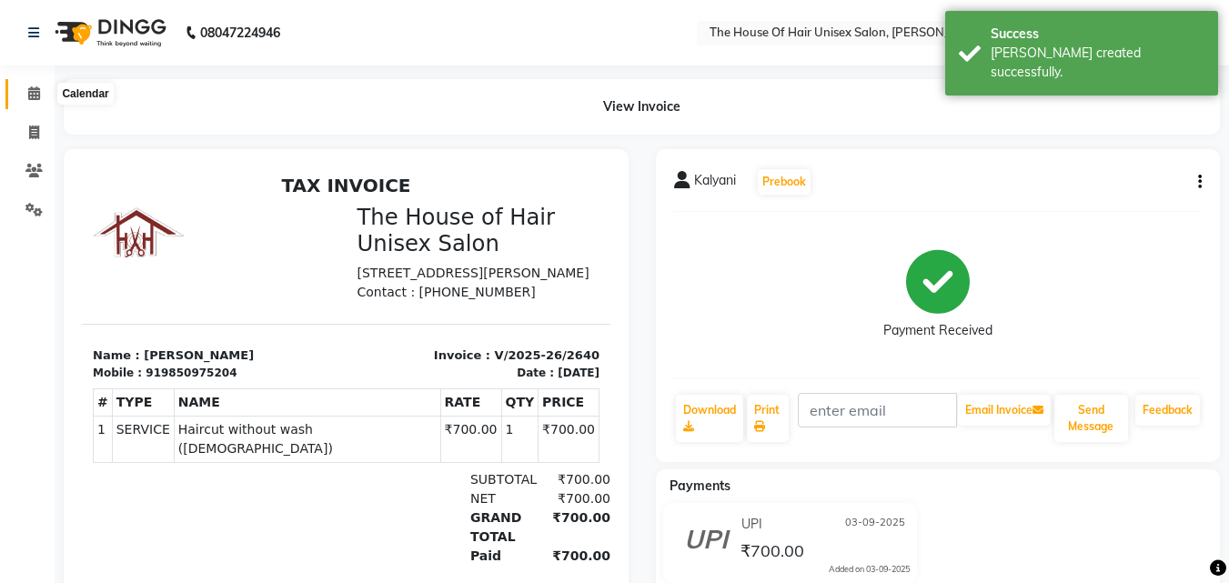
click at [30, 91] on icon at bounding box center [34, 93] width 12 height 14
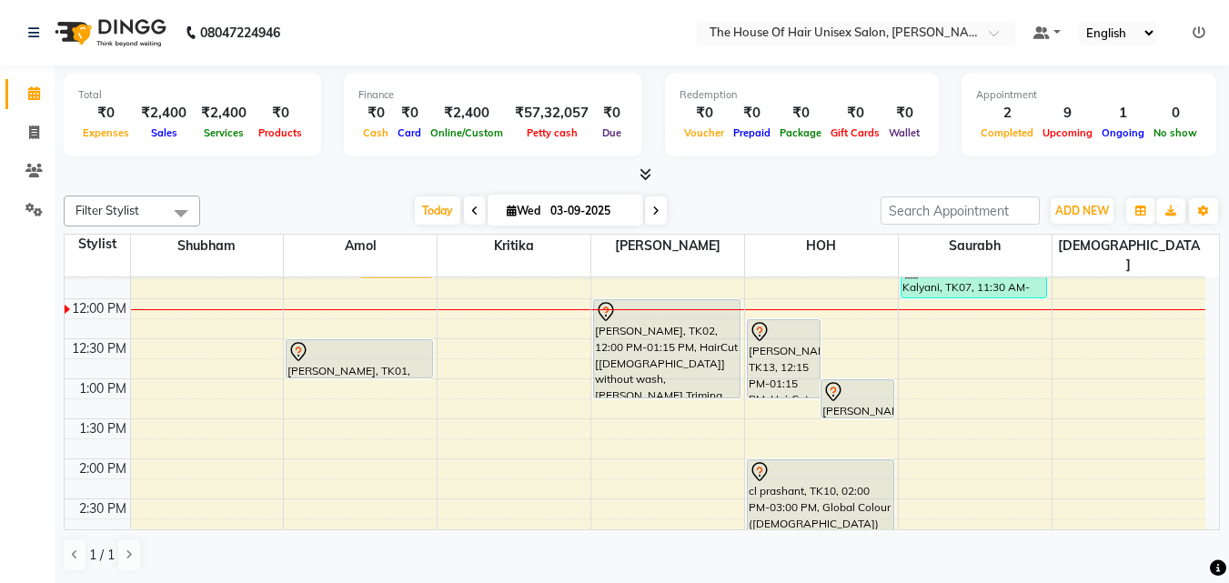
scroll to position [320, 0]
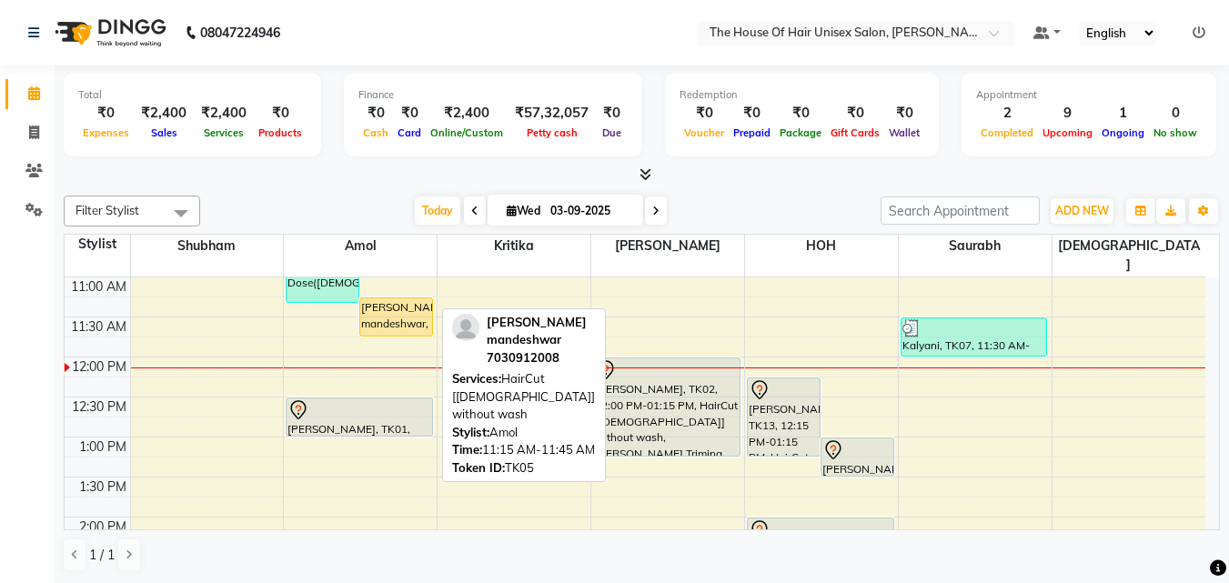
click at [393, 299] on div "[PERSON_NAME] mandeshwar, TK05, 11:15 AM-11:45 AM, HairCut [[DEMOGRAPHIC_DATA]]…" at bounding box center [396, 316] width 72 height 37
select select "1"
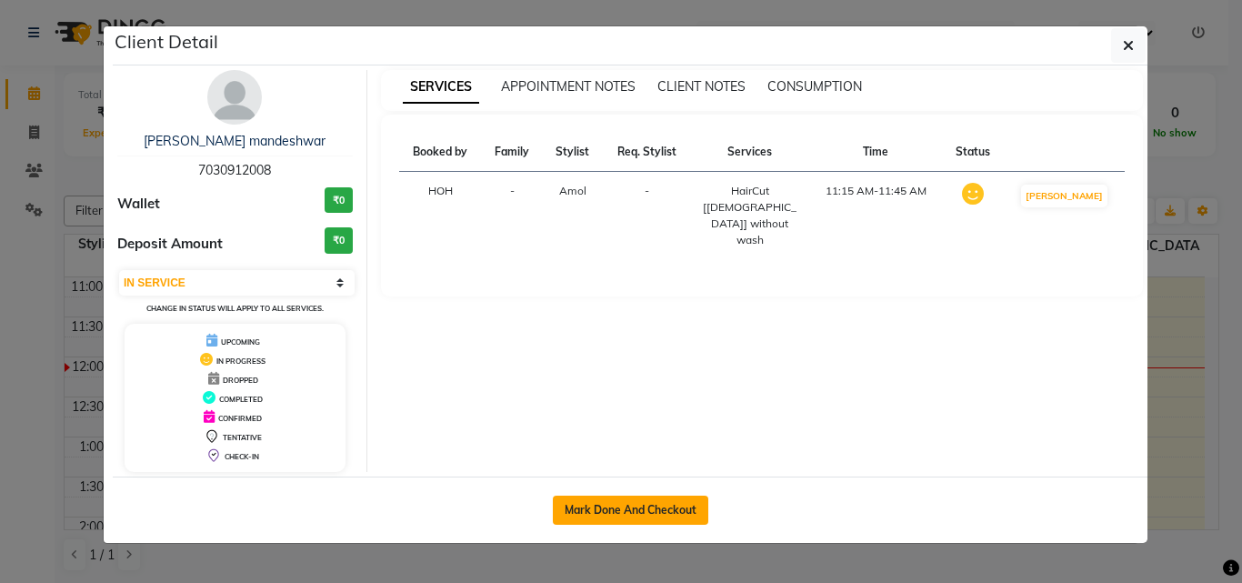
click at [595, 506] on button "Mark Done And Checkout" at bounding box center [631, 510] width 156 height 29
select select "service"
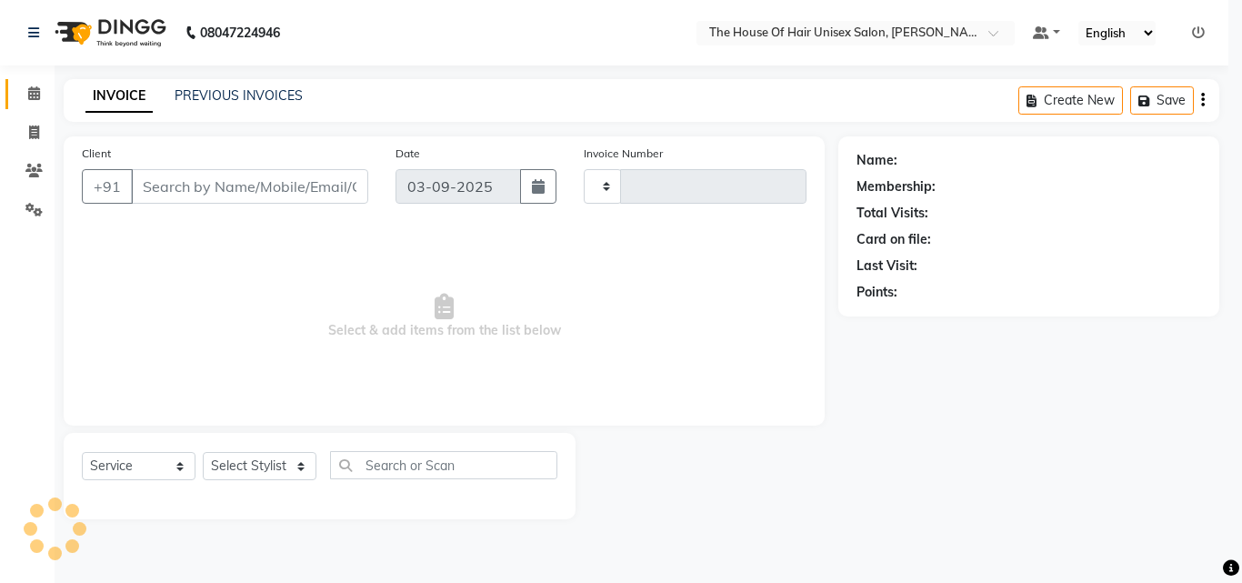
type input "2641"
select select "598"
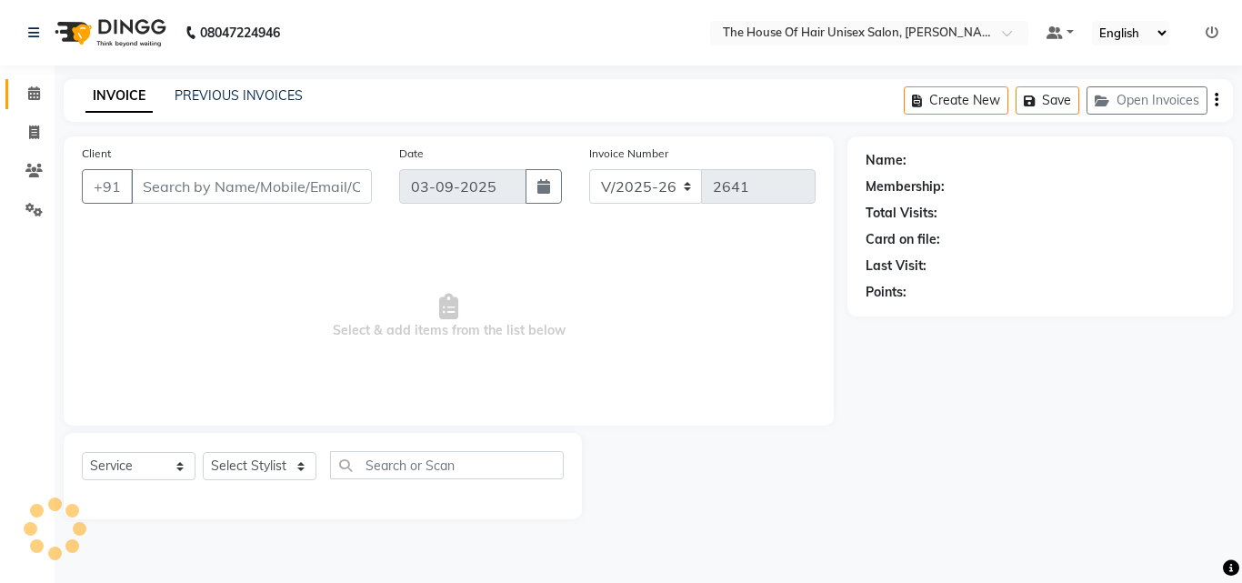
type input "7030912008"
select select "13497"
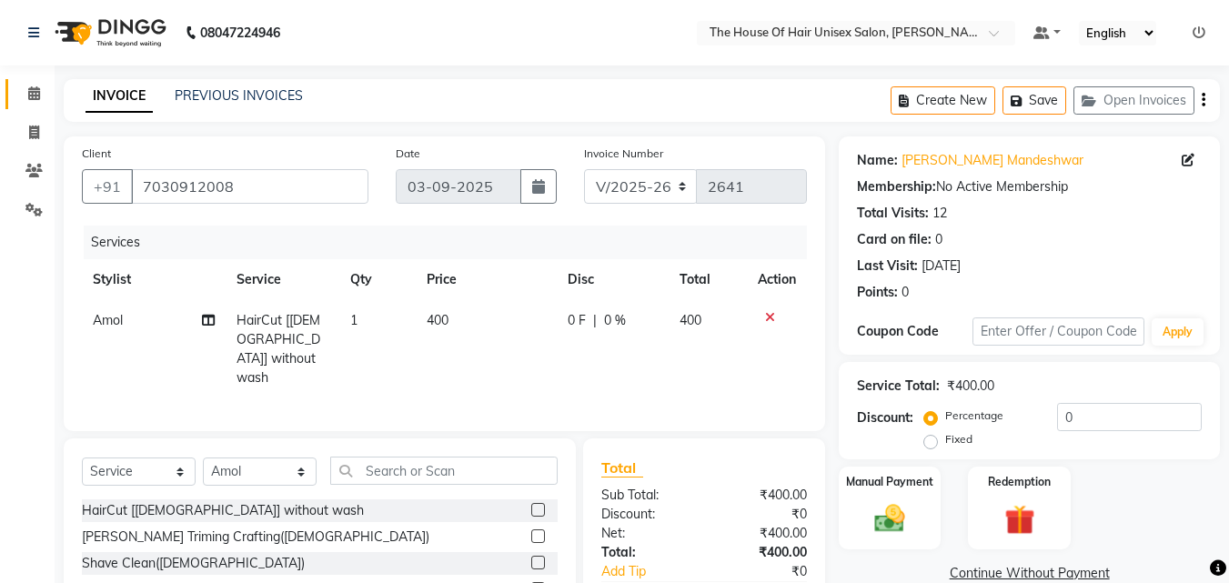
scroll to position [146, 0]
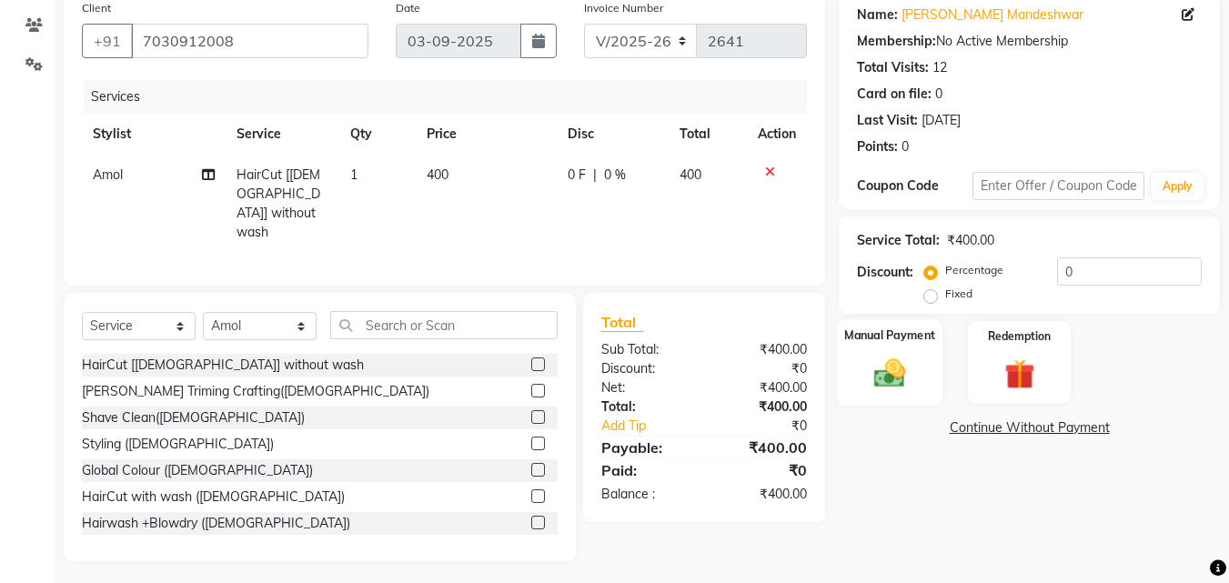
click at [895, 378] on img at bounding box center [889, 373] width 51 height 36
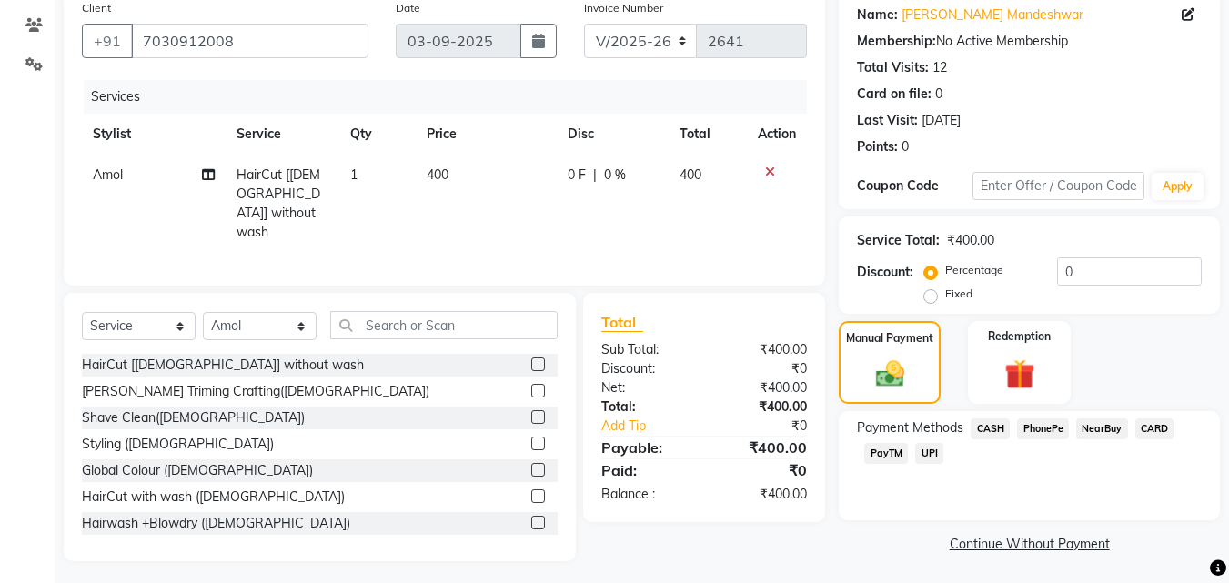
click at [987, 427] on span "CASH" at bounding box center [990, 428] width 39 height 21
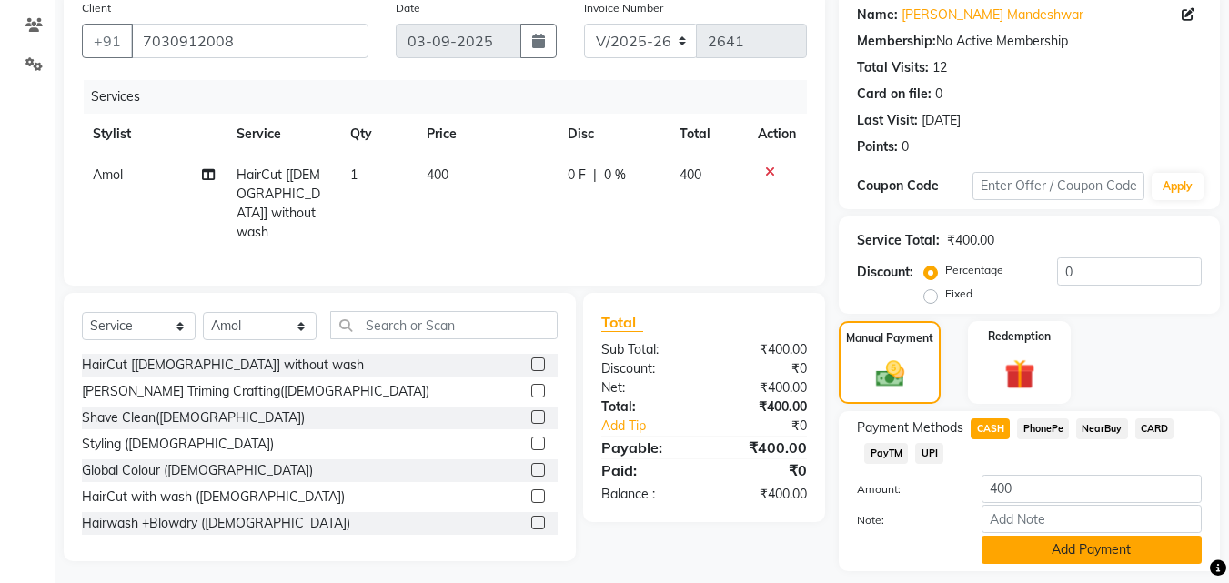
scroll to position [198, 0]
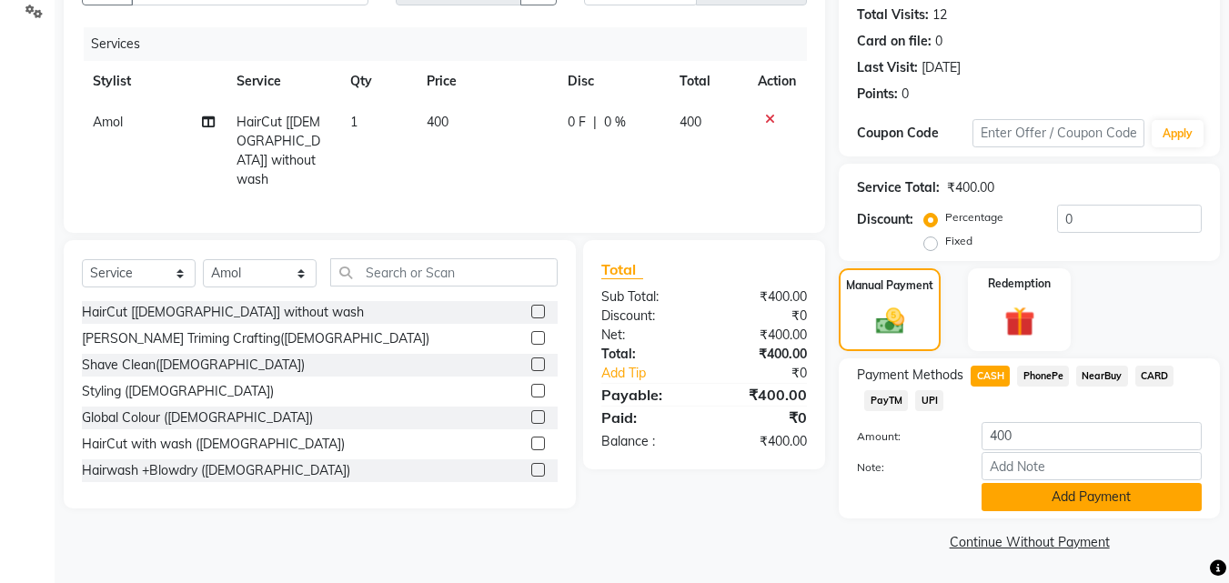
click at [1027, 498] on button "Add Payment" at bounding box center [1091, 497] width 220 height 28
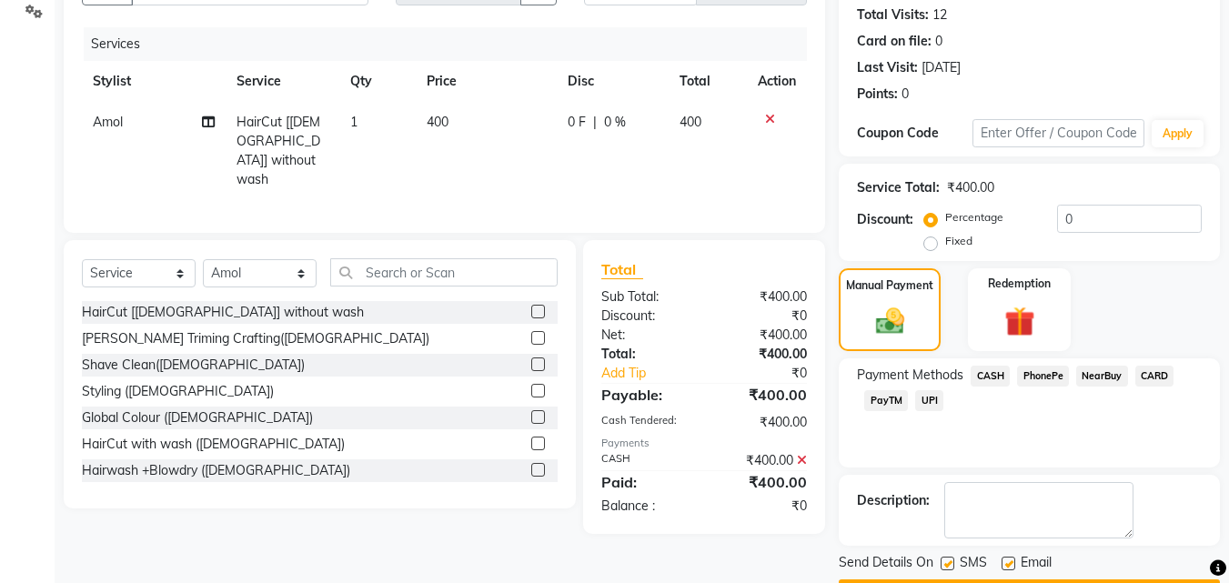
scroll to position [250, 0]
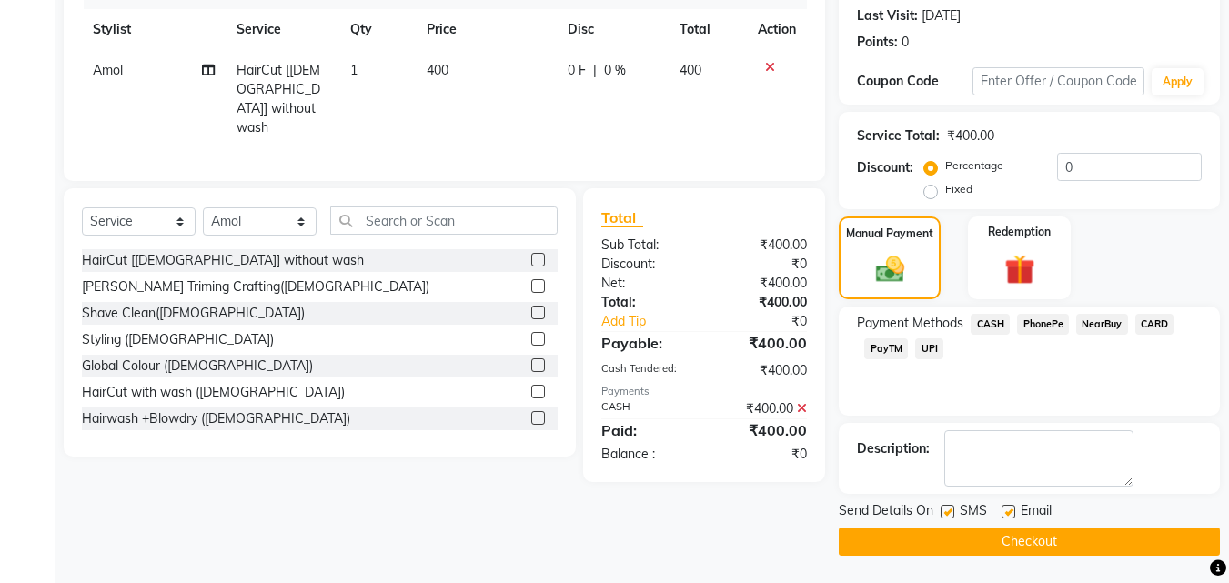
click at [961, 538] on button "Checkout" at bounding box center [1029, 542] width 381 height 28
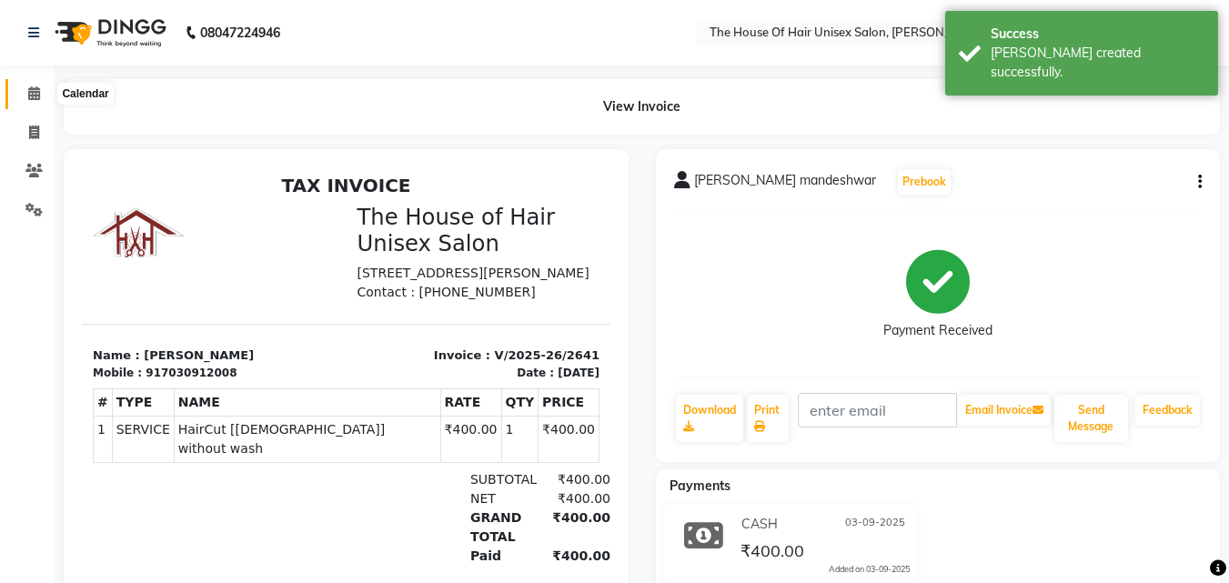
click at [34, 86] on icon at bounding box center [34, 93] width 12 height 14
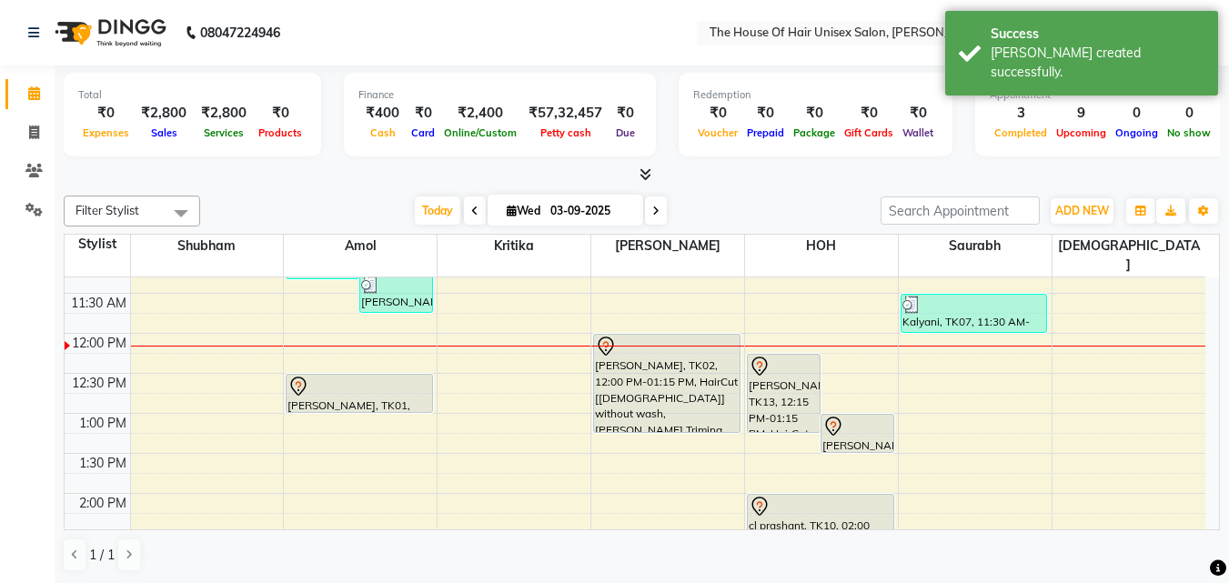
scroll to position [342, 0]
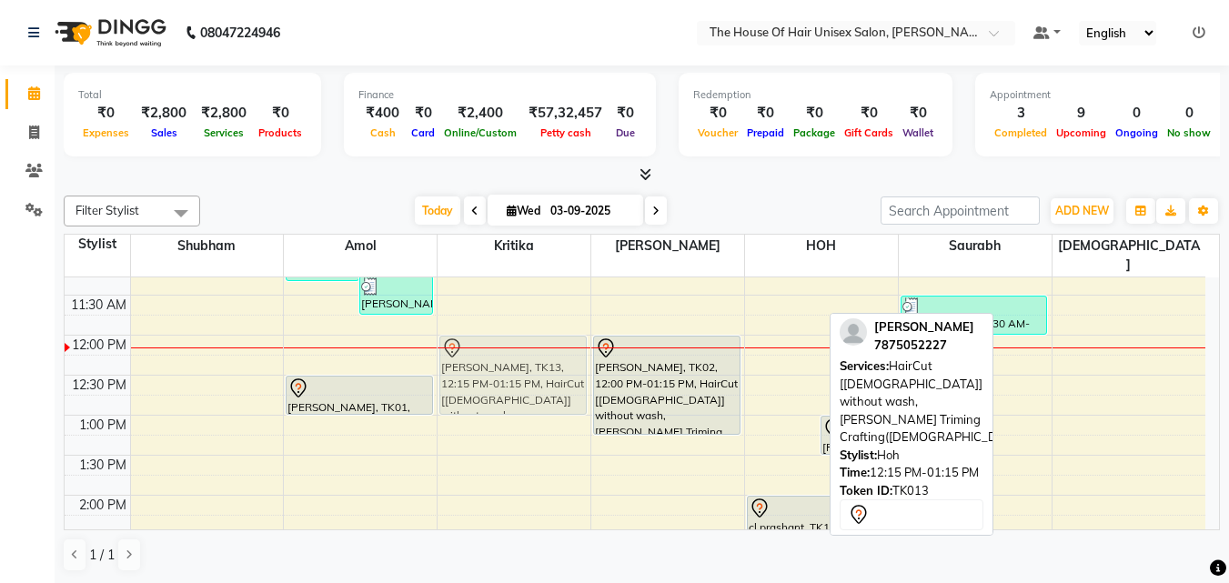
drag, startPoint x: 787, startPoint y: 361, endPoint x: 473, endPoint y: 347, distance: 314.1
click at [473, 347] on tr "[PERSON_NAME], TK03, 09:30 AM-11:20 AM, Haircut without wash ([DEMOGRAPHIC_DATA…" at bounding box center [635, 535] width 1141 height 1200
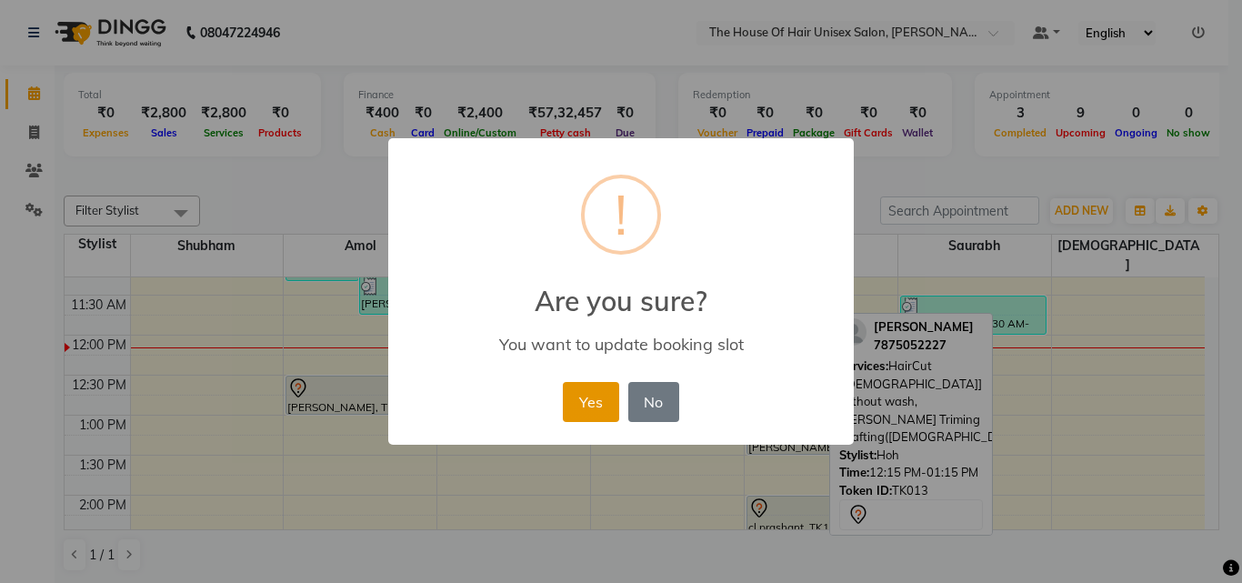
click at [578, 401] on button "Yes" at bounding box center [590, 402] width 55 height 40
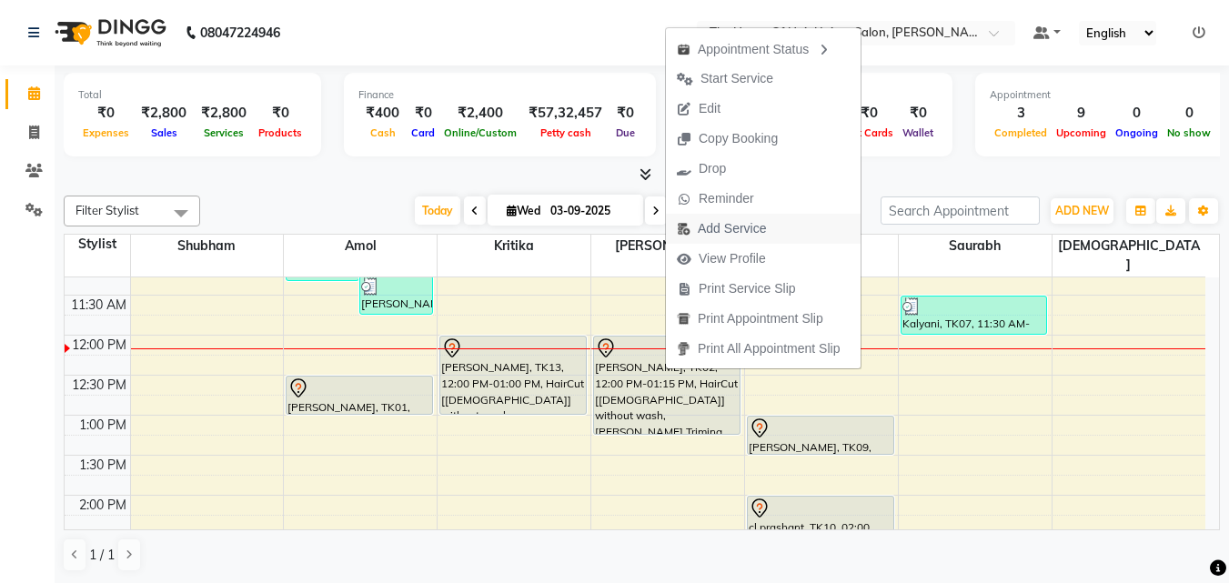
click at [734, 223] on span "Add Service" at bounding box center [732, 228] width 68 height 19
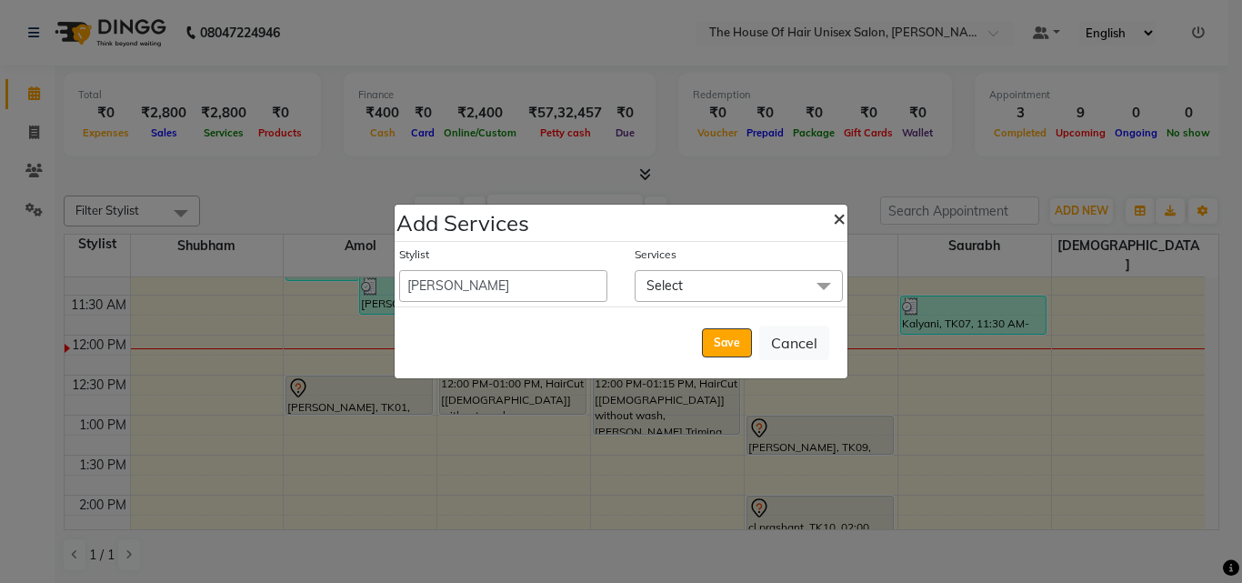
click at [840, 215] on span "×" at bounding box center [839, 217] width 13 height 27
select select "13497"
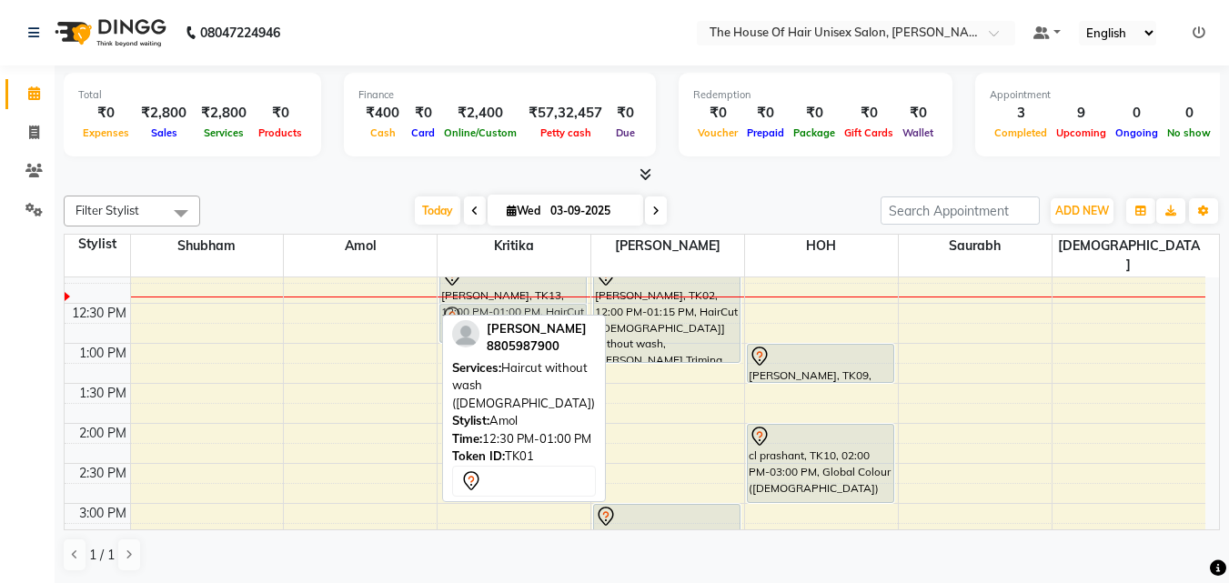
scroll to position [412, 0]
click at [810, 325] on tr "[PERSON_NAME], TK03, 09:30 AM-11:20 AM, Haircut without wash ([DEMOGRAPHIC_DATA…" at bounding box center [635, 465] width 1141 height 1200
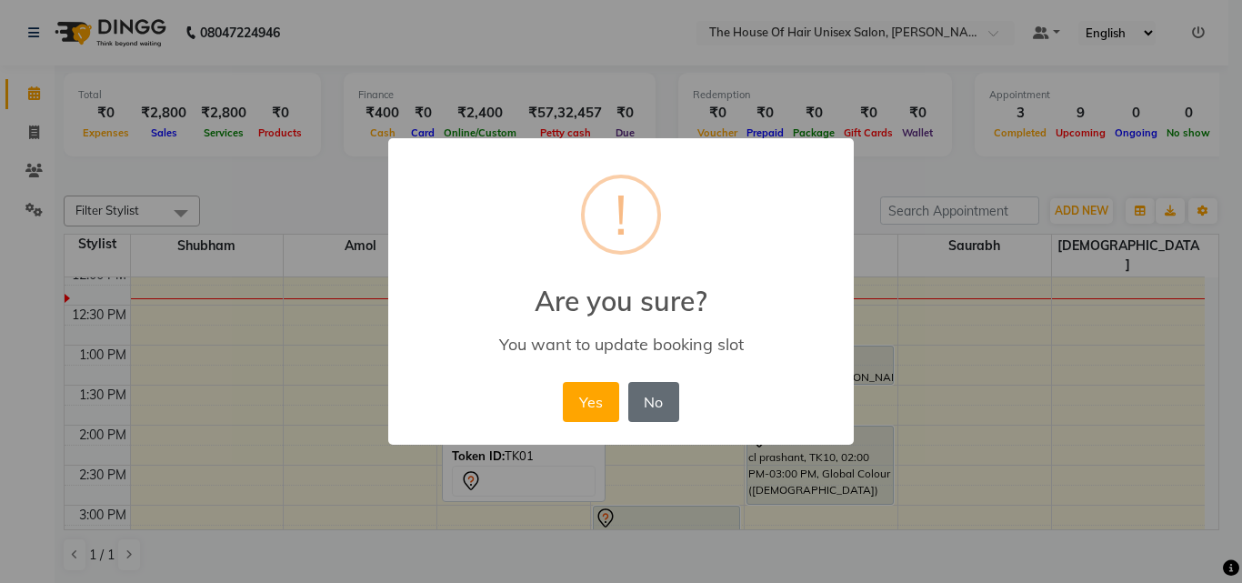
click at [660, 396] on button "No" at bounding box center [654, 402] width 51 height 40
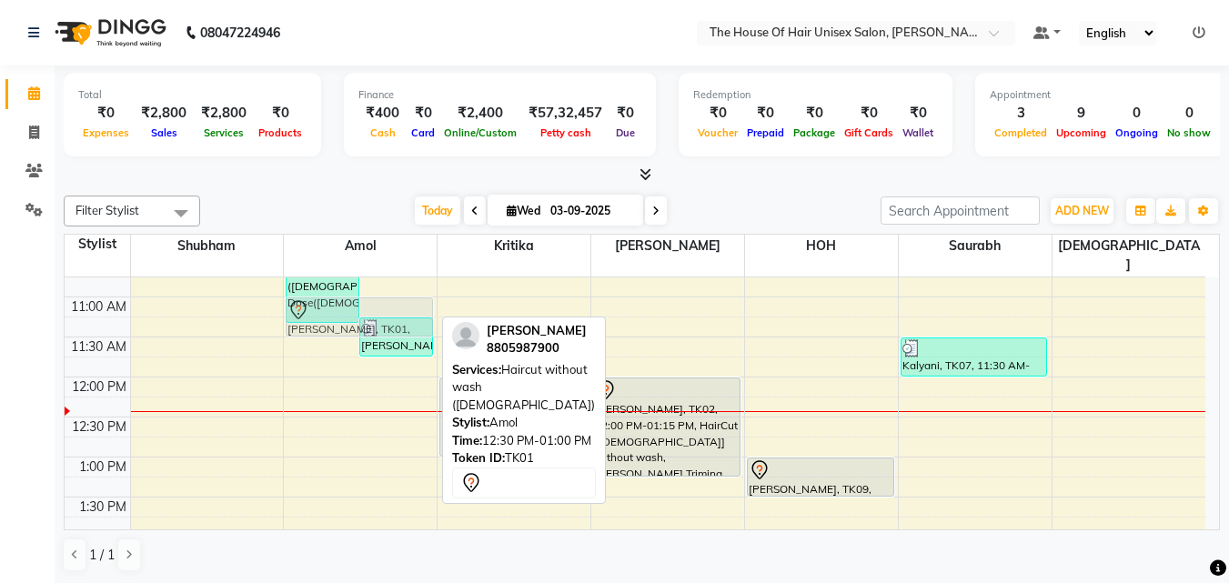
scroll to position [299, 0]
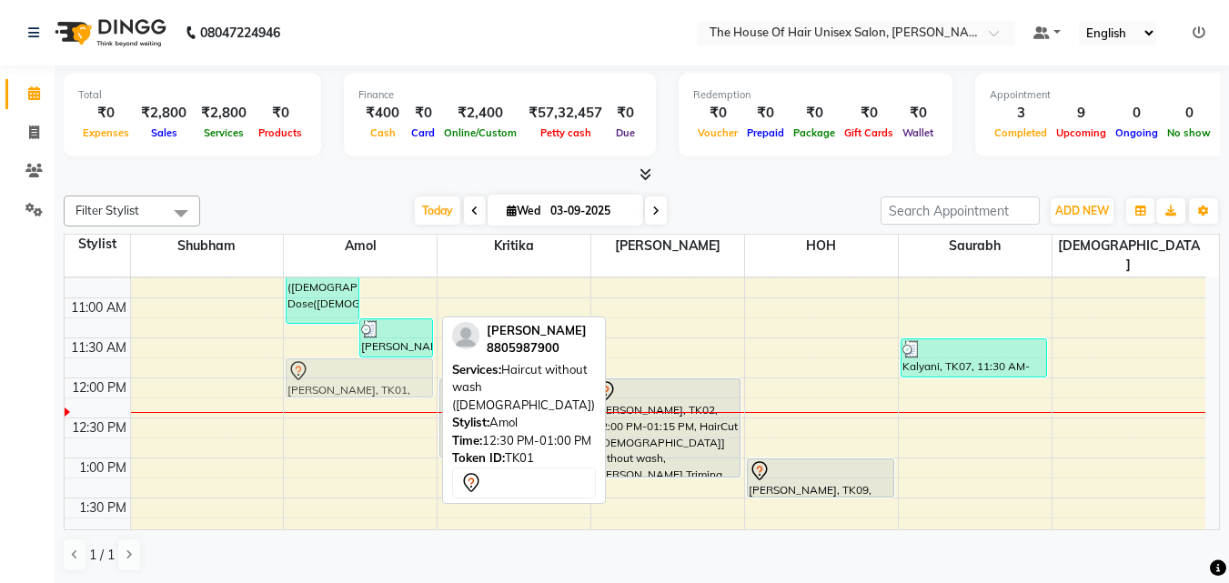
drag, startPoint x: 368, startPoint y: 299, endPoint x: 382, endPoint y: 361, distance: 63.3
click at [382, 361] on div "[PERSON_NAME], TK03, 09:30 AM-11:20 AM, Haircut without wash ([DEMOGRAPHIC_DATA…" at bounding box center [360, 578] width 153 height 1200
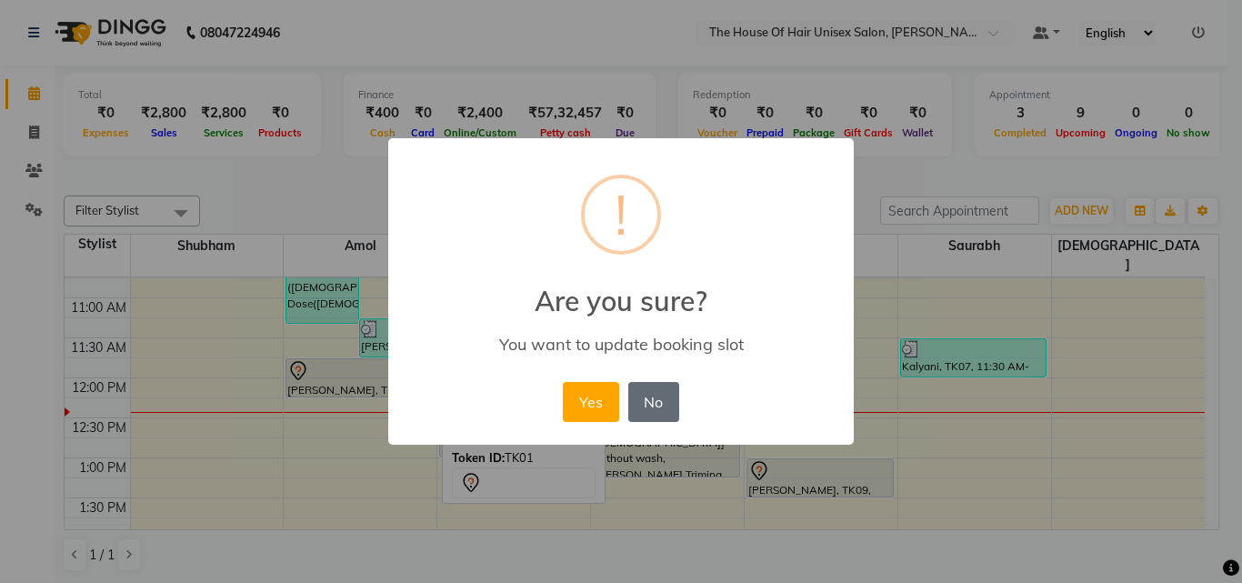
click at [654, 405] on button "No" at bounding box center [654, 402] width 51 height 40
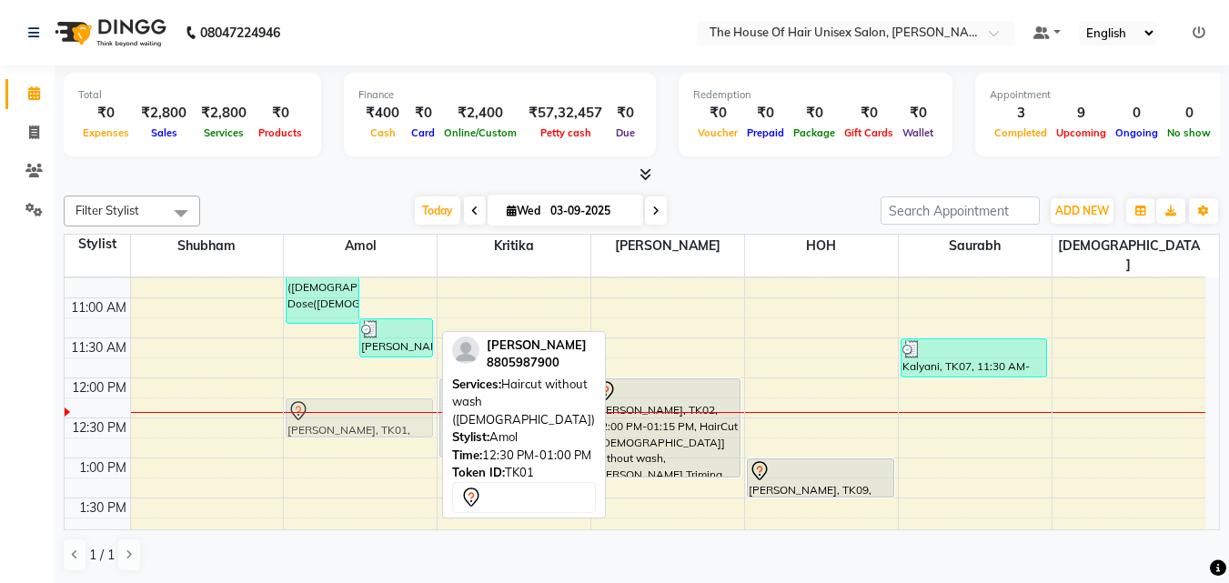
drag, startPoint x: 372, startPoint y: 417, endPoint x: 382, endPoint y: 398, distance: 20.8
click at [382, 398] on div "[PERSON_NAME], TK03, 09:30 AM-11:20 AM, Haircut without wash ([DEMOGRAPHIC_DATA…" at bounding box center [360, 578] width 153 height 1200
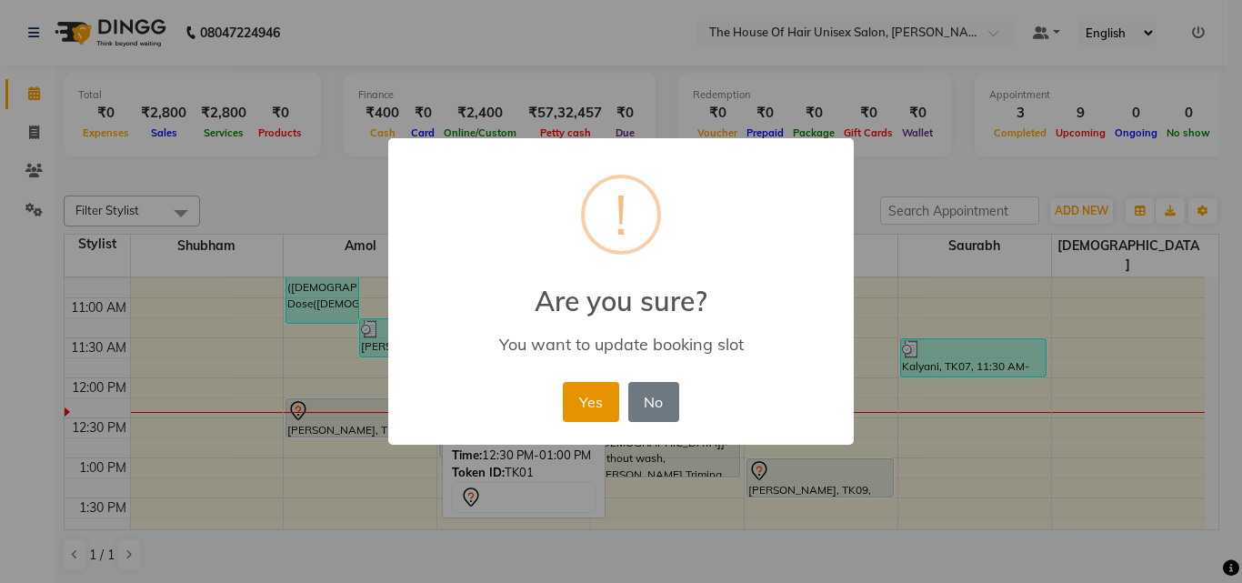
click at [587, 400] on button "Yes" at bounding box center [590, 402] width 55 height 40
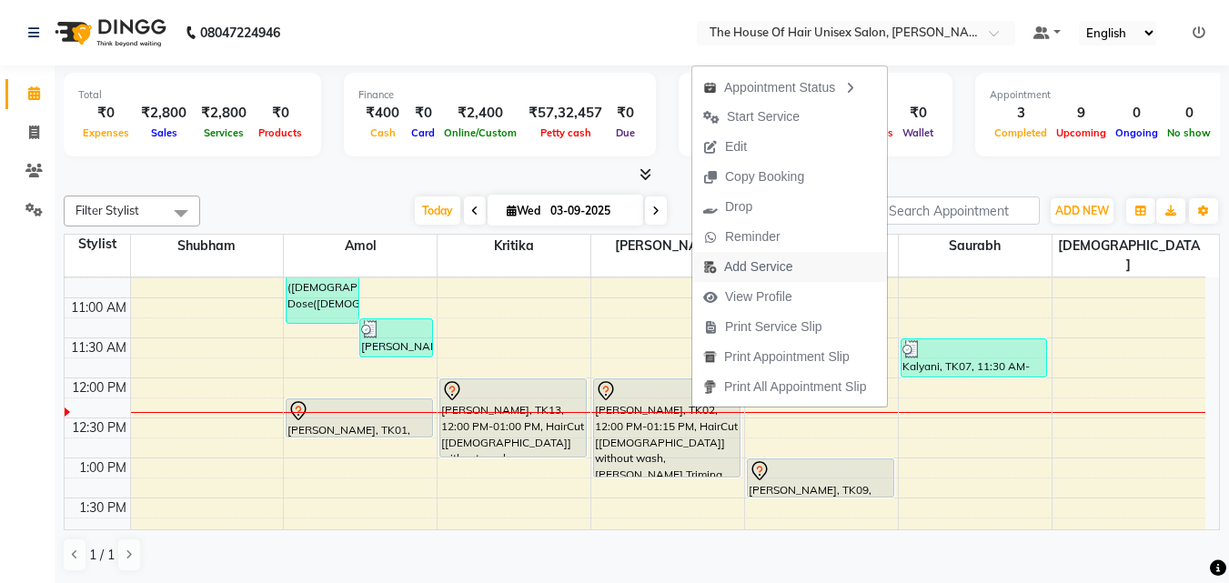
click at [754, 264] on span "Add Service" at bounding box center [758, 266] width 68 height 19
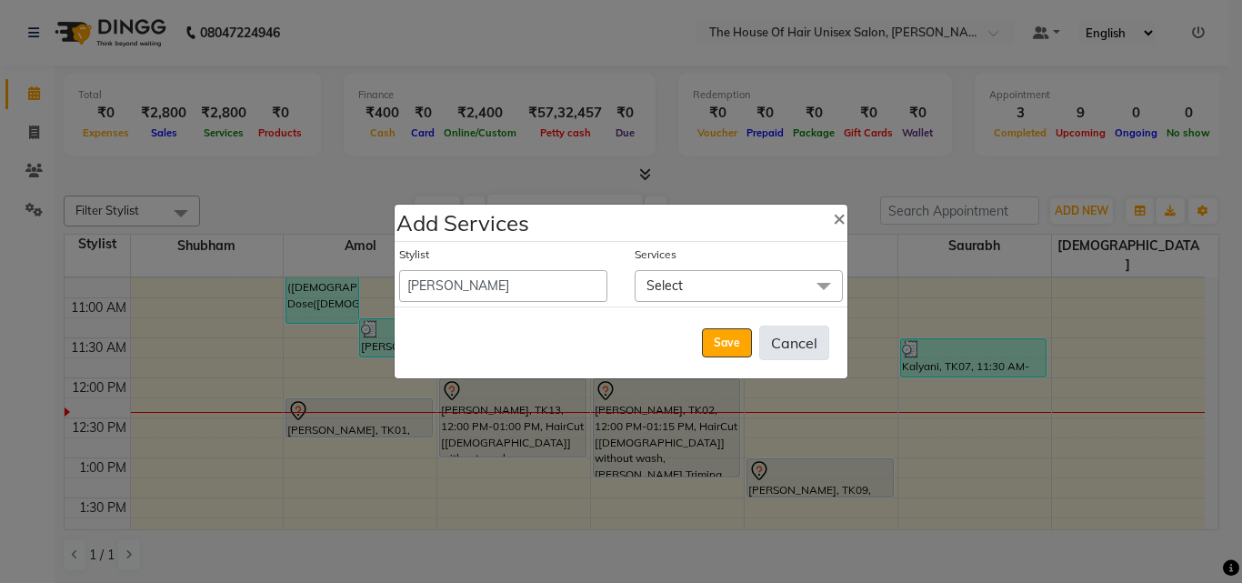
click at [799, 332] on button "Cancel" at bounding box center [794, 343] width 70 height 35
select select "13497"
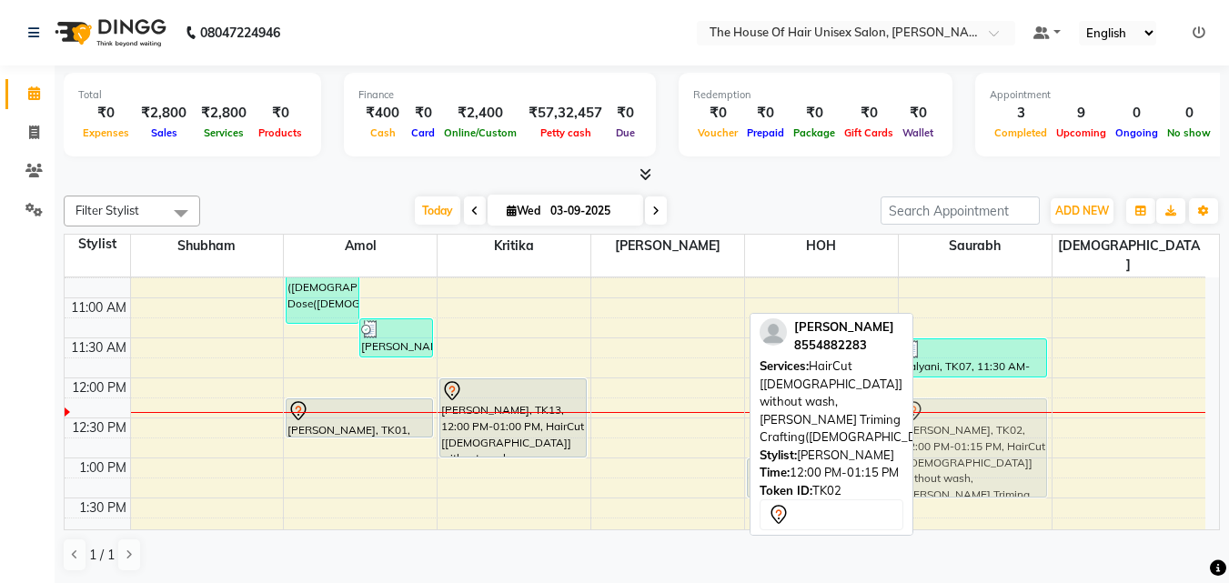
drag, startPoint x: 678, startPoint y: 410, endPoint x: 975, endPoint y: 423, distance: 297.7
click at [975, 423] on tr "[PERSON_NAME], TK03, 09:30 AM-11:20 AM, Haircut without wash ([DEMOGRAPHIC_DATA…" at bounding box center [635, 578] width 1141 height 1200
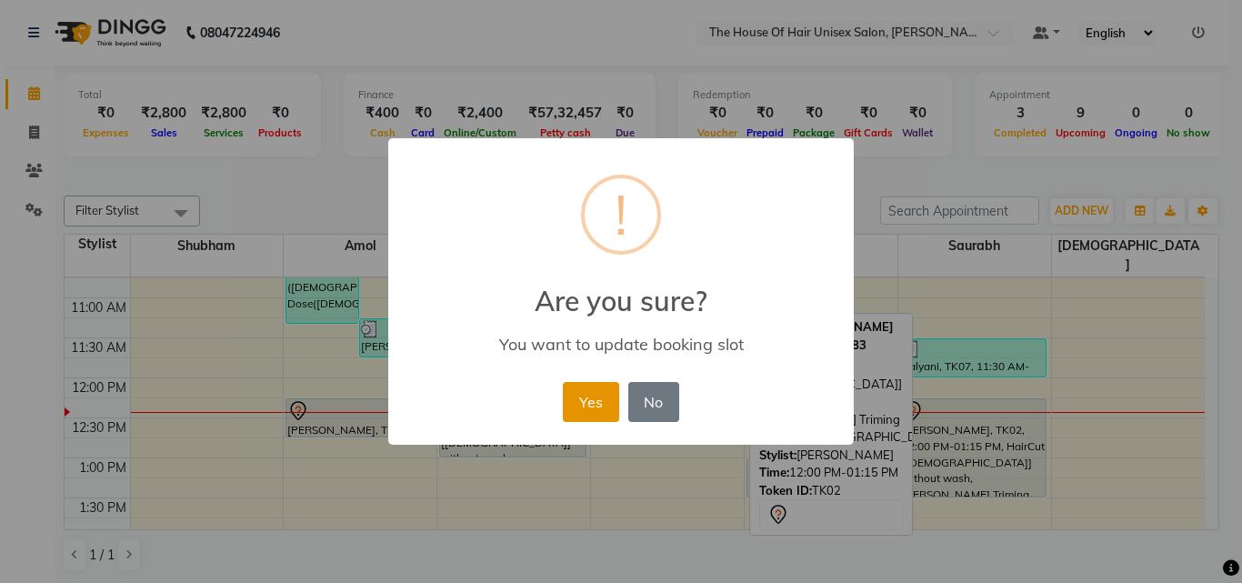
click at [580, 388] on button "Yes" at bounding box center [590, 402] width 55 height 40
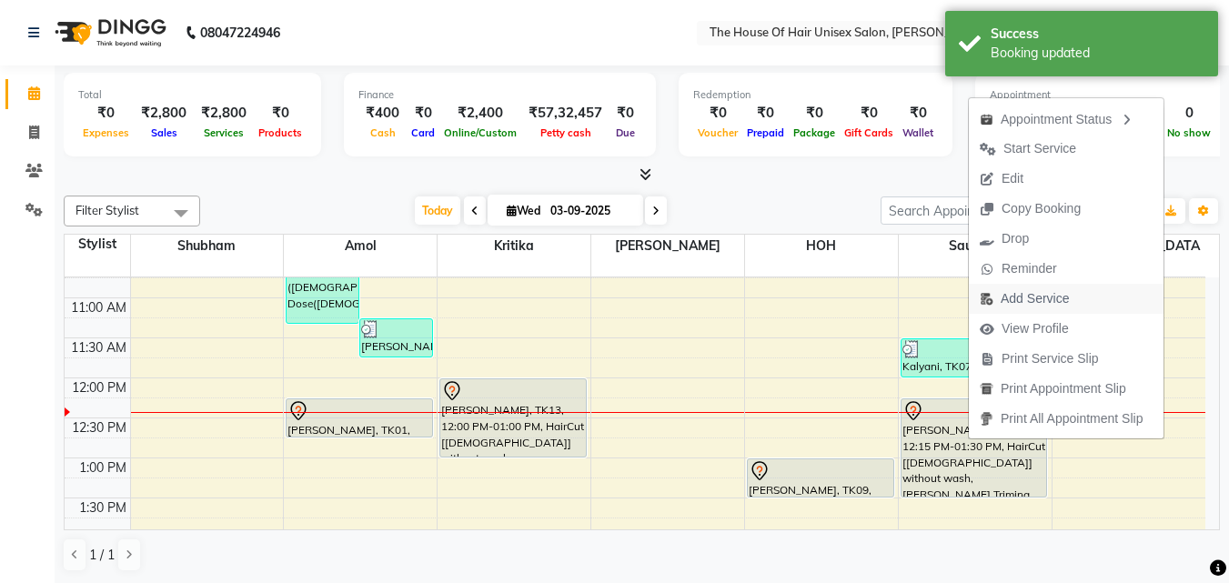
click at [1035, 292] on span "Add Service" at bounding box center [1035, 298] width 68 height 19
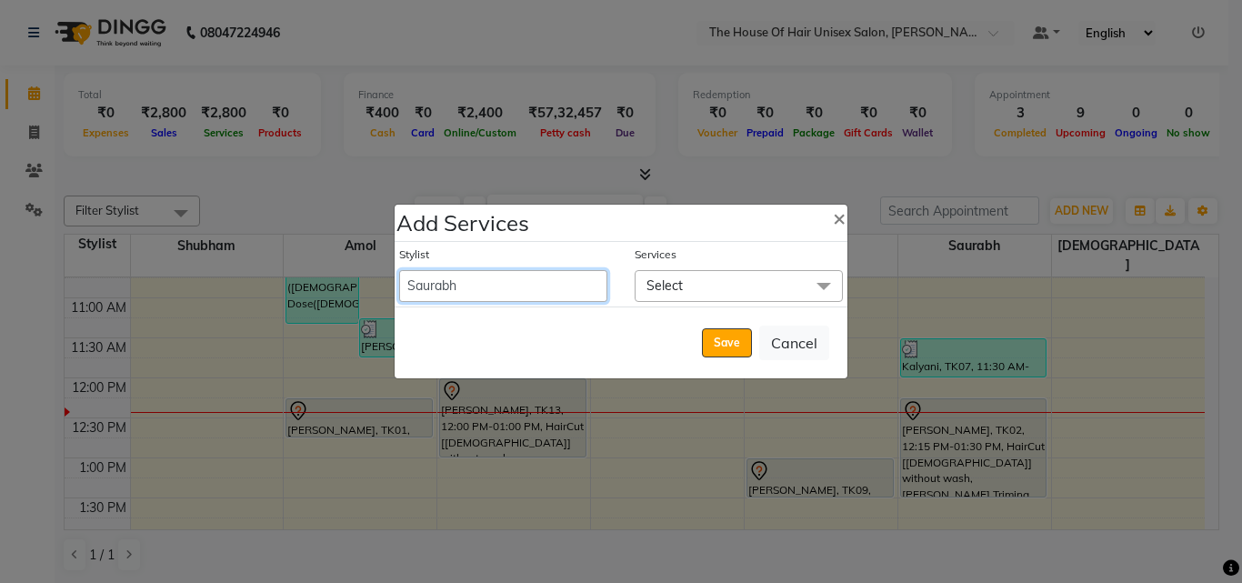
click at [572, 292] on select "[PERSON_NAME] [PERSON_NAME] [PERSON_NAME] [PERSON_NAME]" at bounding box center [503, 286] width 208 height 32
select select "13497"
click at [399, 270] on select "[PERSON_NAME] [PERSON_NAME] [PERSON_NAME] [PERSON_NAME]" at bounding box center [503, 286] width 208 height 32
select select "810"
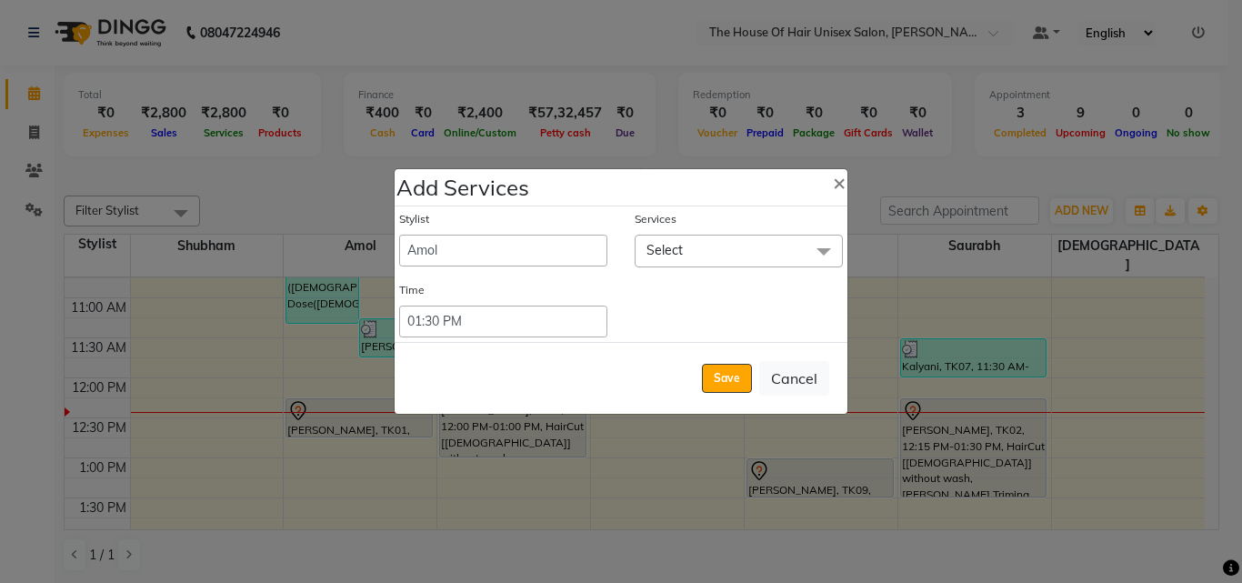
click at [823, 247] on span at bounding box center [824, 252] width 36 height 35
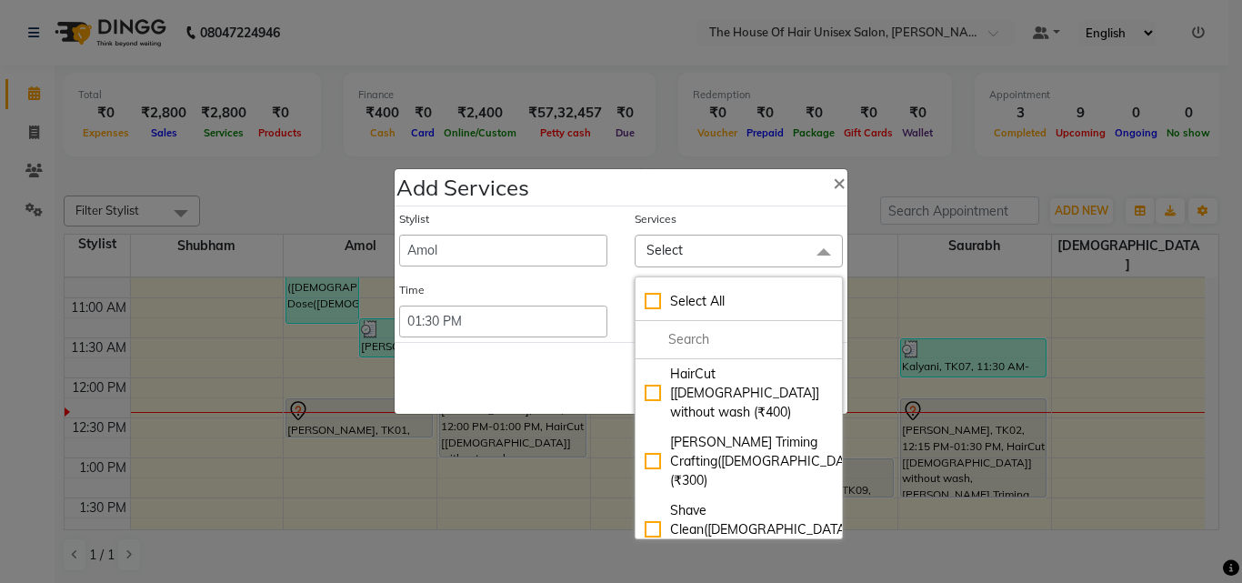
click at [823, 247] on span at bounding box center [824, 252] width 36 height 35
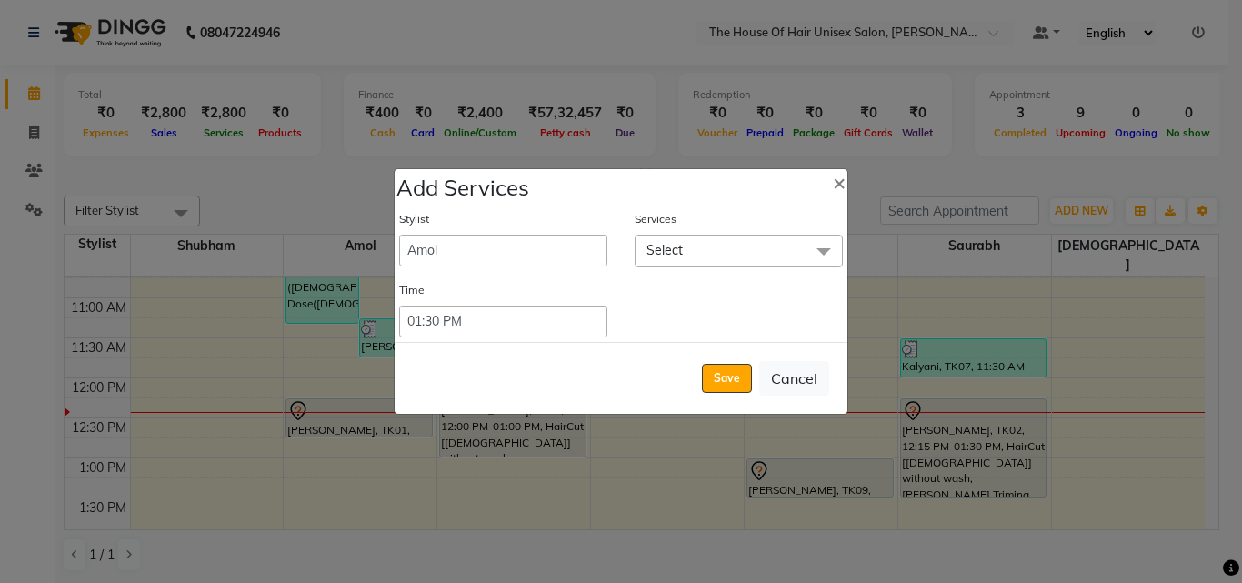
click at [826, 247] on span at bounding box center [824, 252] width 36 height 35
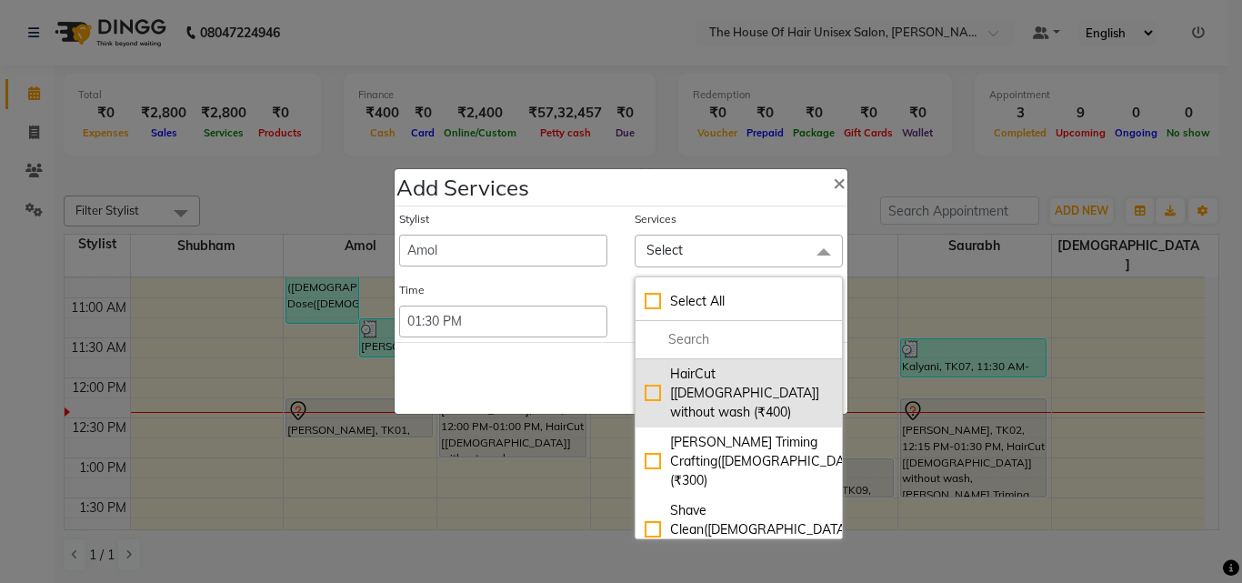
click at [719, 388] on div "HairCut [[DEMOGRAPHIC_DATA]] without wash (₹400)" at bounding box center [739, 393] width 188 height 57
checkbox (₹400)"] "true"
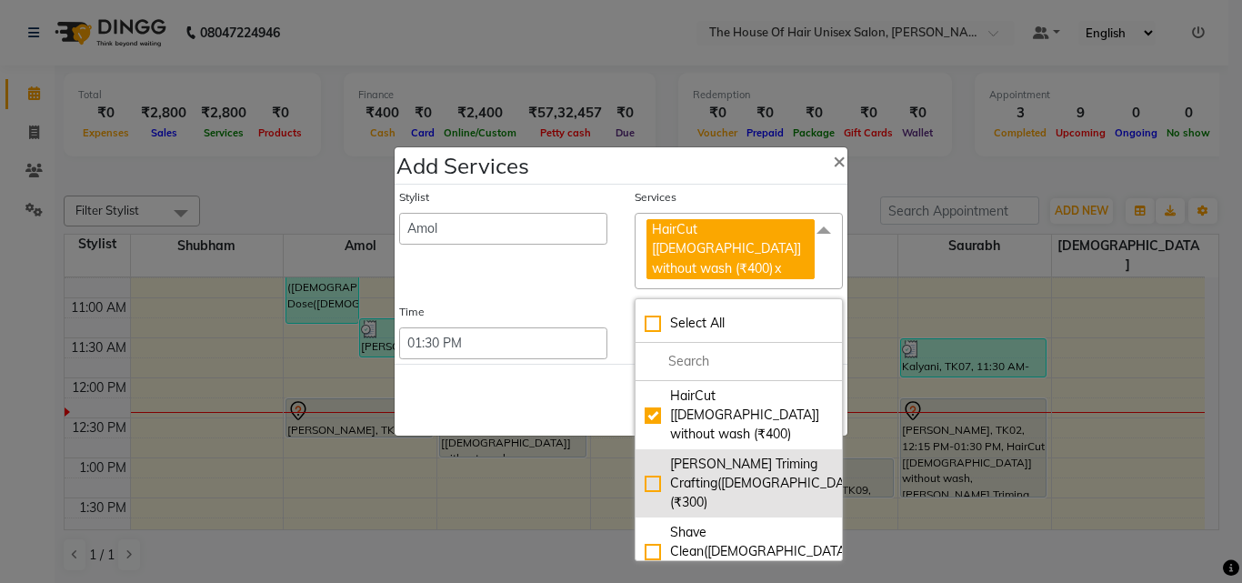
click at [705, 455] on div "[PERSON_NAME] Triming Crafting([DEMOGRAPHIC_DATA]) (₹300)" at bounding box center [739, 483] width 188 height 57
checkbox input "true"
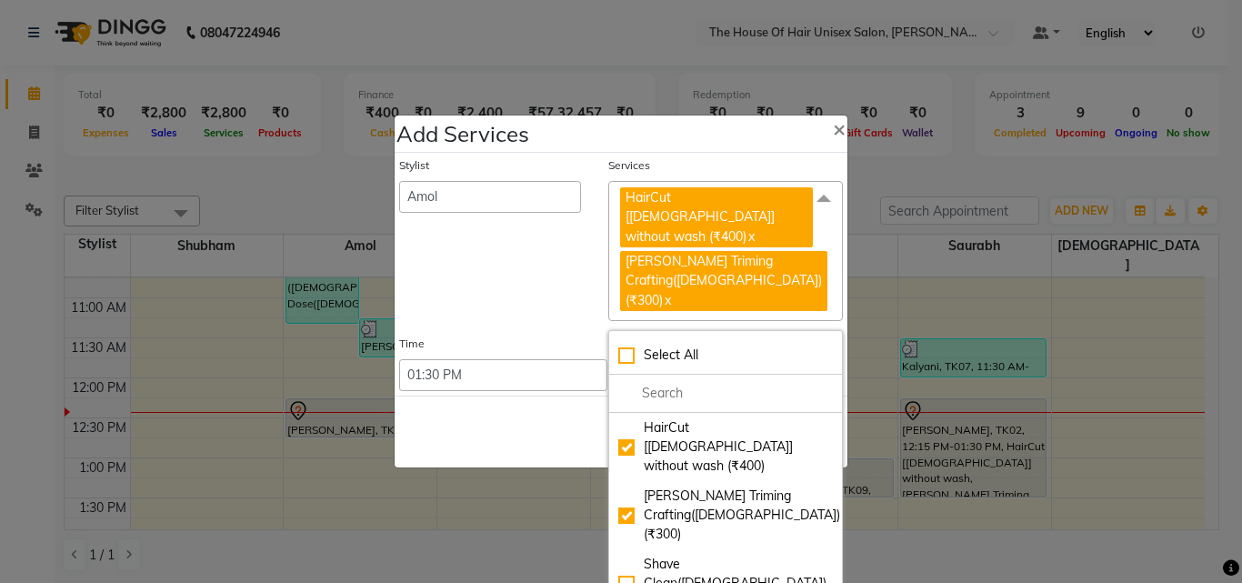
click at [825, 287] on span "HairCut [[DEMOGRAPHIC_DATA]] without wash (₹400) x [PERSON_NAME] Triming Crafti…" at bounding box center [726, 251] width 235 height 140
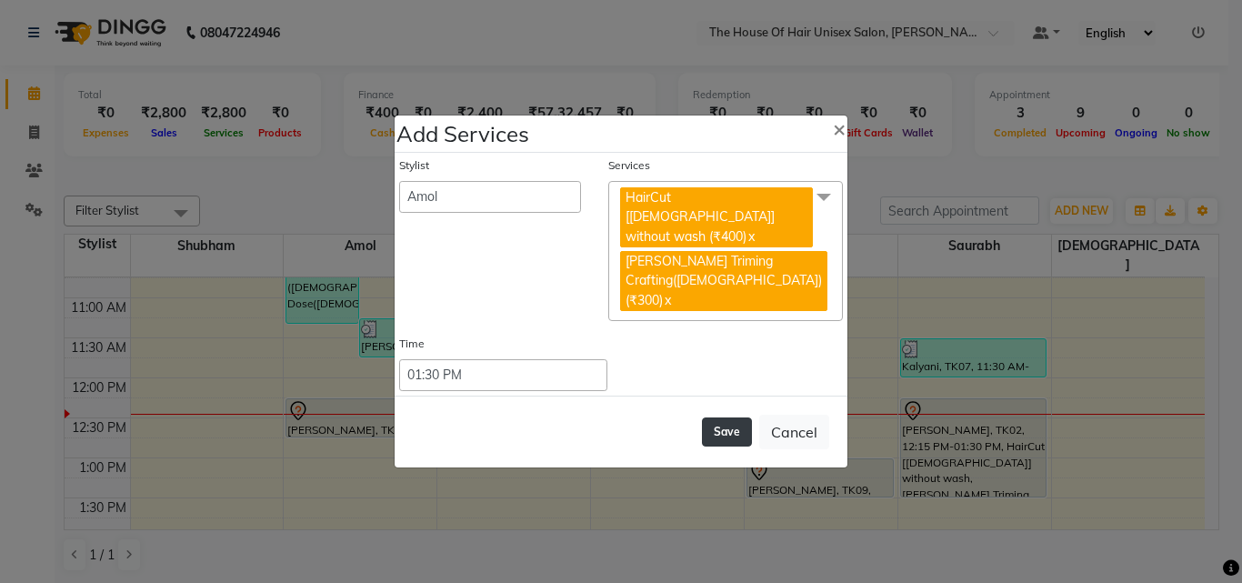
click at [723, 417] on button "Save" at bounding box center [727, 431] width 50 height 29
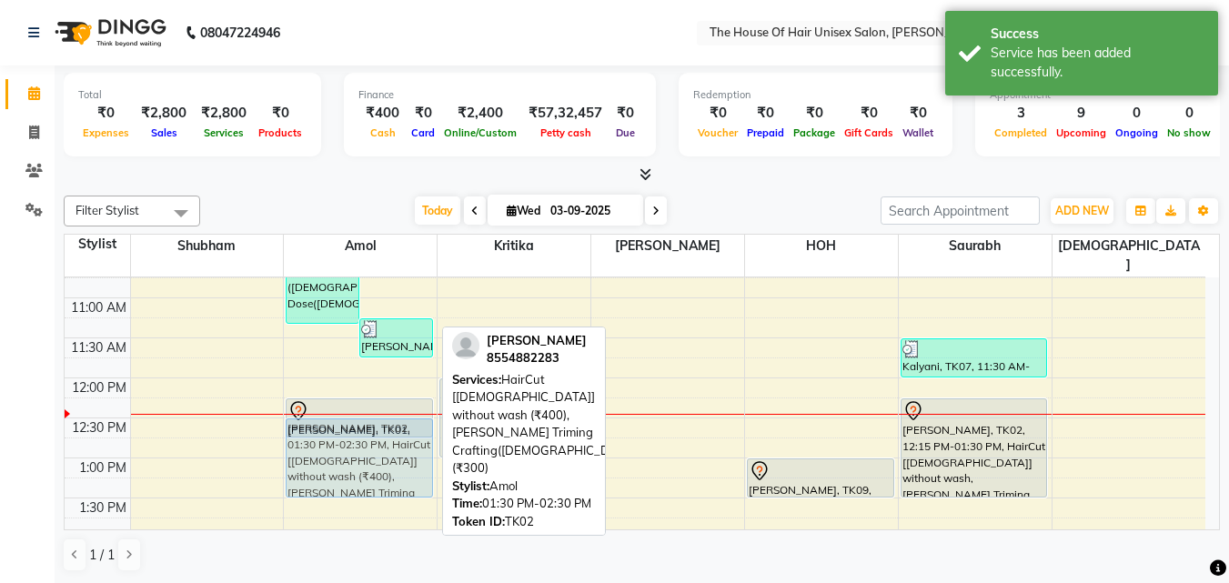
drag, startPoint x: 376, startPoint y: 500, endPoint x: 385, endPoint y: 422, distance: 78.8
click at [385, 422] on div "[PERSON_NAME], TK03, 09:30 AM-11:20 AM, Haircut without wash ([DEMOGRAPHIC_DATA…" at bounding box center [360, 578] width 153 height 1200
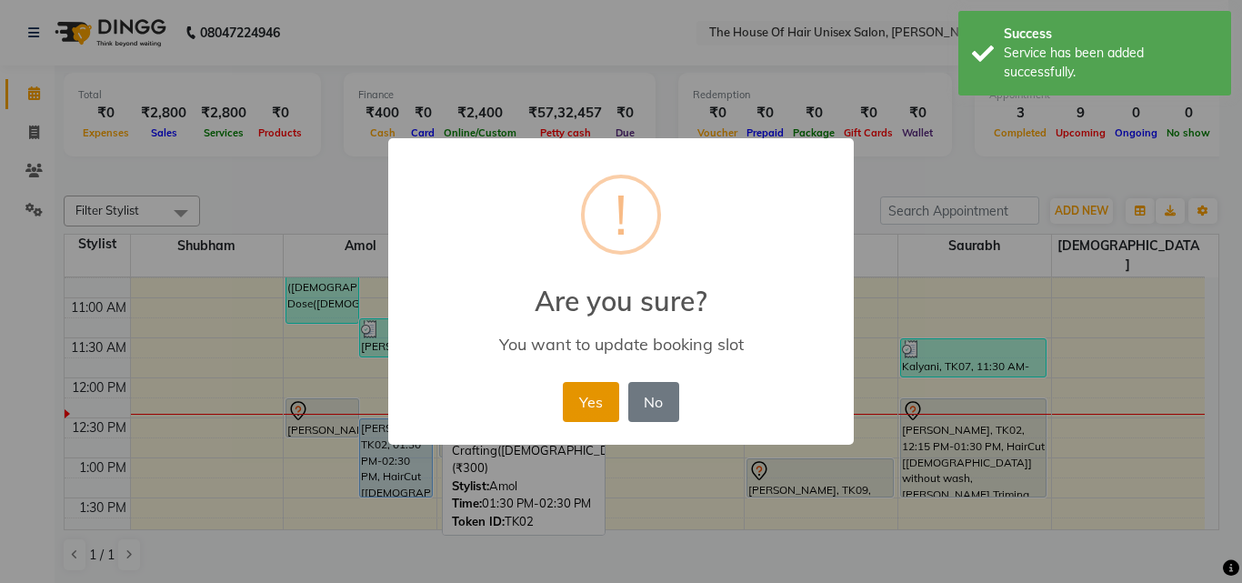
click at [588, 387] on button "Yes" at bounding box center [590, 402] width 55 height 40
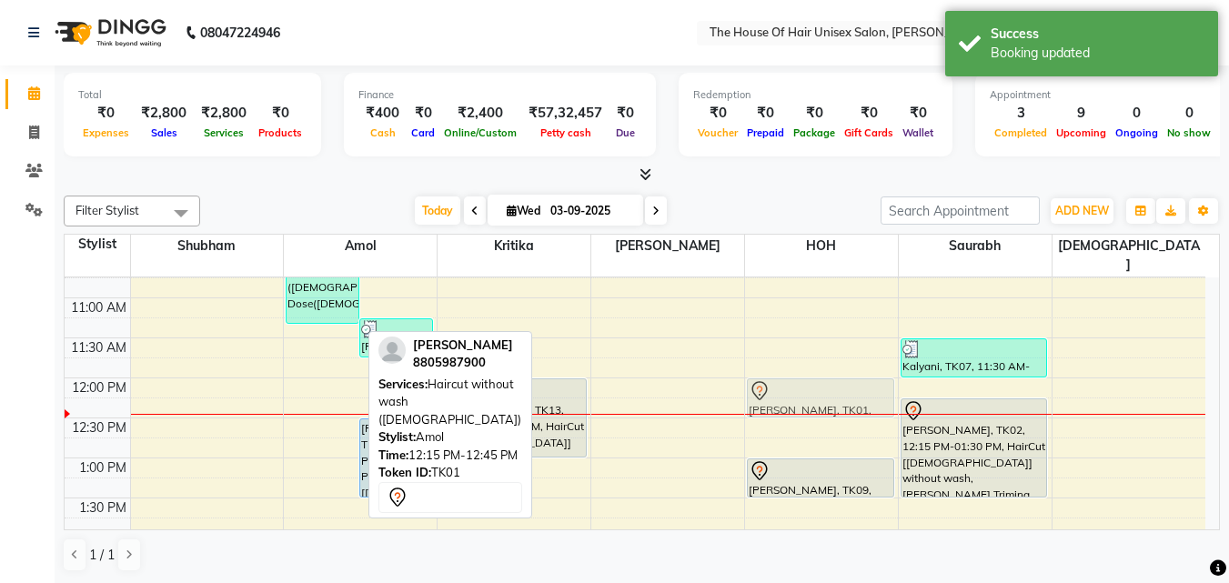
drag, startPoint x: 335, startPoint y: 389, endPoint x: 777, endPoint y: 372, distance: 442.4
click at [777, 372] on tr "[PERSON_NAME], TK03, 09:30 AM-11:20 AM, Haircut without wash ([DEMOGRAPHIC_DATA…" at bounding box center [635, 578] width 1141 height 1200
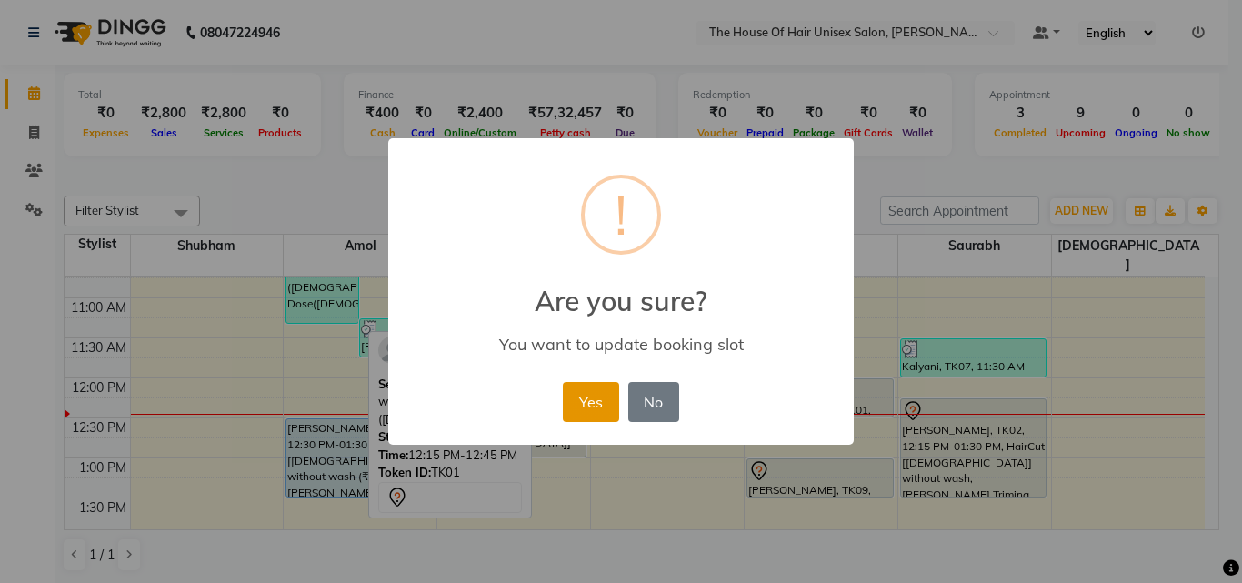
click at [595, 402] on button "Yes" at bounding box center [590, 402] width 55 height 40
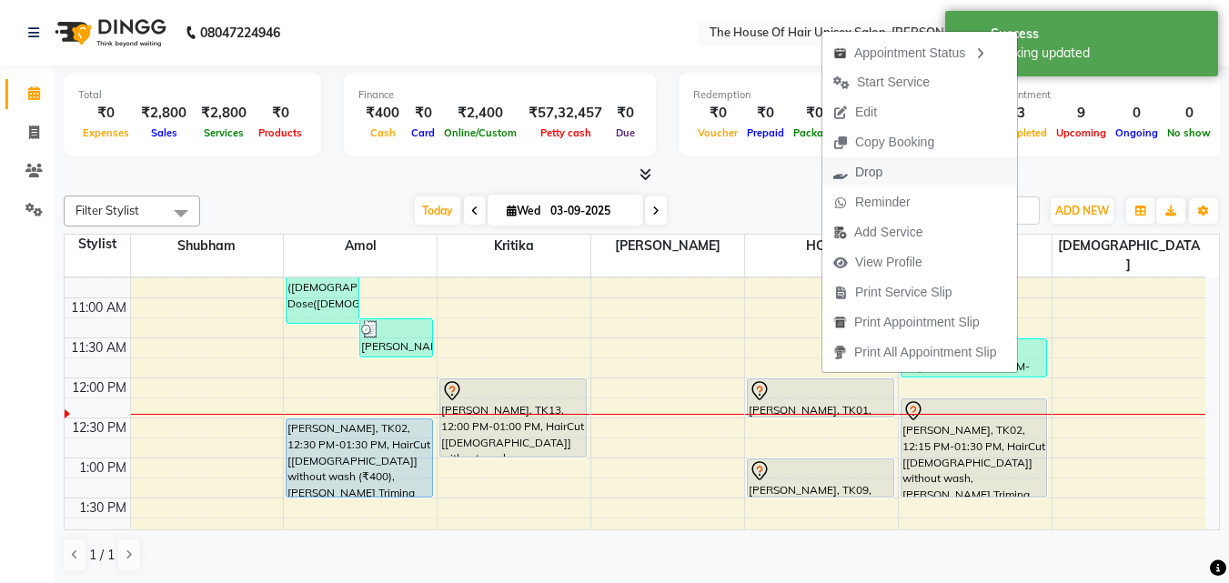
click at [866, 170] on span "Drop" at bounding box center [868, 172] width 27 height 19
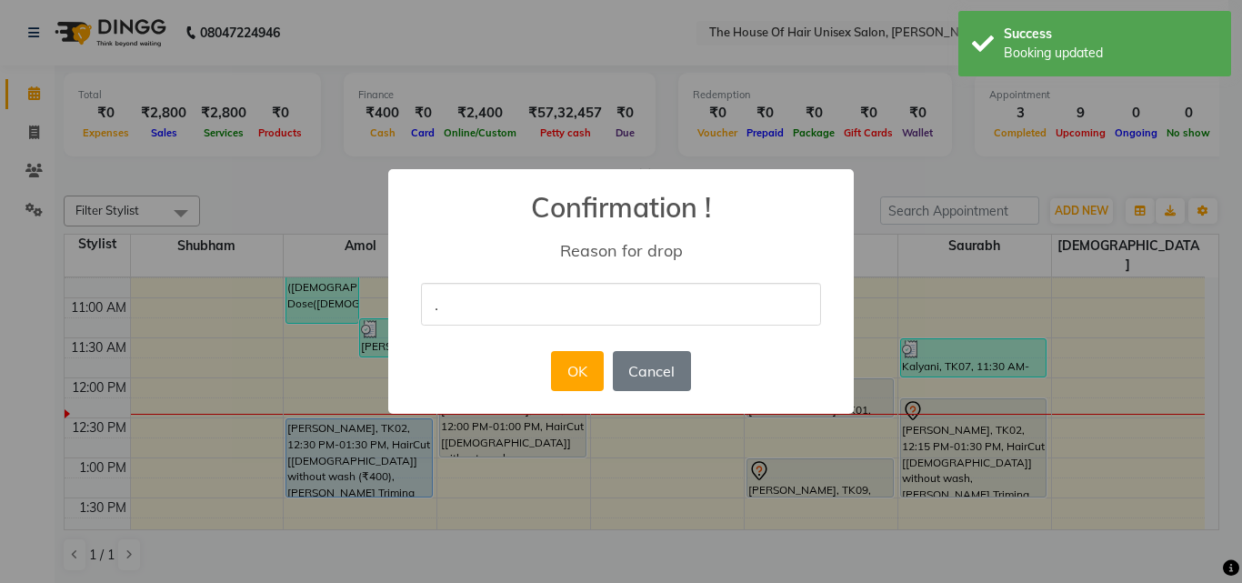
type input "."
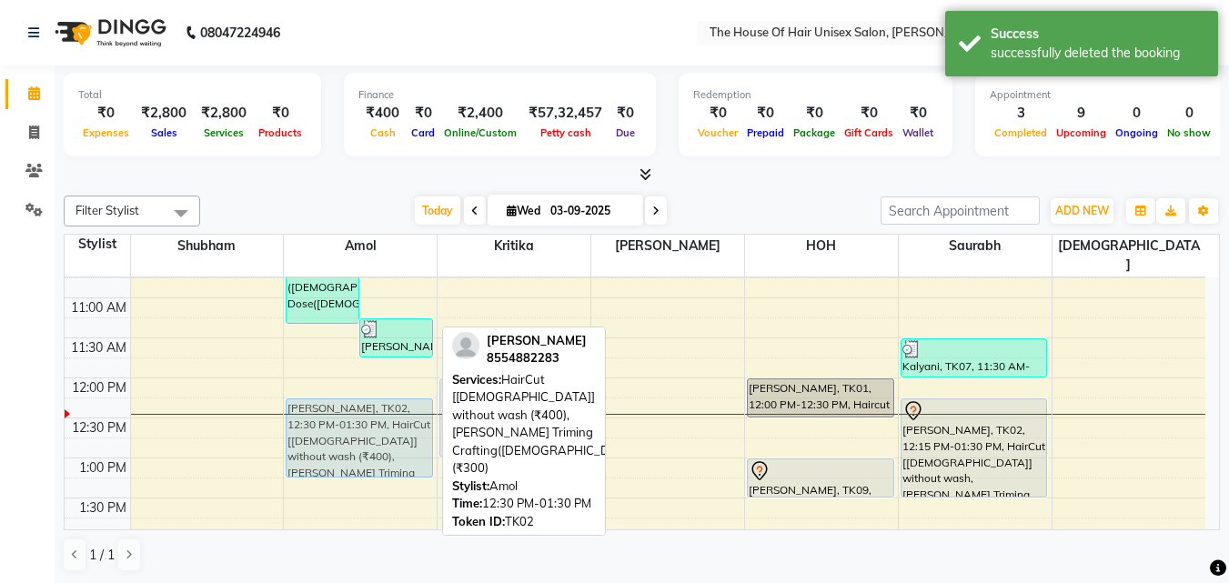
drag, startPoint x: 346, startPoint y: 427, endPoint x: 348, endPoint y: 402, distance: 24.7
click at [348, 402] on div "[PERSON_NAME], TK03, 09:30 AM-11:20 AM, Haircut without wash ([DEMOGRAPHIC_DATA…" at bounding box center [360, 578] width 153 height 1200
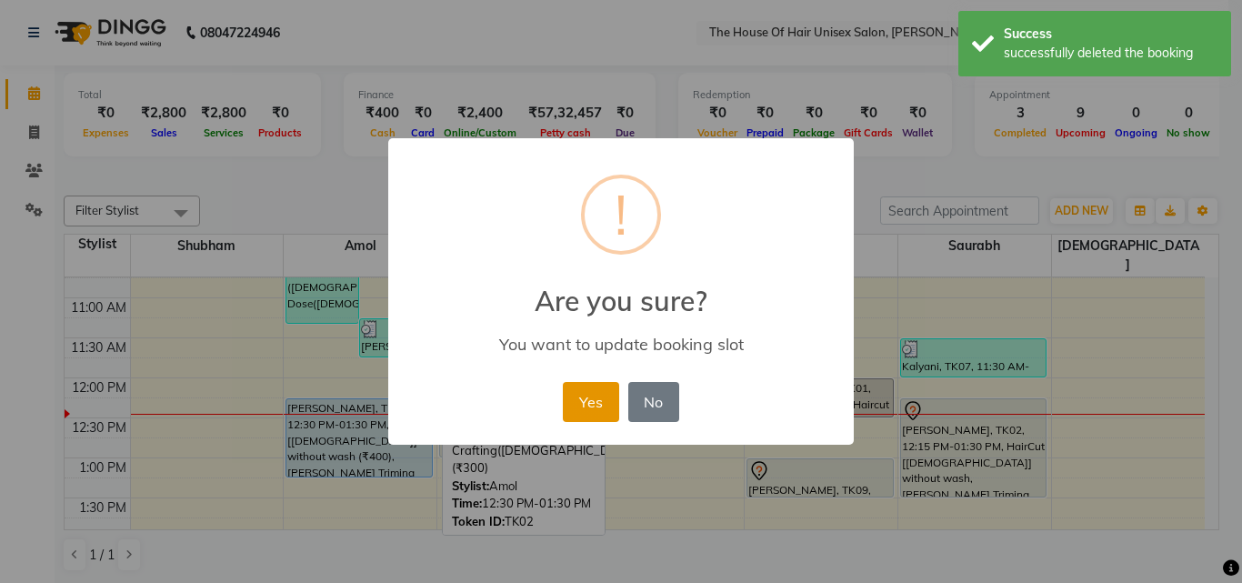
click at [599, 393] on button "Yes" at bounding box center [590, 402] width 55 height 40
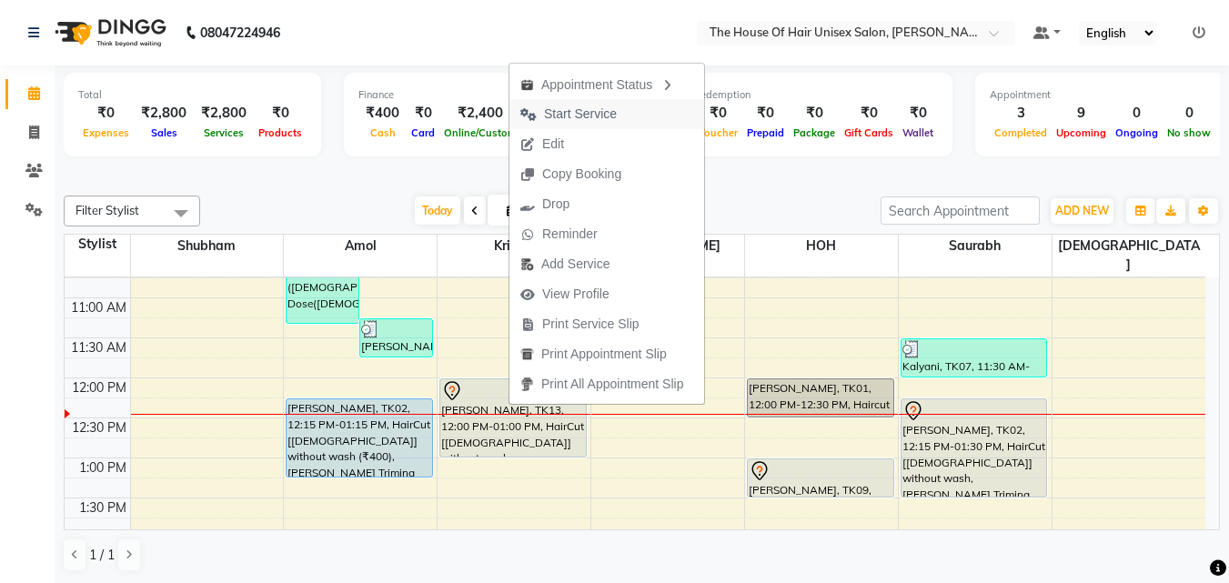
click at [569, 114] on span "Start Service" at bounding box center [580, 114] width 73 height 19
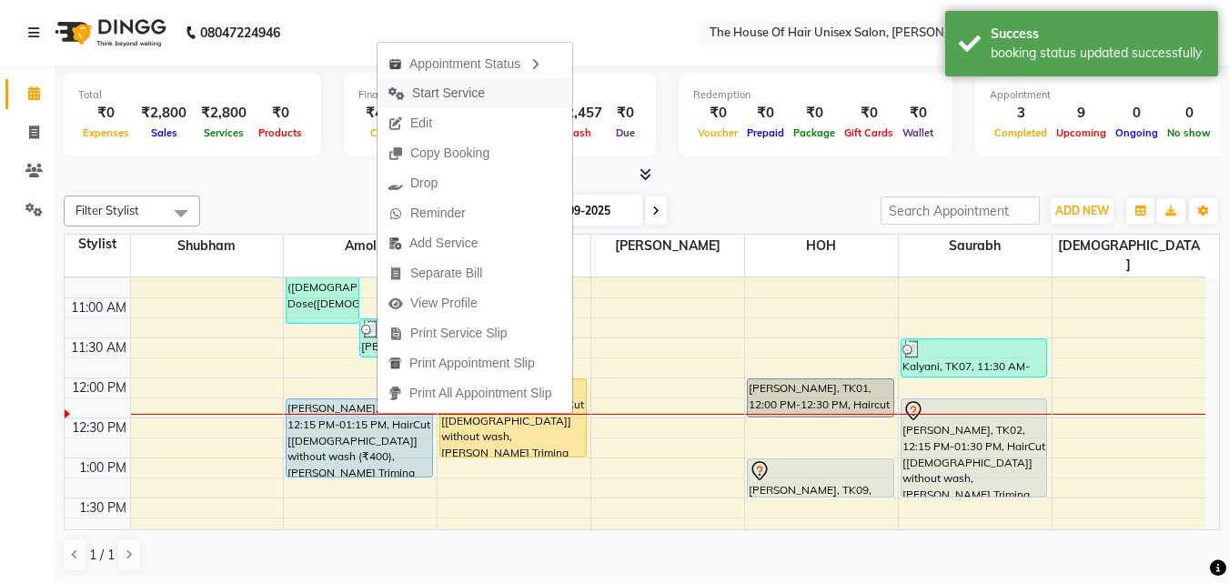
click at [431, 93] on span "Start Service" at bounding box center [448, 93] width 73 height 19
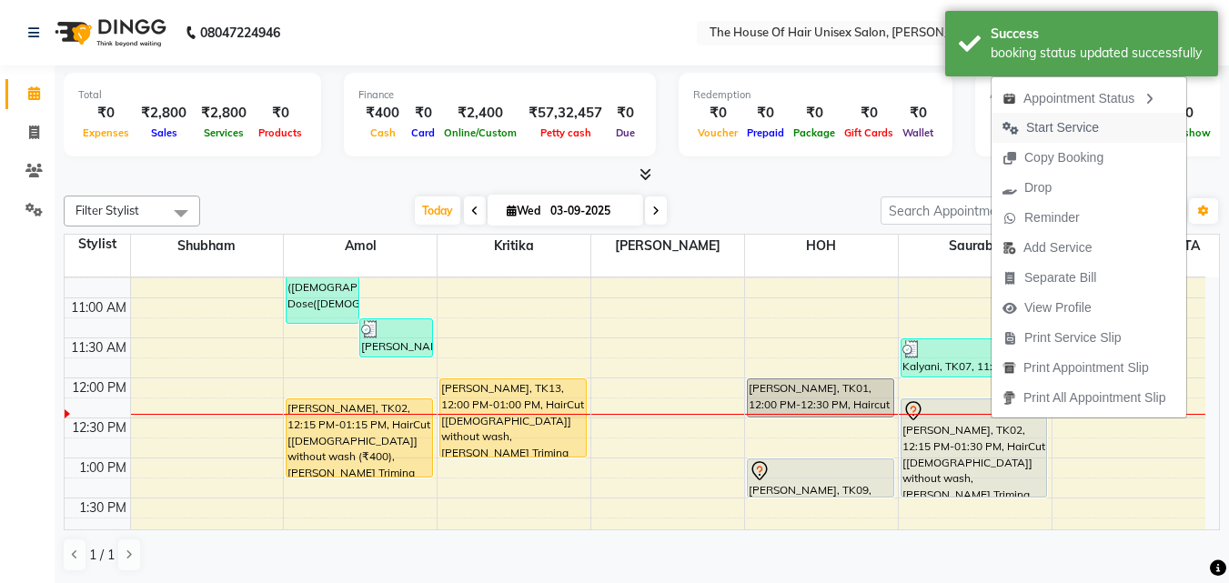
click at [1053, 126] on span "Start Service" at bounding box center [1062, 127] width 73 height 19
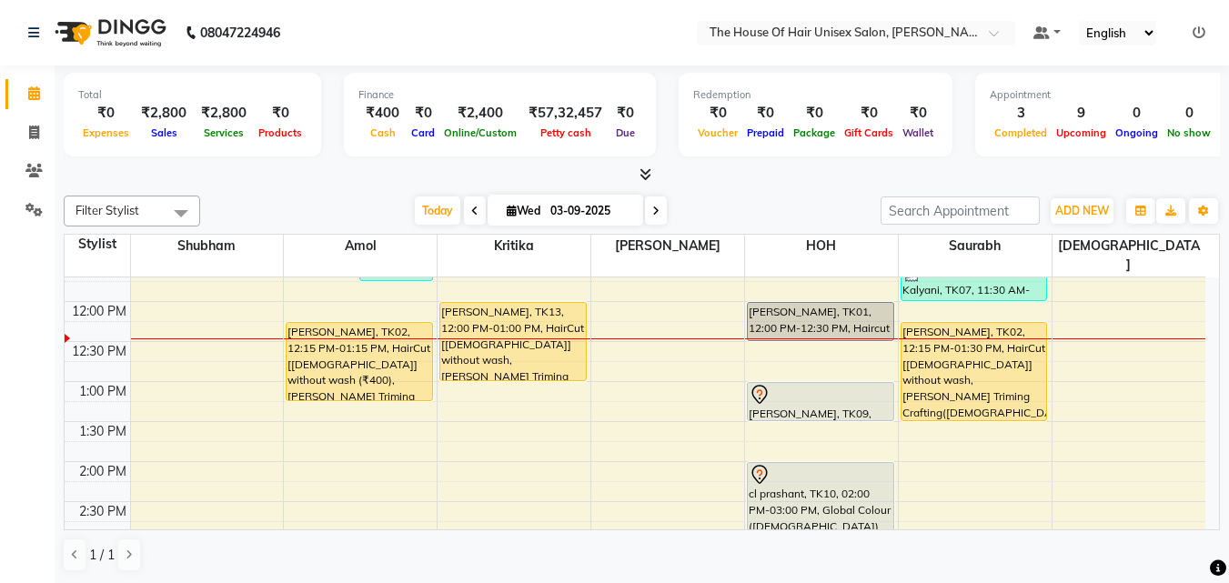
scroll to position [377, 0]
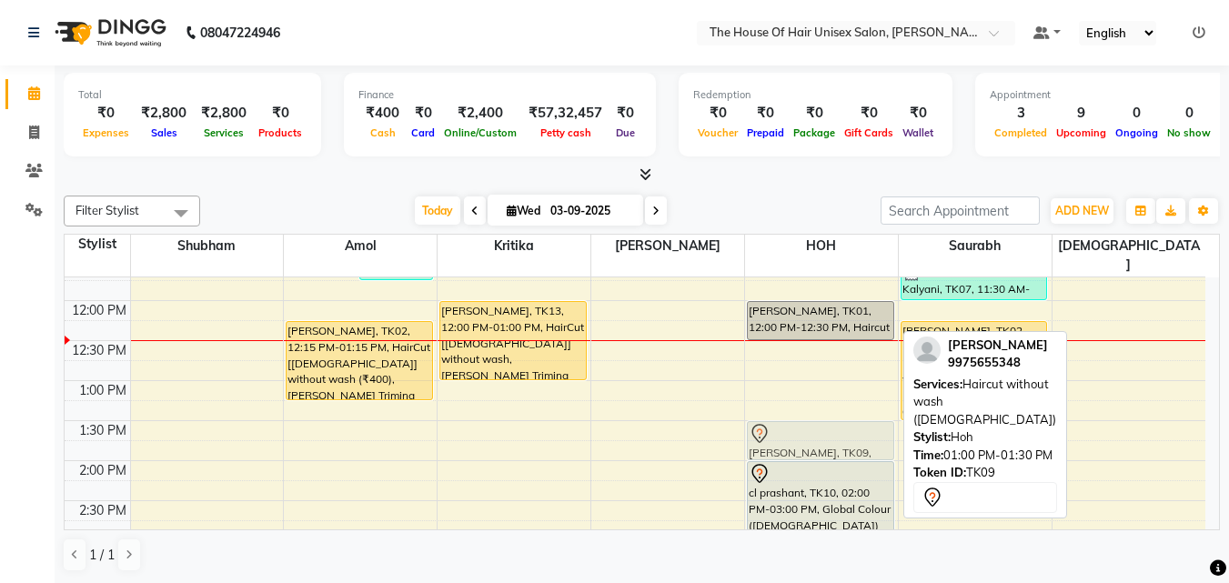
drag, startPoint x: 850, startPoint y: 384, endPoint x: 849, endPoint y: 428, distance: 43.7
click at [849, 428] on div "[PERSON_NAME], TK01, 12:00 PM-12:30 PM, Haircut without wash ([DEMOGRAPHIC_DATA…" at bounding box center [821, 501] width 153 height 1200
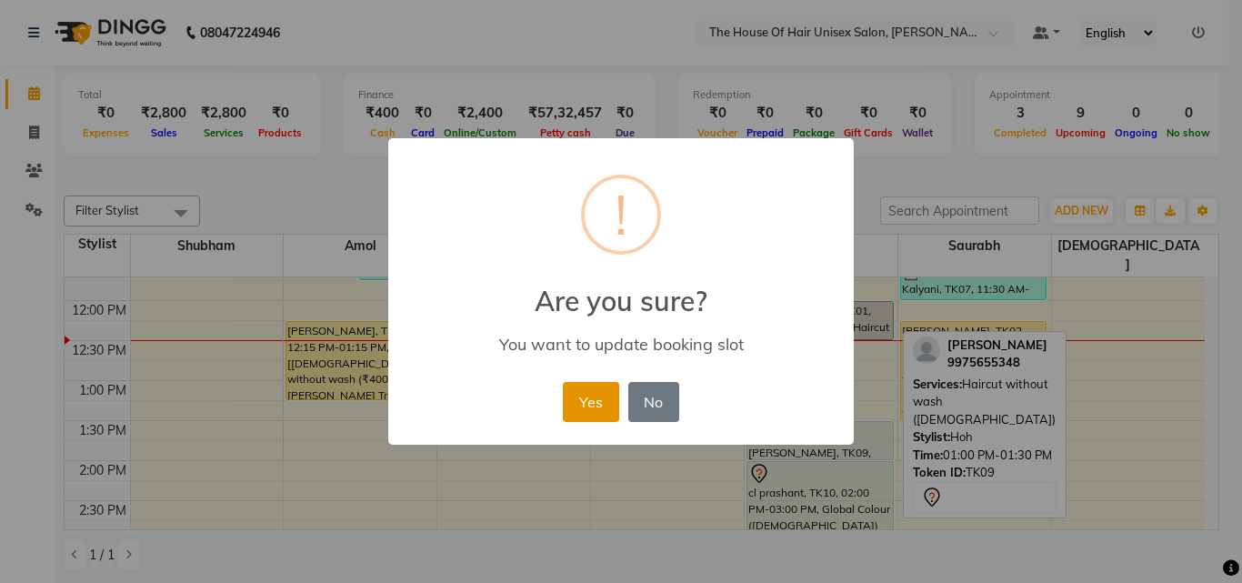
click at [588, 390] on button "Yes" at bounding box center [590, 402] width 55 height 40
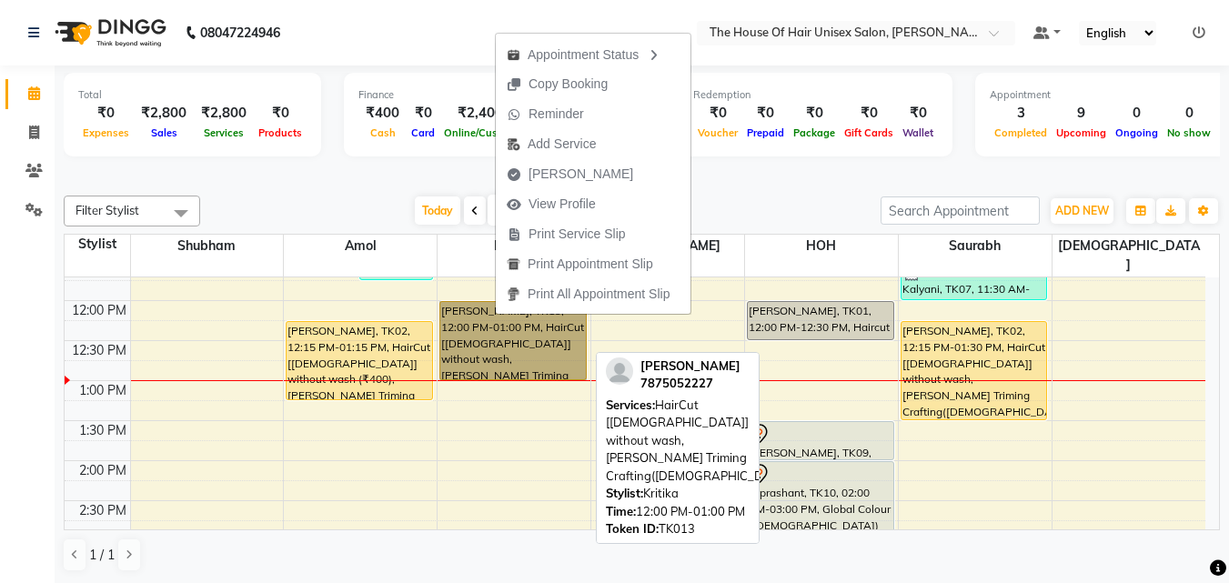
click at [563, 327] on link "[PERSON_NAME], TK13, 12:00 PM-01:00 PM, HairCut [[DEMOGRAPHIC_DATA]] without wa…" at bounding box center [512, 340] width 147 height 79
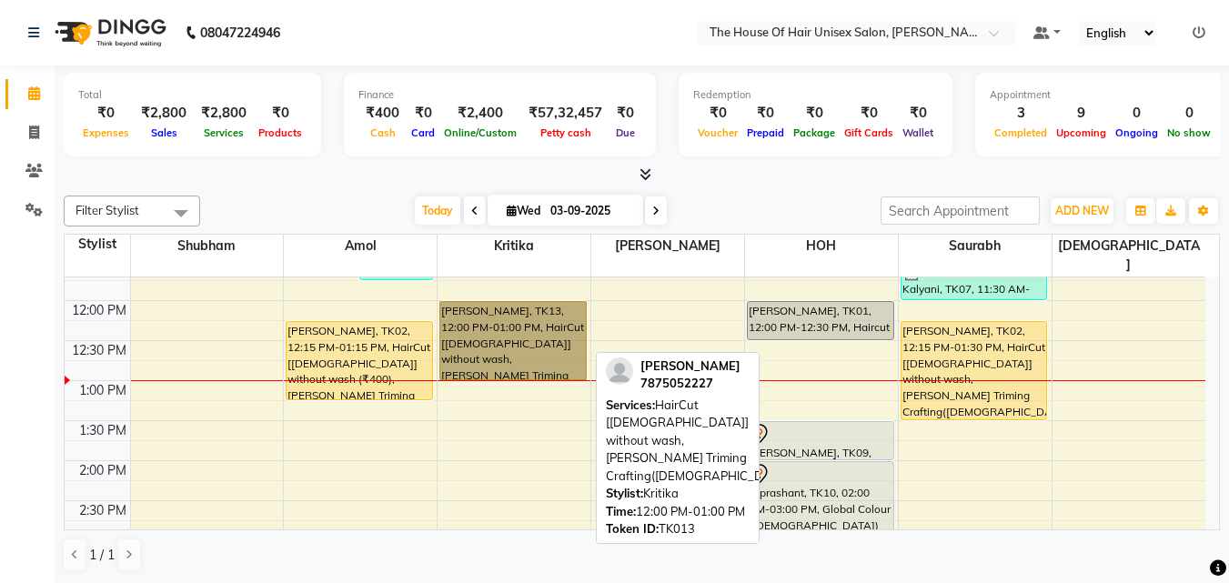
click at [502, 301] on link "[PERSON_NAME], TK13, 12:00 PM-01:00 PM, HairCut [[DEMOGRAPHIC_DATA]] without wa…" at bounding box center [512, 340] width 147 height 79
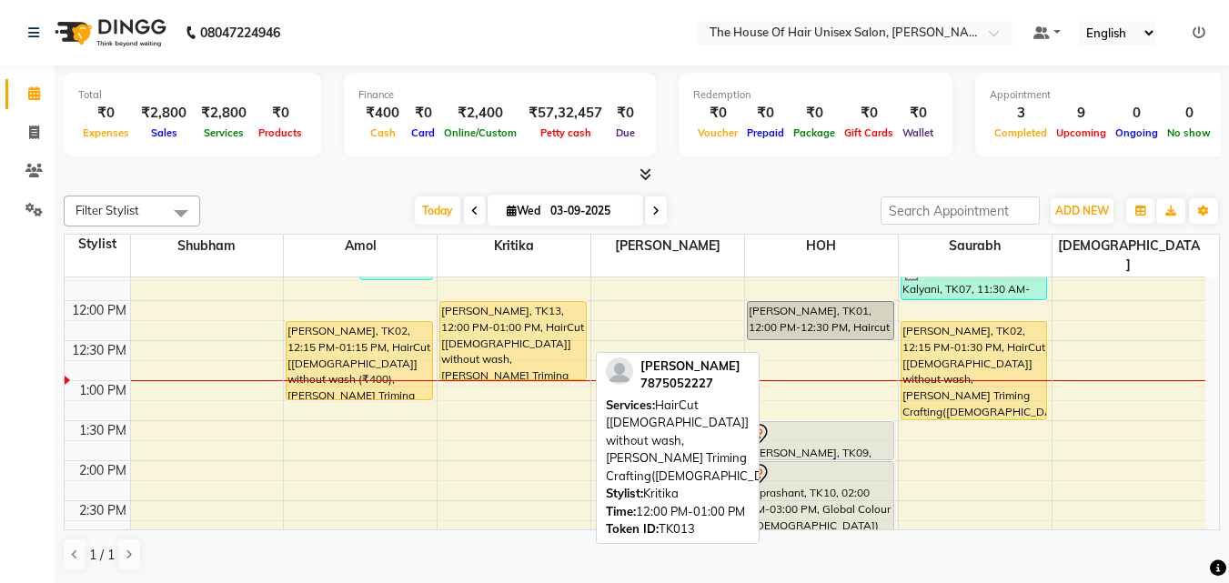
select select "1"
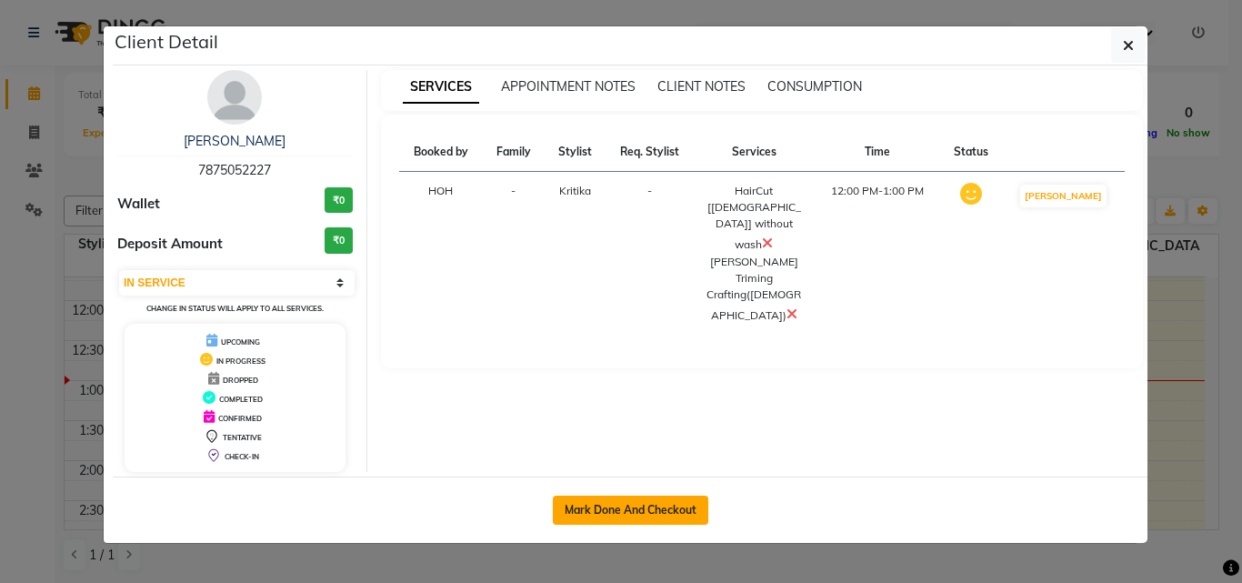
click at [659, 509] on button "Mark Done And Checkout" at bounding box center [631, 510] width 156 height 29
select select "service"
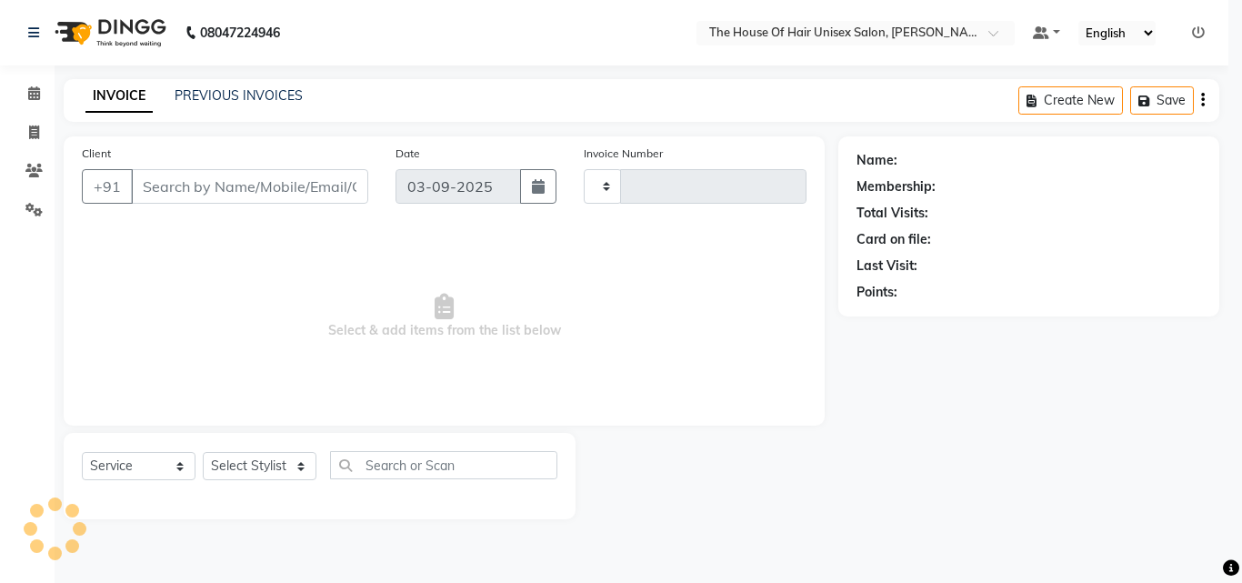
type input "2642"
select select "598"
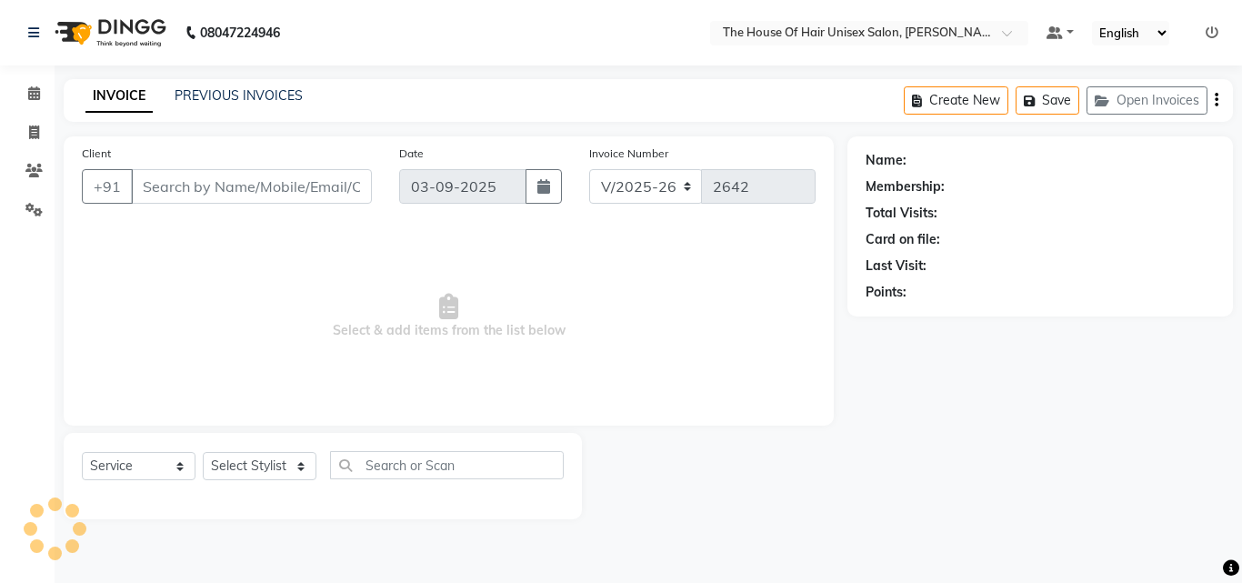
type input "7875052227"
select select "20971"
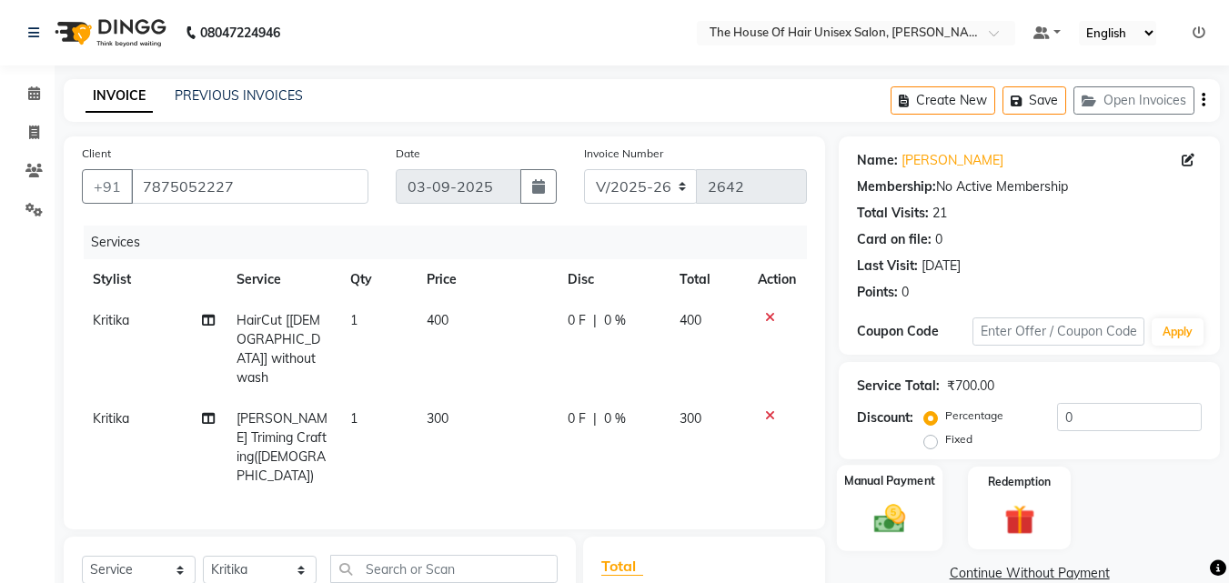
click at [905, 497] on div "Manual Payment" at bounding box center [890, 508] width 106 height 86
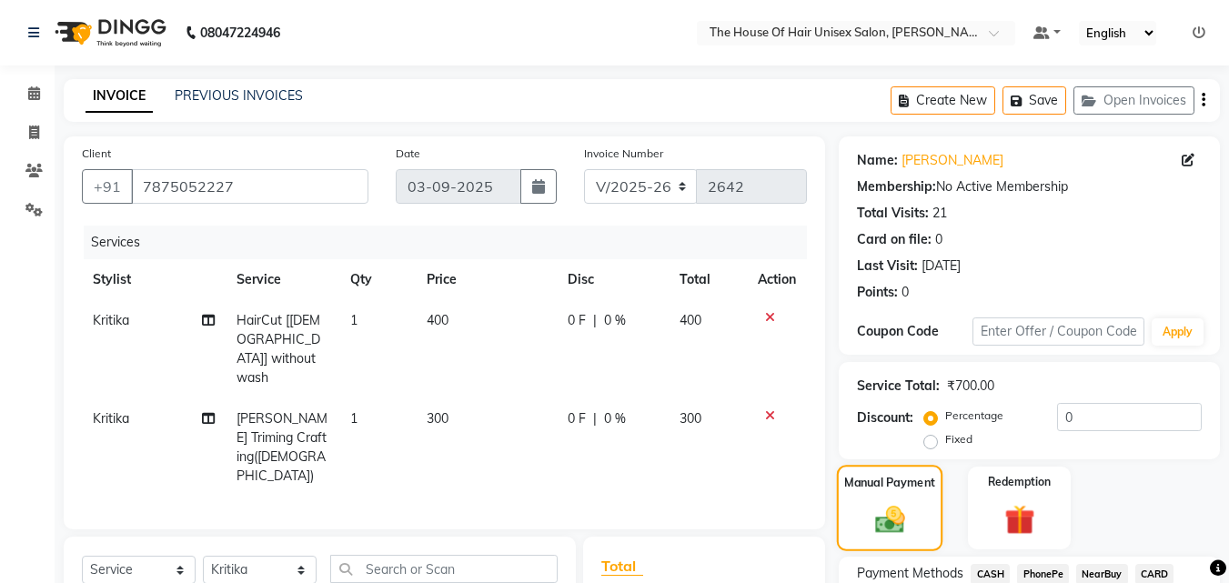
scroll to position [186, 0]
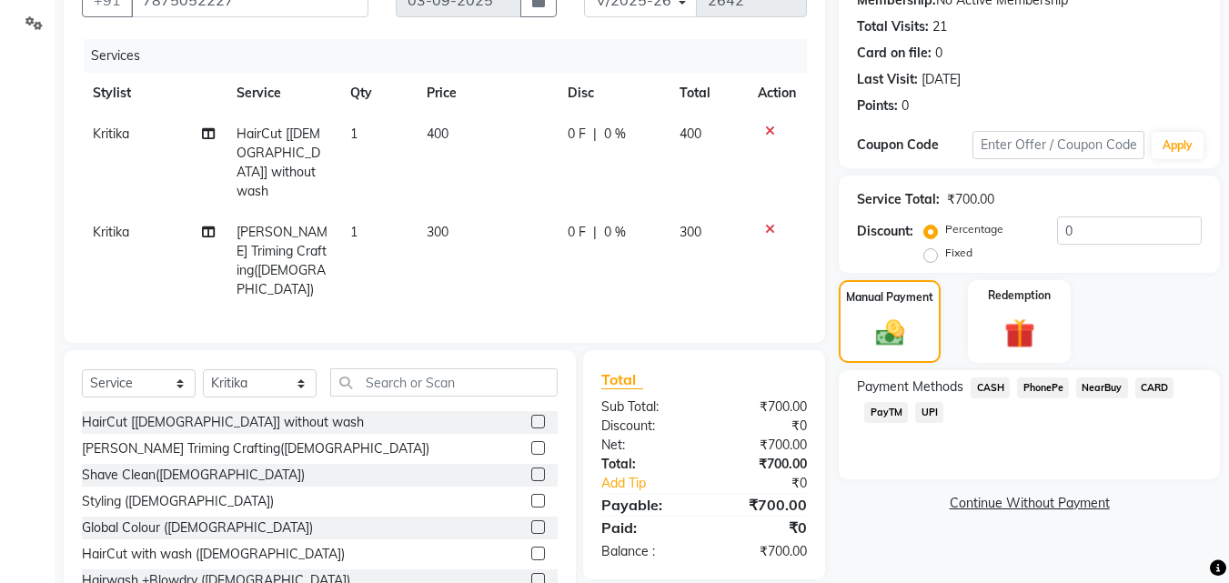
click at [1152, 383] on span "CARD" at bounding box center [1154, 387] width 39 height 21
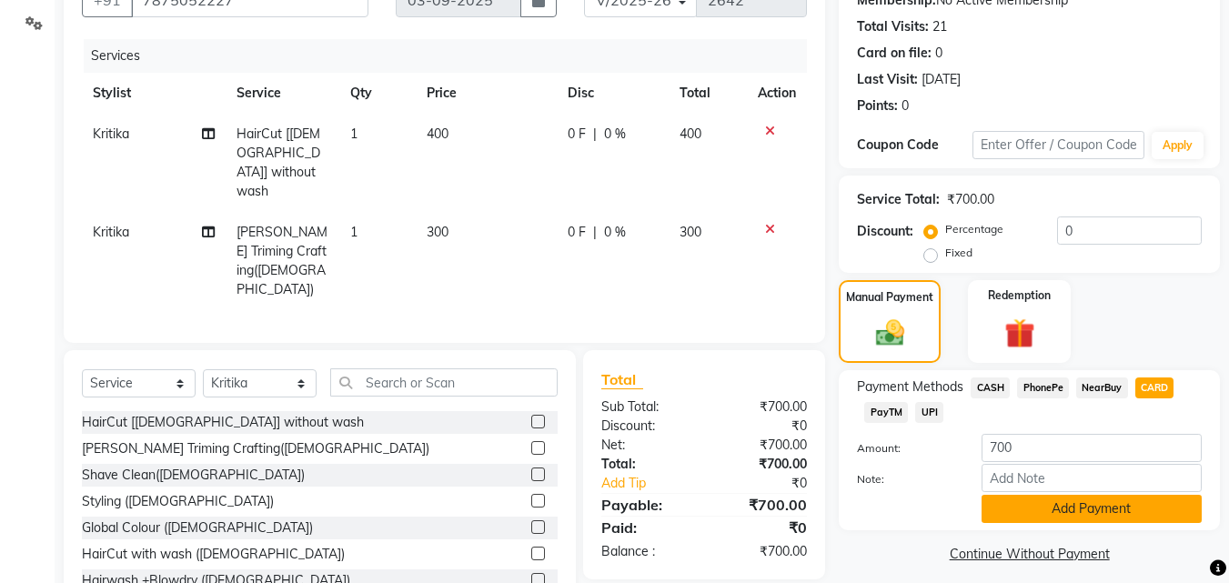
click at [1083, 502] on button "Add Payment" at bounding box center [1091, 509] width 220 height 28
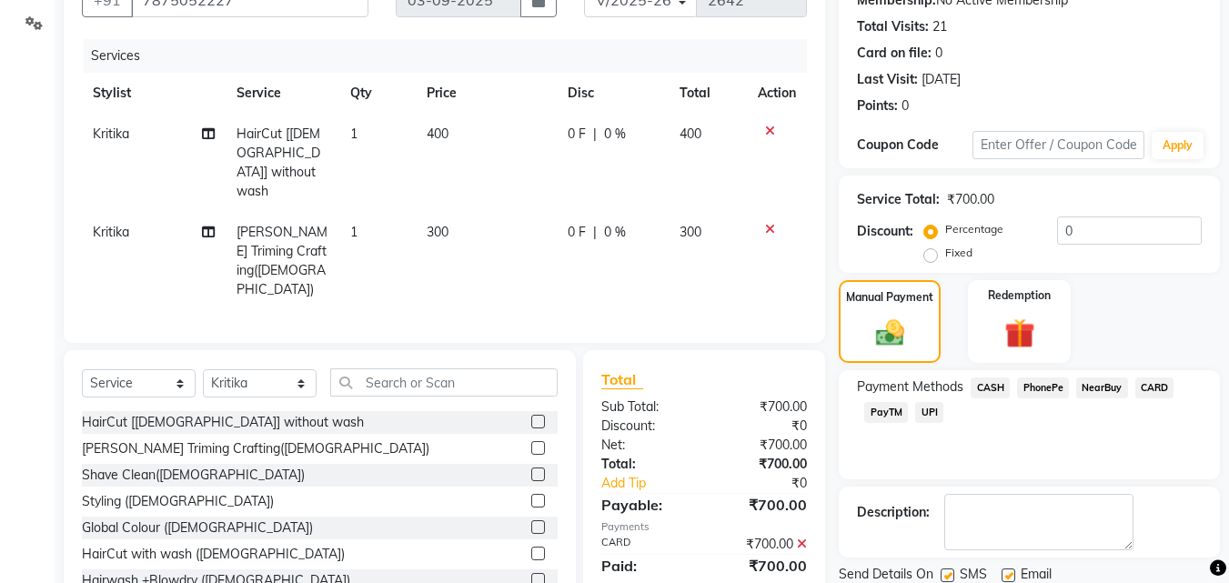
scroll to position [250, 0]
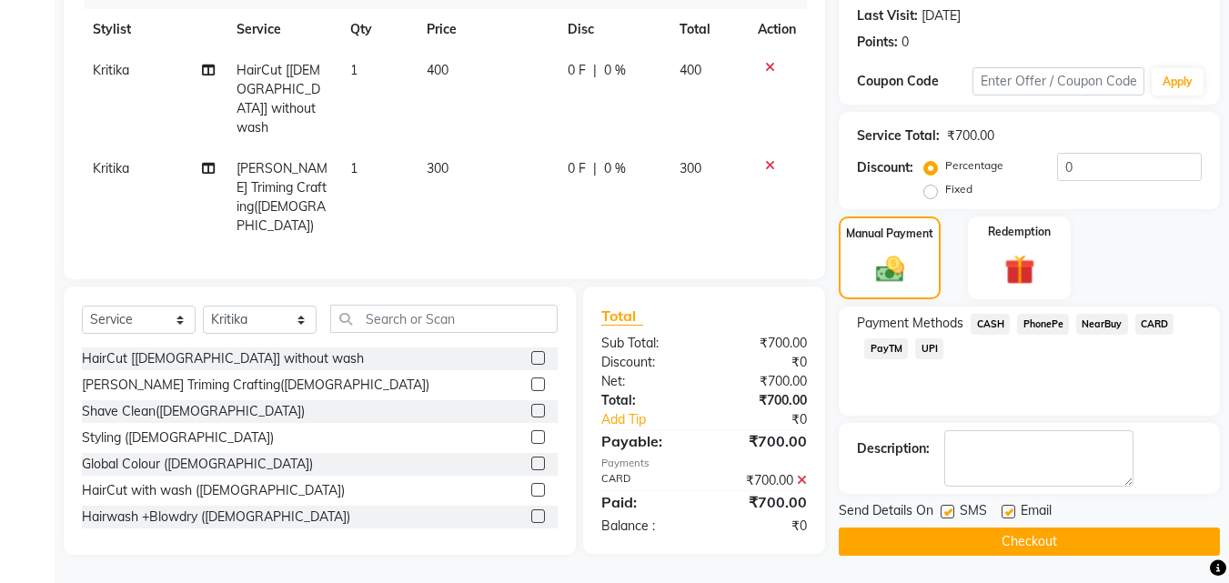
click at [1008, 538] on button "Checkout" at bounding box center [1029, 542] width 381 height 28
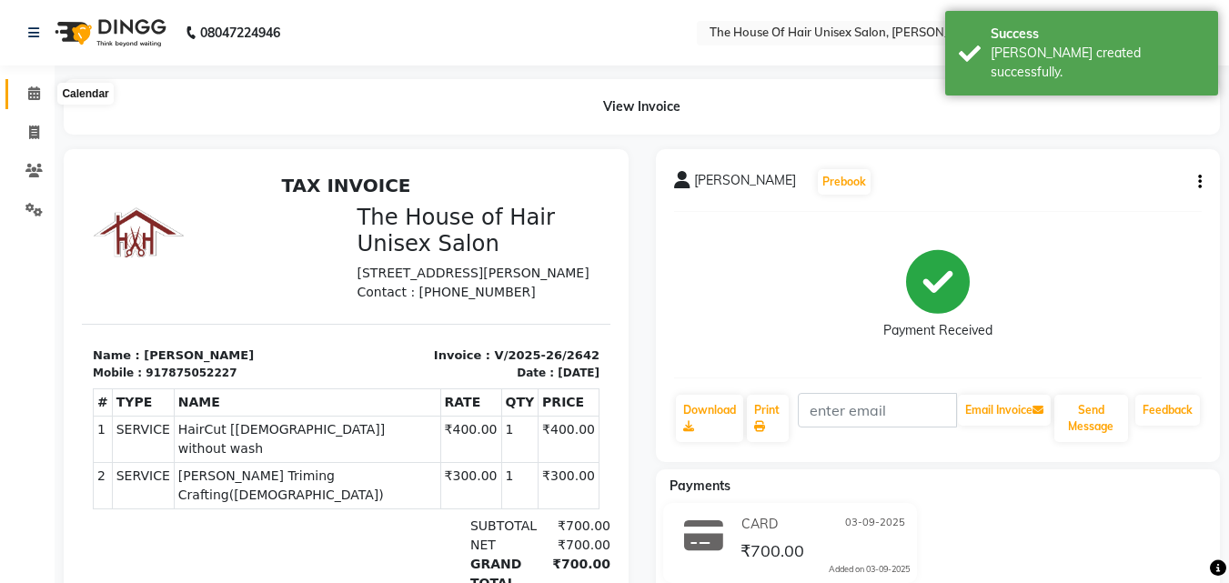
click at [32, 93] on icon at bounding box center [34, 93] width 12 height 14
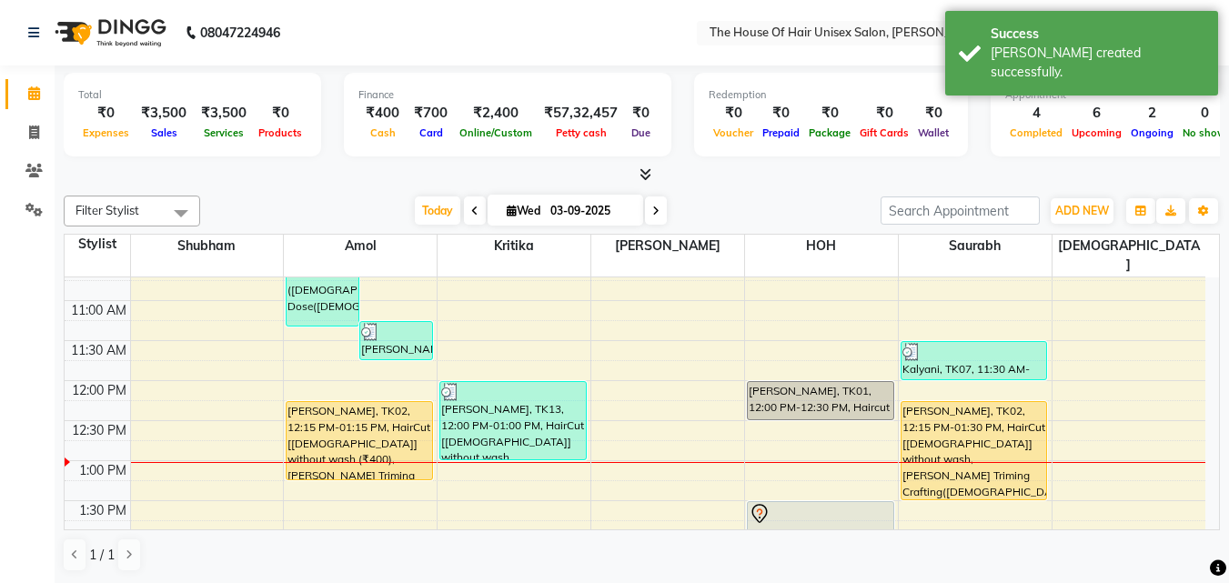
scroll to position [307, 0]
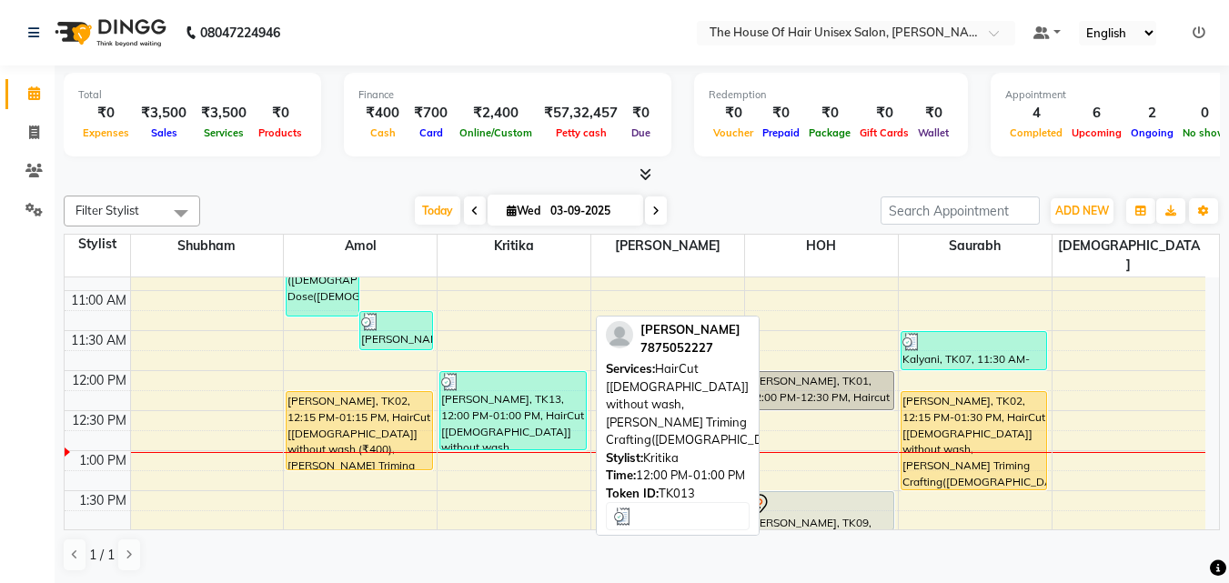
click at [548, 409] on div "[PERSON_NAME], TK13, 12:00 PM-01:00 PM, HairCut [[DEMOGRAPHIC_DATA]] without wa…" at bounding box center [513, 410] width 146 height 77
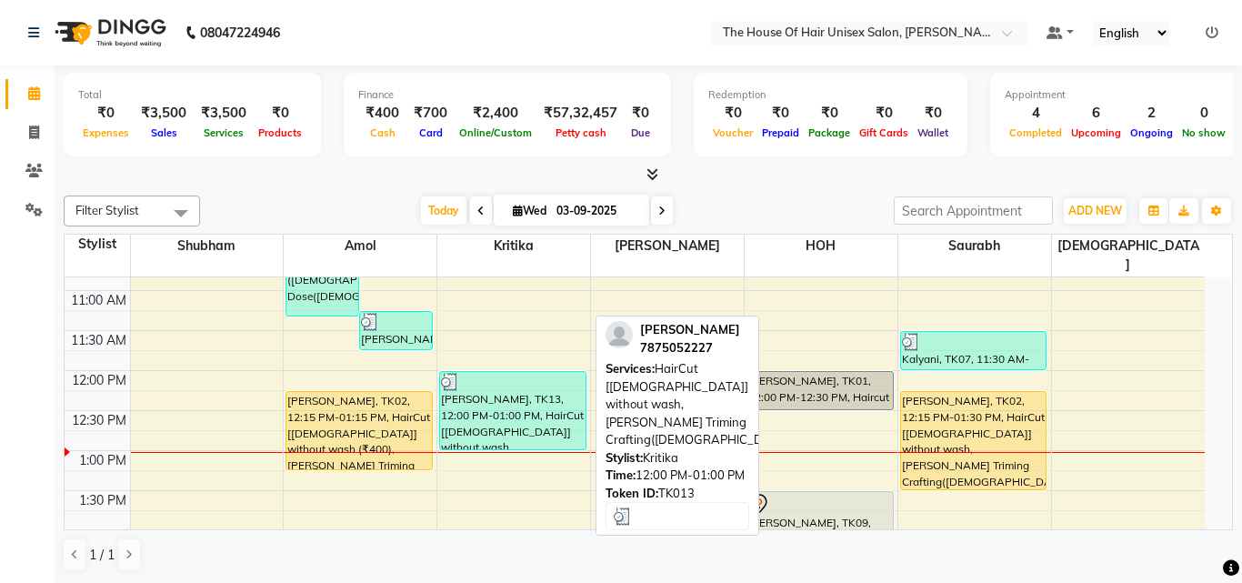
select select "3"
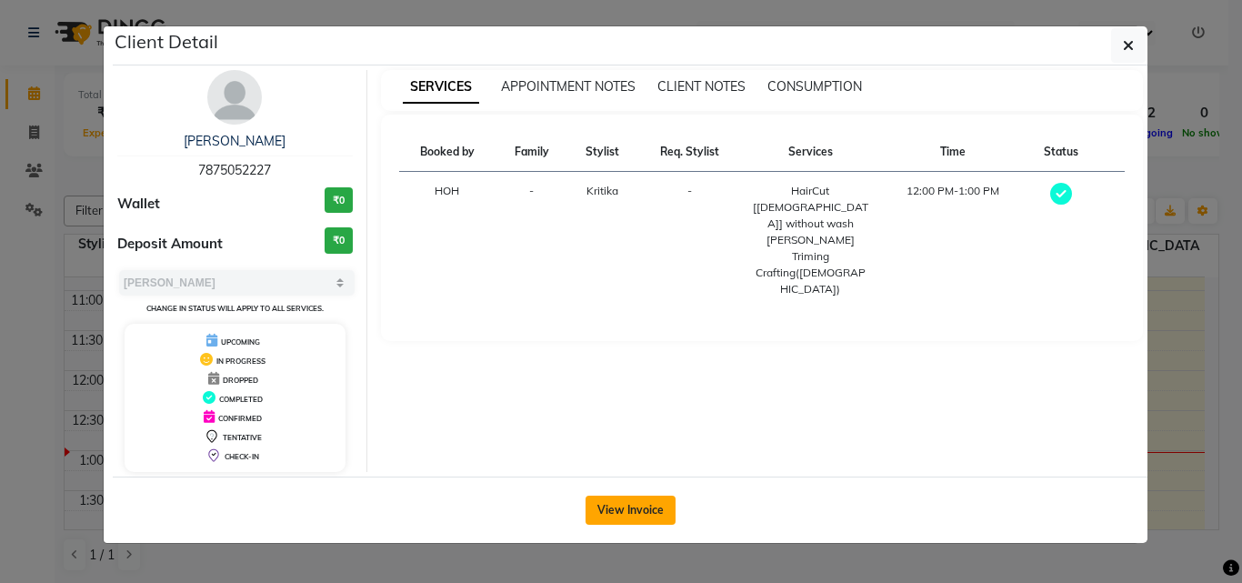
click at [609, 509] on button "View Invoice" at bounding box center [631, 510] width 90 height 29
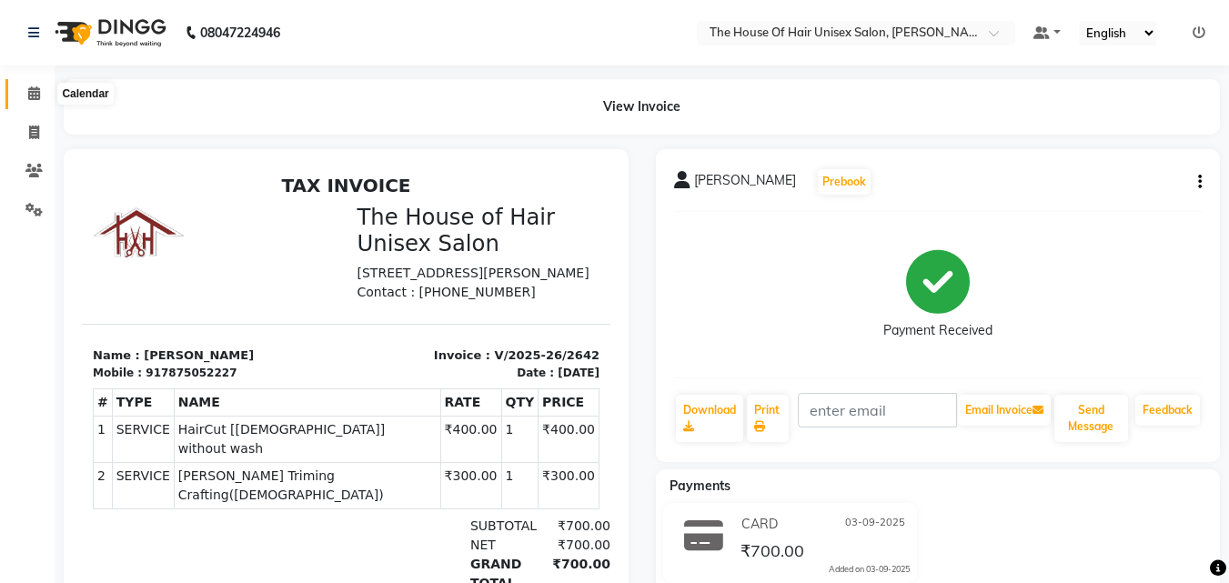
click at [32, 93] on icon at bounding box center [34, 93] width 12 height 14
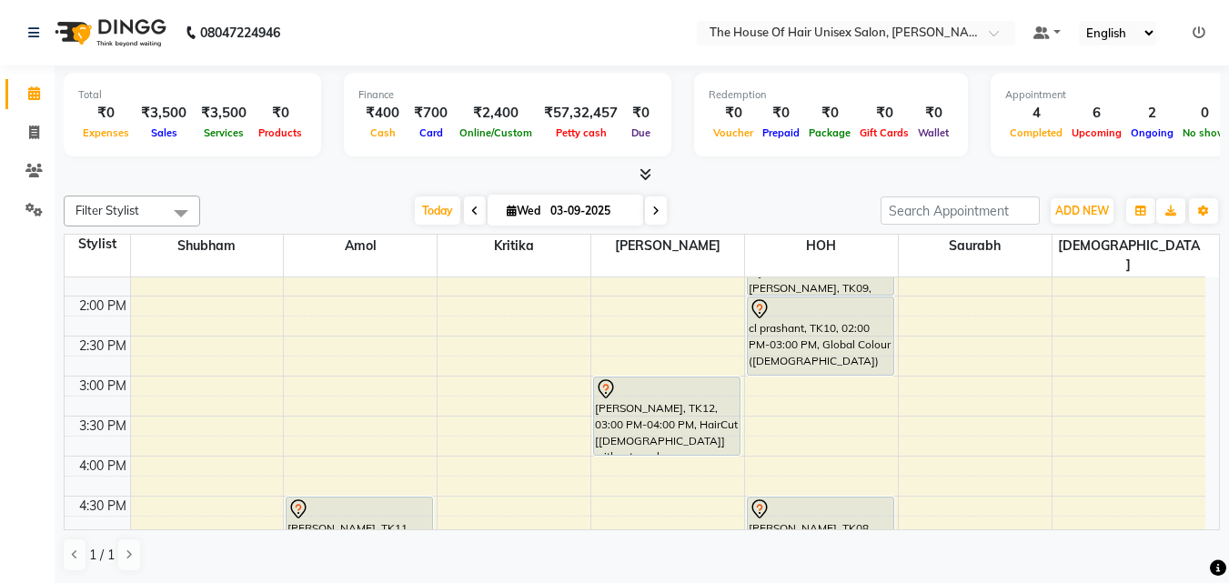
scroll to position [537, 0]
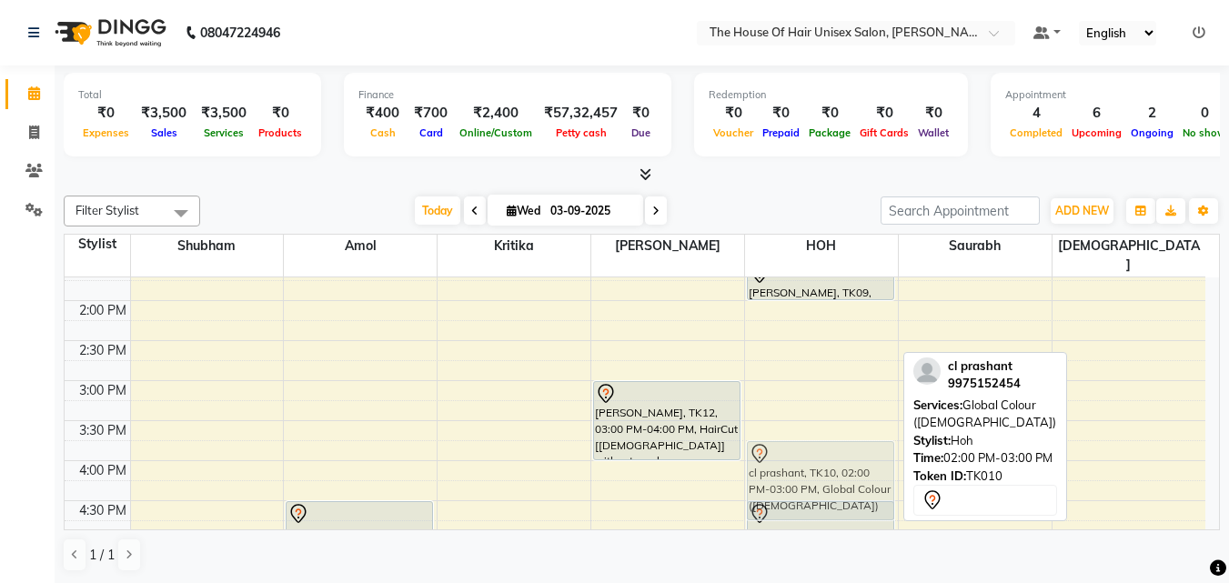
drag, startPoint x: 864, startPoint y: 312, endPoint x: 881, endPoint y: 451, distance: 140.2
click at [881, 451] on div "[PERSON_NAME], TK01, 12:00 PM-12:30 PM, Haircut without wash ([DEMOGRAPHIC_DATA…" at bounding box center [821, 341] width 153 height 1200
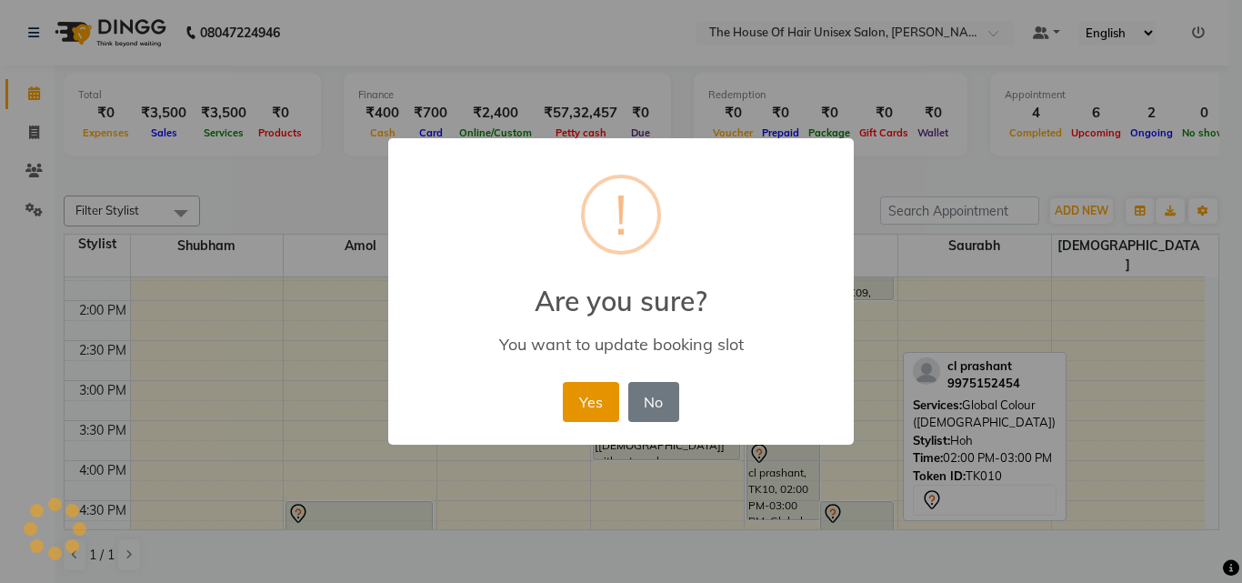
click at [578, 394] on button "Yes" at bounding box center [590, 402] width 55 height 40
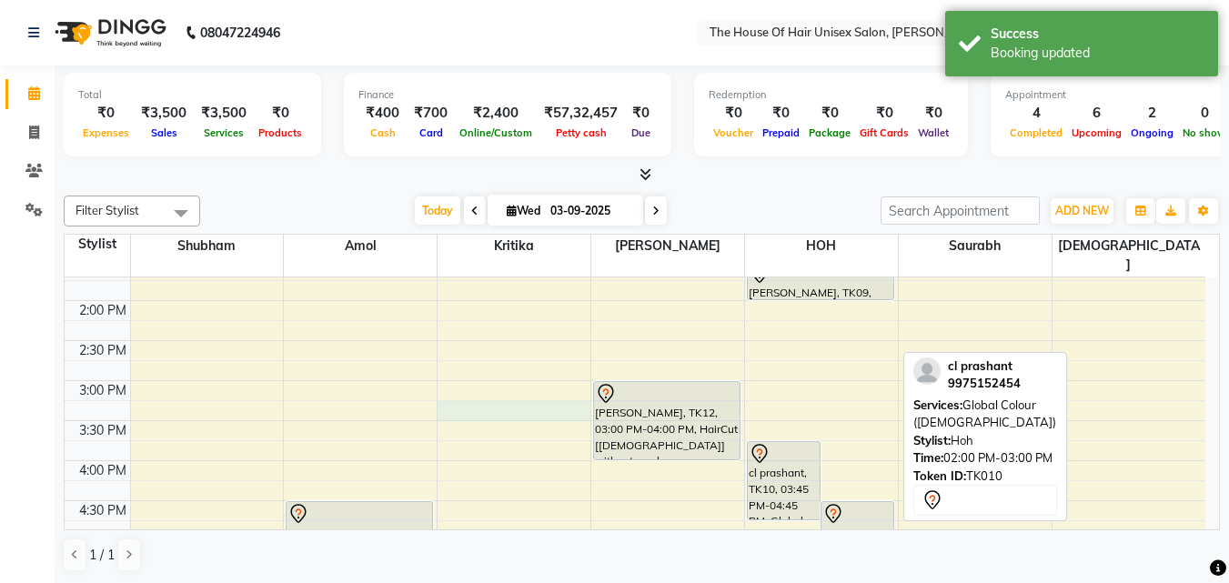
click at [578, 394] on div "7:00 AM 7:30 AM 8:00 AM 8:30 AM 9:00 AM 9:30 AM 10:00 AM 10:30 AM 11:00 AM 11:3…" at bounding box center [635, 341] width 1141 height 1200
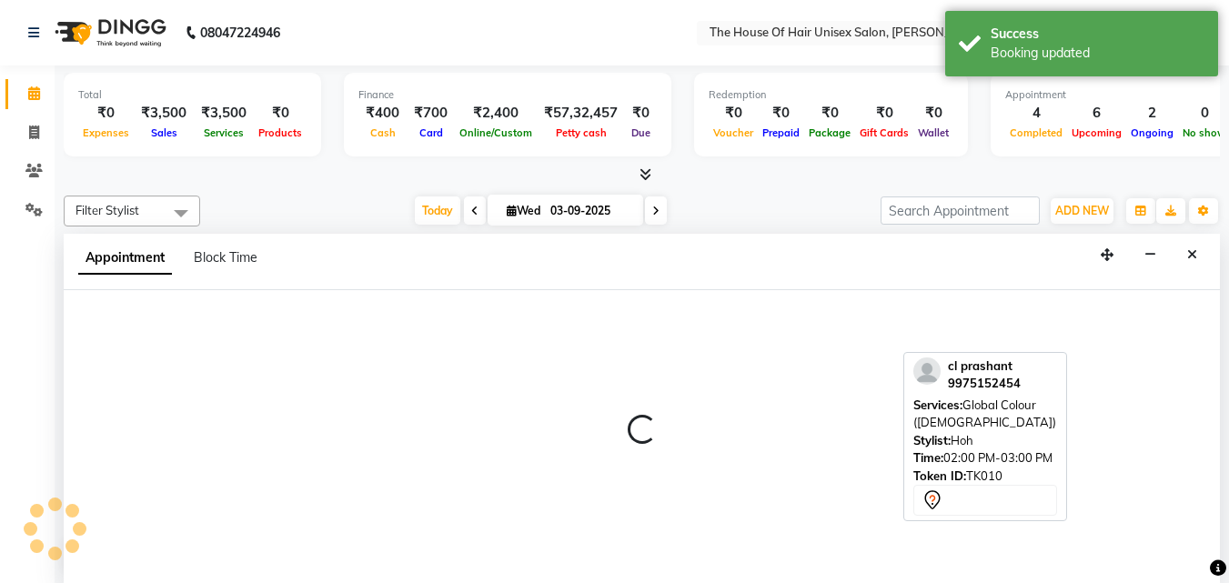
select select "20971"
select select "tentative"
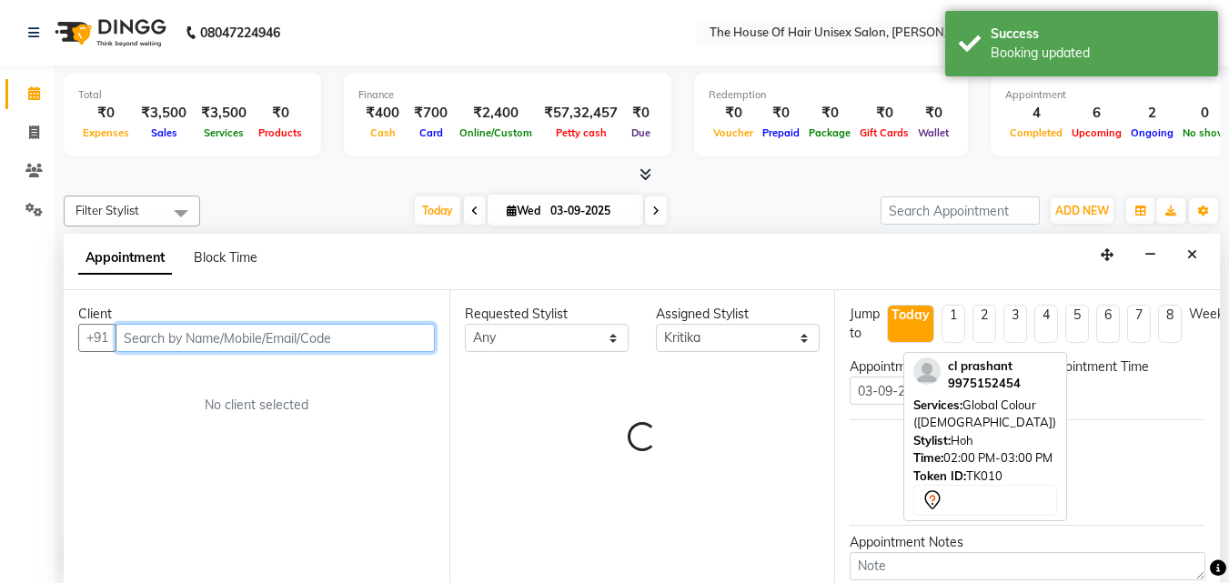
select select "915"
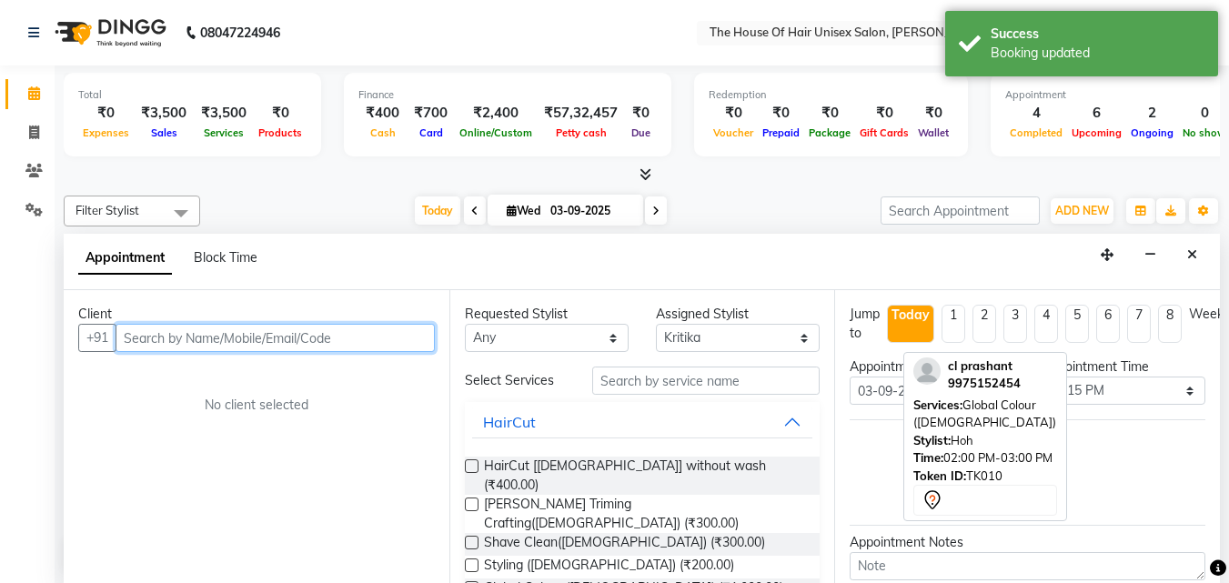
scroll to position [1, 0]
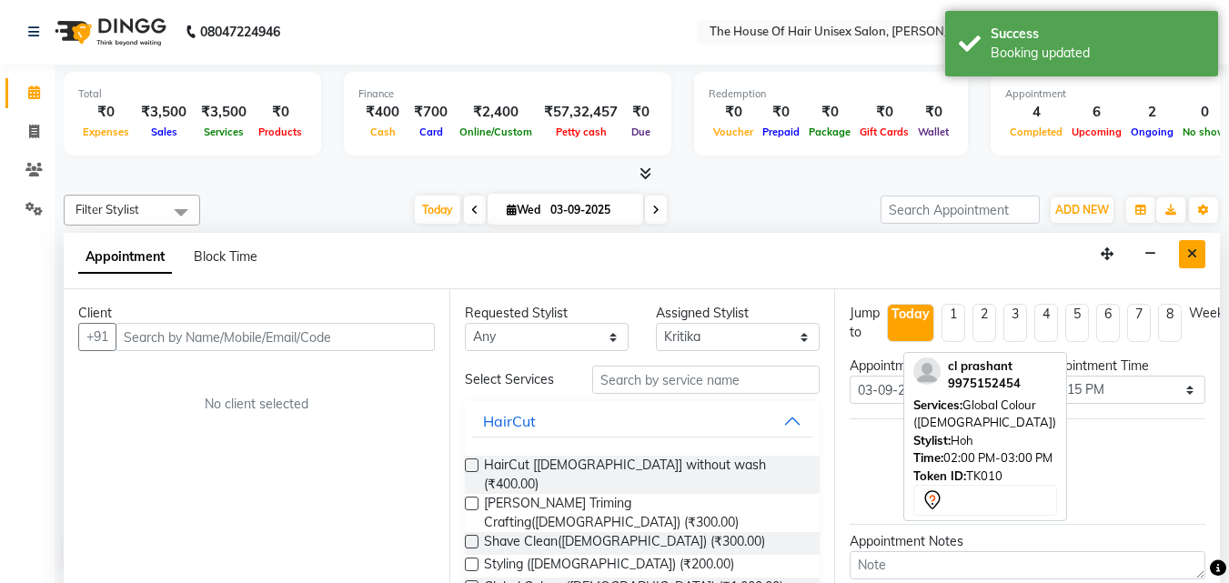
click at [1191, 249] on icon "Close" at bounding box center [1192, 253] width 10 height 13
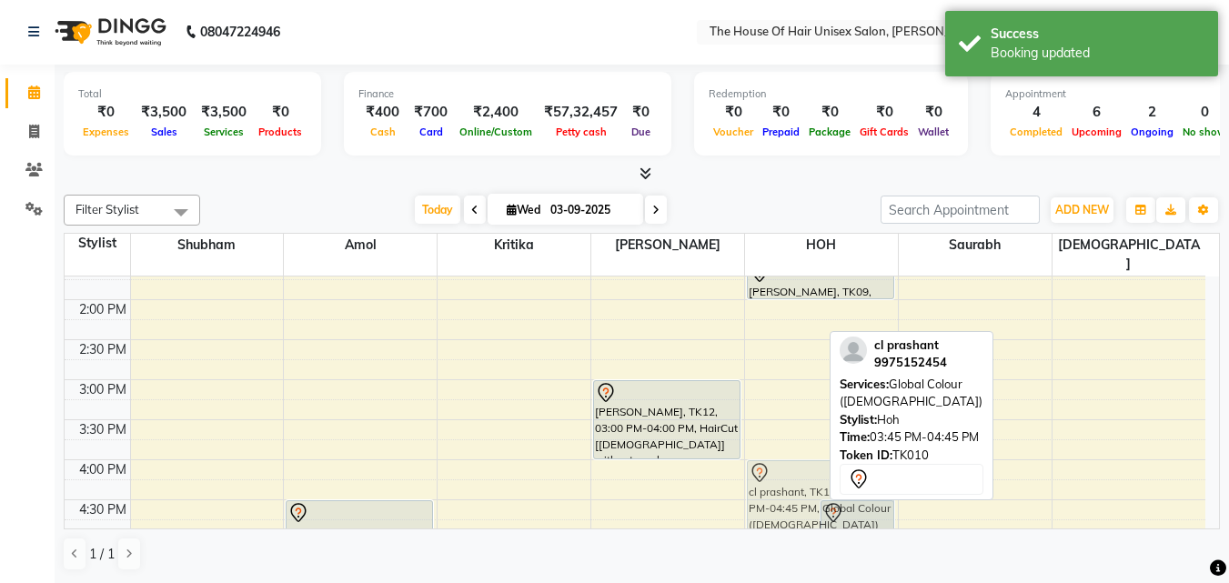
click at [783, 478] on div "cl prashant, TK10, 03:45 PM-04:45 PM, Global Colour ([DEMOGRAPHIC_DATA]) [PERSO…" at bounding box center [821, 340] width 153 height 1200
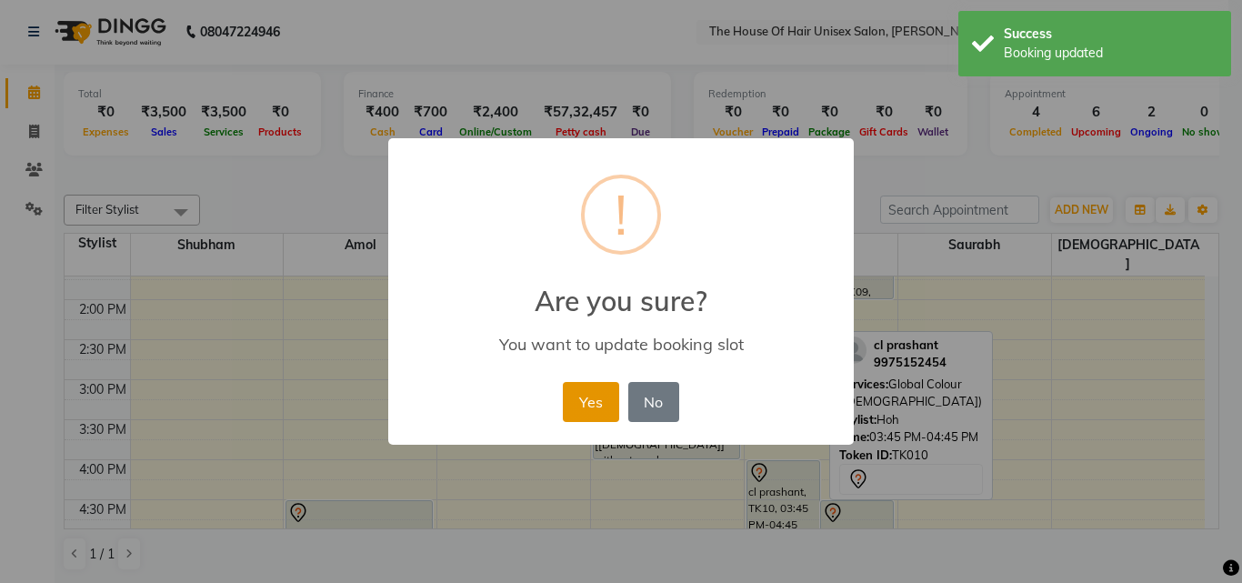
click at [568, 387] on button "Yes" at bounding box center [590, 402] width 55 height 40
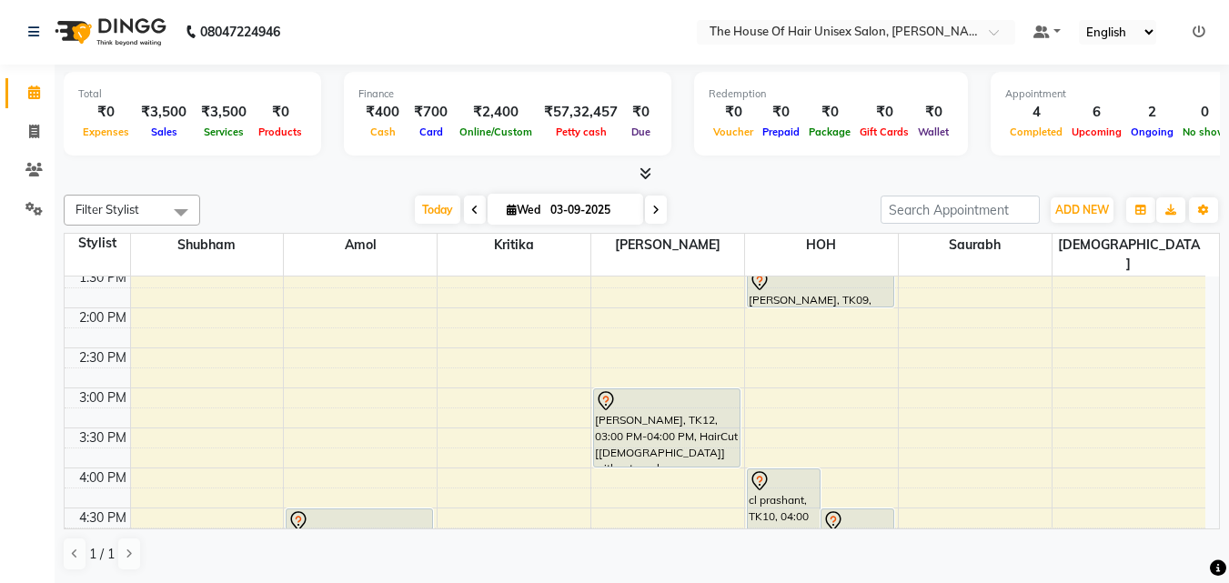
scroll to position [514, 0]
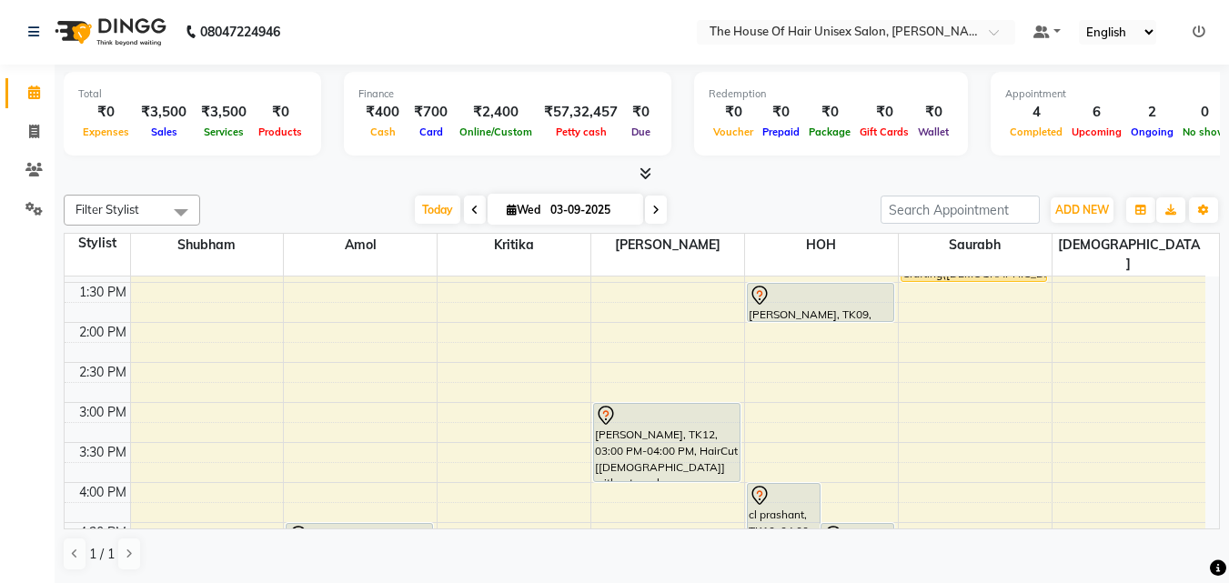
click at [913, 338] on div "7:00 AM 7:30 AM 8:00 AM 8:30 AM 9:00 AM 9:30 AM 10:00 AM 10:30 AM 11:00 AM 11:3…" at bounding box center [635, 363] width 1141 height 1200
select select "86145"
select select "tentative"
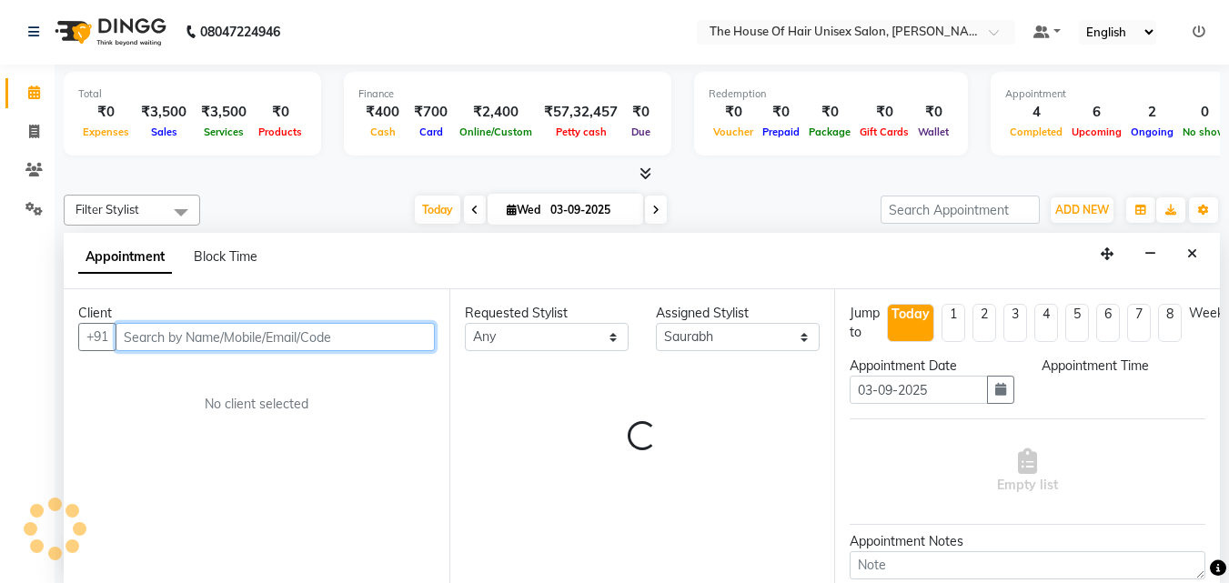
select select "855"
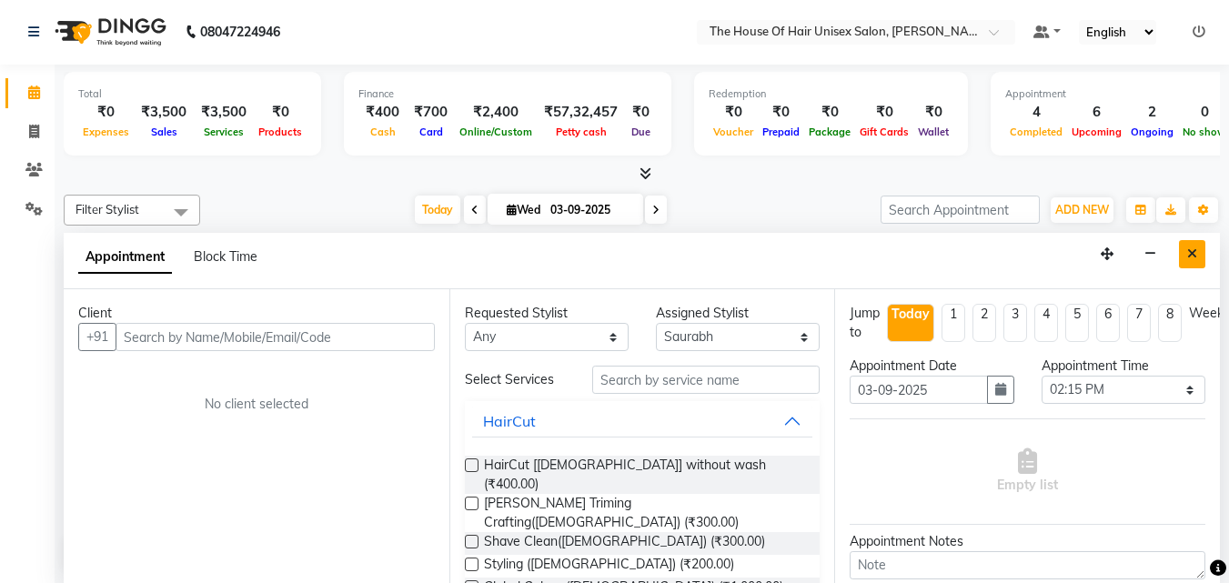
click at [1193, 253] on icon "Close" at bounding box center [1192, 253] width 10 height 13
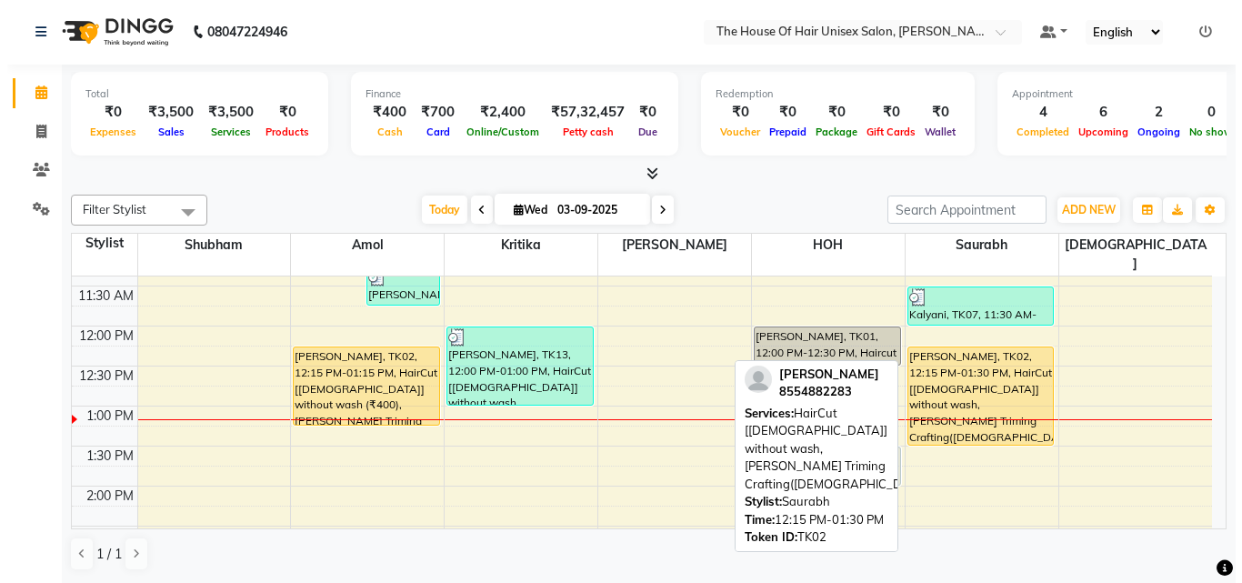
scroll to position [339, 0]
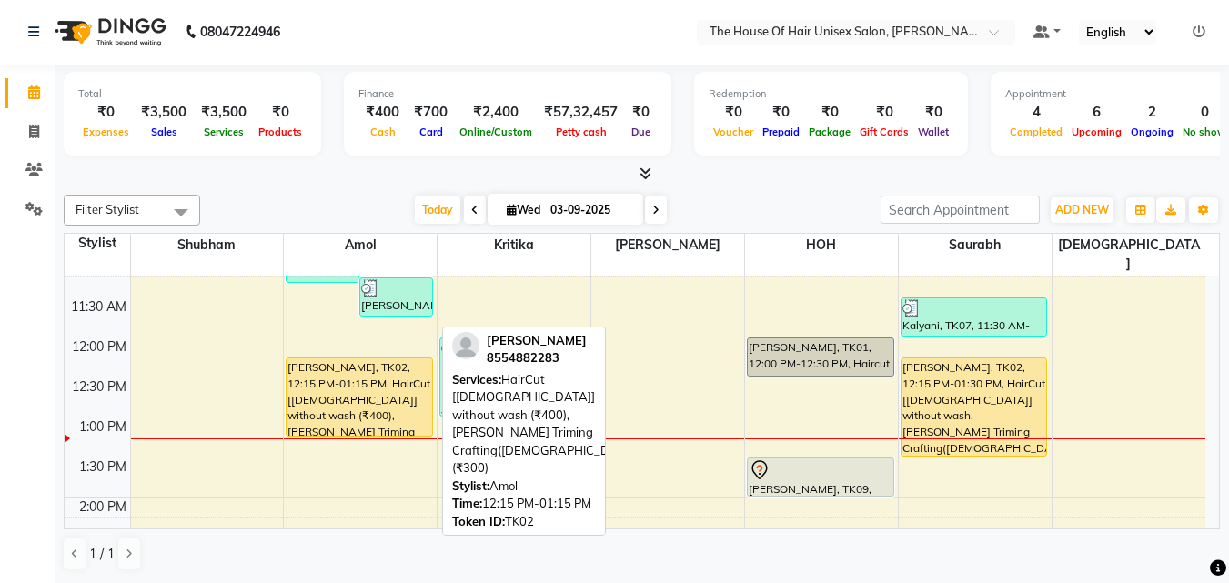
click at [377, 378] on div "[PERSON_NAME], TK02, 12:15 PM-01:15 PM, HairCut [[DEMOGRAPHIC_DATA]] without wa…" at bounding box center [360, 396] width 146 height 77
click at [384, 379] on div "[PERSON_NAME], TK02, 12:15 PM-01:15 PM, HairCut [[DEMOGRAPHIC_DATA]] without wa…" at bounding box center [360, 396] width 146 height 77
select select "1"
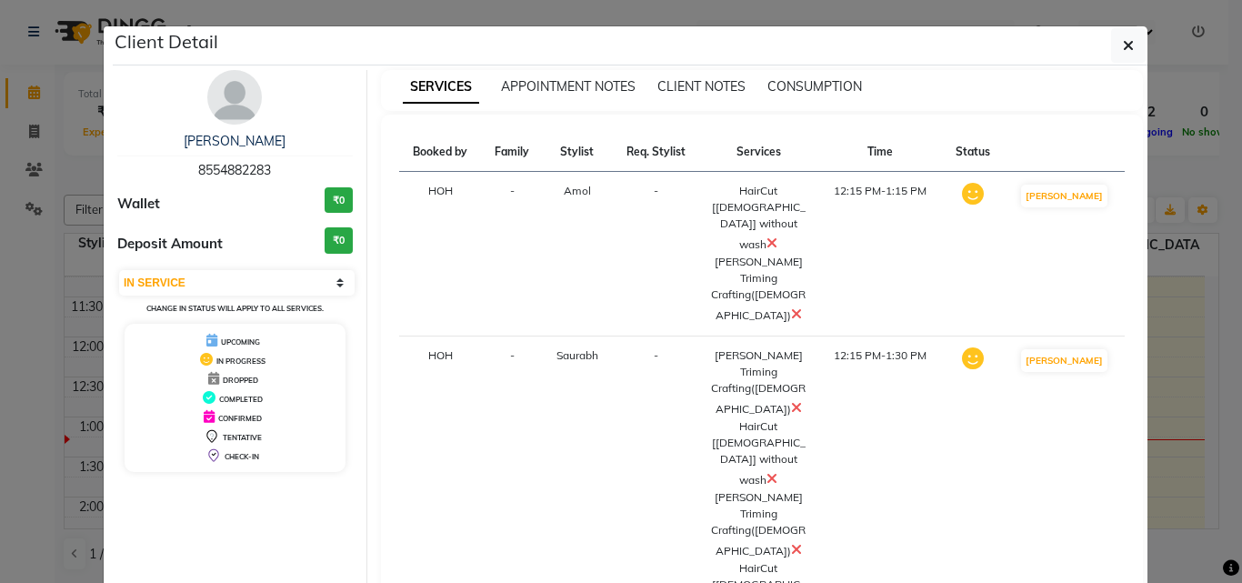
select select "service"
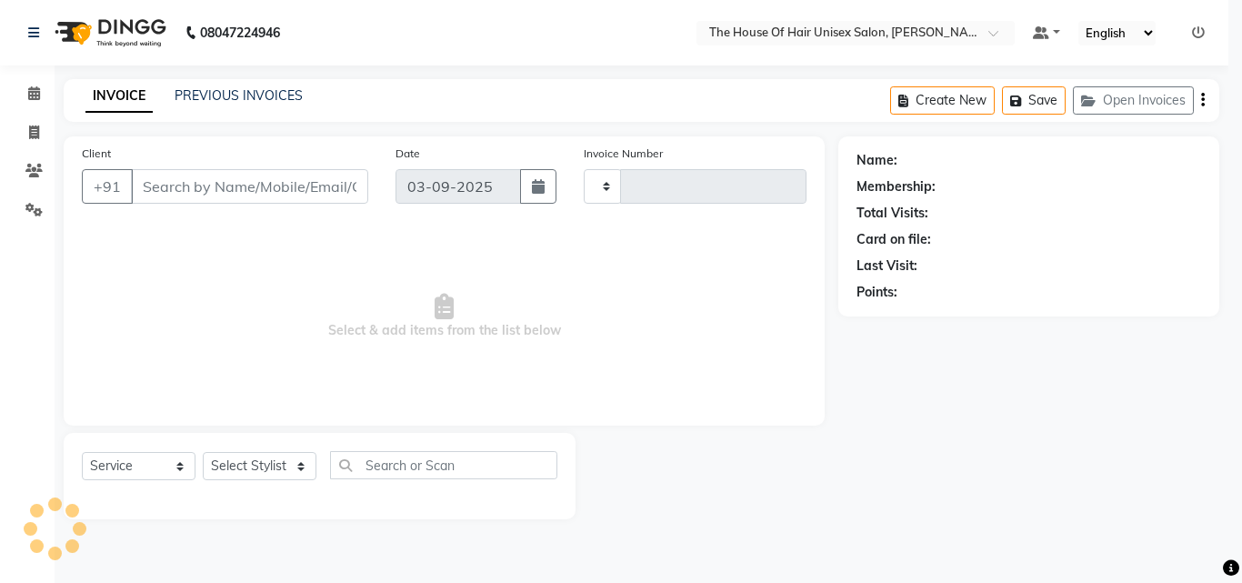
type input "2643"
select select "598"
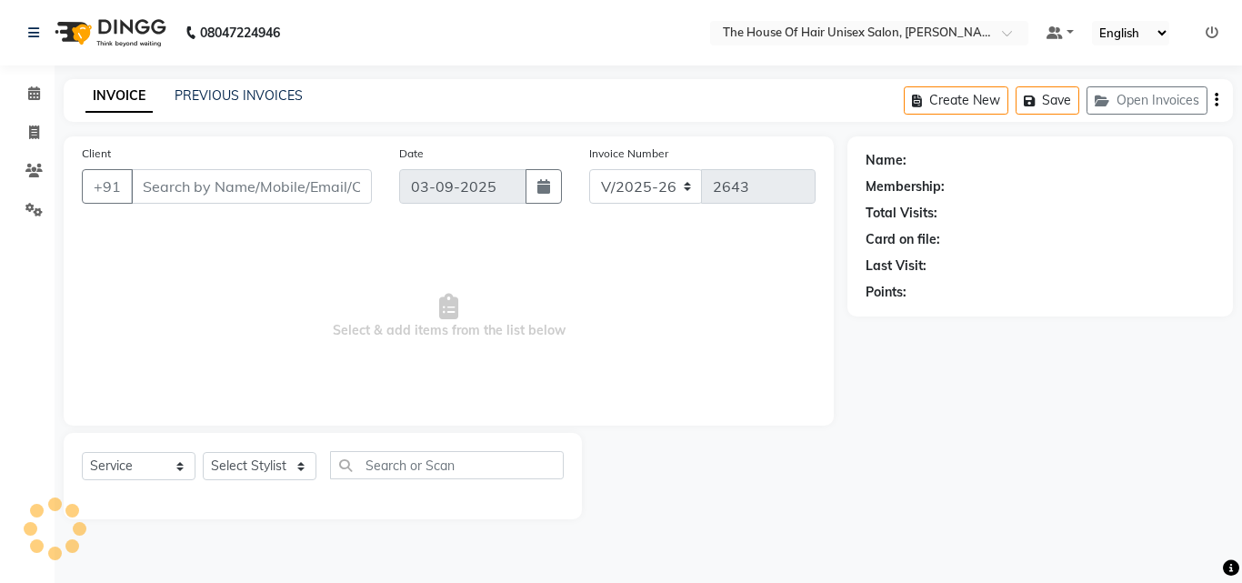
type input "8554882283"
select select "13497"
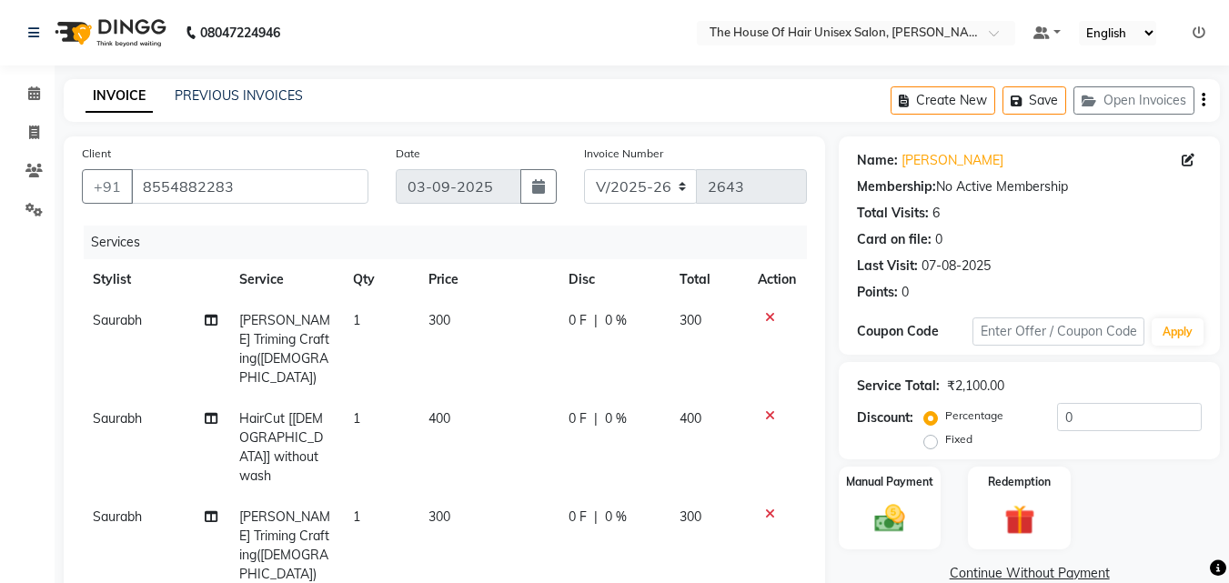
click at [767, 317] on icon at bounding box center [770, 317] width 10 height 13
click at [772, 508] on icon at bounding box center [770, 514] width 10 height 13
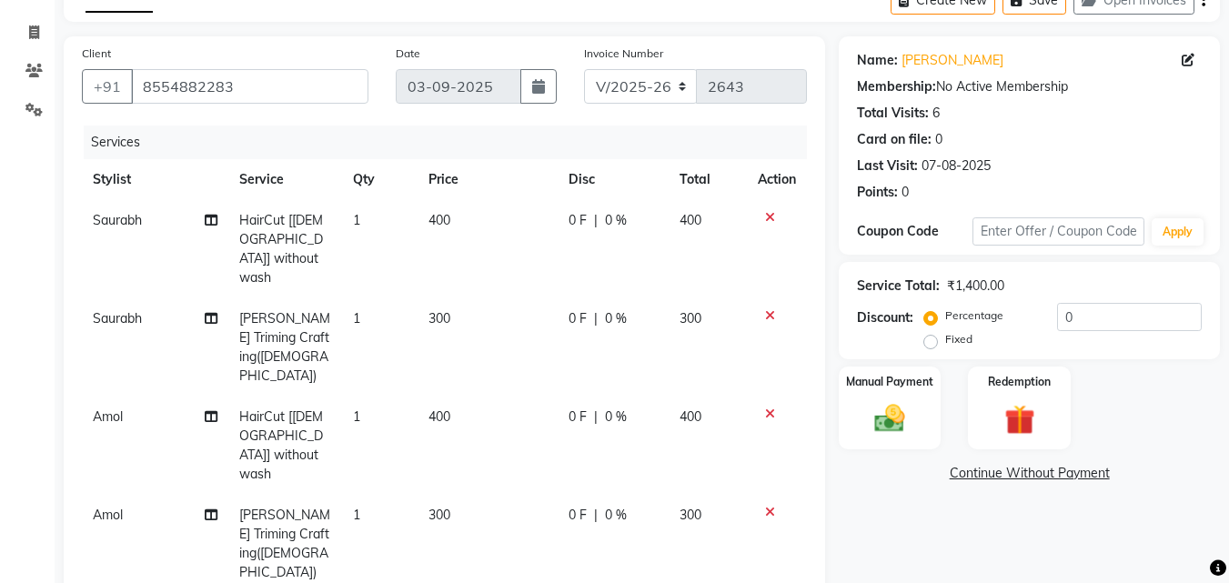
click at [431, 408] on span "400" at bounding box center [439, 416] width 22 height 16
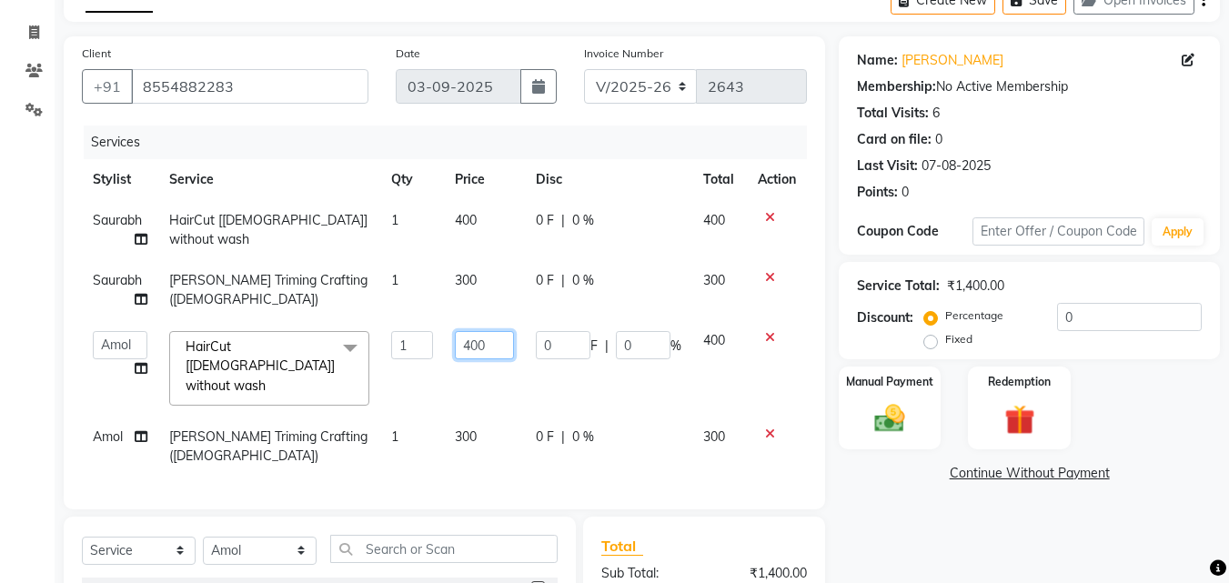
click at [466, 347] on input "400" at bounding box center [484, 345] width 59 height 28
type input "500"
click at [833, 422] on div "Manual Payment Redemption" at bounding box center [1029, 408] width 408 height 83
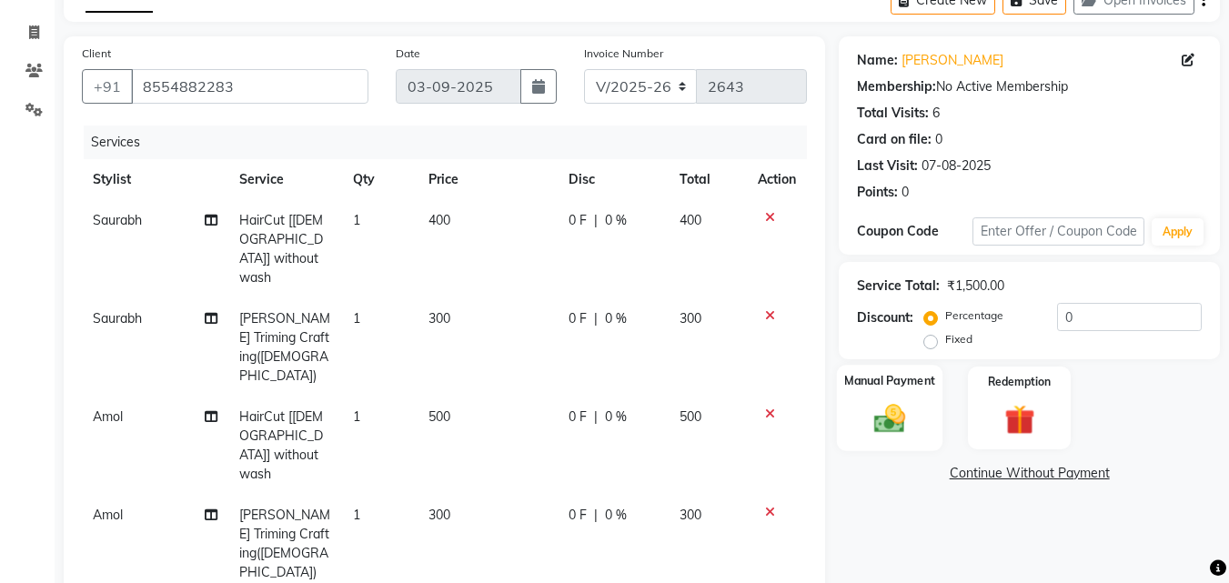
click at [875, 420] on img at bounding box center [889, 418] width 51 height 36
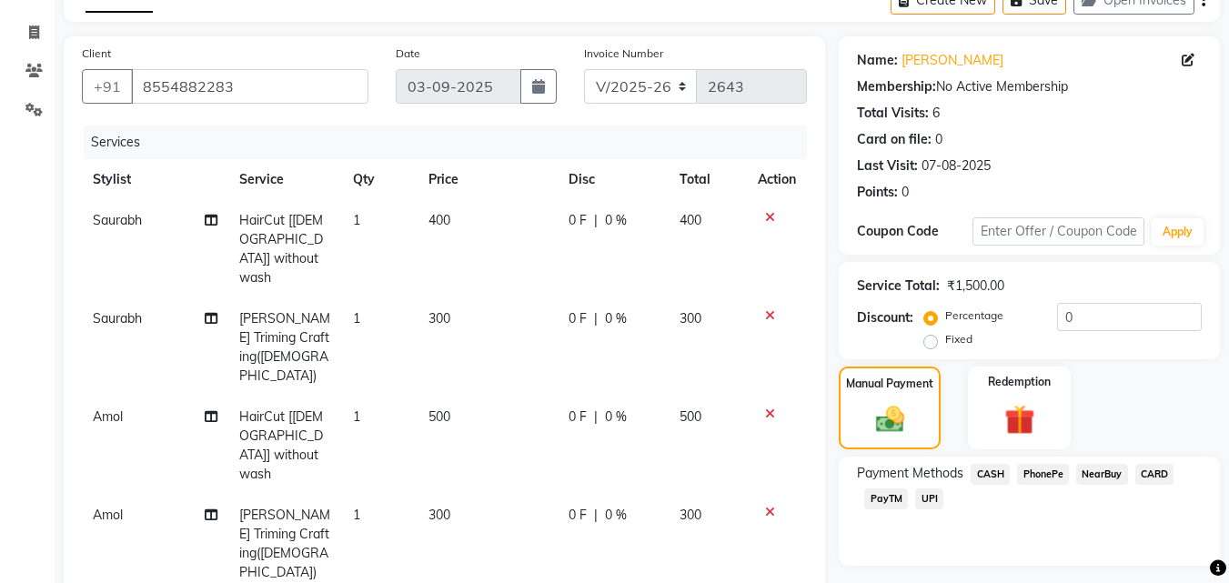
click at [991, 474] on span "CASH" at bounding box center [990, 474] width 39 height 21
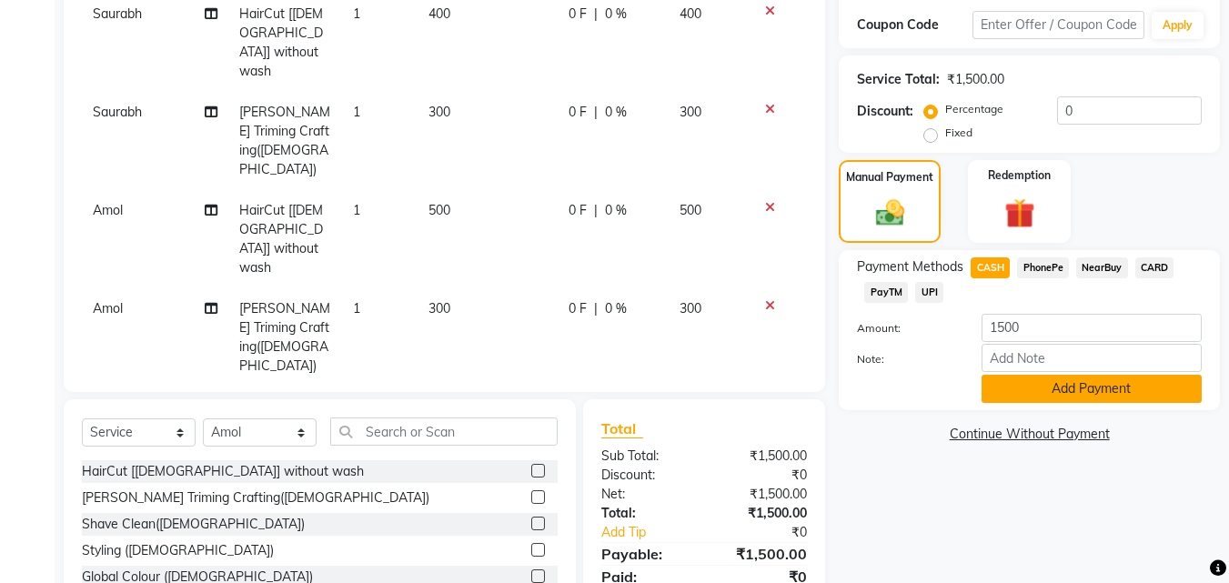
click at [1042, 387] on button "Add Payment" at bounding box center [1091, 389] width 220 height 28
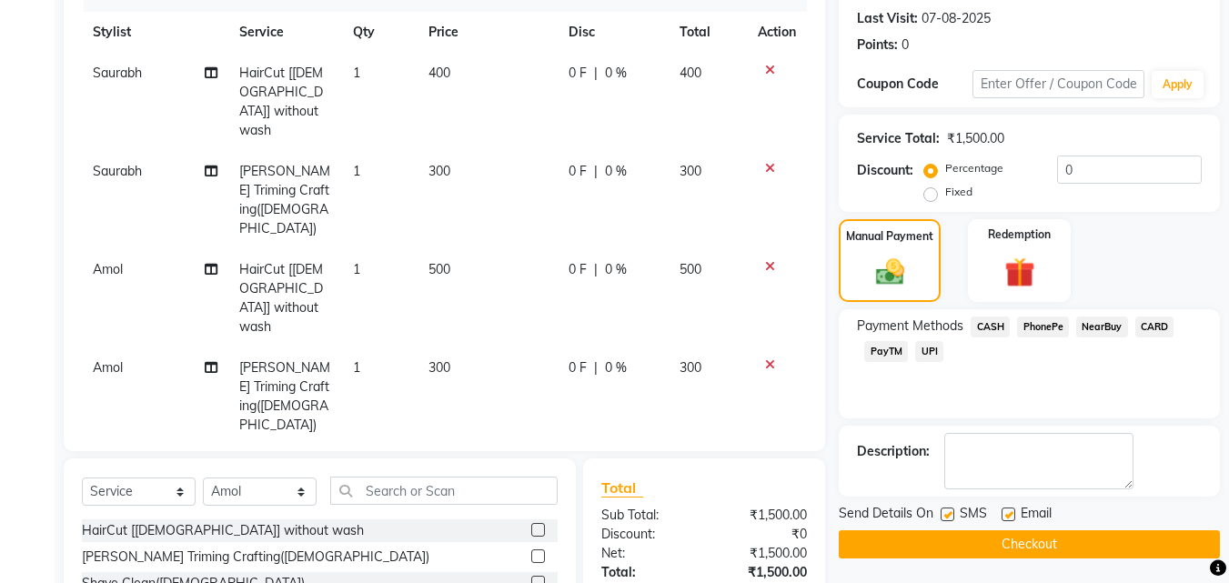
scroll to position [259, 0]
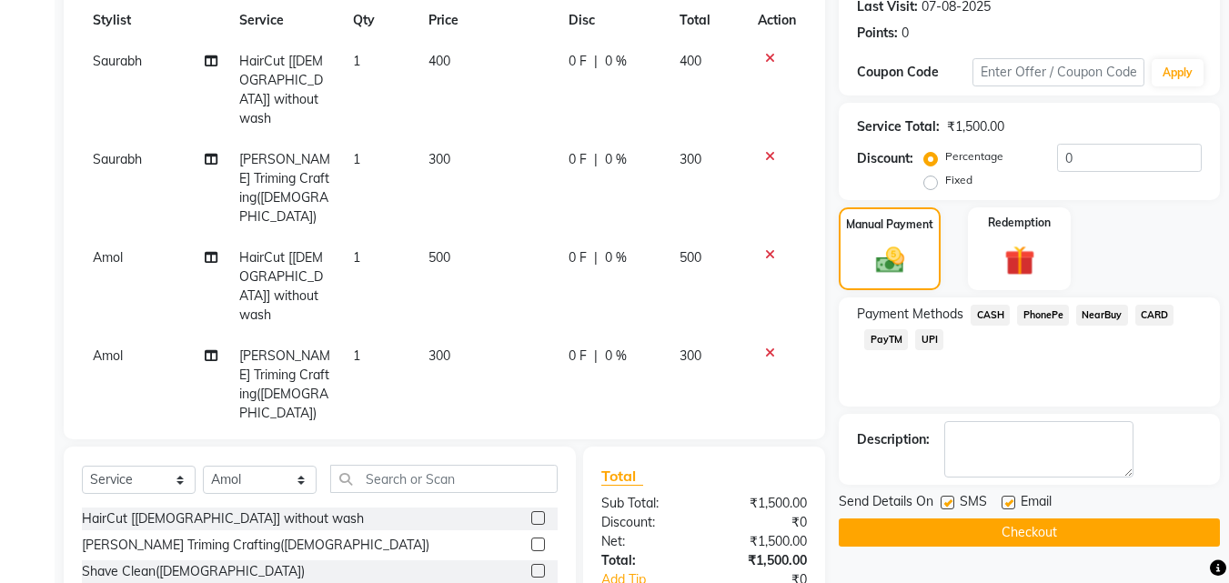
click at [982, 525] on button "Checkout" at bounding box center [1029, 532] width 381 height 28
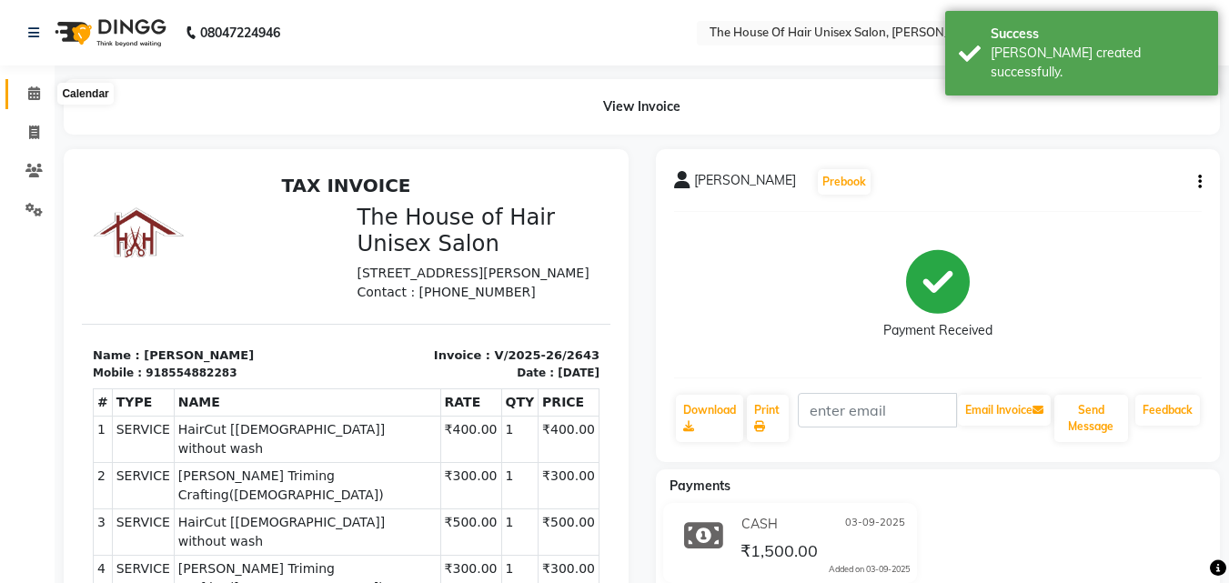
click at [35, 93] on icon at bounding box center [34, 93] width 12 height 14
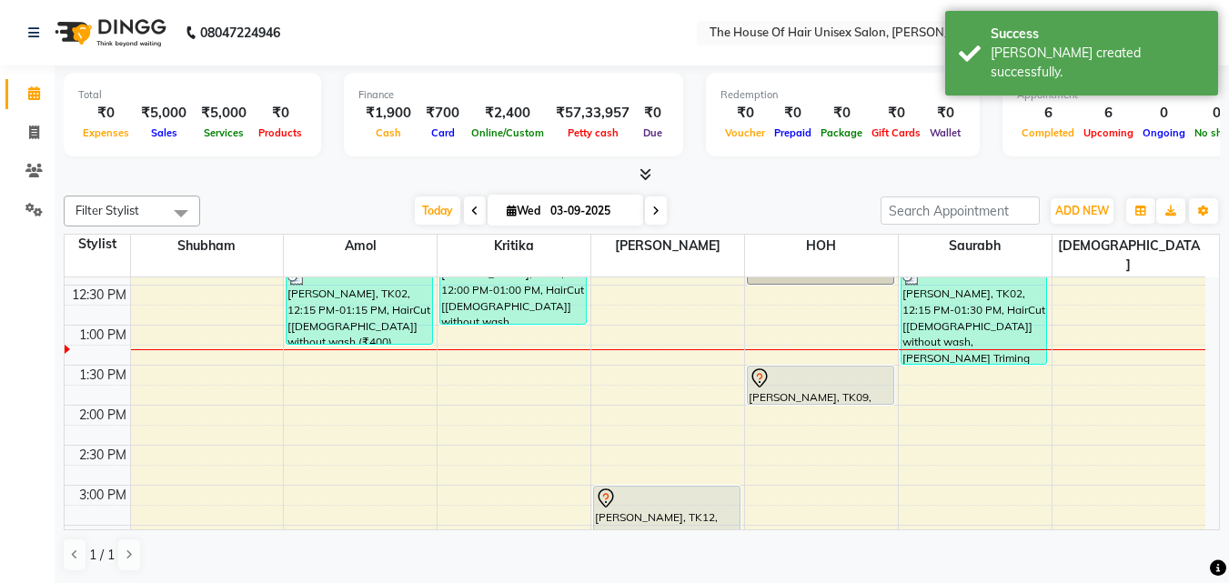
scroll to position [436, 0]
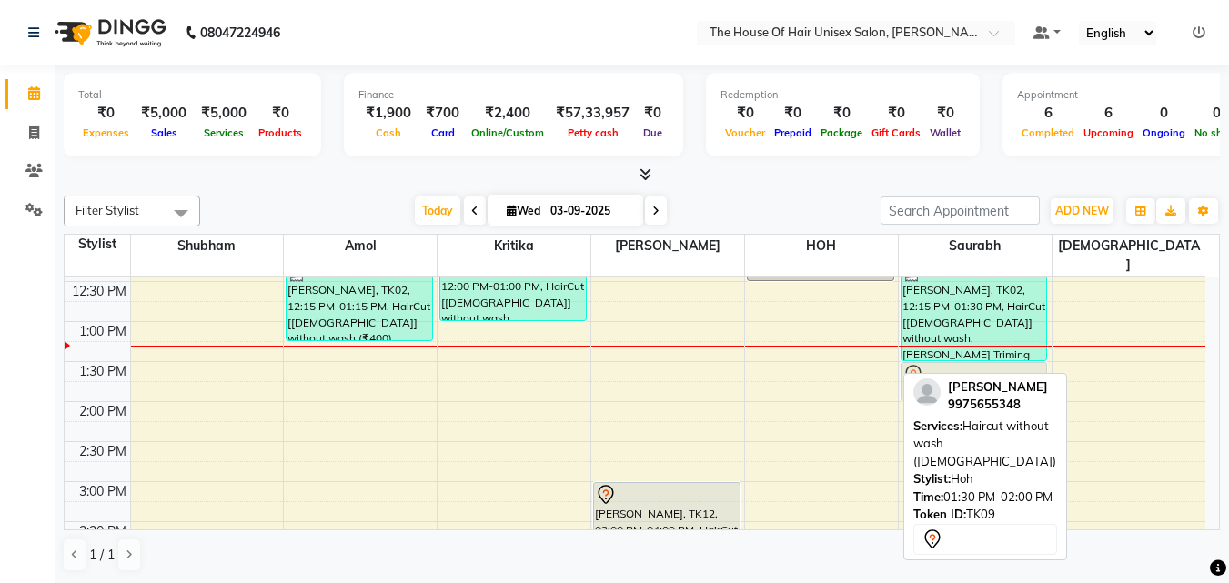
drag, startPoint x: 816, startPoint y: 368, endPoint x: 943, endPoint y: 359, distance: 127.7
click at [943, 359] on tr "[PERSON_NAME], TK03, 09:30 AM-11:20 AM, Haircut without wash ([DEMOGRAPHIC_DATA…" at bounding box center [635, 442] width 1141 height 1200
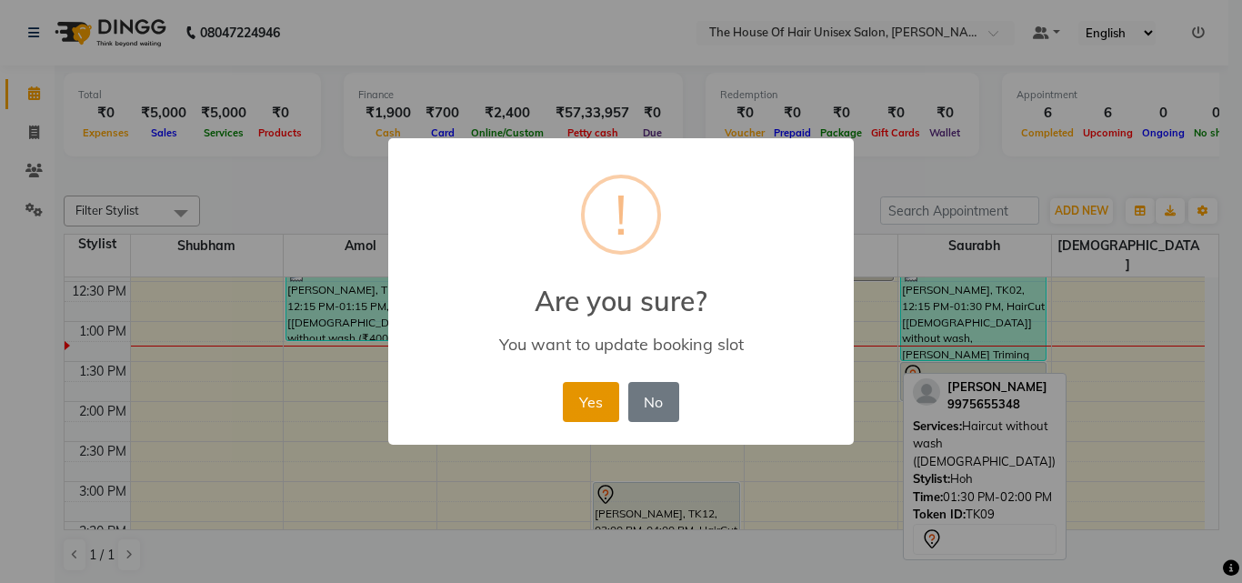
click at [604, 397] on button "Yes" at bounding box center [590, 402] width 55 height 40
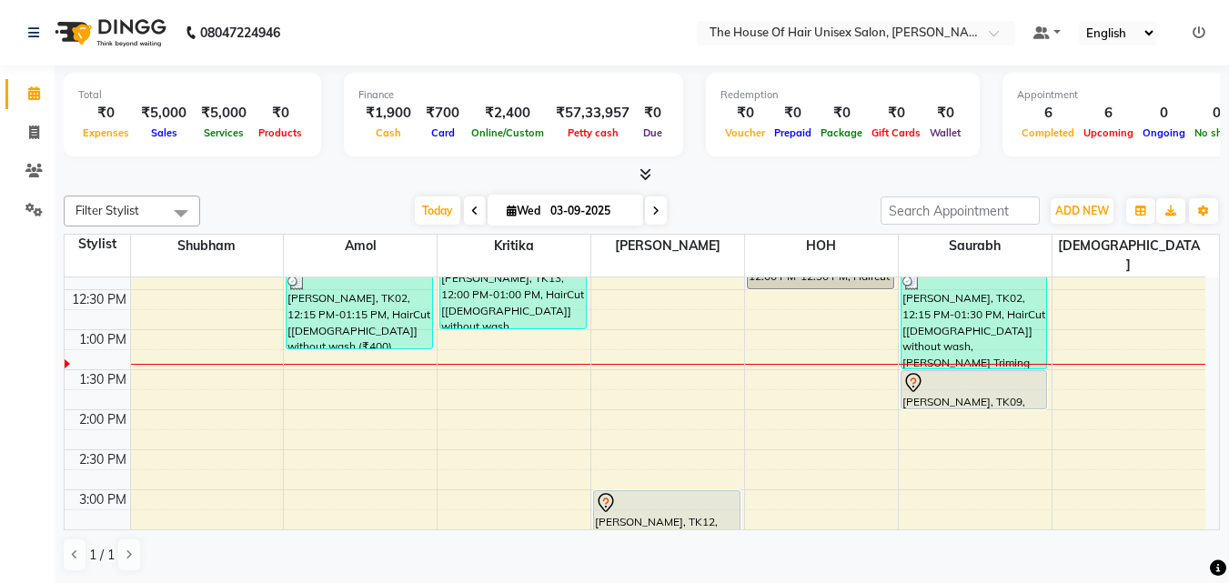
scroll to position [420, 0]
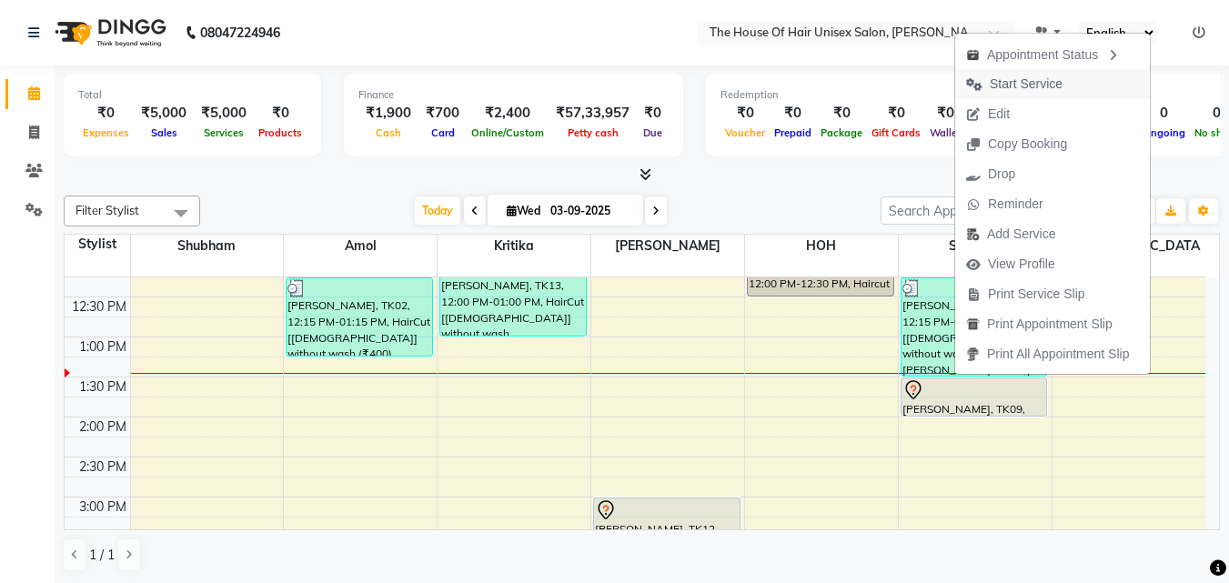
click at [1055, 83] on span "Start Service" at bounding box center [1026, 84] width 73 height 19
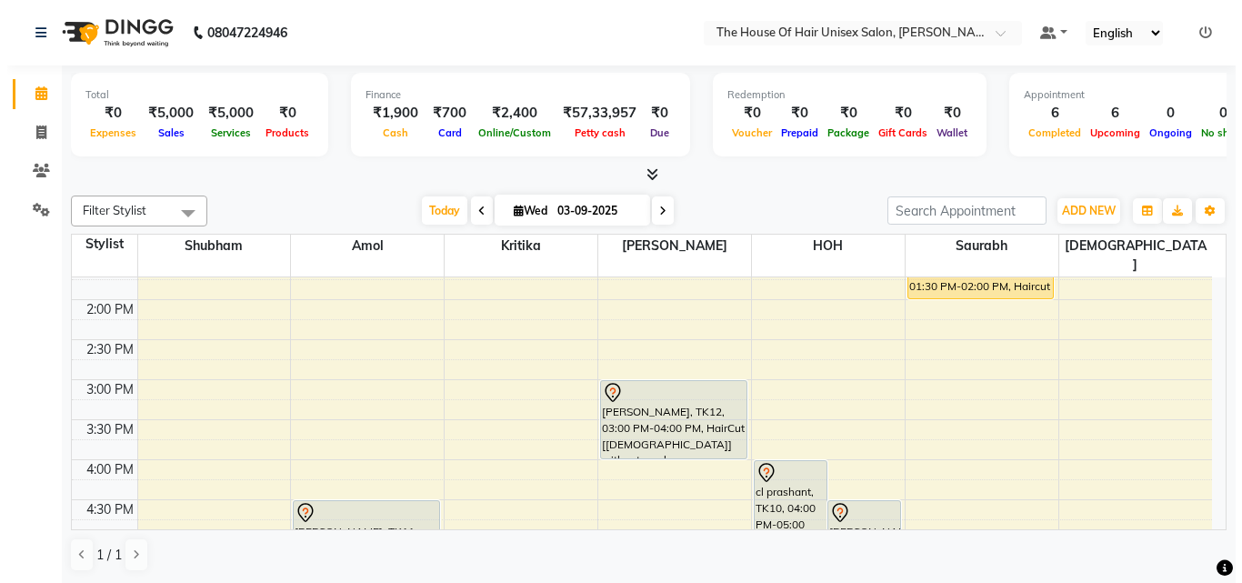
scroll to position [538, 0]
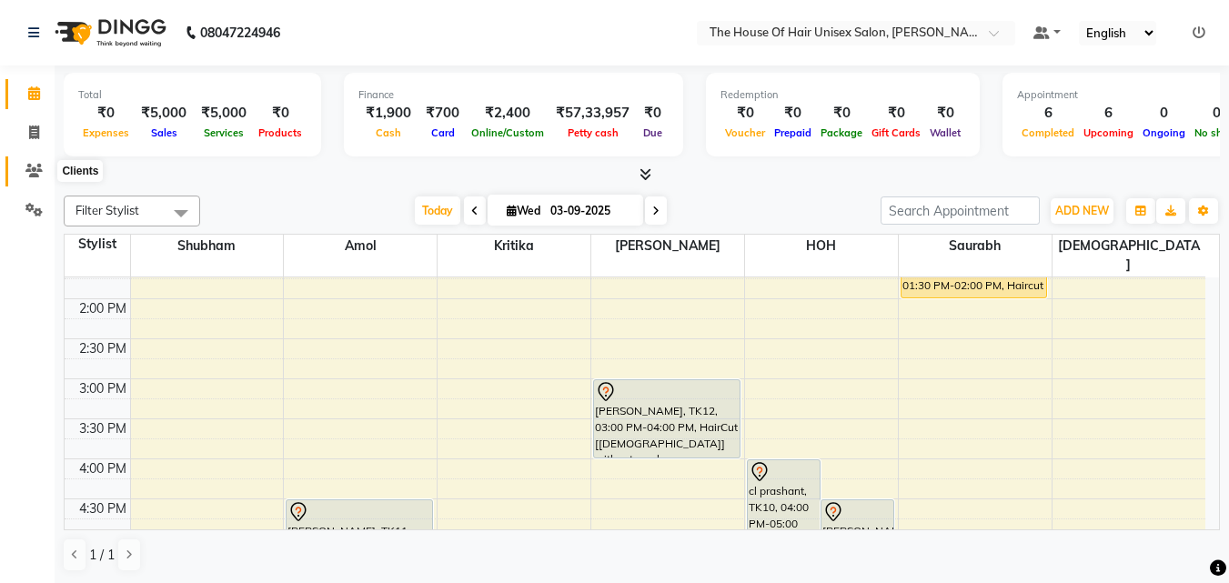
click at [39, 170] on icon at bounding box center [33, 171] width 17 height 14
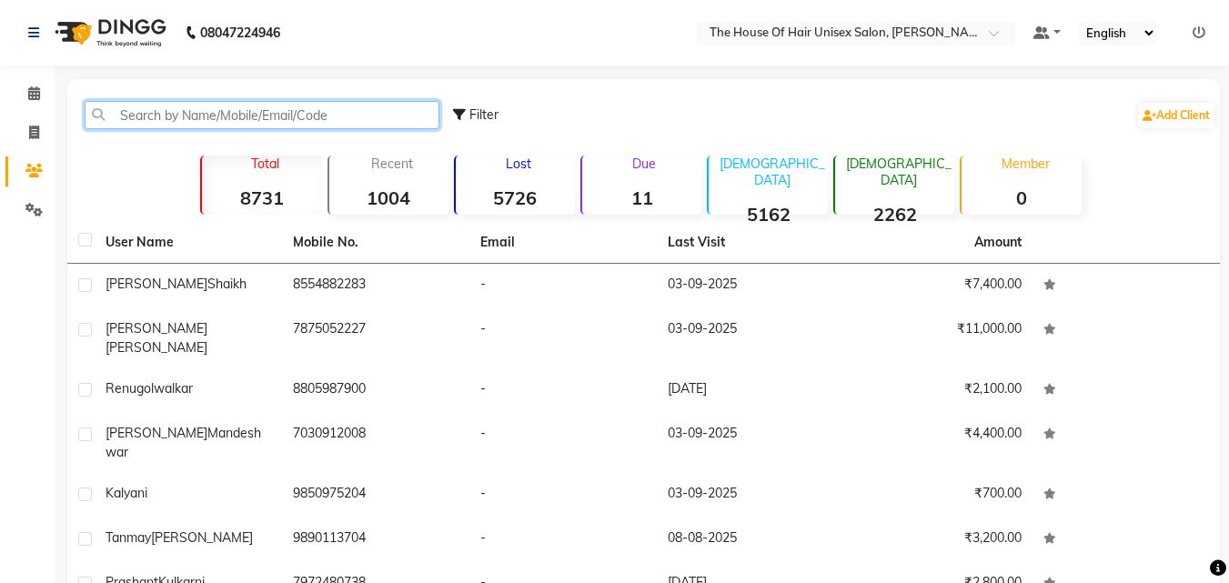
click at [228, 115] on input "text" at bounding box center [262, 115] width 355 height 28
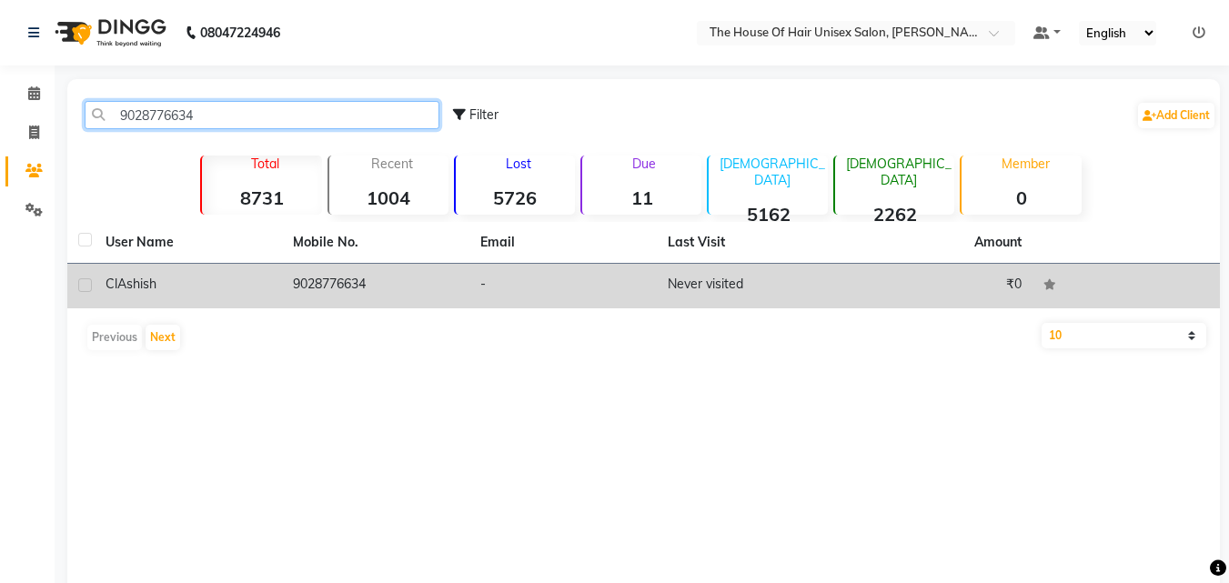
type input "9028776634"
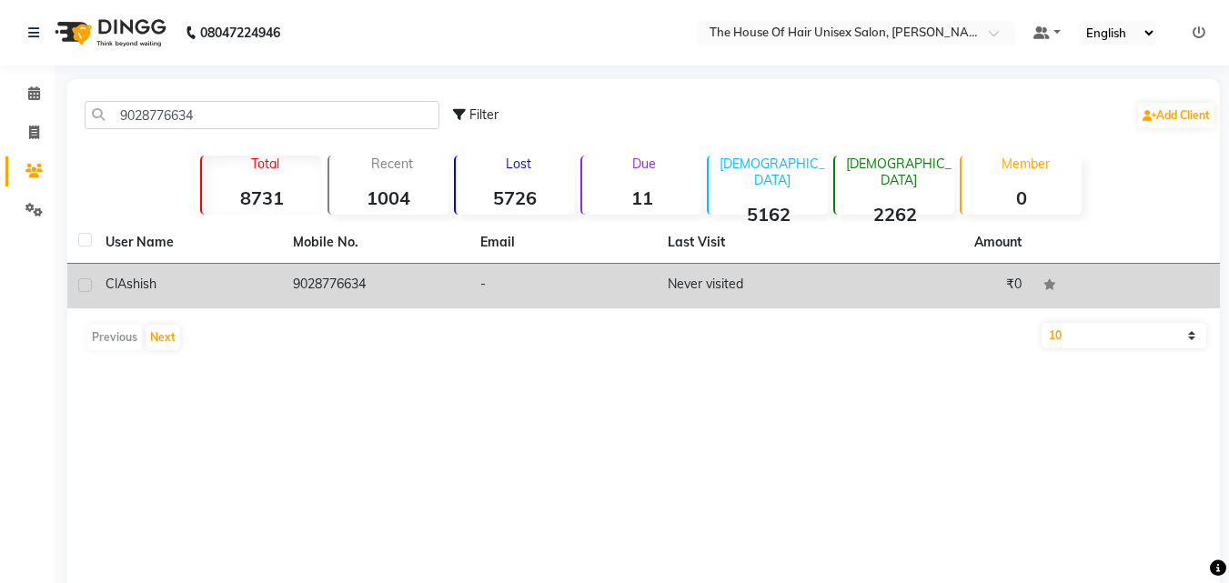
click at [380, 287] on td "9028776634" at bounding box center [375, 286] width 187 height 45
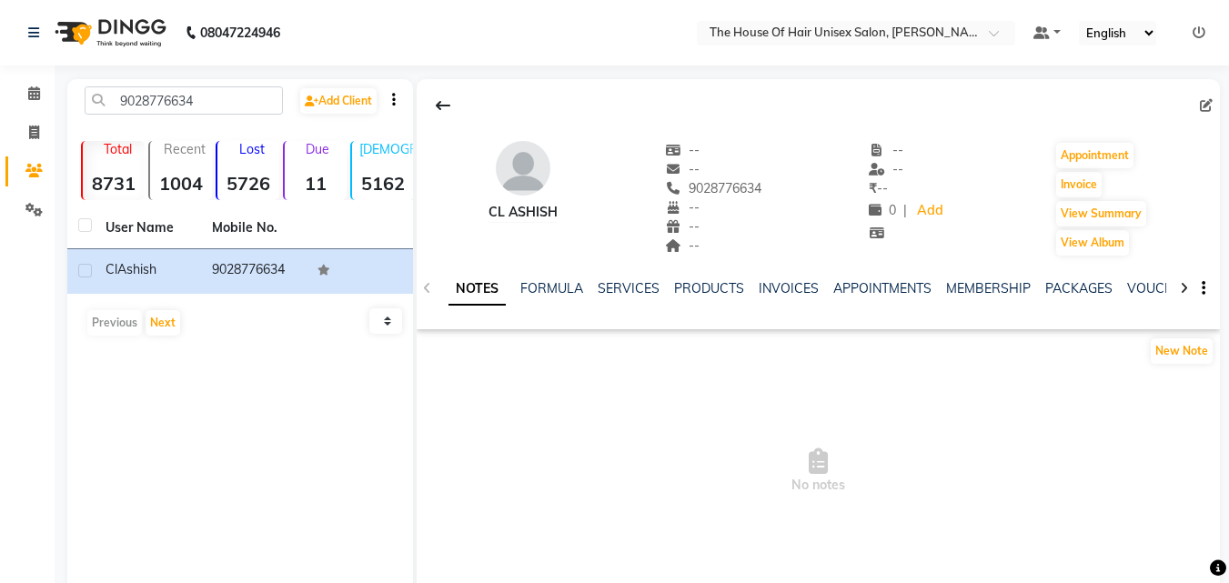
click at [621, 279] on div "SERVICES" at bounding box center [629, 288] width 62 height 19
click at [623, 289] on link "SERVICES" at bounding box center [629, 288] width 62 height 16
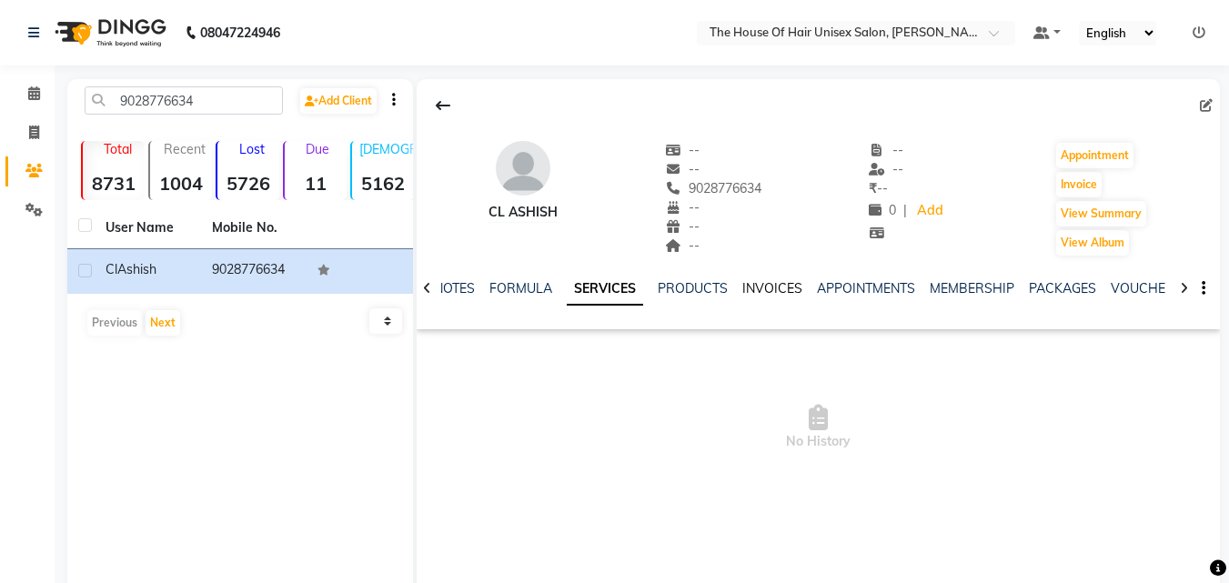
click at [772, 286] on link "INVOICES" at bounding box center [772, 288] width 60 height 16
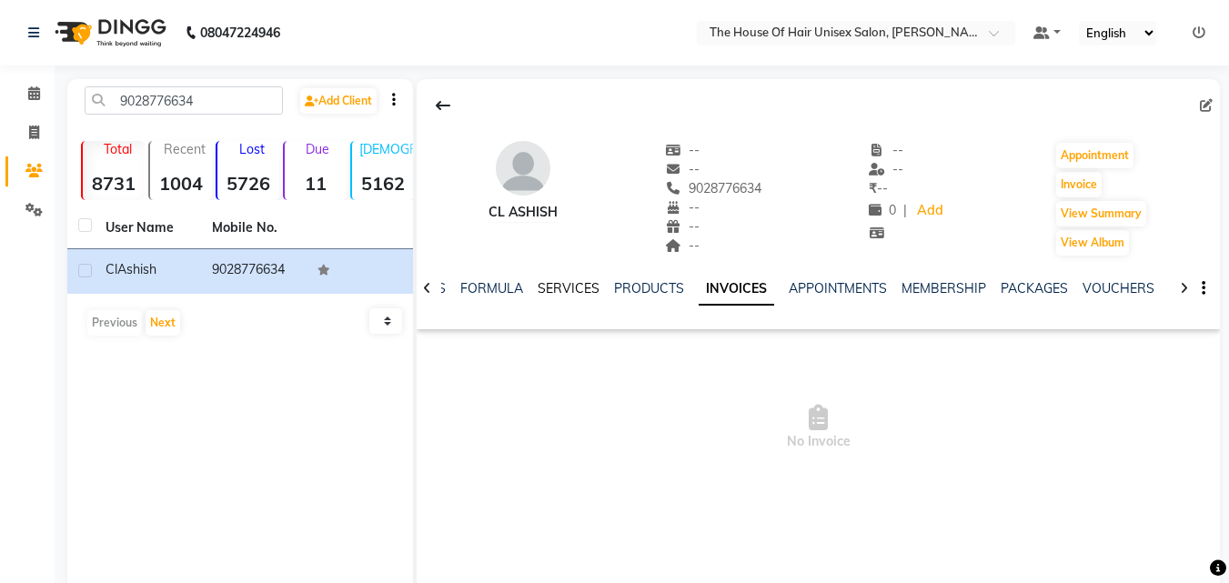
click at [555, 282] on link "SERVICES" at bounding box center [569, 288] width 62 height 16
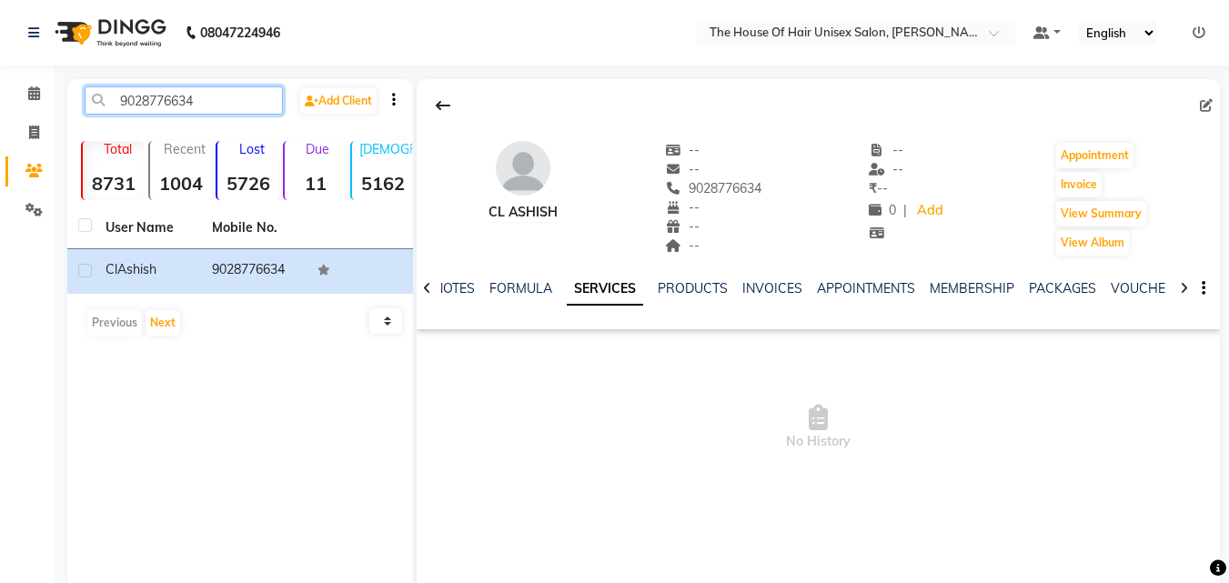
drag, startPoint x: 195, startPoint y: 99, endPoint x: 111, endPoint y: 99, distance: 83.7
click at [111, 99] on input "9028776634" at bounding box center [184, 100] width 198 height 28
click at [508, 410] on span "No History" at bounding box center [818, 428] width 803 height 182
click at [29, 83] on link "Calendar" at bounding box center [27, 94] width 44 height 30
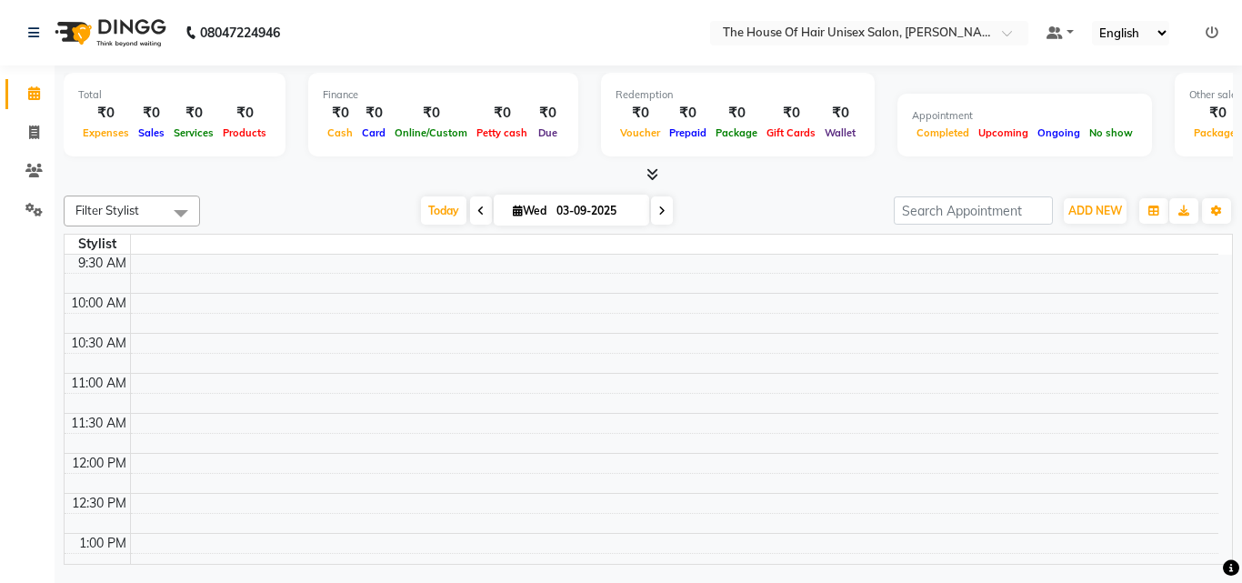
scroll to position [57, 0]
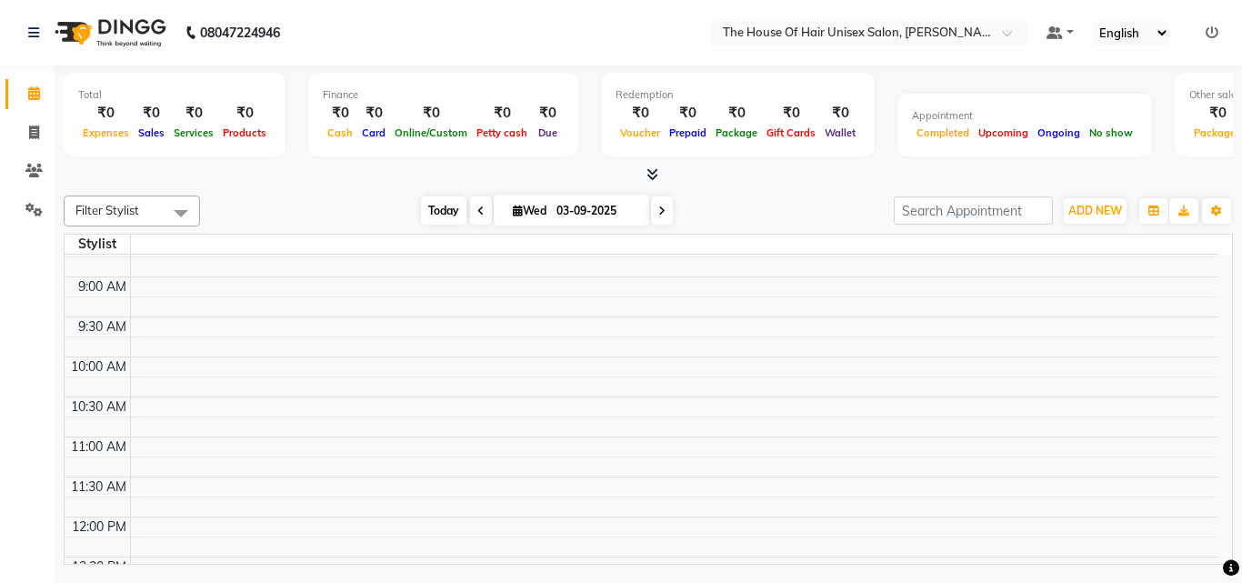
click at [444, 210] on span "Today" at bounding box center [443, 210] width 45 height 28
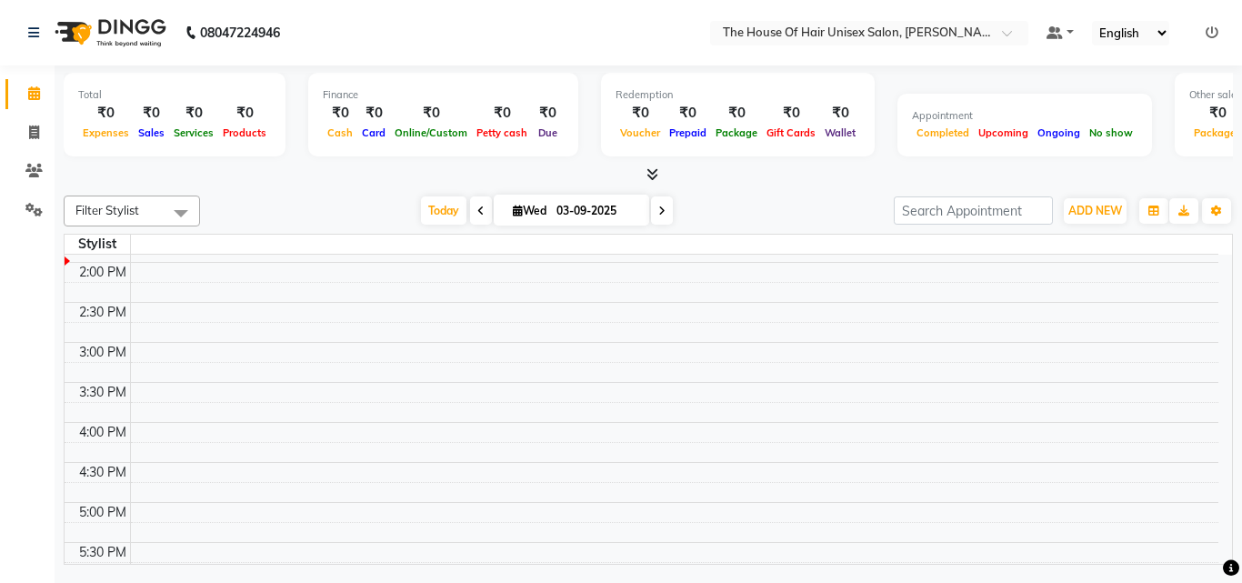
scroll to position [475, 0]
click at [445, 208] on span "Today" at bounding box center [443, 210] width 45 height 28
click at [656, 206] on span at bounding box center [662, 210] width 22 height 28
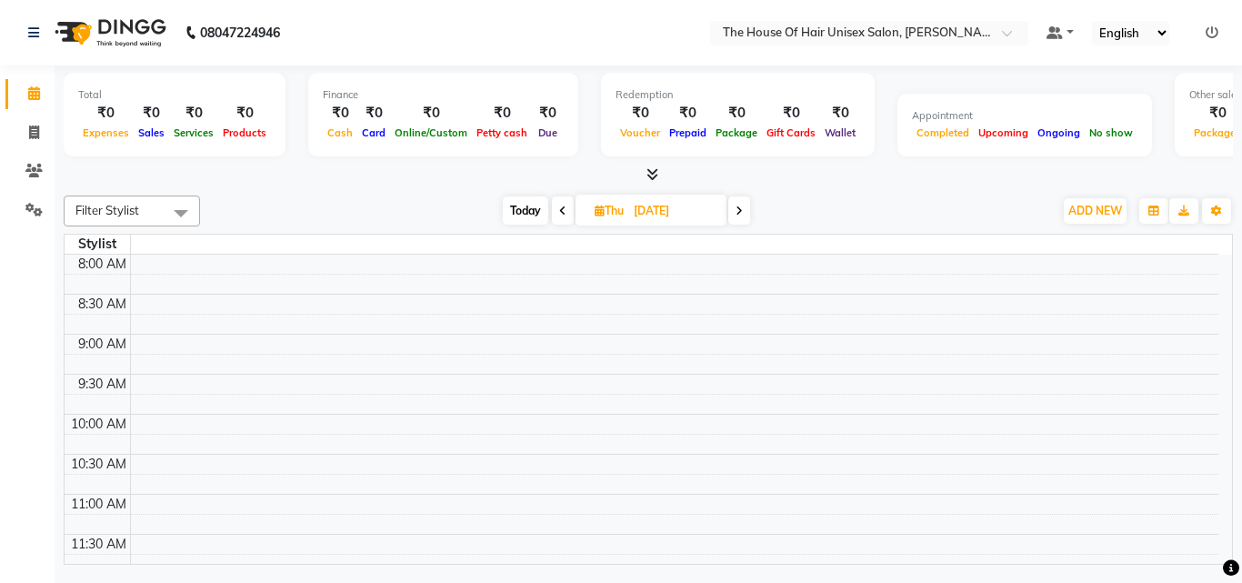
click at [520, 206] on span "Today" at bounding box center [525, 210] width 45 height 28
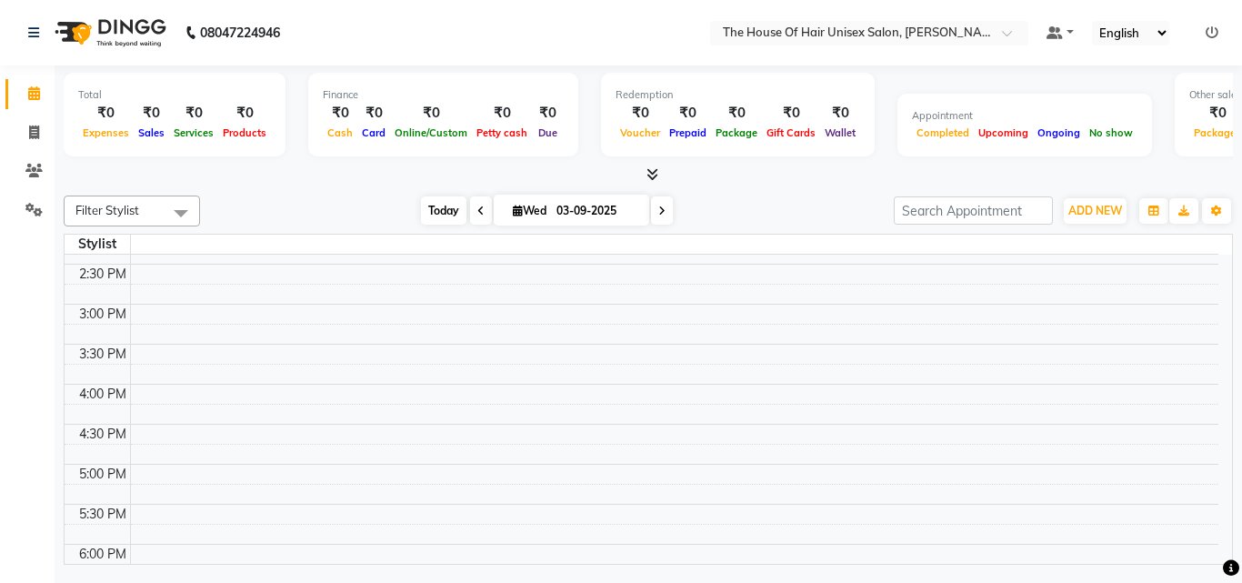
click at [432, 208] on span "Today" at bounding box center [443, 210] width 45 height 28
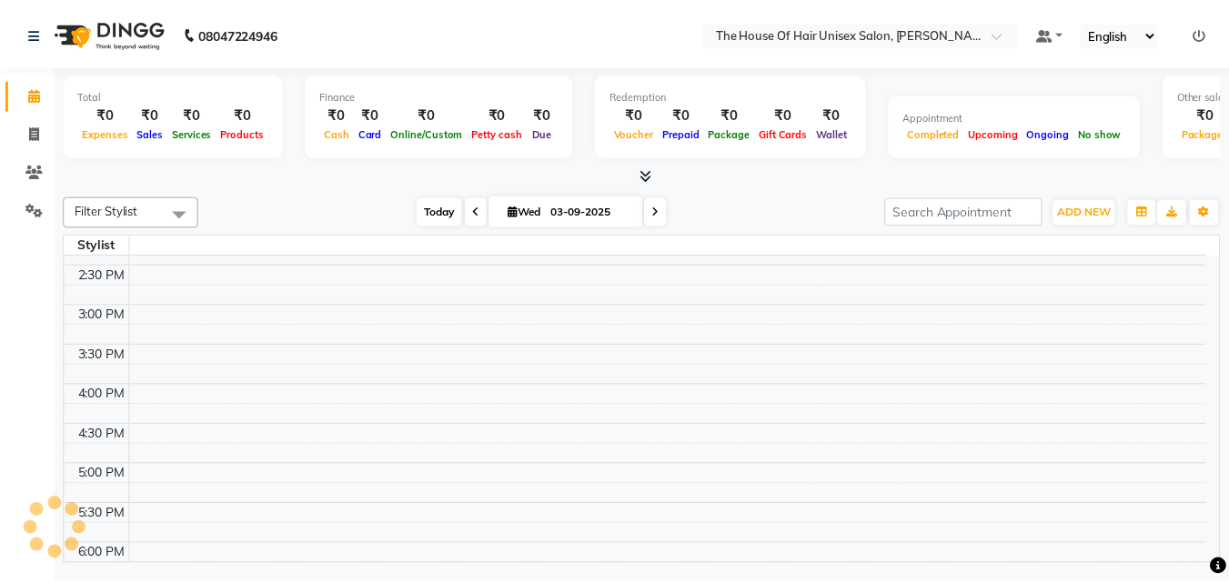
scroll to position [0, 0]
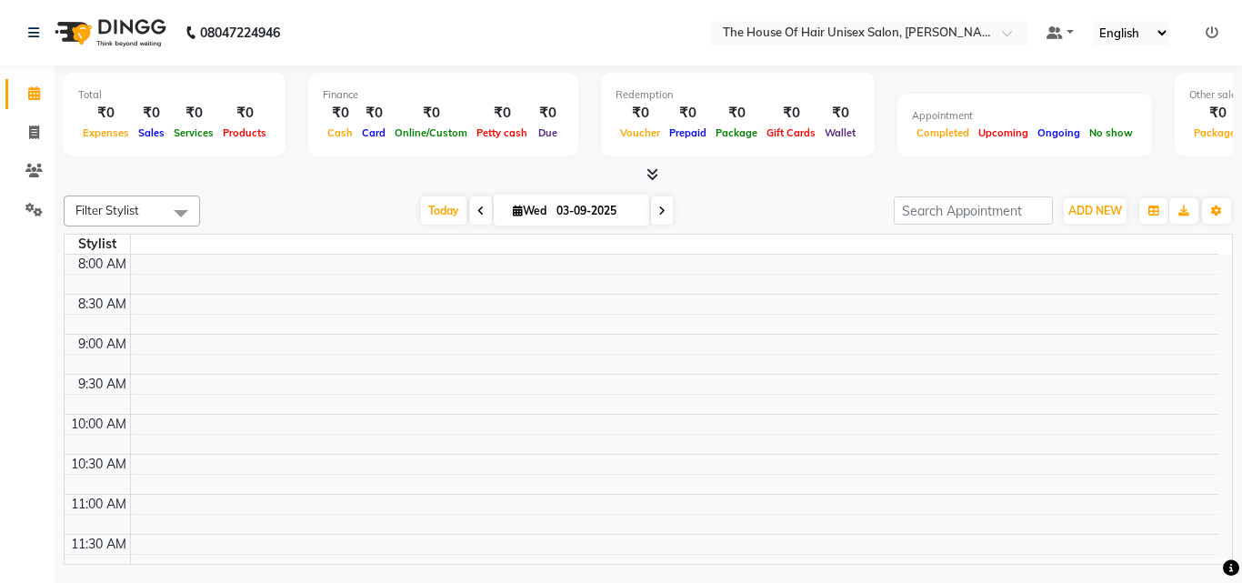
click at [788, 201] on div "[DATE] [DATE]" at bounding box center [547, 210] width 676 height 27
click at [439, 207] on span "Today" at bounding box center [443, 210] width 45 height 28
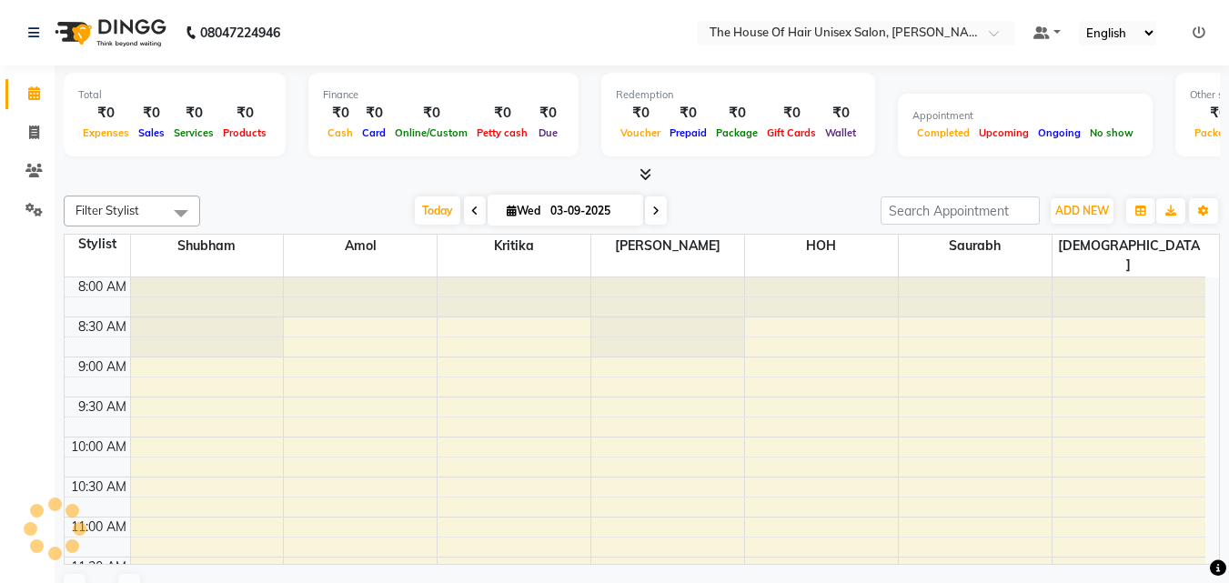
scroll to position [481, 0]
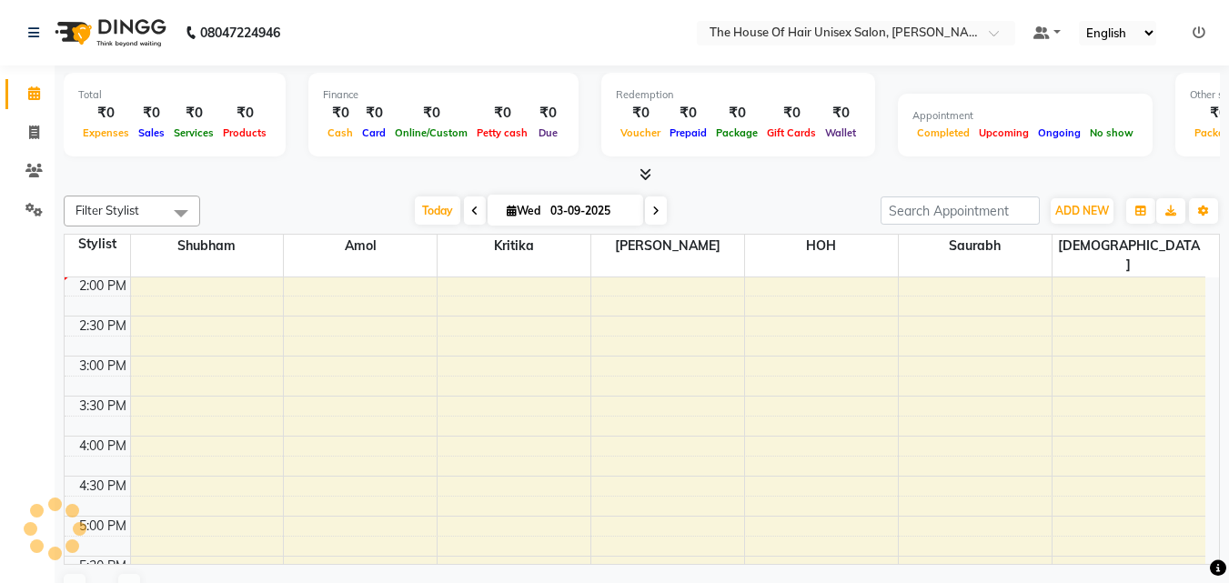
click at [661, 208] on span at bounding box center [656, 210] width 22 height 28
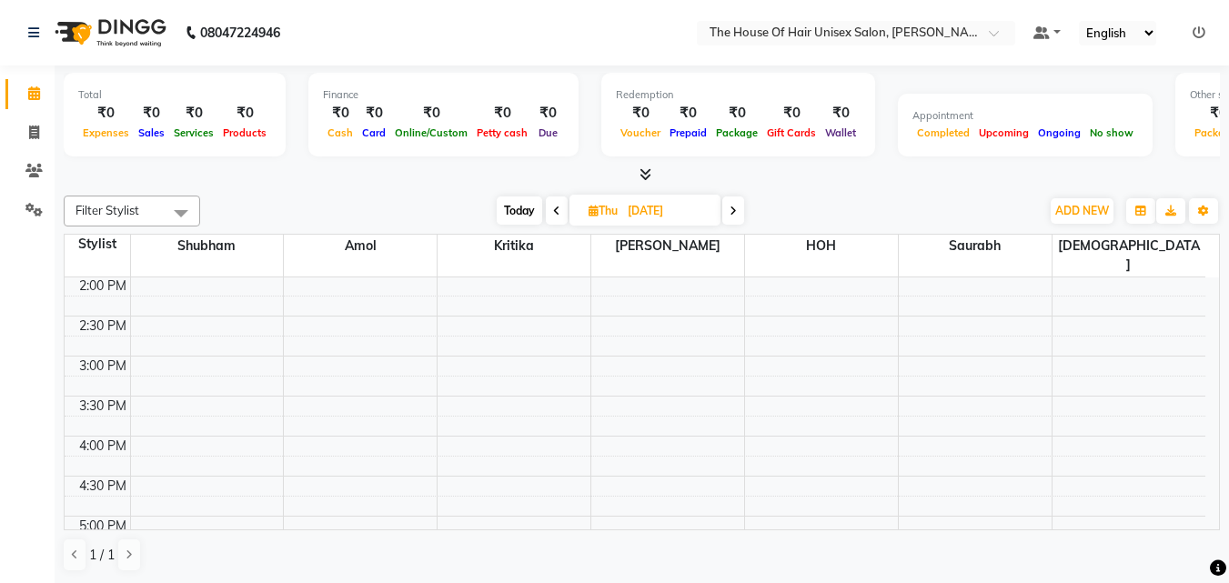
click at [517, 203] on span "Today" at bounding box center [519, 210] width 45 height 28
type input "03-09-2025"
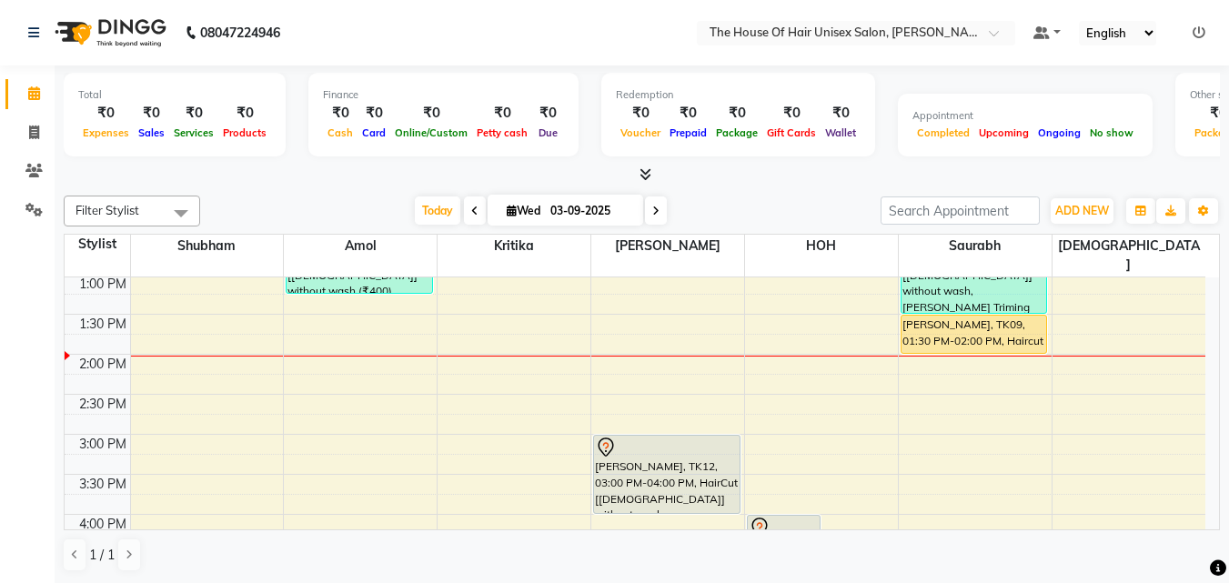
scroll to position [409, 0]
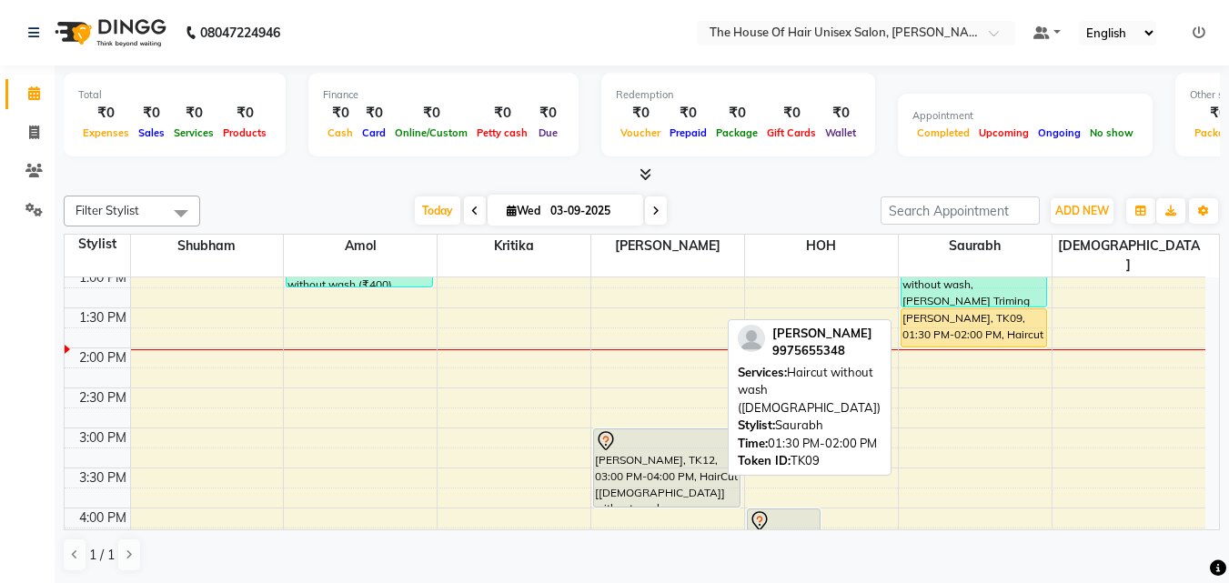
click at [971, 309] on div "[PERSON_NAME], TK09, 01:30 PM-02:00 PM, Haircut without wash ([DEMOGRAPHIC_DATA…" at bounding box center [974, 327] width 146 height 37
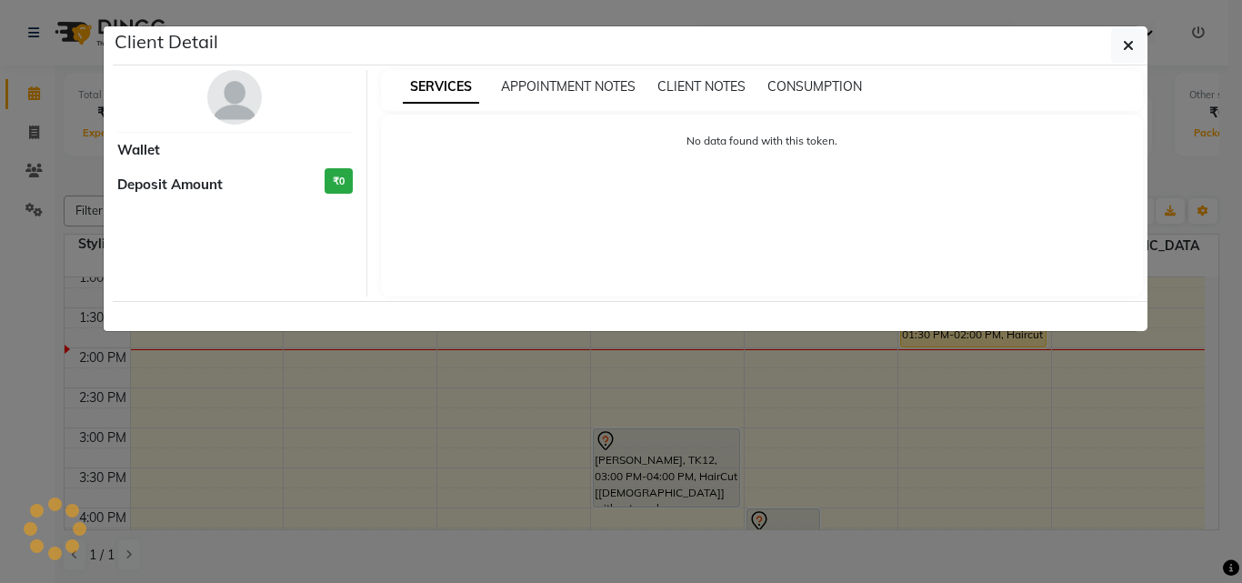
select select "1"
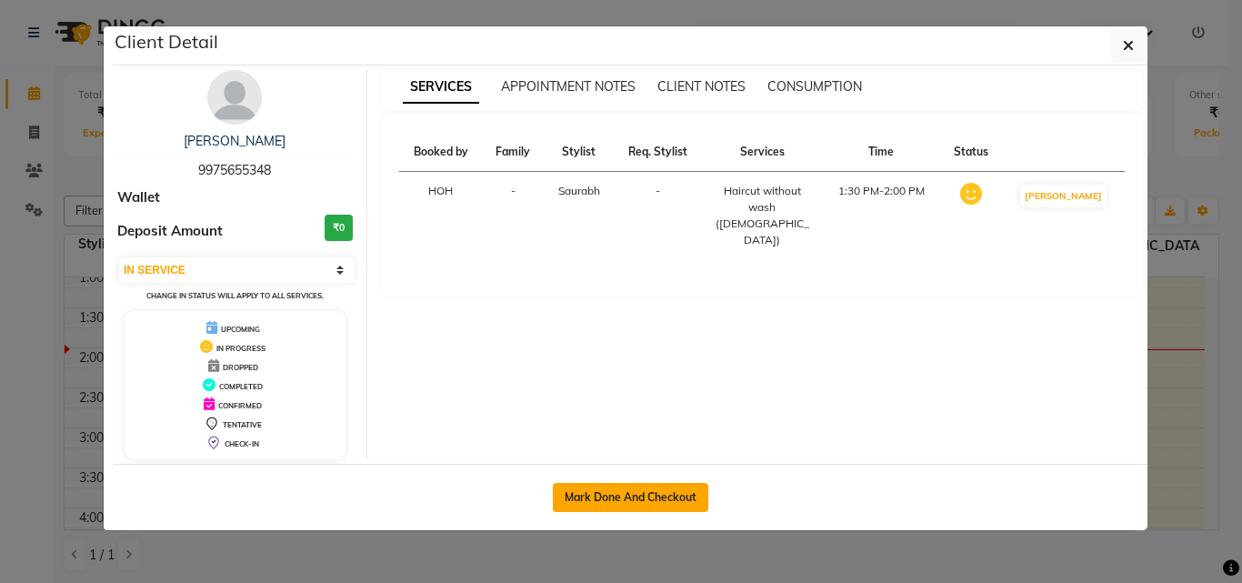
click at [648, 491] on button "Mark Done And Checkout" at bounding box center [631, 497] width 156 height 29
select select "598"
select select "service"
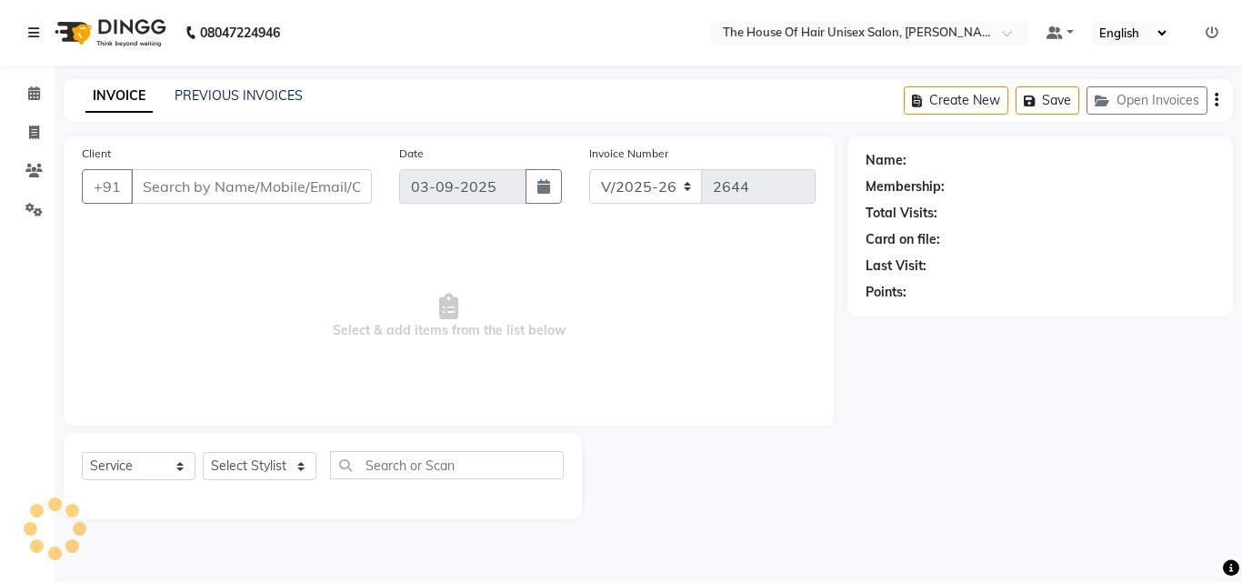
type input "9975655348"
select select "86145"
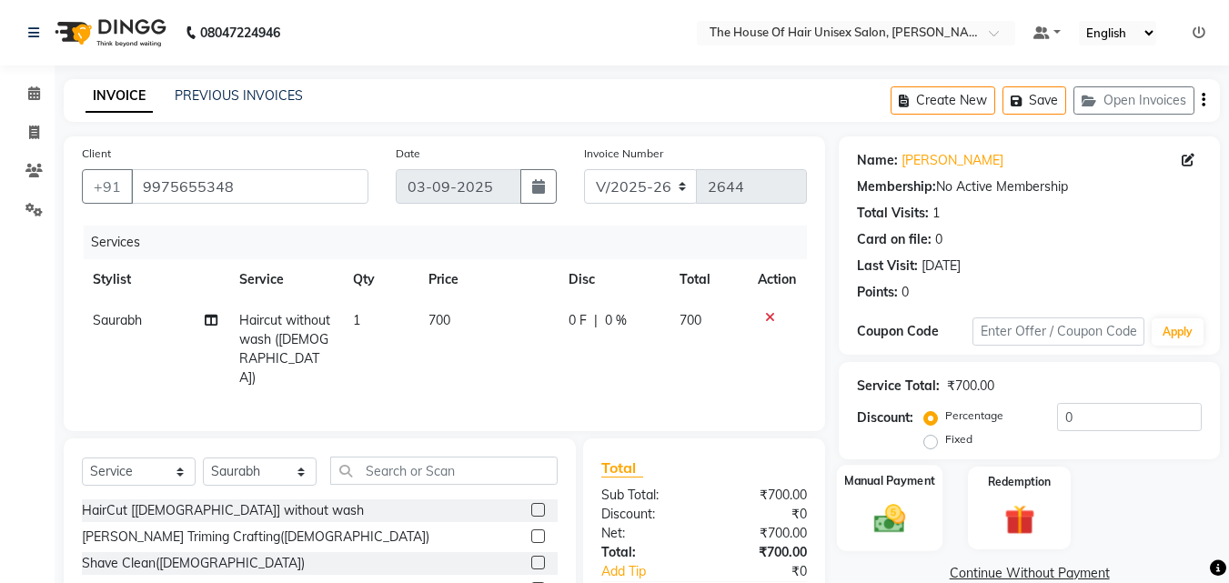
click at [892, 481] on label "Manual Payment" at bounding box center [889, 480] width 91 height 17
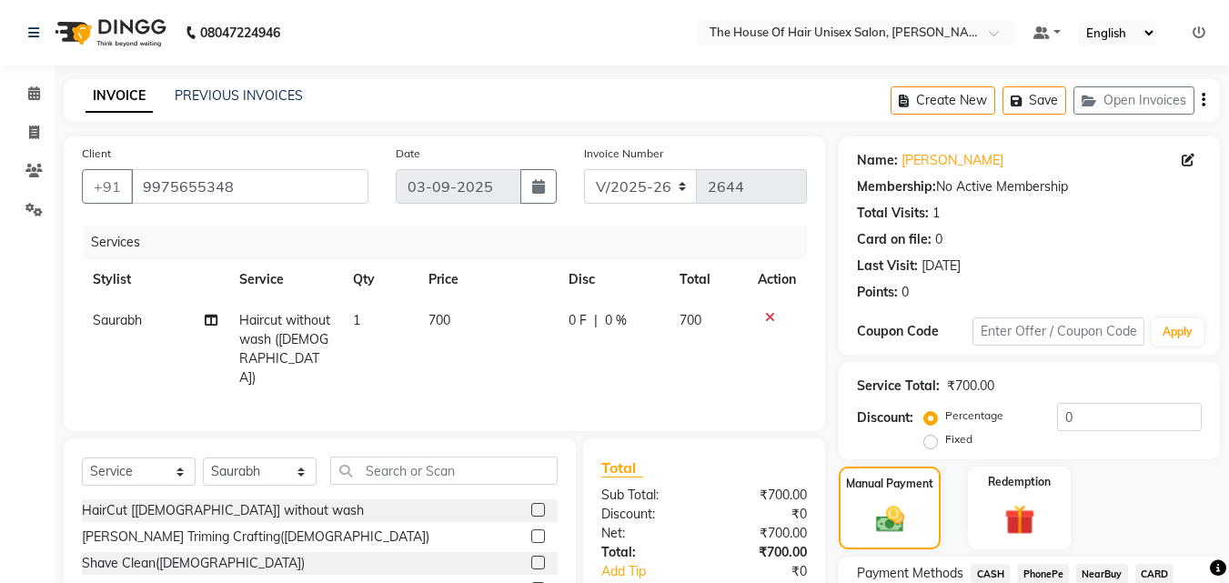
scroll to position [143, 0]
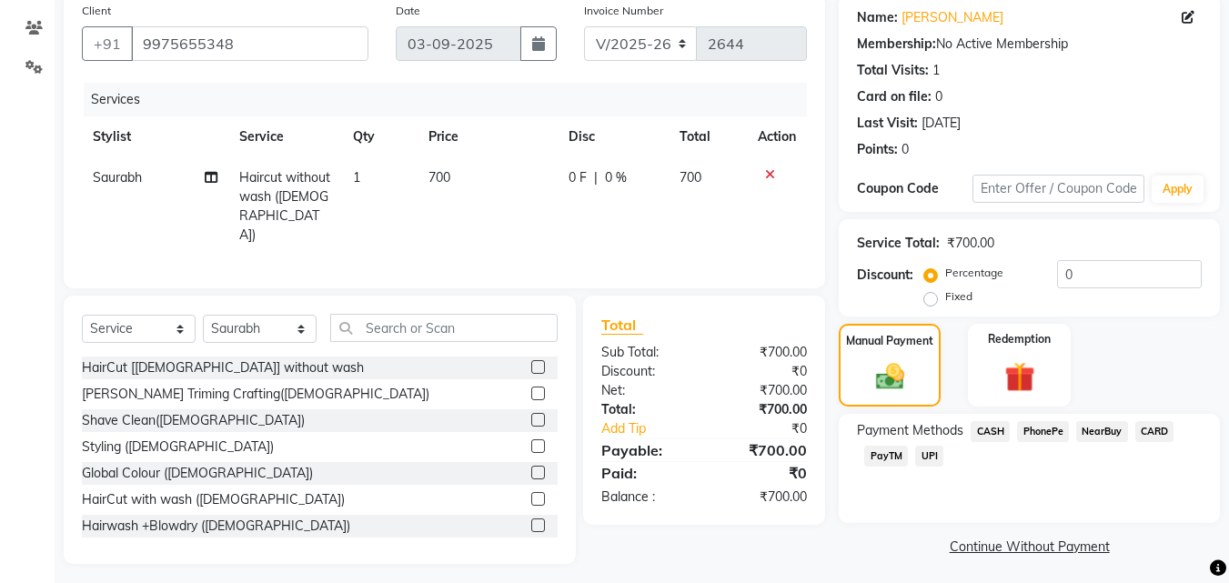
click at [990, 430] on span "CASH" at bounding box center [990, 431] width 39 height 21
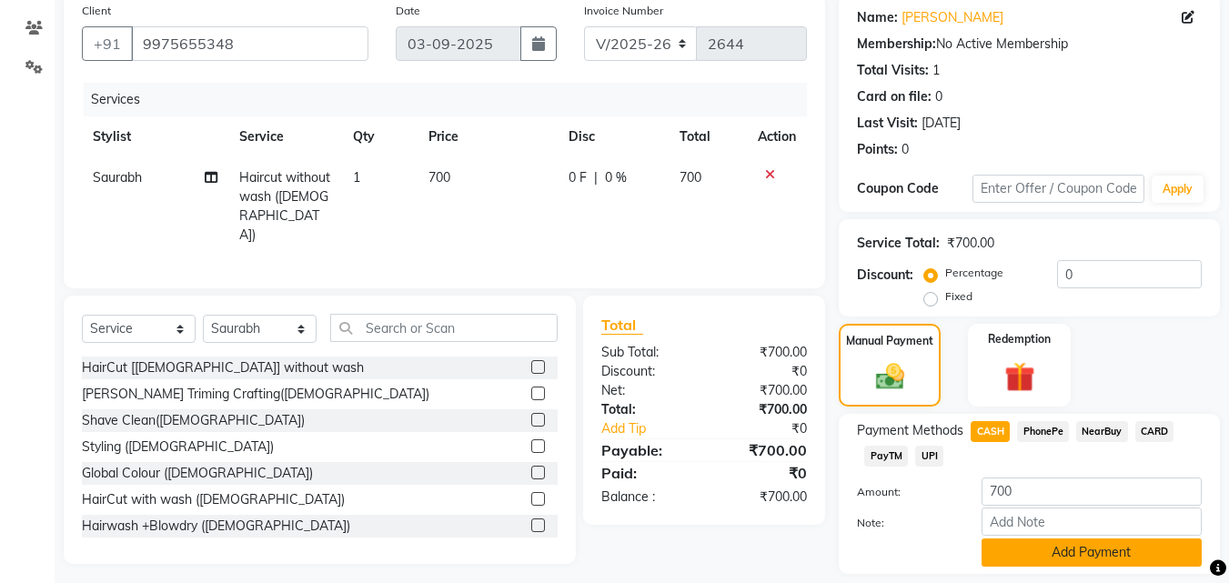
click at [1068, 549] on button "Add Payment" at bounding box center [1091, 552] width 220 height 28
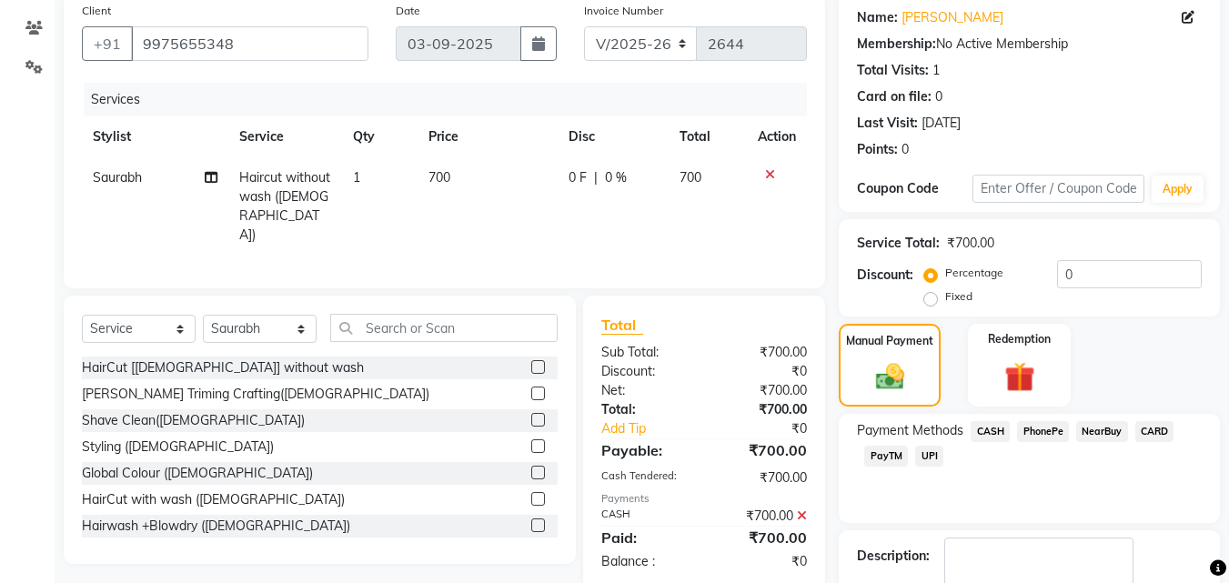
scroll to position [250, 0]
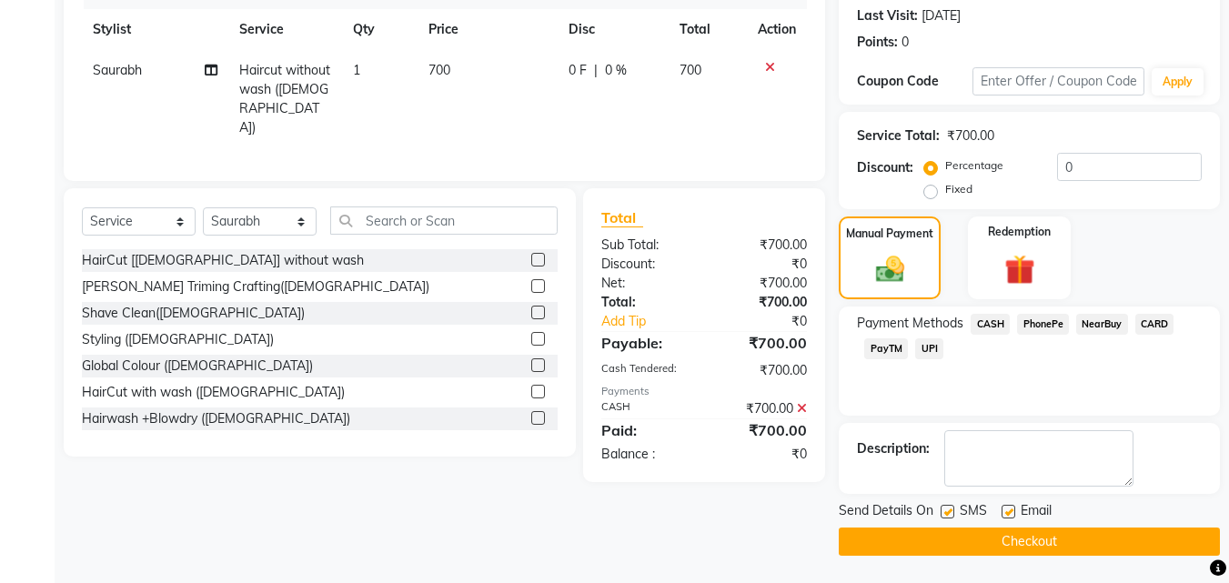
click at [1037, 542] on button "Checkout" at bounding box center [1029, 542] width 381 height 28
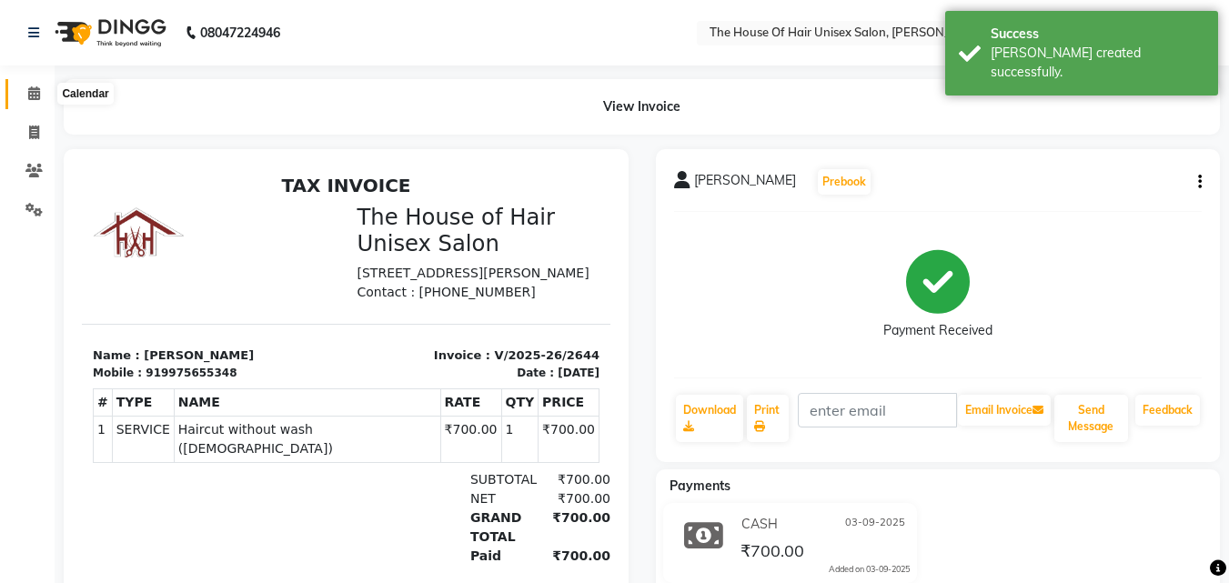
click at [34, 93] on icon at bounding box center [34, 93] width 12 height 14
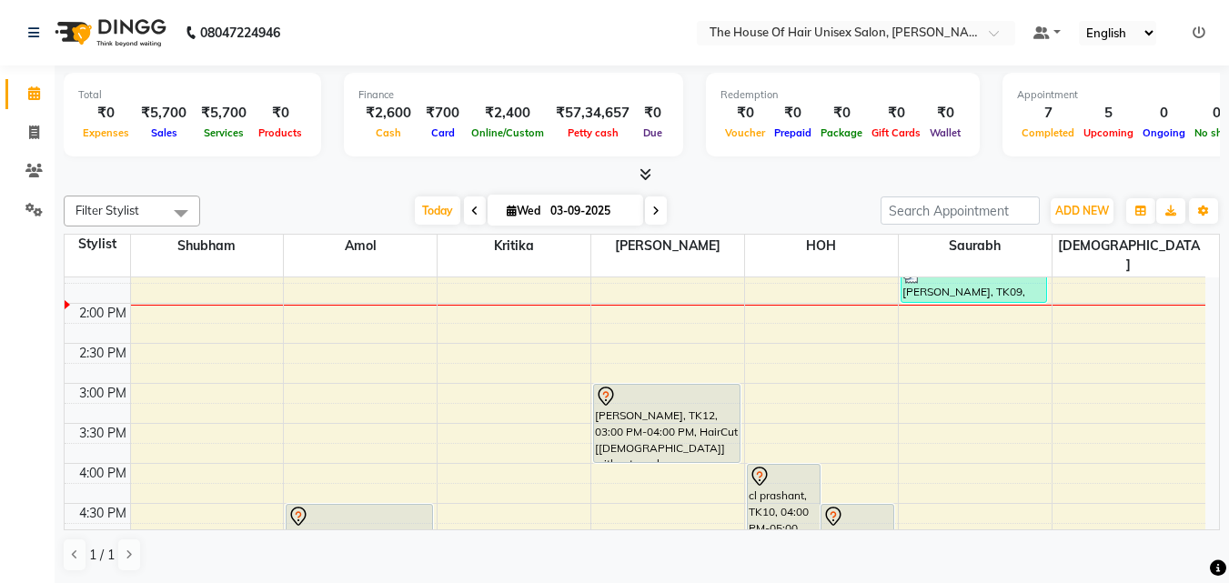
scroll to position [535, 0]
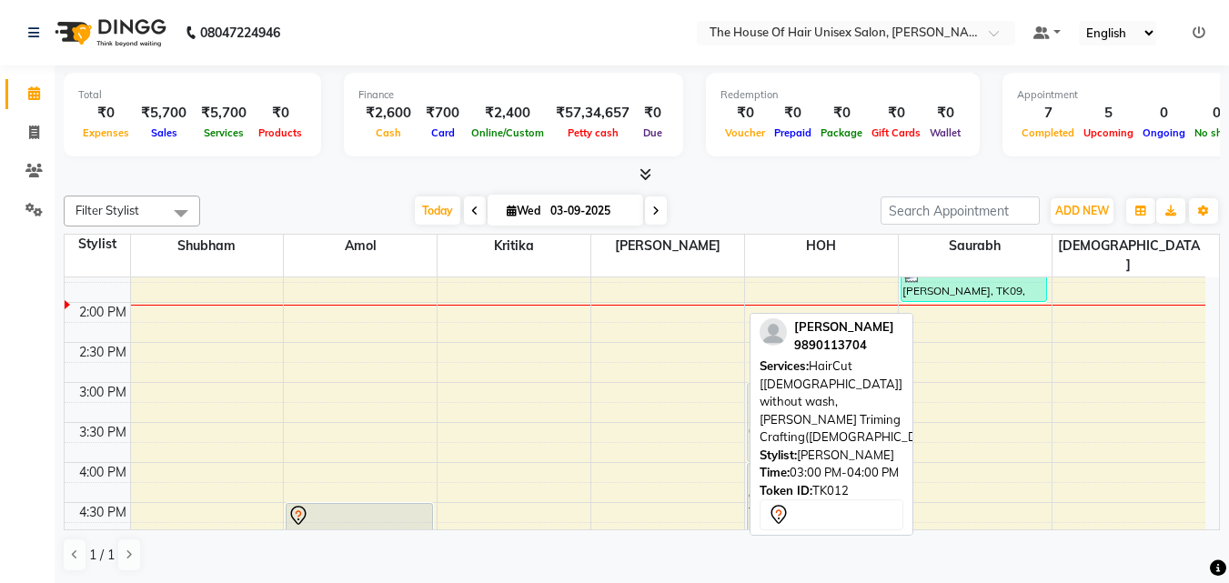
drag, startPoint x: 652, startPoint y: 394, endPoint x: 790, endPoint y: 401, distance: 137.5
click at [790, 401] on div "Filter Stylist Select All [PERSON_NAME] [PERSON_NAME] [PERSON_NAME] [PERSON_NAM…" at bounding box center [642, 383] width 1156 height 391
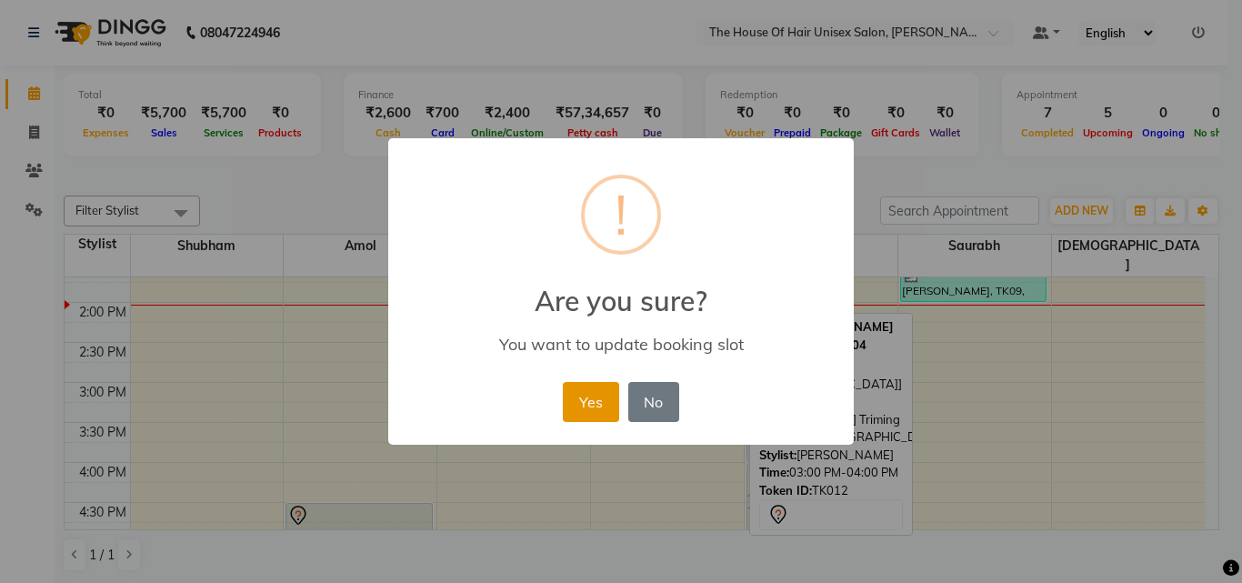
click at [596, 397] on button "Yes" at bounding box center [590, 402] width 55 height 40
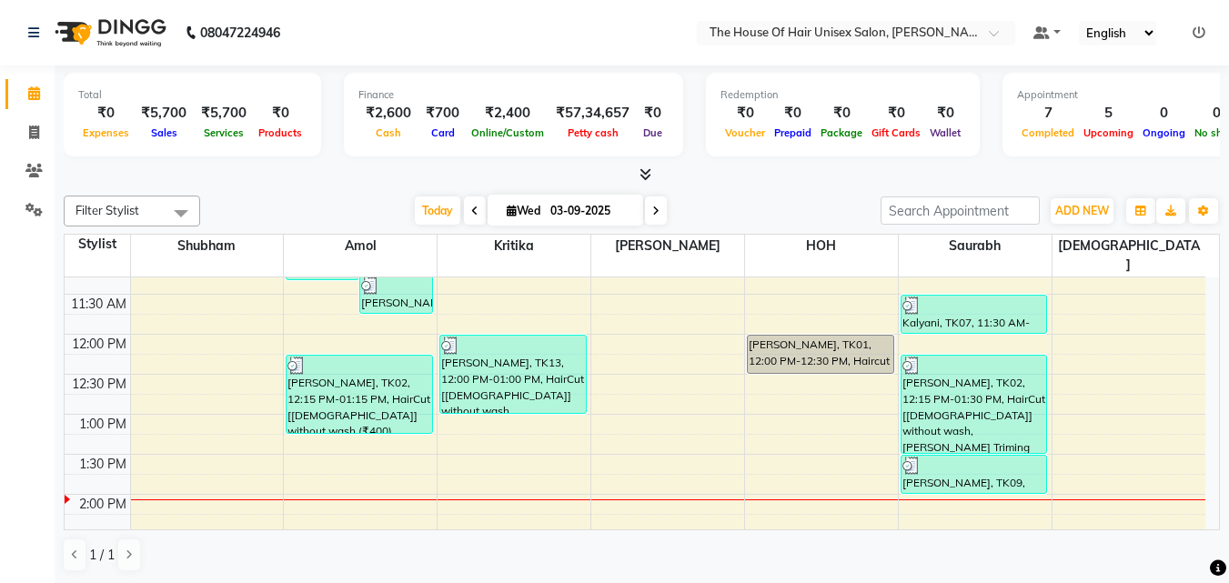
scroll to position [338, 0]
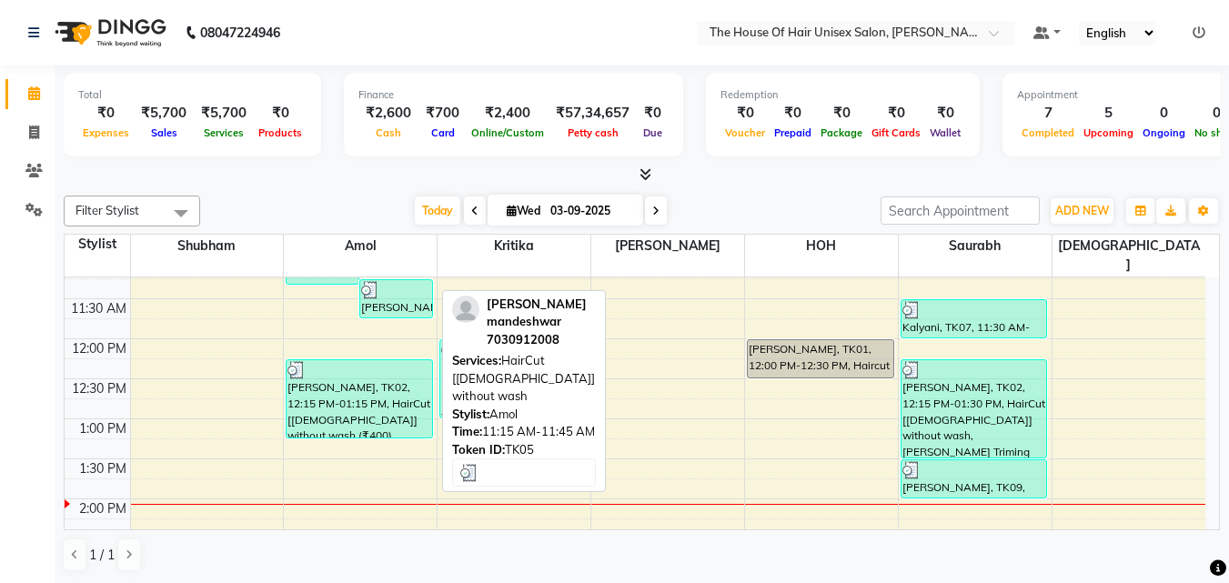
click at [385, 280] on div "[PERSON_NAME] mandeshwar, TK05, 11:15 AM-11:45 AM, HairCut [[DEMOGRAPHIC_DATA]]…" at bounding box center [396, 298] width 72 height 37
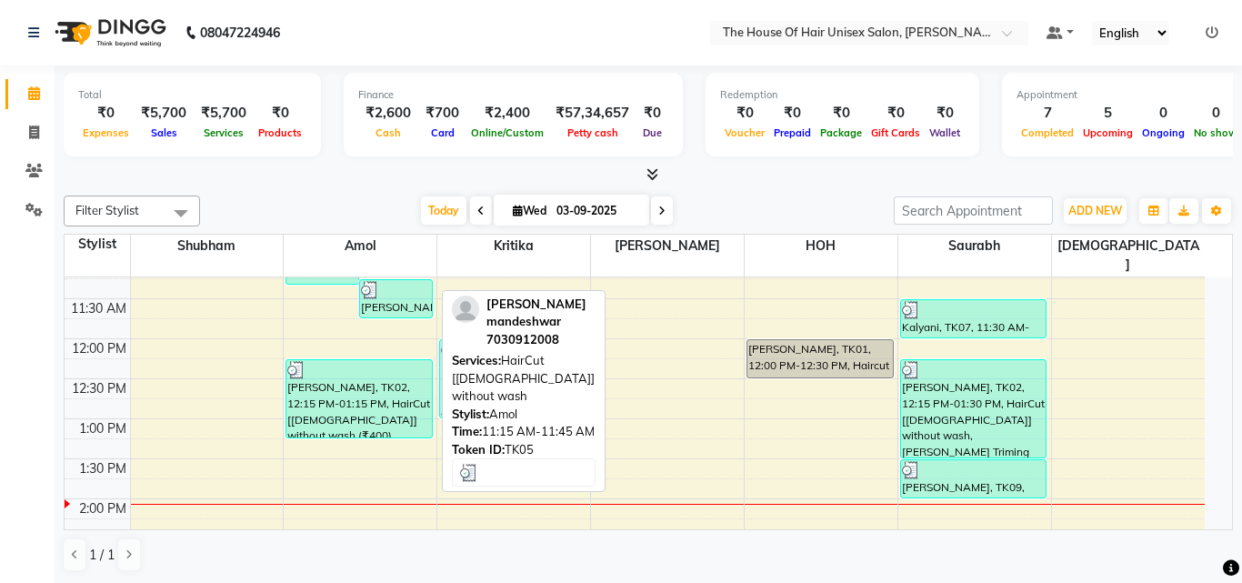
select select "3"
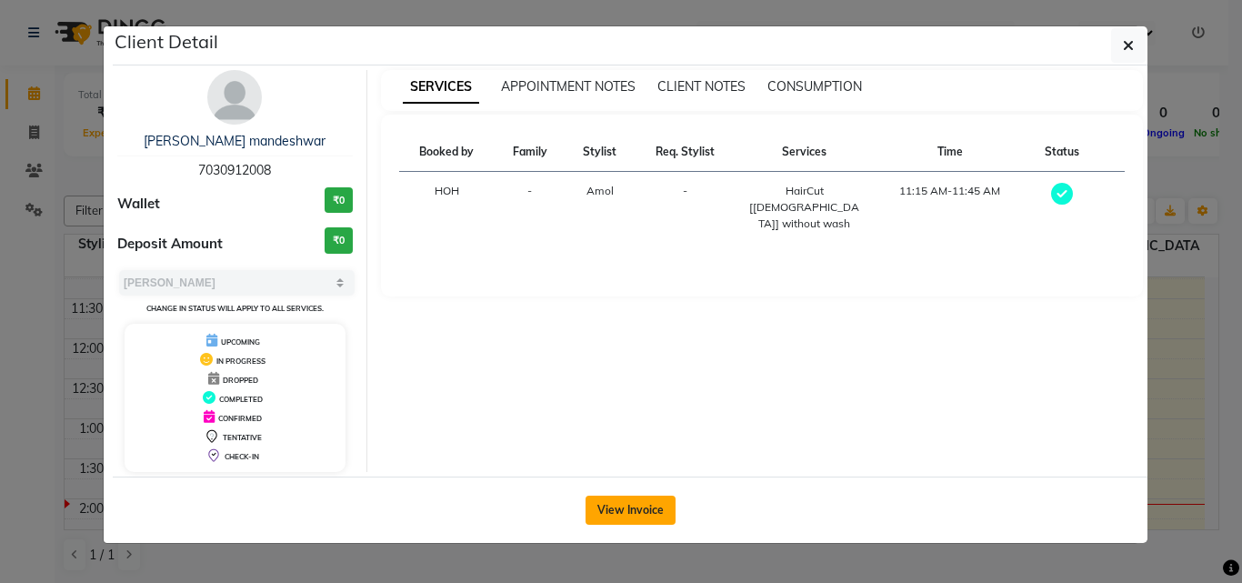
click at [647, 509] on button "View Invoice" at bounding box center [631, 510] width 90 height 29
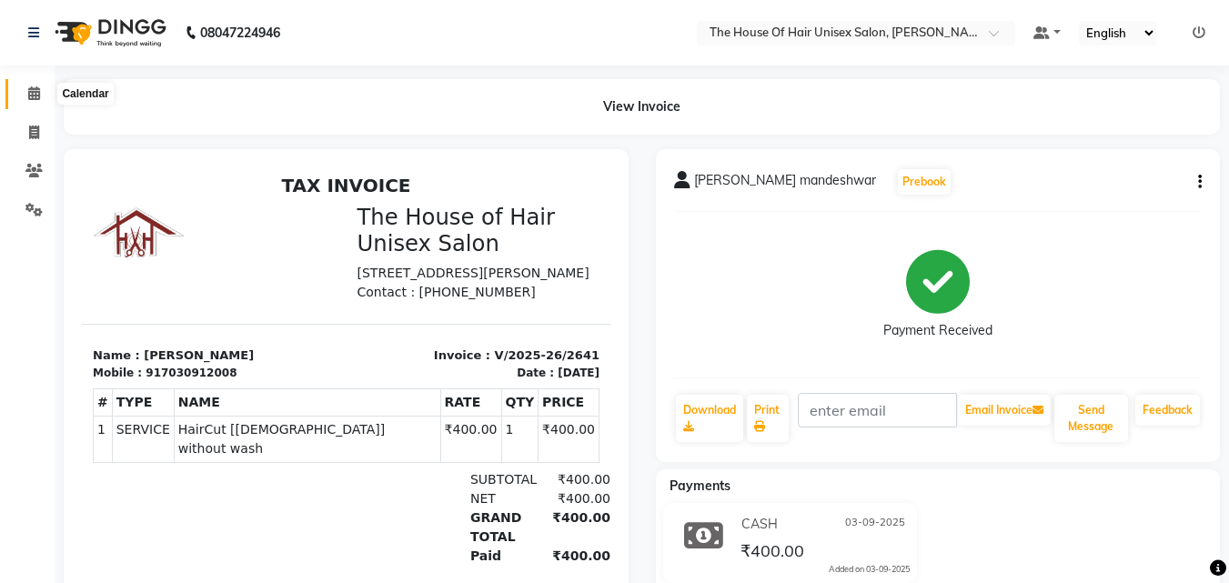
click at [34, 92] on icon at bounding box center [34, 93] width 12 height 14
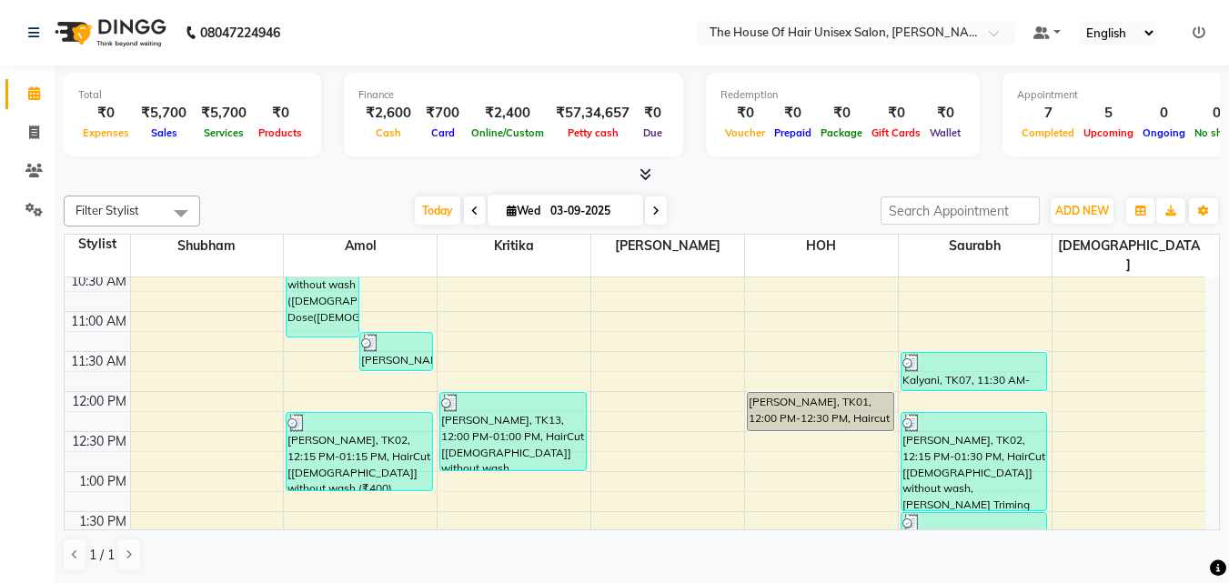
scroll to position [284, 0]
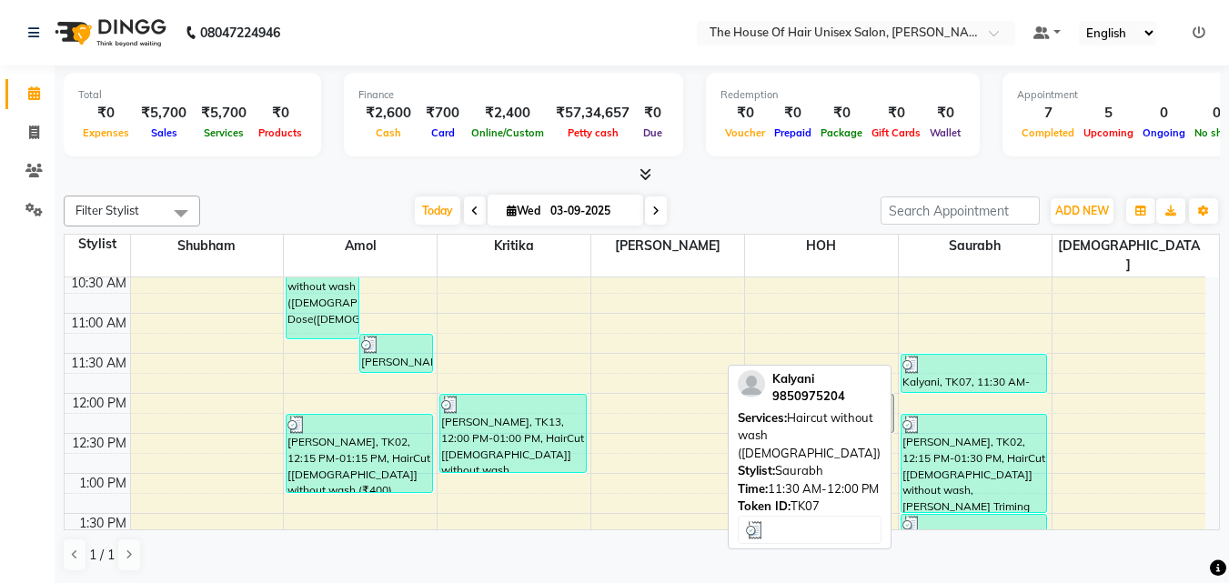
click at [949, 356] on div at bounding box center [974, 365] width 144 height 18
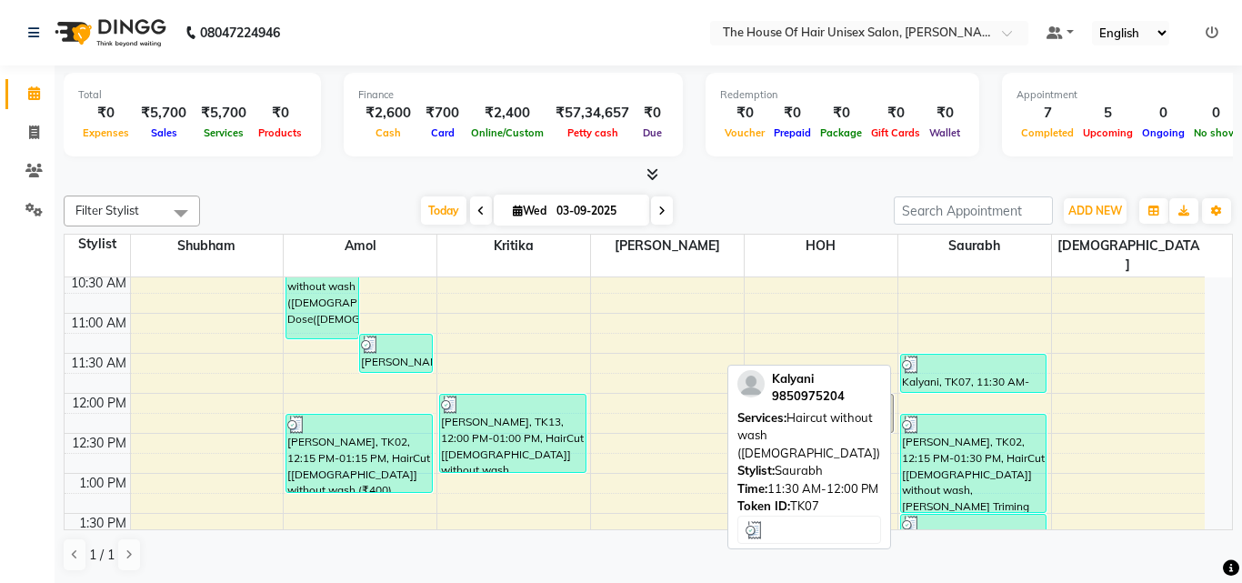
select select "3"
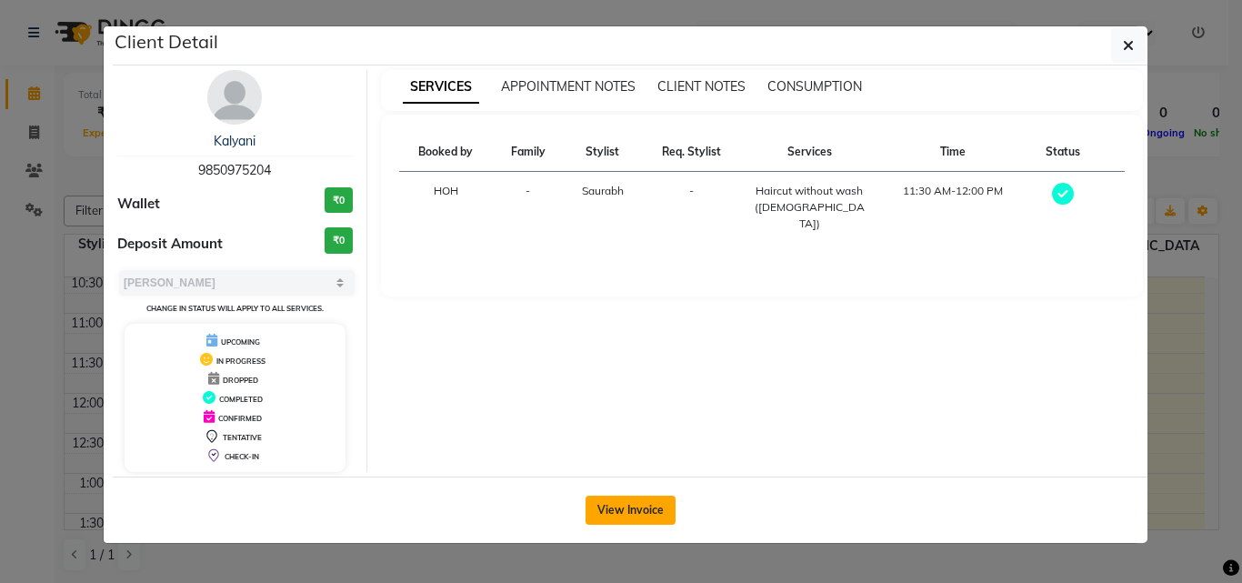
click at [589, 497] on button "View Invoice" at bounding box center [631, 510] width 90 height 29
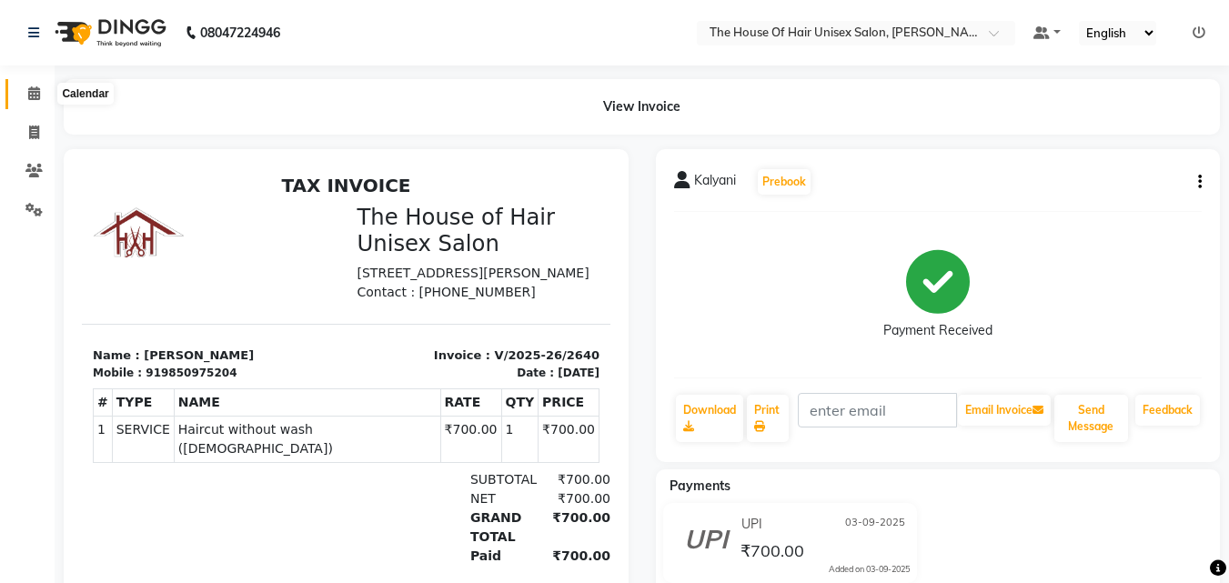
click at [32, 91] on icon at bounding box center [34, 93] width 12 height 14
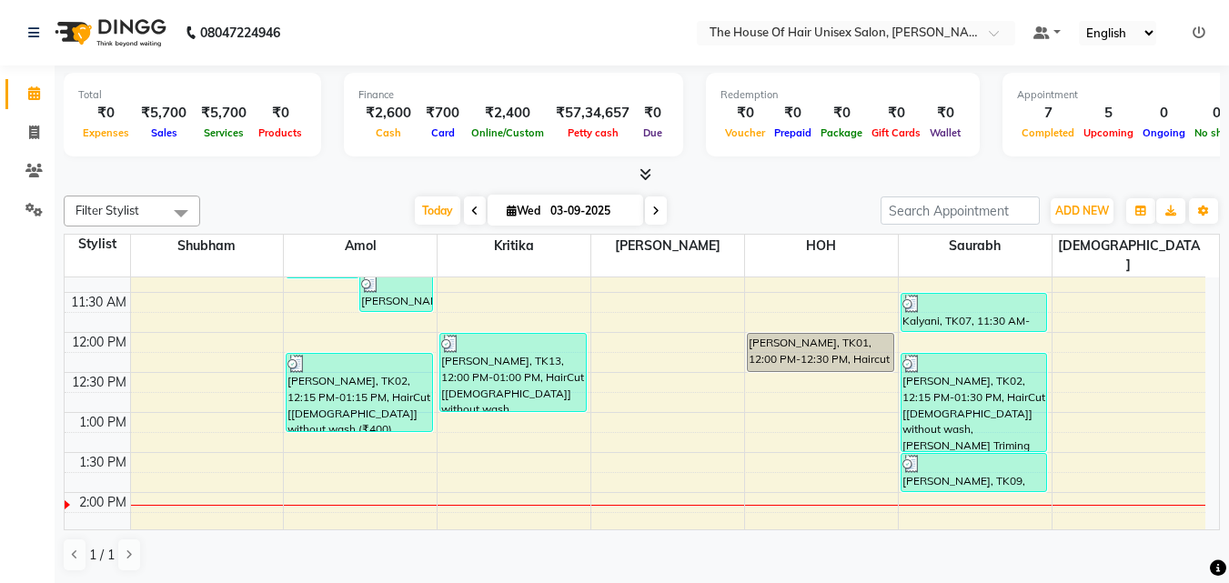
scroll to position [357, 0]
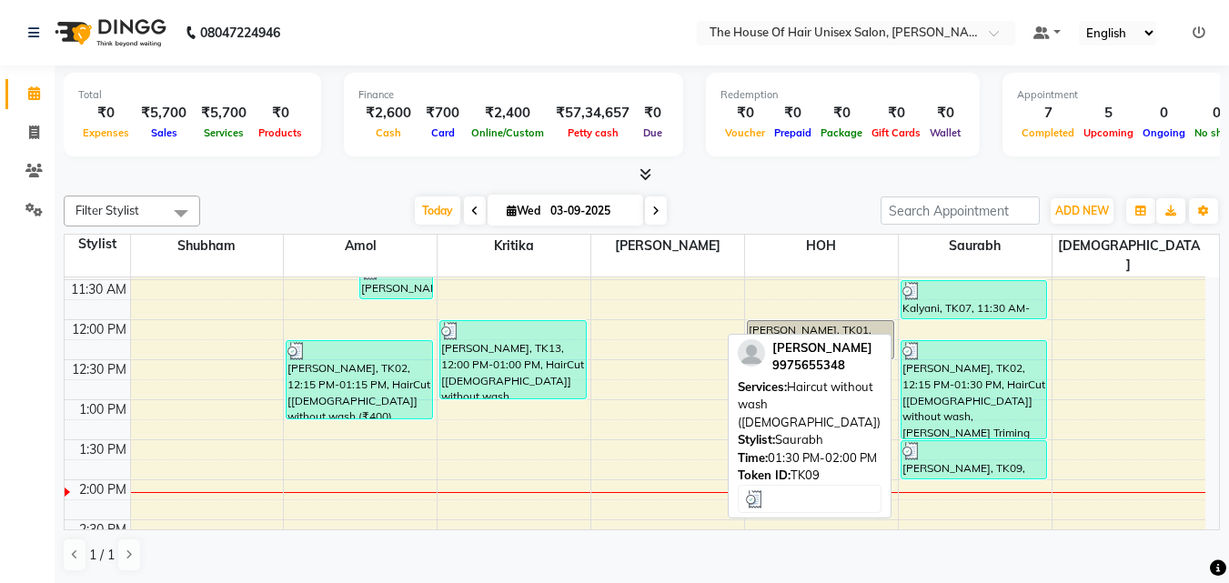
click at [976, 442] on div at bounding box center [974, 451] width 144 height 18
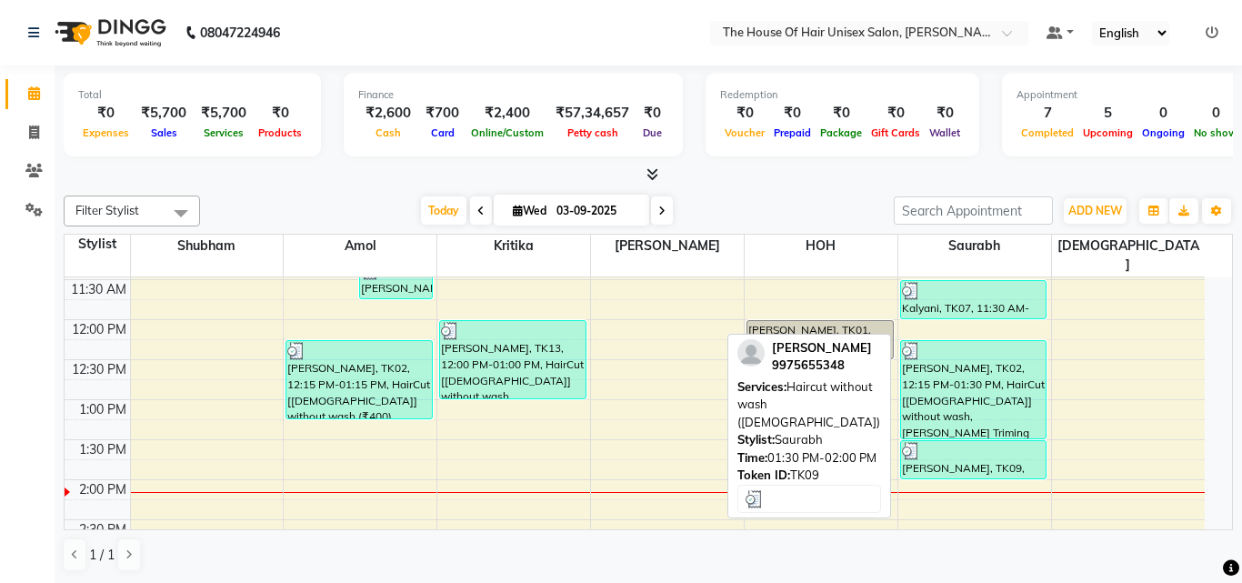
select select "3"
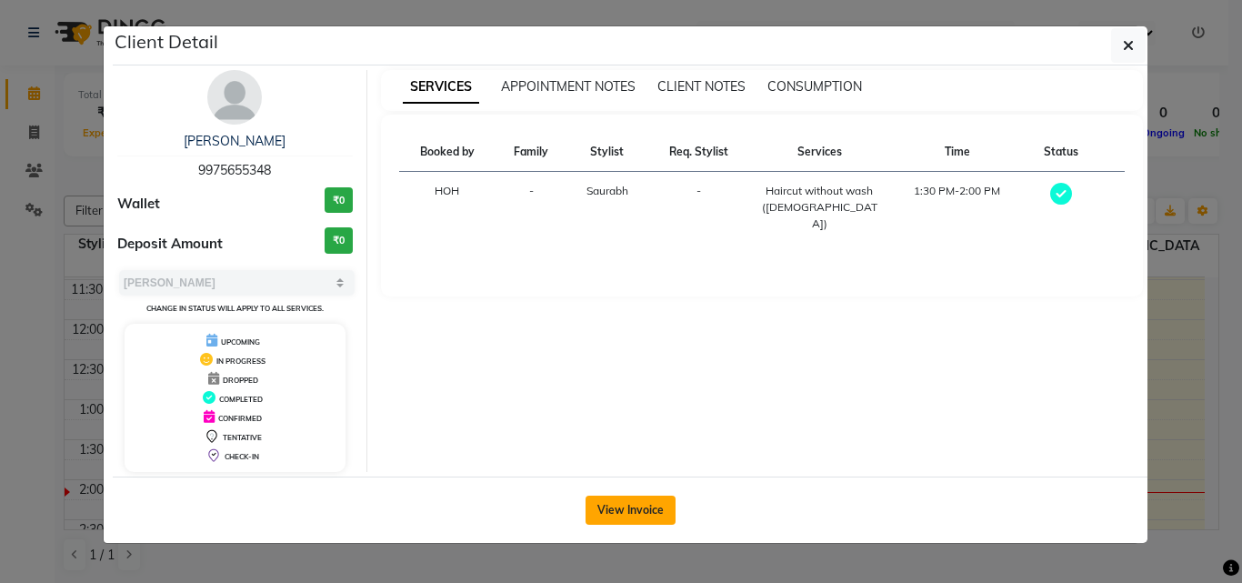
click at [644, 501] on button "View Invoice" at bounding box center [631, 510] width 90 height 29
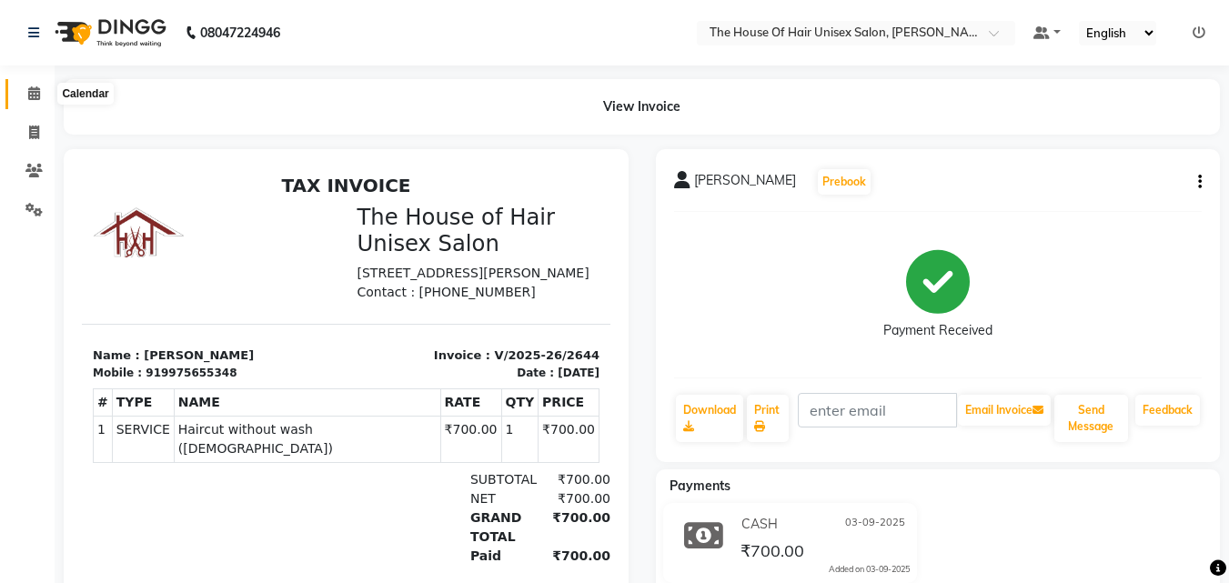
click at [36, 90] on icon at bounding box center [34, 93] width 12 height 14
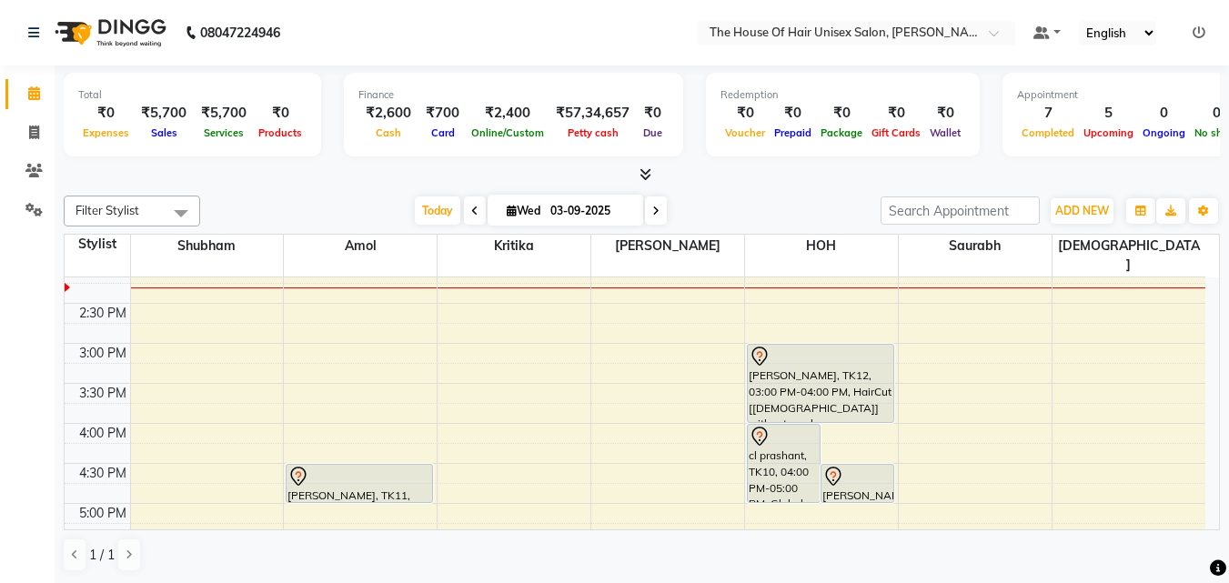
scroll to position [578, 0]
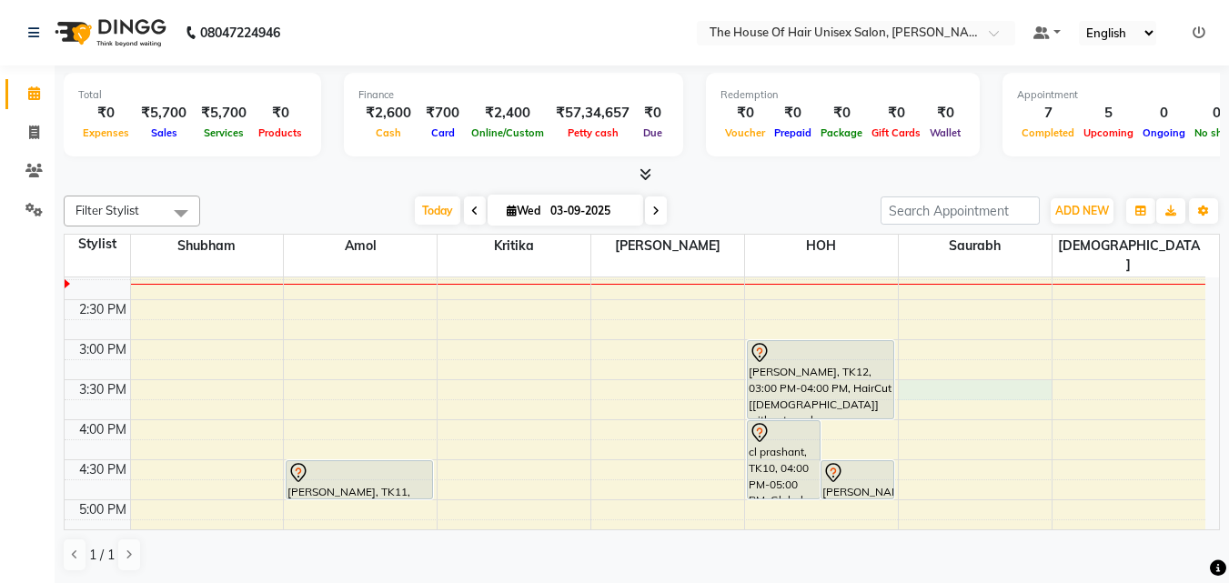
click at [914, 372] on div "7:00 AM 7:30 AM 8:00 AM 8:30 AM 9:00 AM 9:30 AM 10:00 AM 10:30 AM 11:00 AM 11:3…" at bounding box center [635, 300] width 1141 height 1200
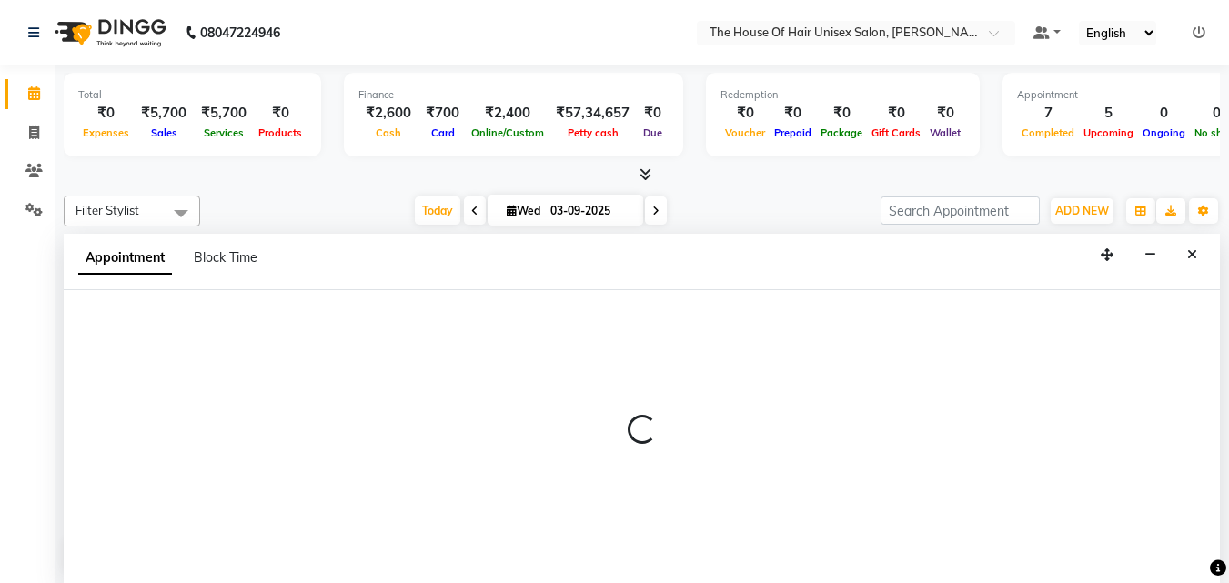
scroll to position [1, 0]
select select "86145"
select select "930"
select select "tentative"
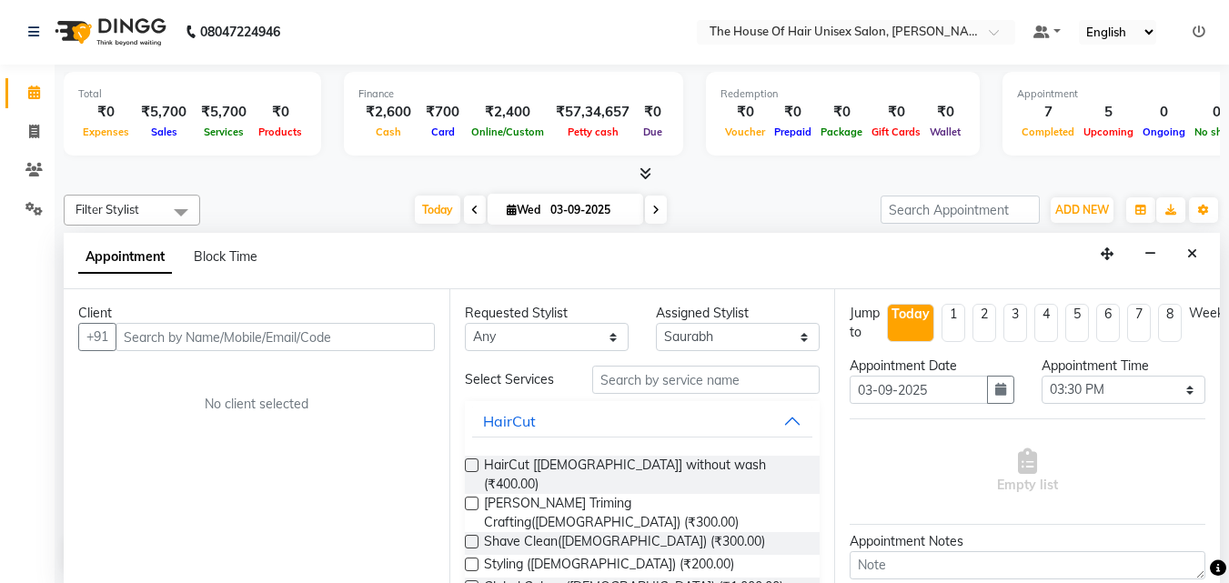
click at [362, 338] on input "text" at bounding box center [275, 337] width 319 height 28
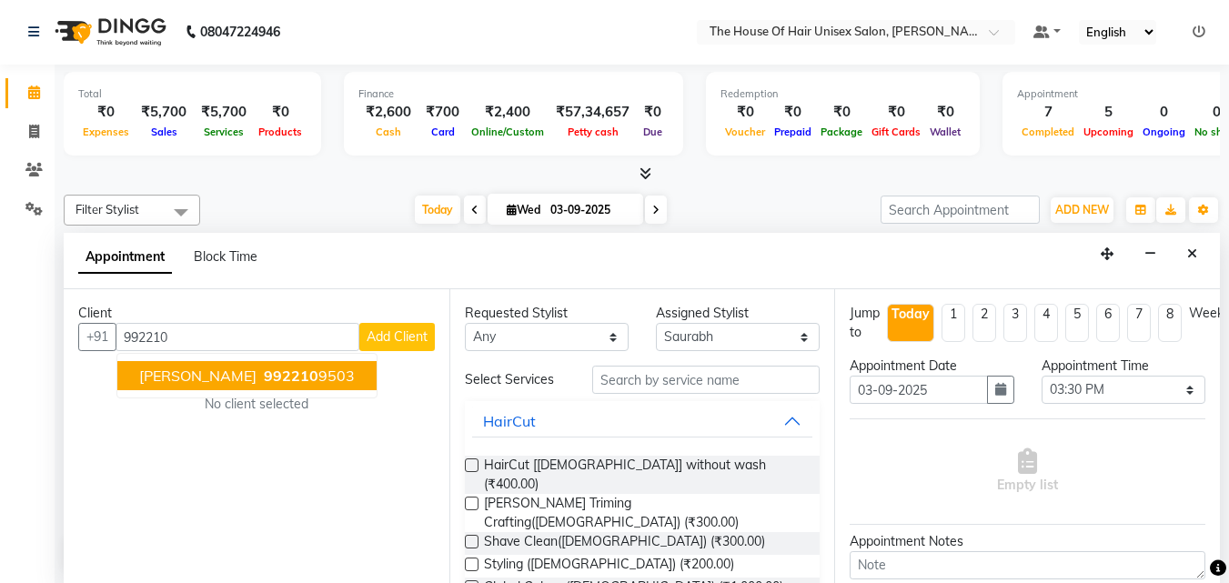
click at [255, 380] on button "[PERSON_NAME] 992210 9503" at bounding box center [246, 375] width 259 height 29
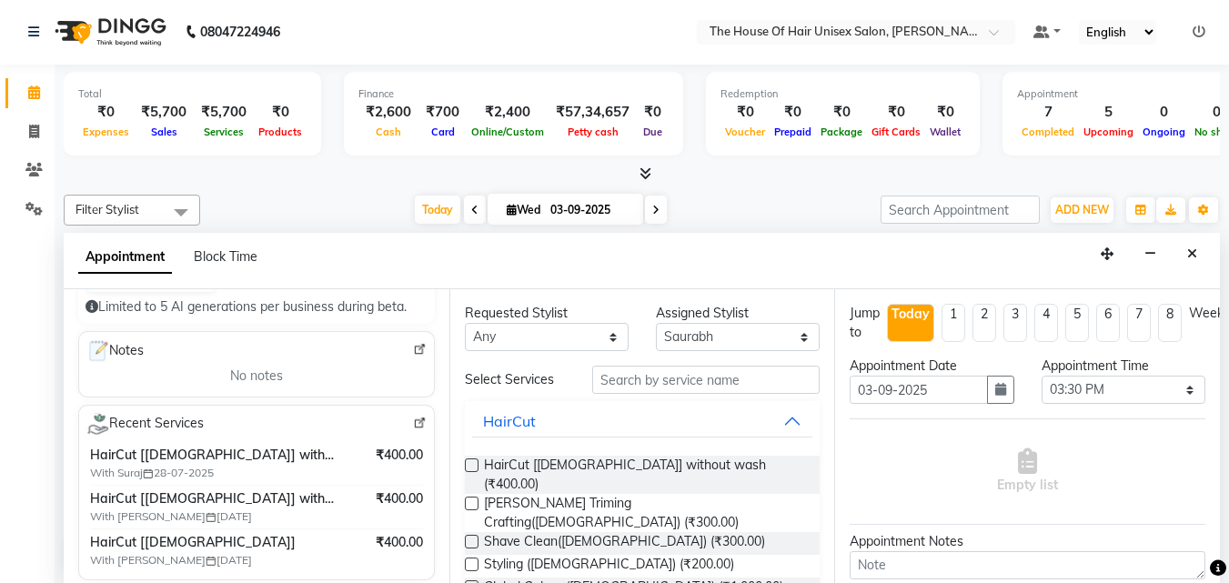
scroll to position [221, 0]
type input "9922109503"
click at [605, 463] on span "HairCut [[DEMOGRAPHIC_DATA]] without wash (₹400.00)" at bounding box center [645, 475] width 322 height 38
checkbox input "false"
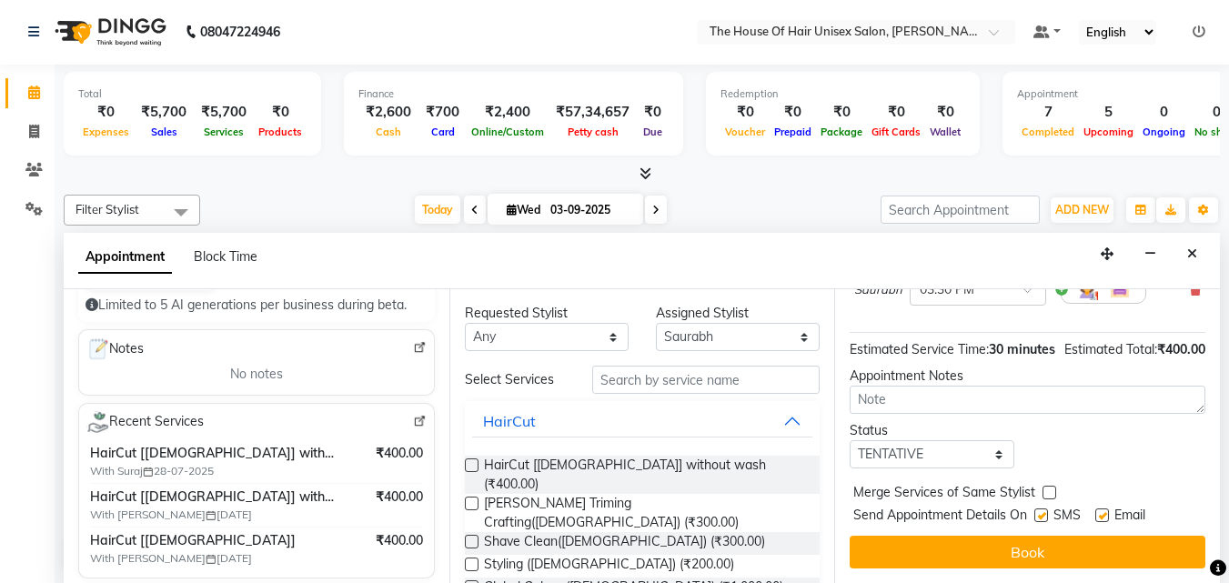
scroll to position [217, 0]
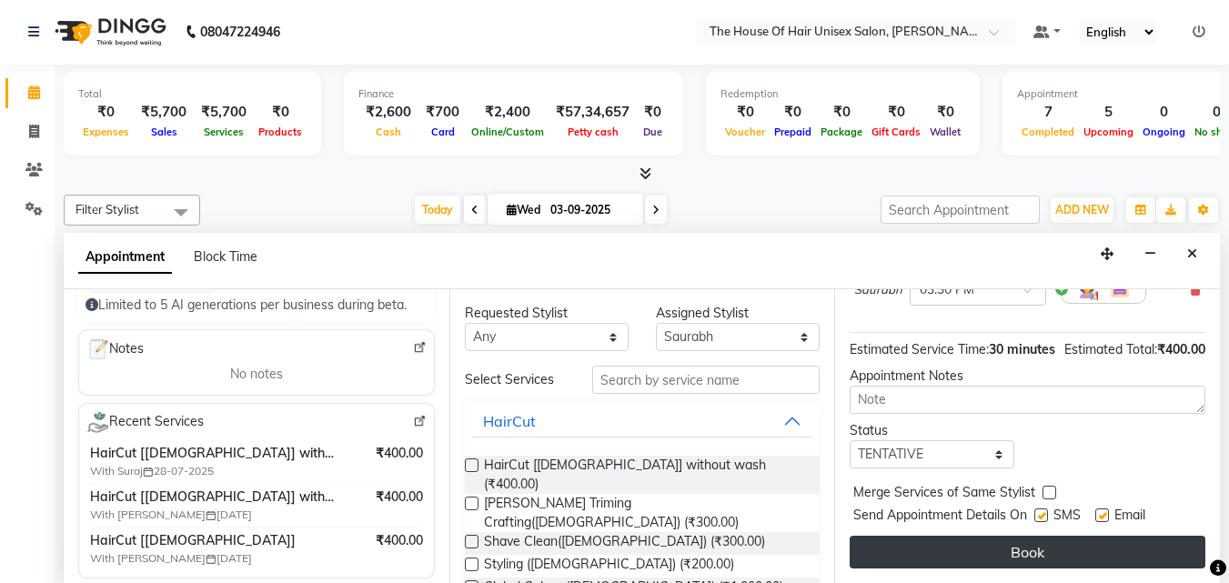
click at [991, 536] on button "Book" at bounding box center [1028, 552] width 356 height 33
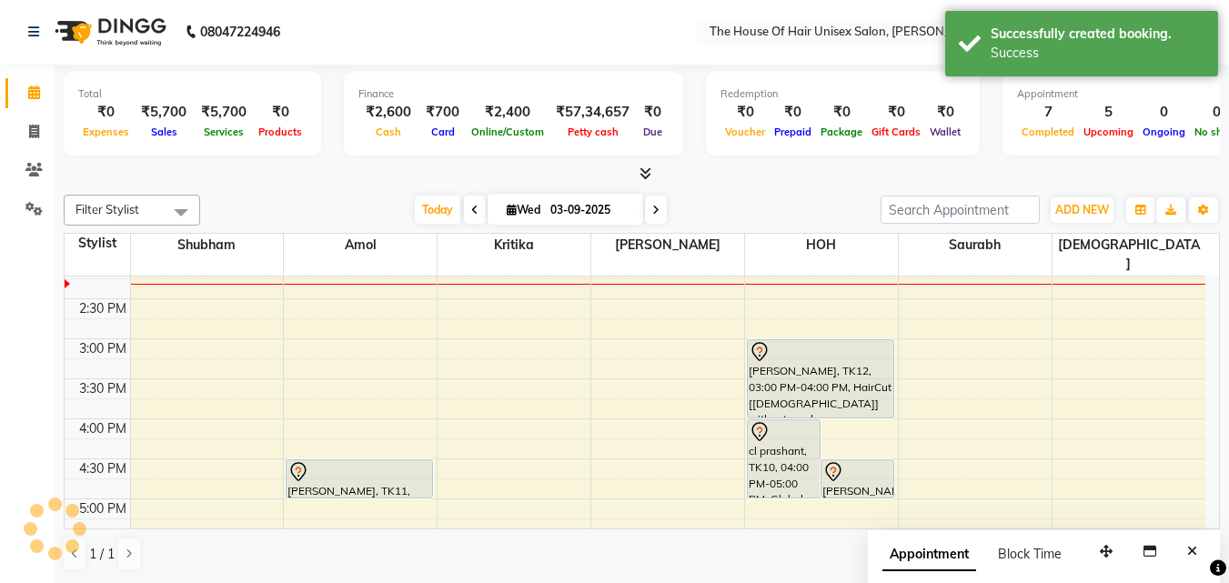
scroll to position [0, 0]
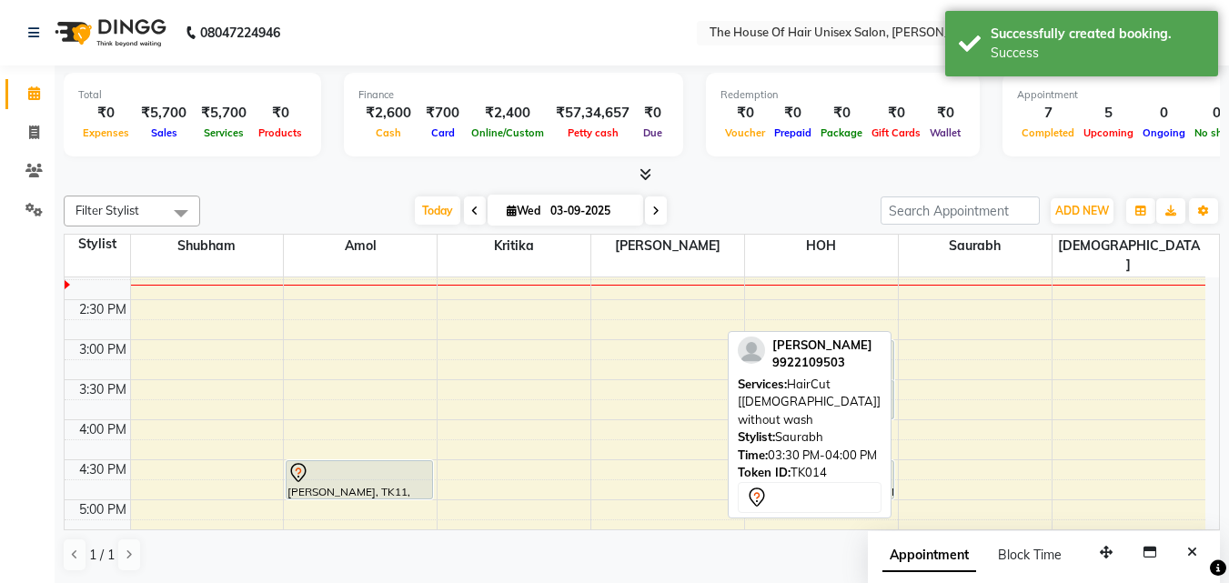
drag, startPoint x: 971, startPoint y: 378, endPoint x: 888, endPoint y: 376, distance: 82.8
click at [888, 376] on div "Filter Stylist Select All [PERSON_NAME] [PERSON_NAME] [PERSON_NAME] [PERSON_NAM…" at bounding box center [642, 383] width 1156 height 391
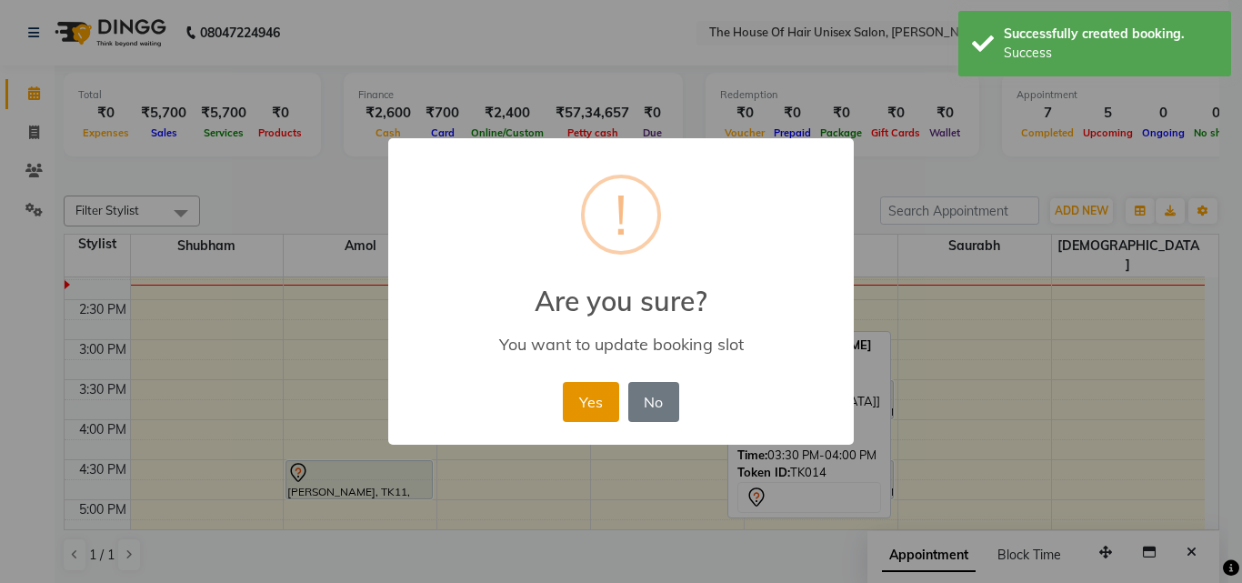
click at [577, 404] on button "Yes" at bounding box center [590, 402] width 55 height 40
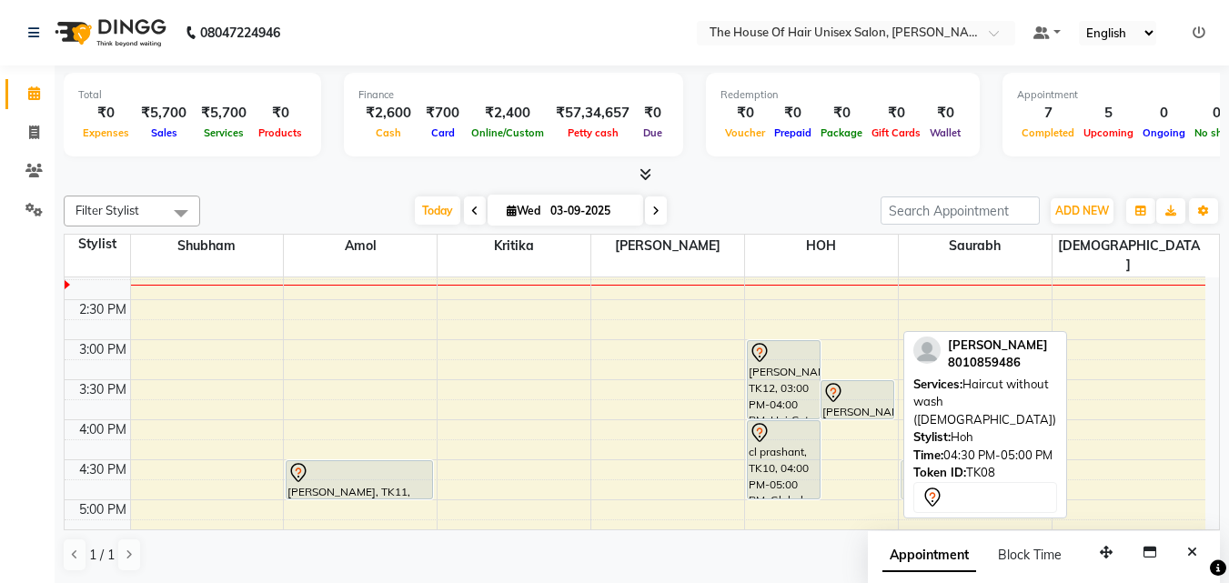
drag, startPoint x: 865, startPoint y: 458, endPoint x: 941, endPoint y: 457, distance: 76.4
click at [941, 457] on div "Filter Stylist Select All [PERSON_NAME] [PERSON_NAME] [PERSON_NAME] [PERSON_NAM…" at bounding box center [642, 383] width 1156 height 391
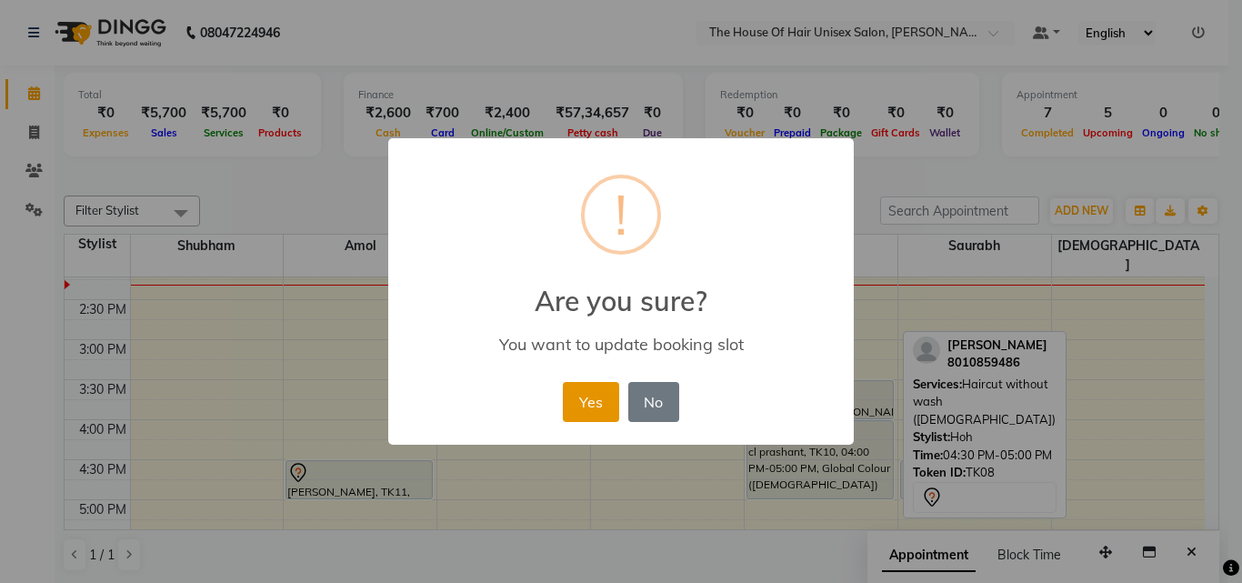
click at [589, 397] on button "Yes" at bounding box center [590, 402] width 55 height 40
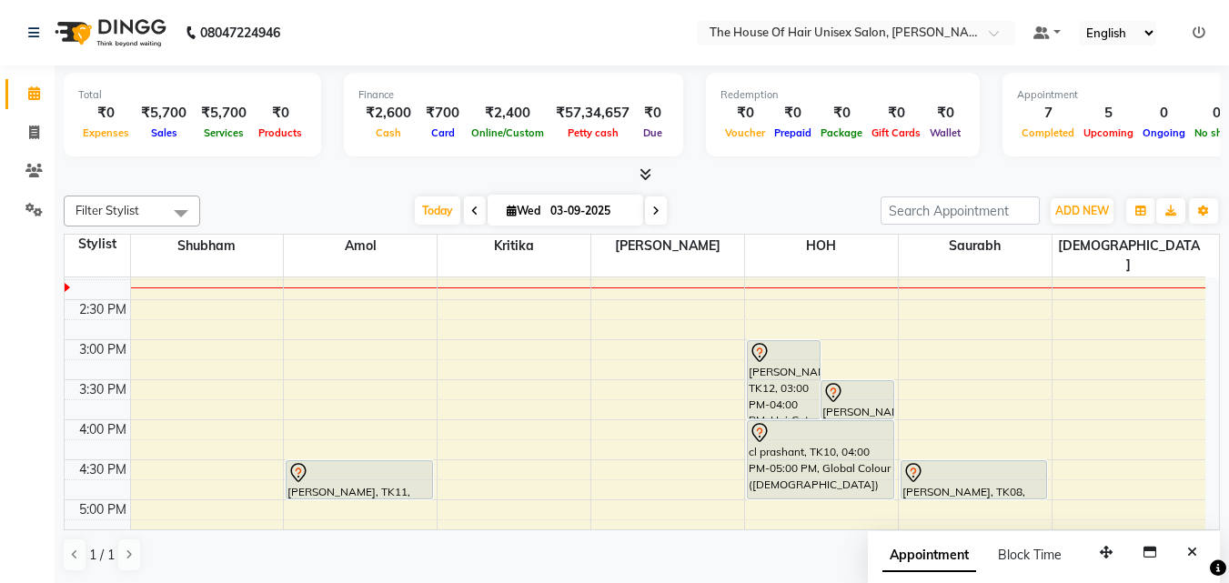
click at [760, 291] on div "7:00 AM 7:30 AM 8:00 AM 8:30 AM 9:00 AM 9:30 AM 10:00 AM 10:30 AM 11:00 AM 11:3…" at bounding box center [635, 300] width 1141 height 1200
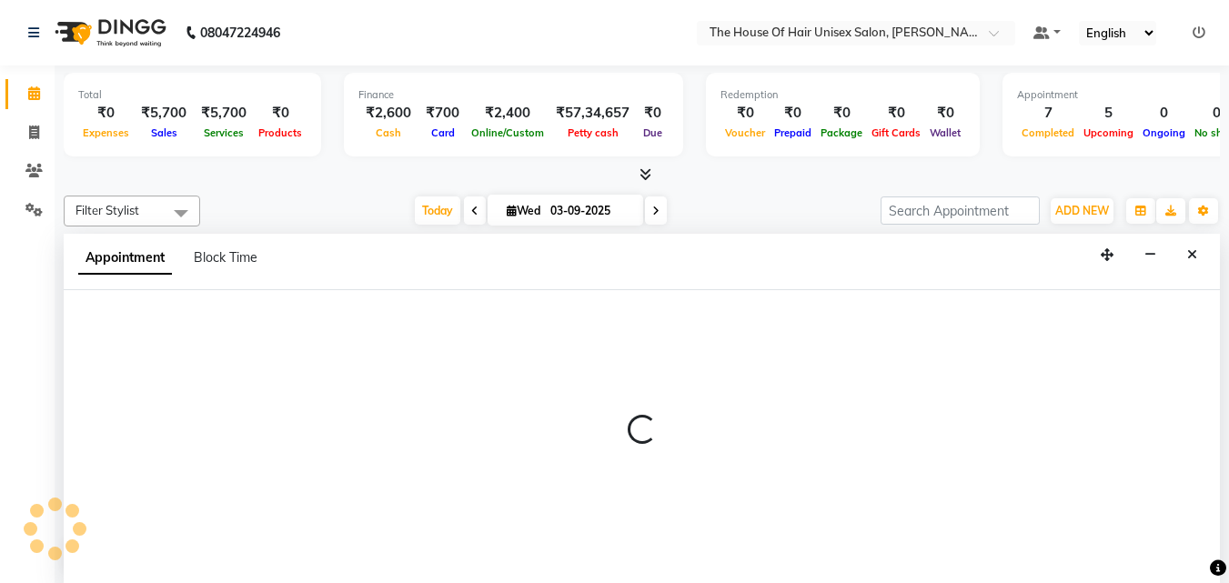
select select "85989"
select select "870"
select select "tentative"
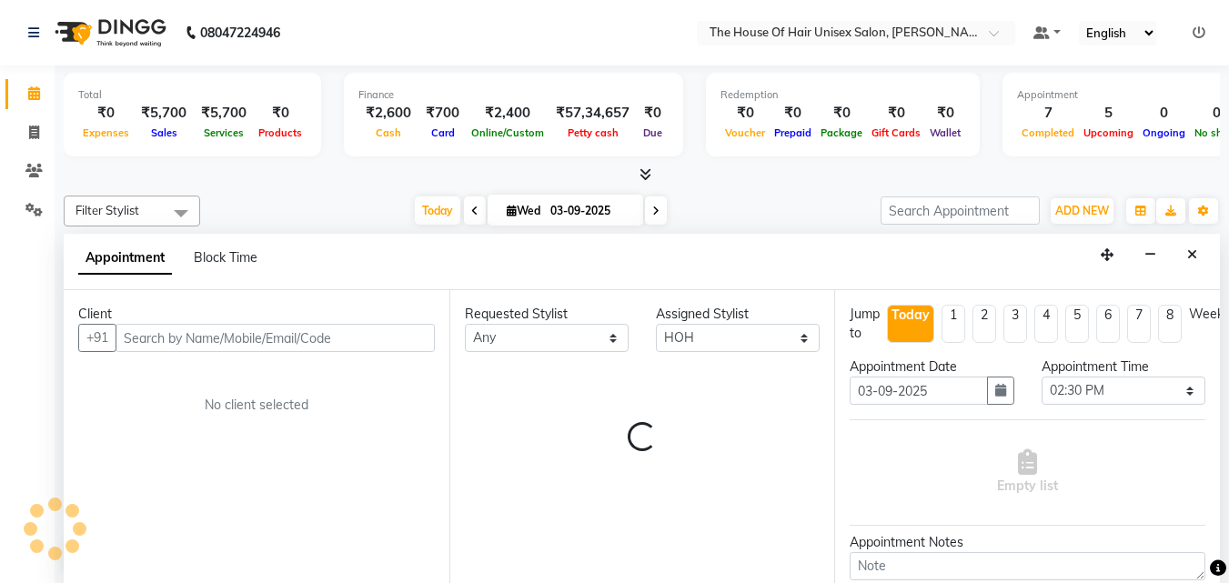
scroll to position [1, 0]
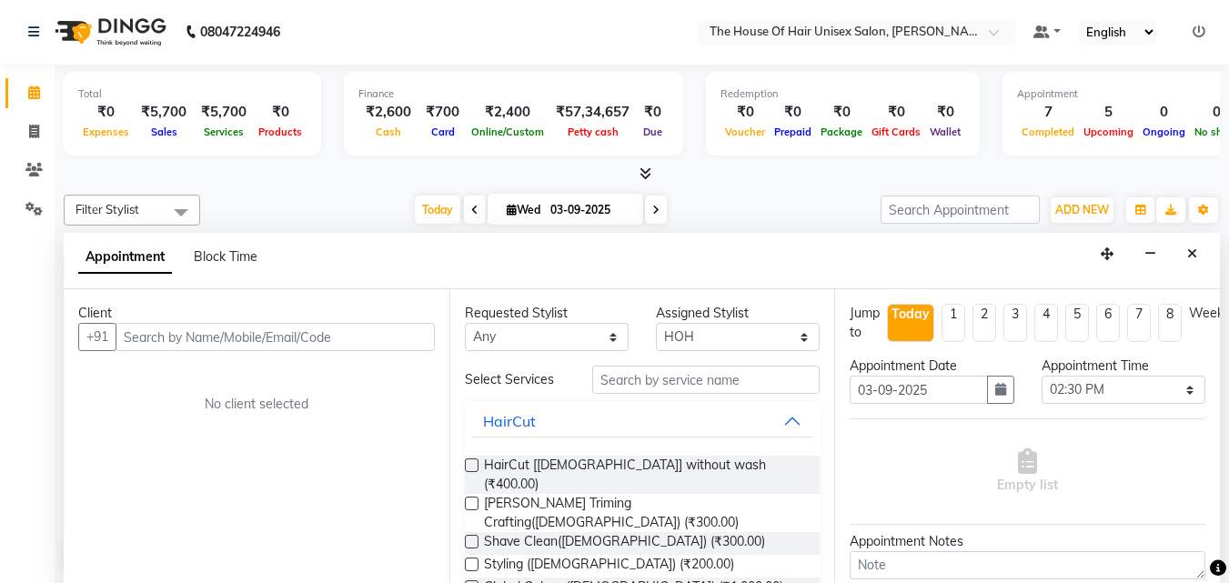
click at [378, 344] on input "text" at bounding box center [275, 337] width 319 height 28
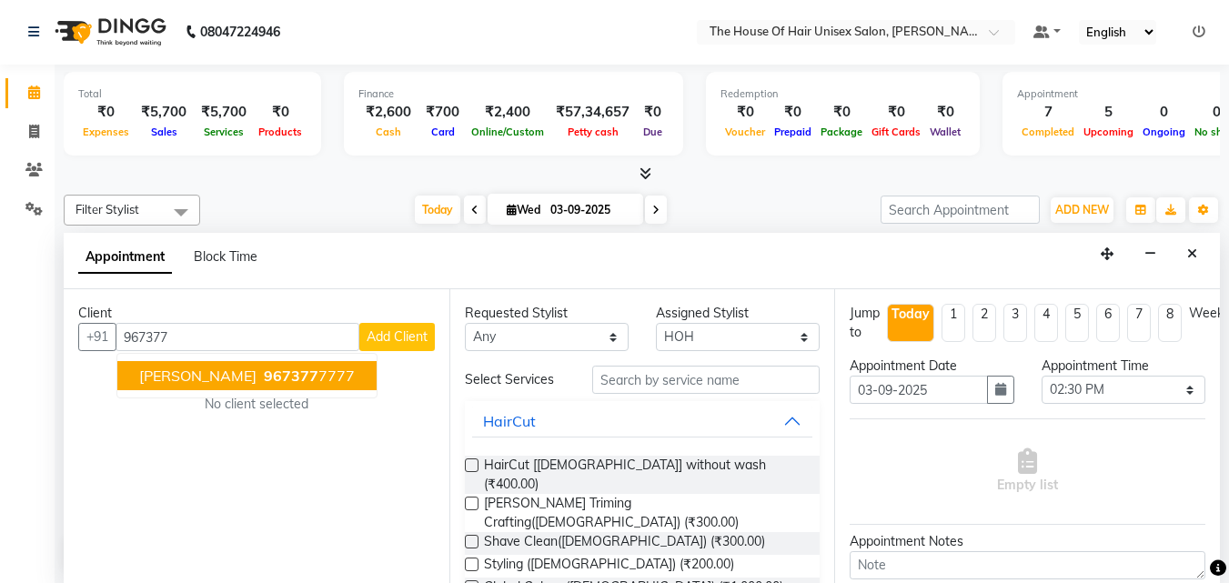
click at [291, 374] on span "967377" at bounding box center [291, 376] width 55 height 18
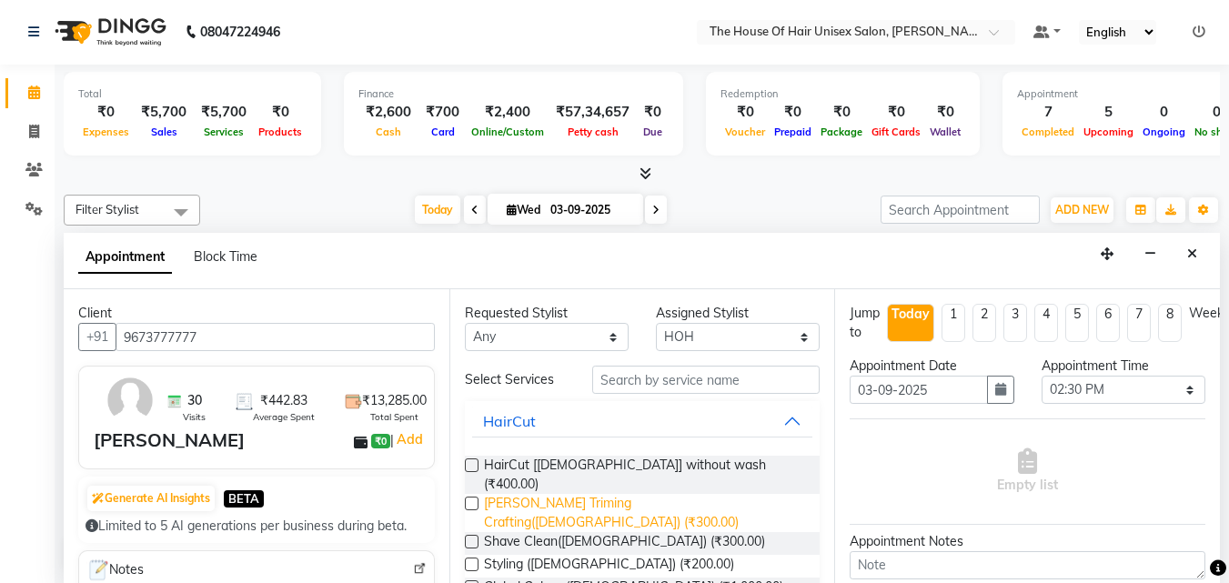
type input "9673777777"
click at [541, 494] on span "[PERSON_NAME] Triming Crafting([DEMOGRAPHIC_DATA]) (₹300.00)" at bounding box center [645, 513] width 322 height 38
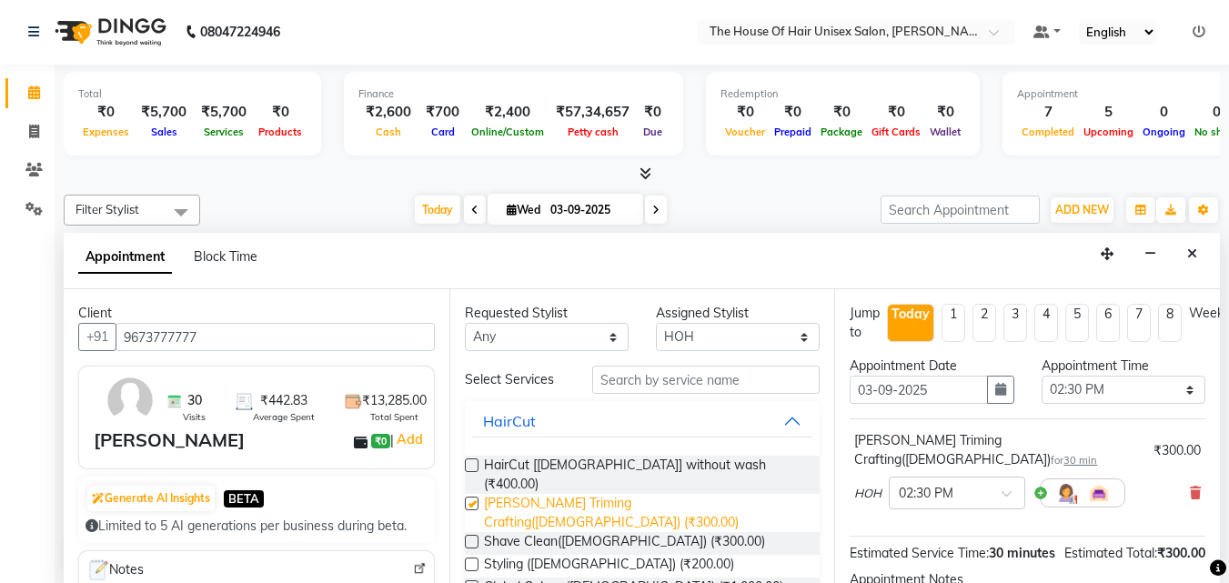
checkbox input "false"
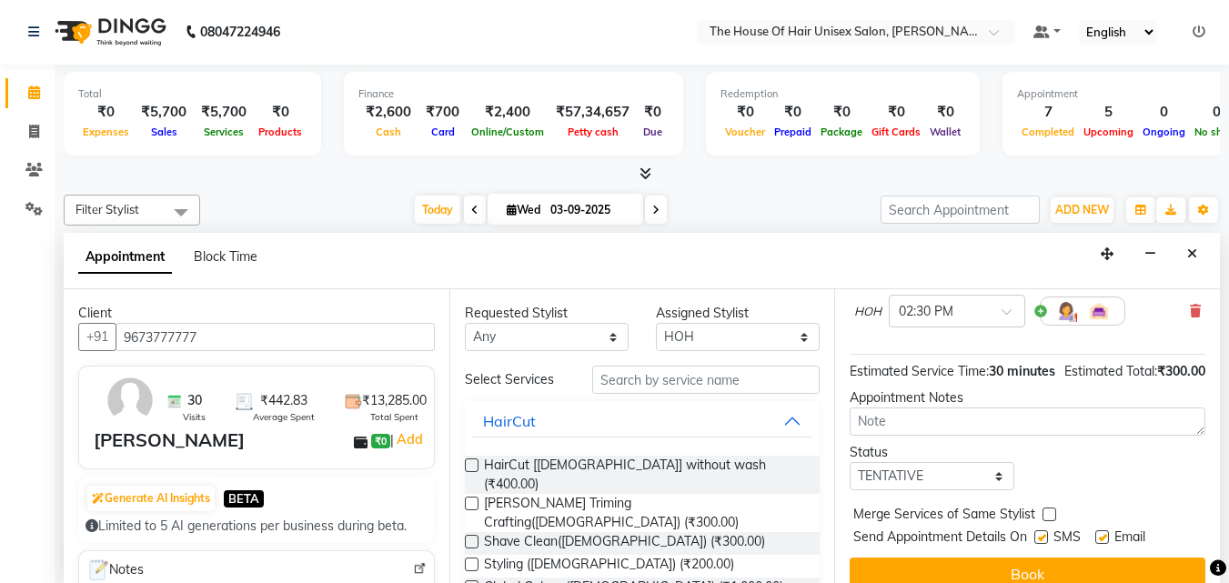
scroll to position [217, 0]
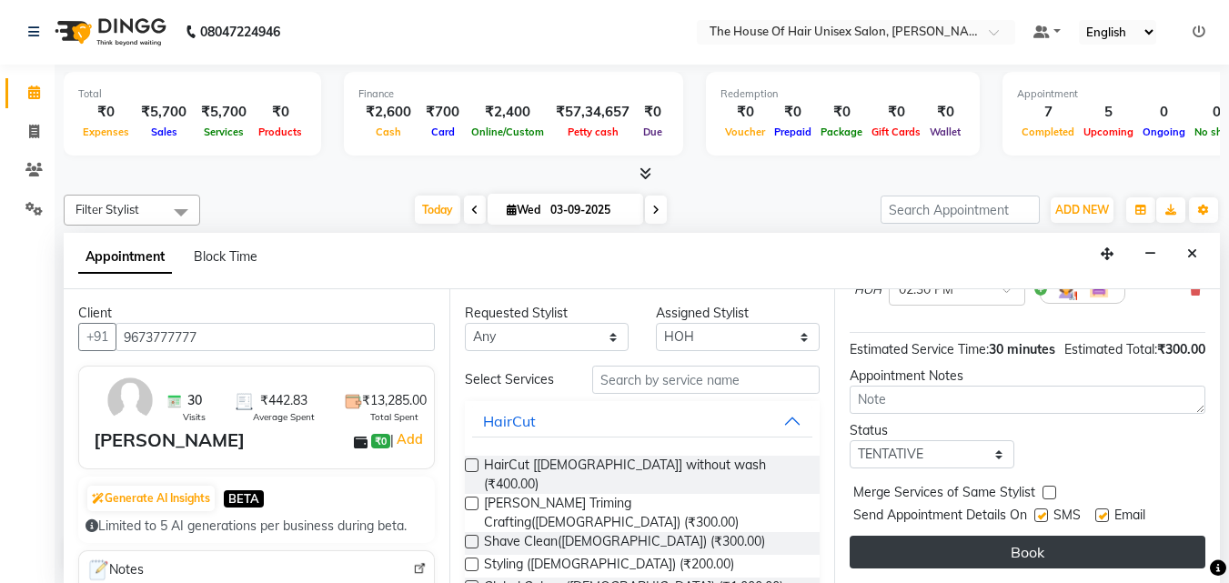
click at [971, 536] on button "Book" at bounding box center [1028, 552] width 356 height 33
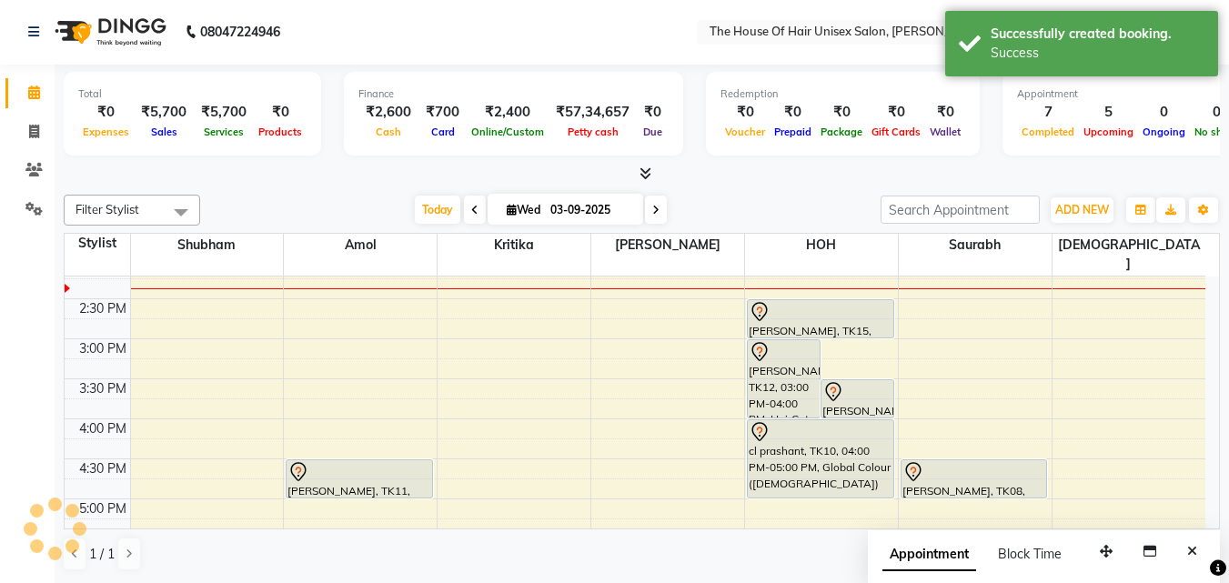
scroll to position [0, 0]
